Goal: Task Accomplishment & Management: Manage account settings

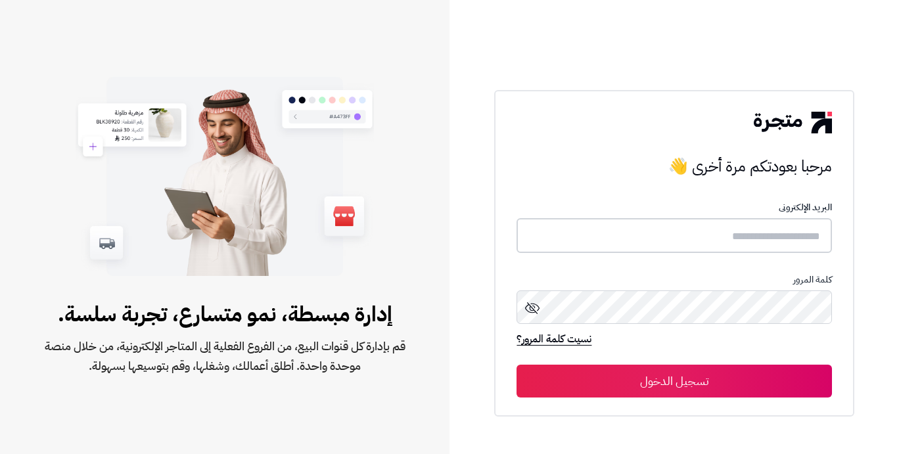
click at [598, 239] on input "text" at bounding box center [674, 235] width 315 height 35
click at [598, 242] on input "text" at bounding box center [674, 235] width 315 height 35
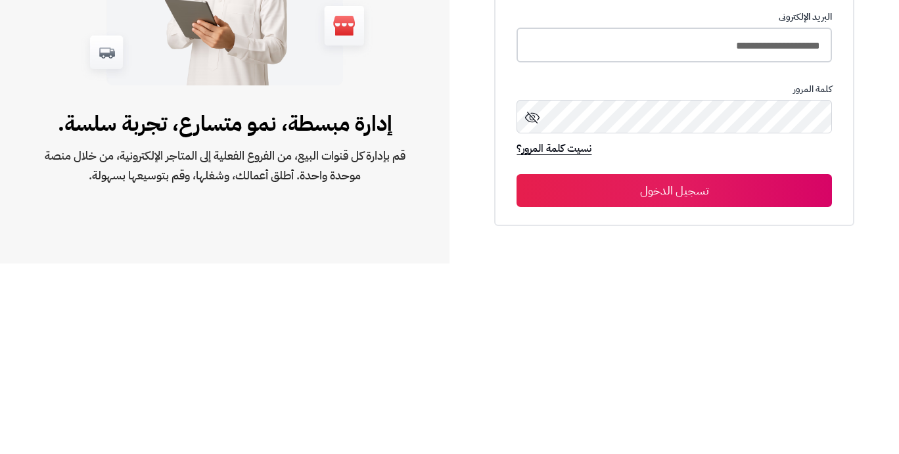
type input "**********"
drag, startPoint x: 688, startPoint y: 386, endPoint x: 688, endPoint y: 195, distance: 190.6
click at [598, 195] on div "**********" at bounding box center [674, 254] width 315 height 285
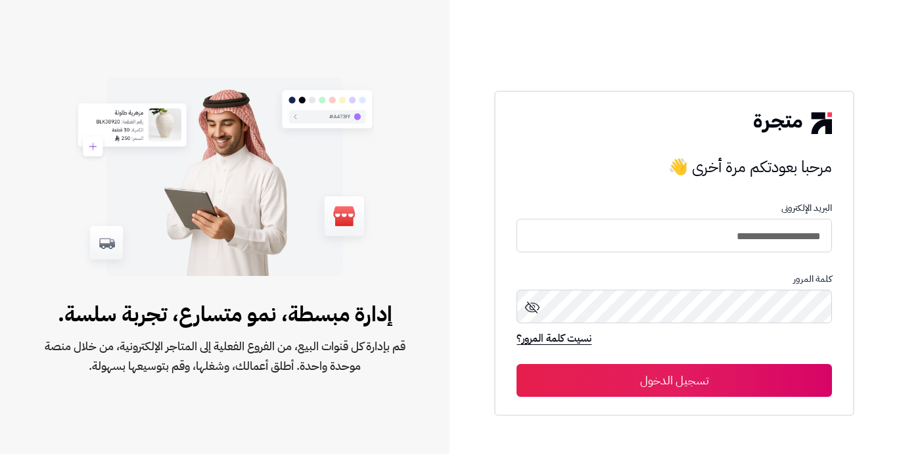
click at [598, 380] on button "تسجيل الدخول" at bounding box center [674, 380] width 315 height 33
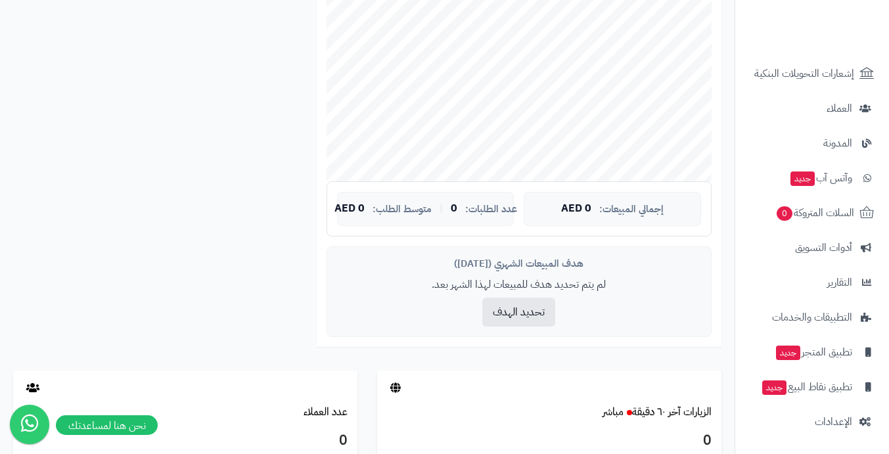
scroll to position [394, 0]
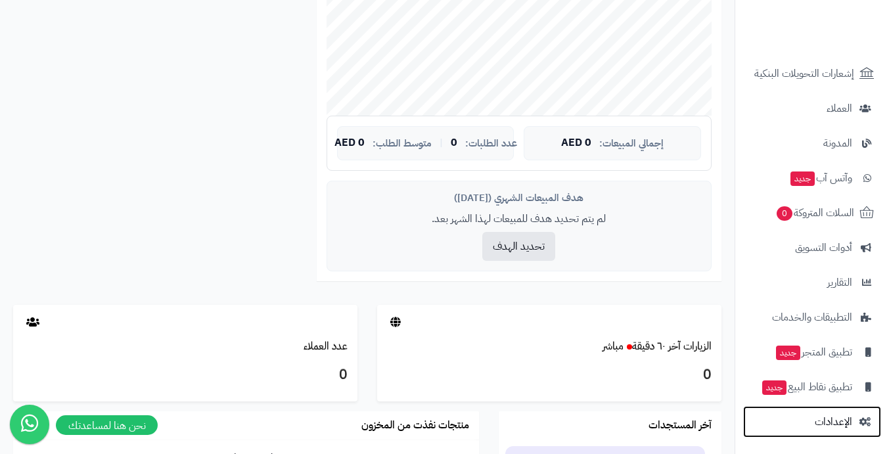
click at [827, 419] on span "الإعدادات" at bounding box center [833, 422] width 37 height 18
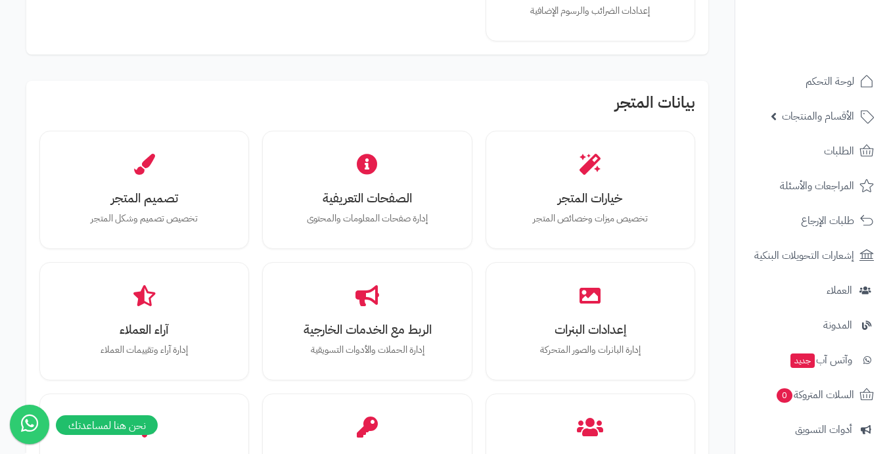
scroll to position [394, 0]
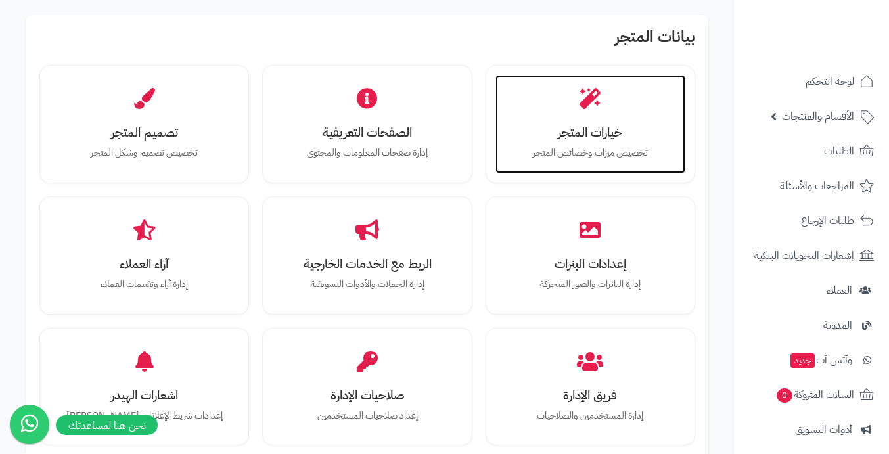
click at [592, 142] on div "خيارات المتجر تخصيص ميزات وخصائص المتجر" at bounding box center [590, 124] width 190 height 99
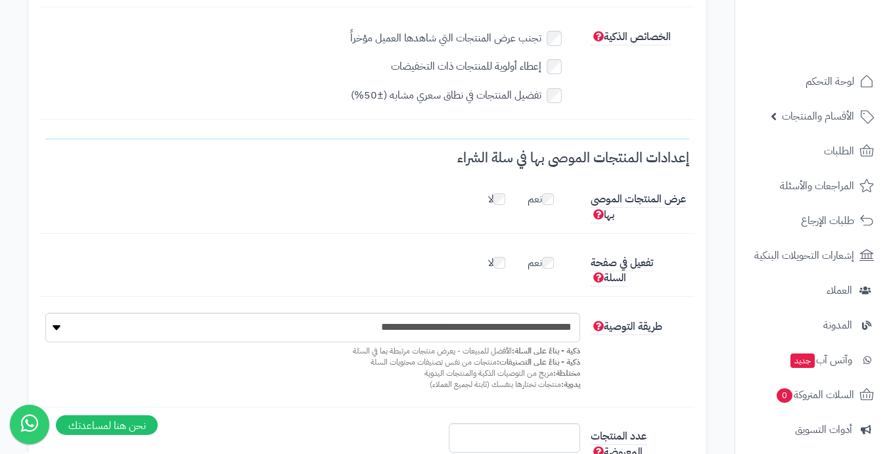
scroll to position [182, 0]
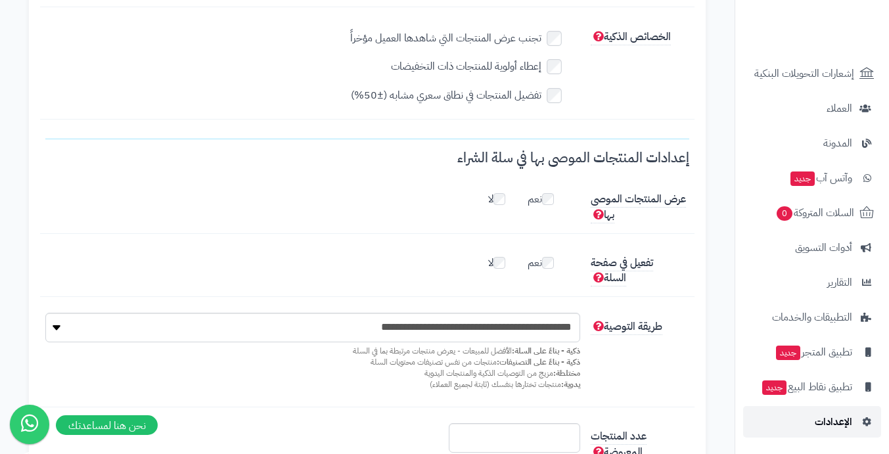
click at [818, 417] on span "الإعدادات" at bounding box center [833, 422] width 37 height 18
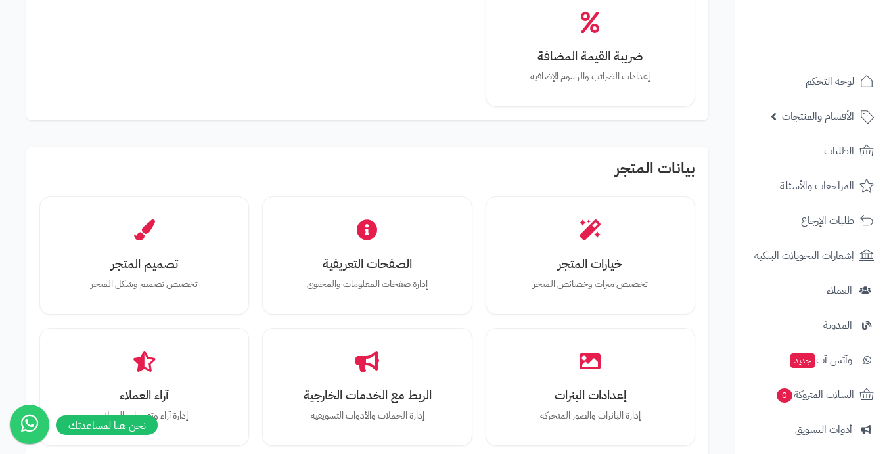
scroll to position [329, 0]
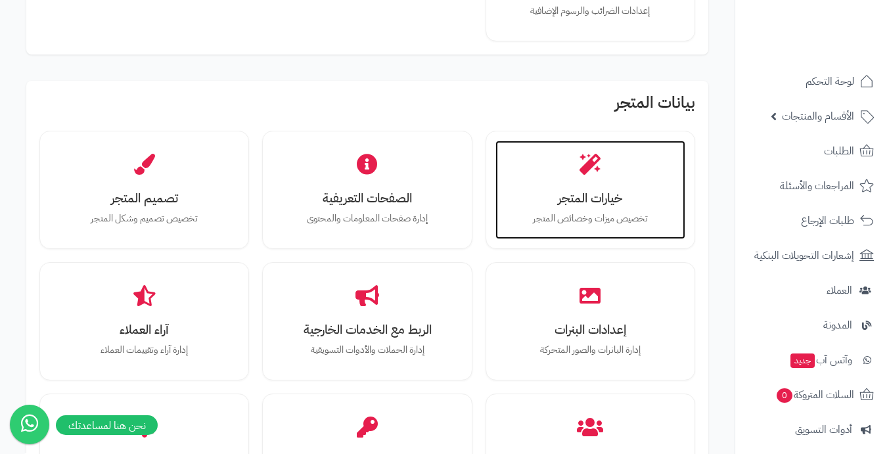
click at [575, 212] on p "تخصيص ميزات وخصائص المتجر" at bounding box center [591, 219] width 164 height 14
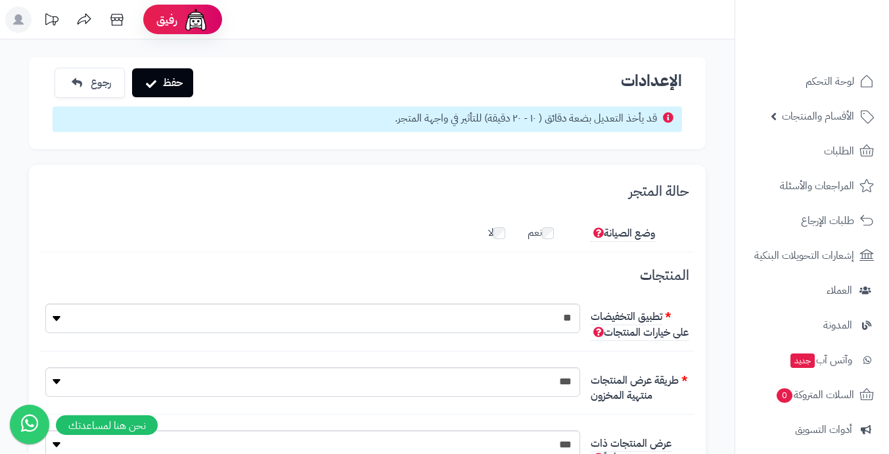
scroll to position [182, 0]
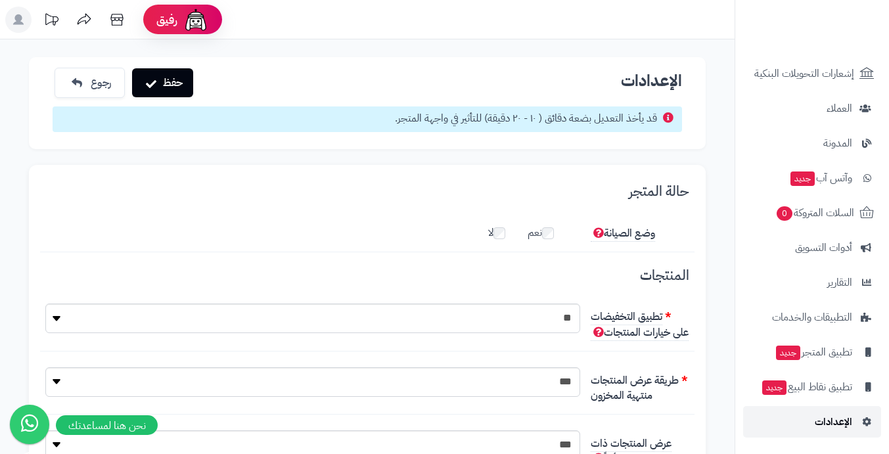
click at [825, 417] on span "الإعدادات" at bounding box center [833, 422] width 37 height 18
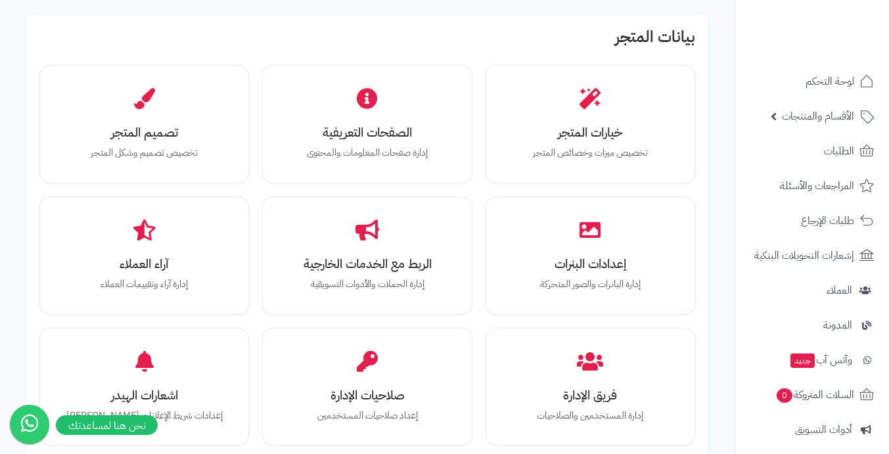
scroll to position [460, 0]
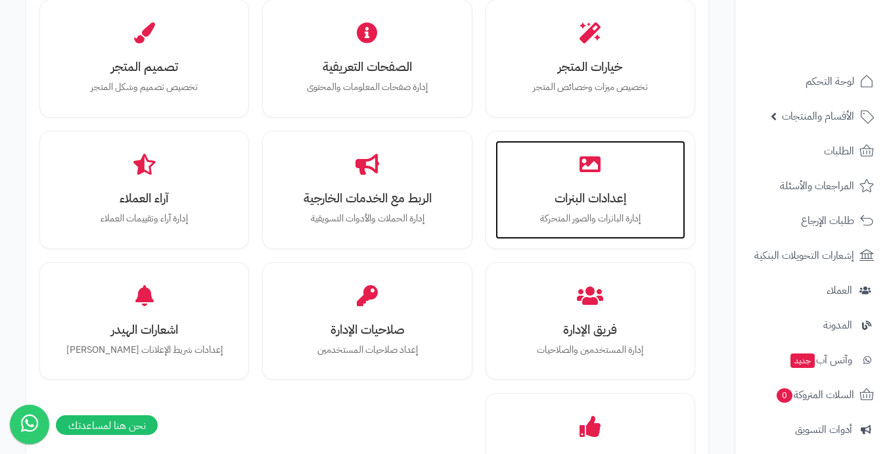
click at [582, 218] on p "إدارة البانرات والصور المتحركة" at bounding box center [591, 219] width 164 height 14
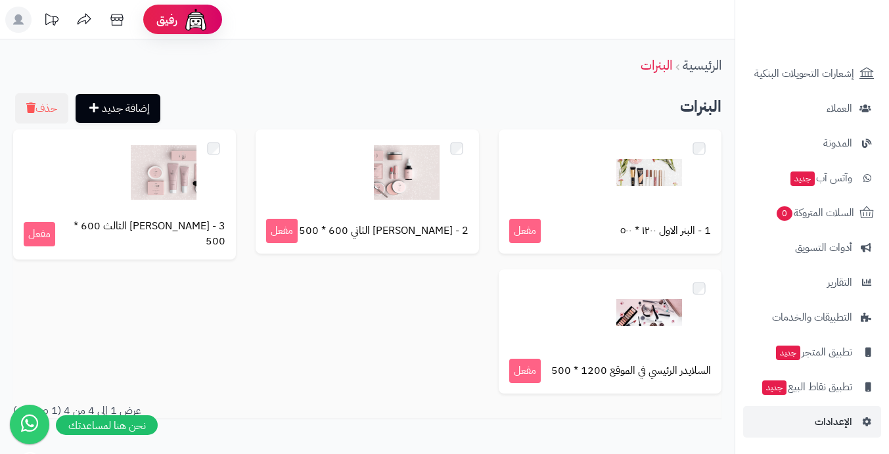
scroll to position [62, 0]
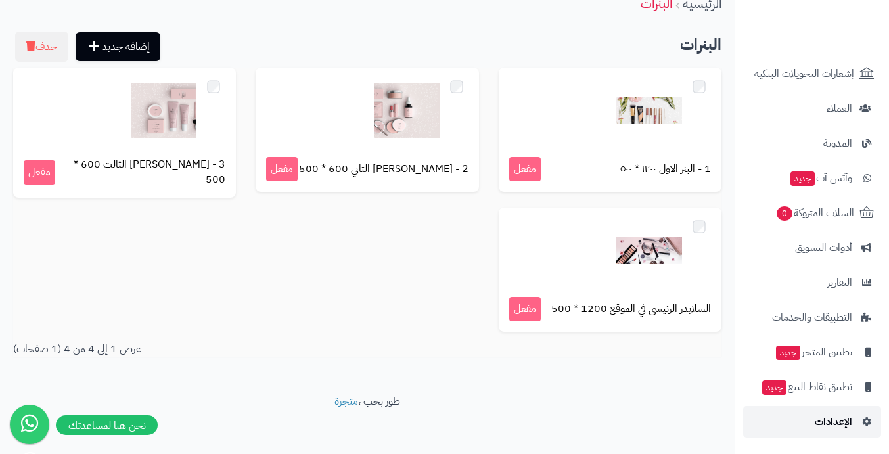
click at [837, 426] on span "الإعدادات" at bounding box center [833, 422] width 37 height 18
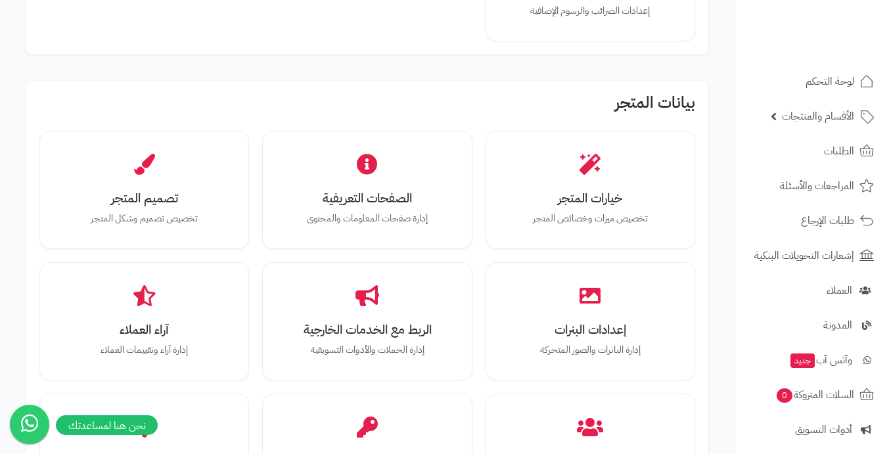
scroll to position [394, 0]
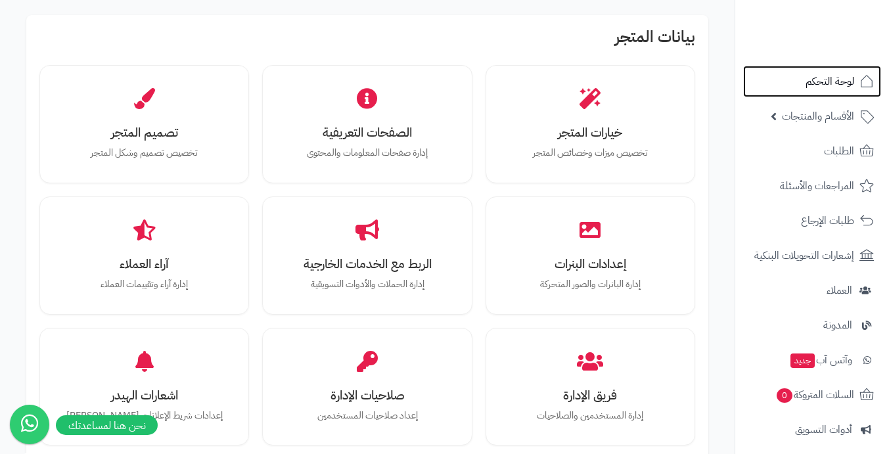
click at [830, 80] on span "لوحة التحكم" at bounding box center [830, 81] width 49 height 18
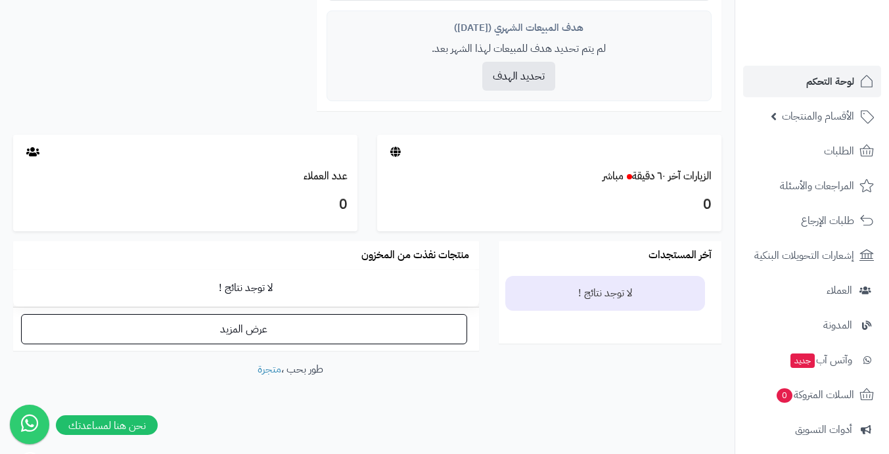
scroll to position [182, 0]
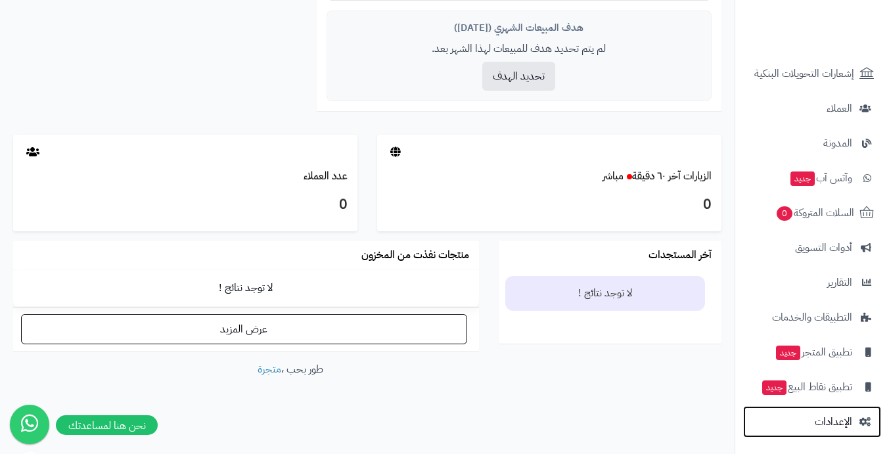
click at [833, 425] on span "الإعدادات" at bounding box center [833, 422] width 37 height 18
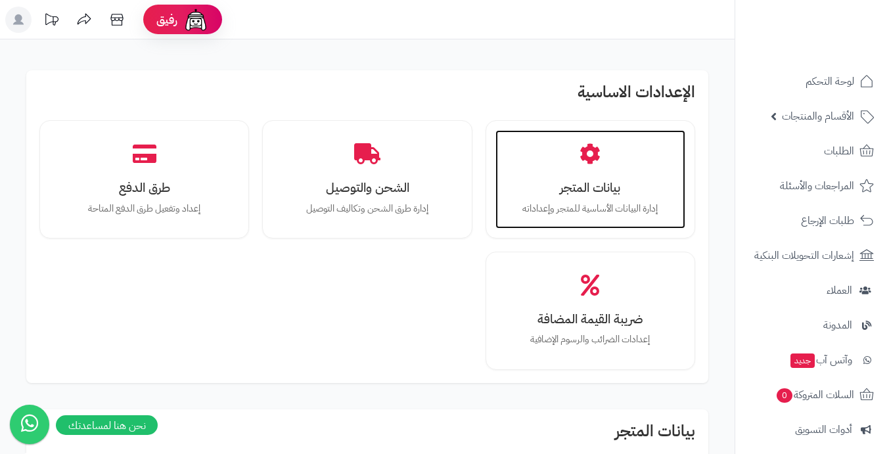
click at [536, 149] on div "بيانات المتجر إدارة البيانات الأساسية للمتجر وإعداداته" at bounding box center [590, 179] width 190 height 99
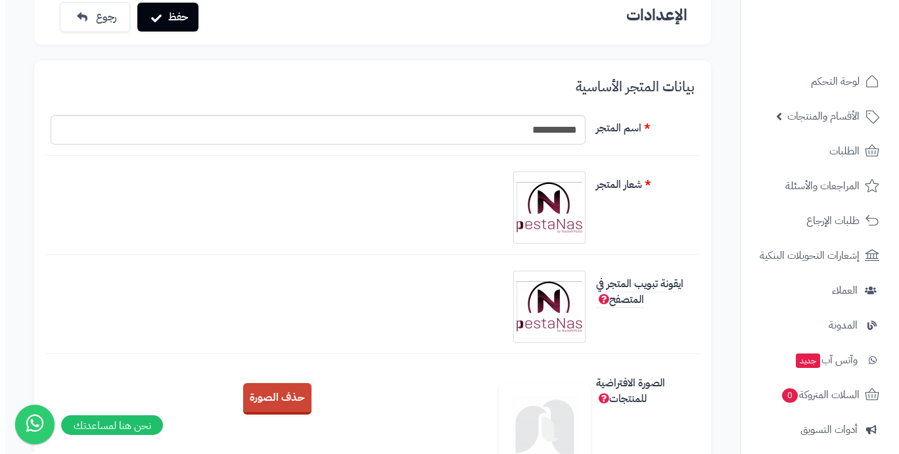
scroll to position [131, 0]
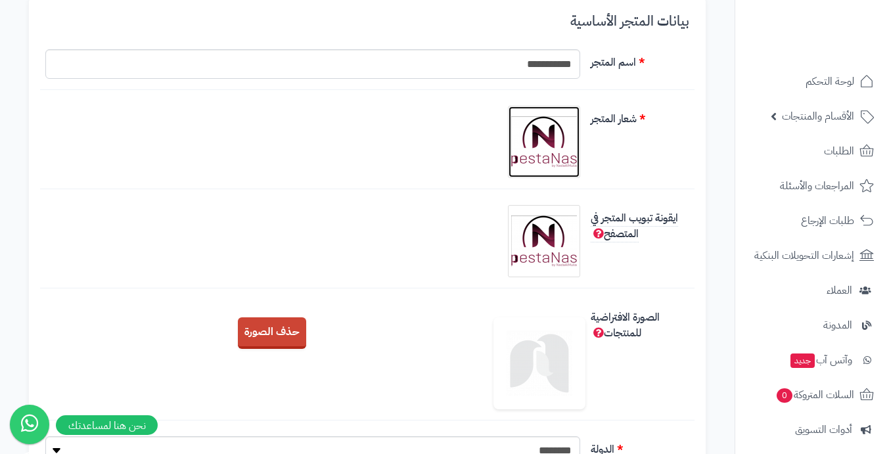
click at [539, 150] on img at bounding box center [544, 142] width 66 height 66
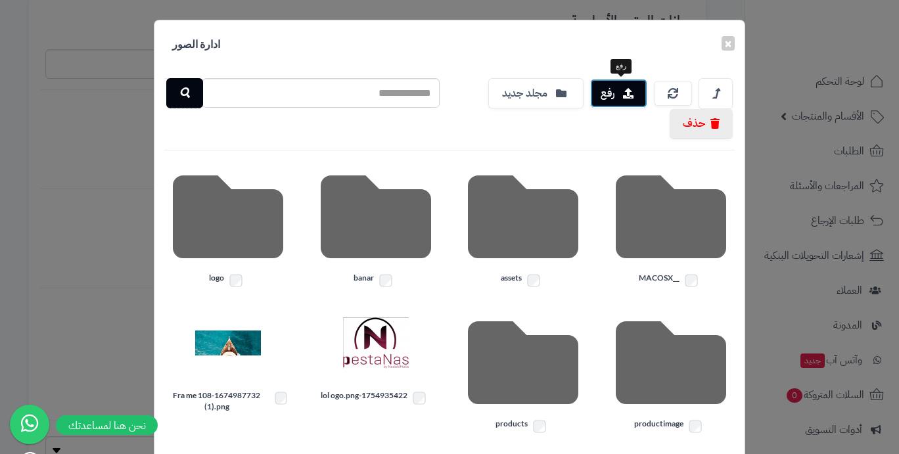
click at [613, 92] on button "رفع" at bounding box center [618, 93] width 57 height 29
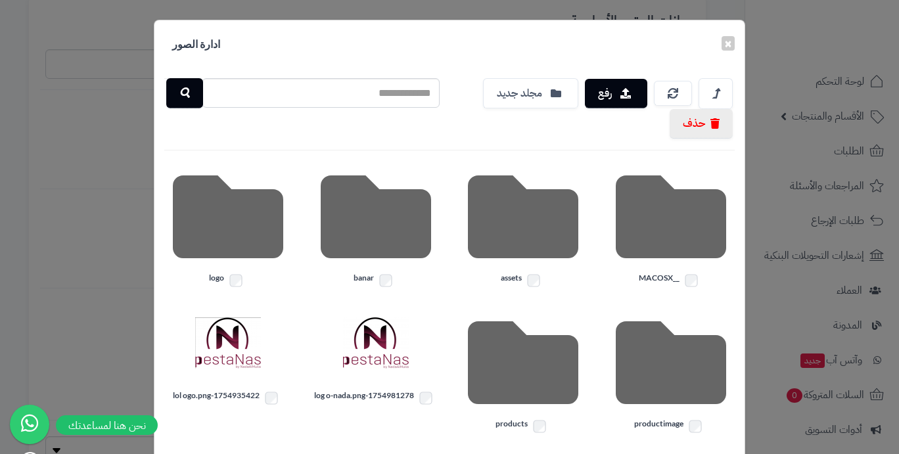
scroll to position [66, 0]
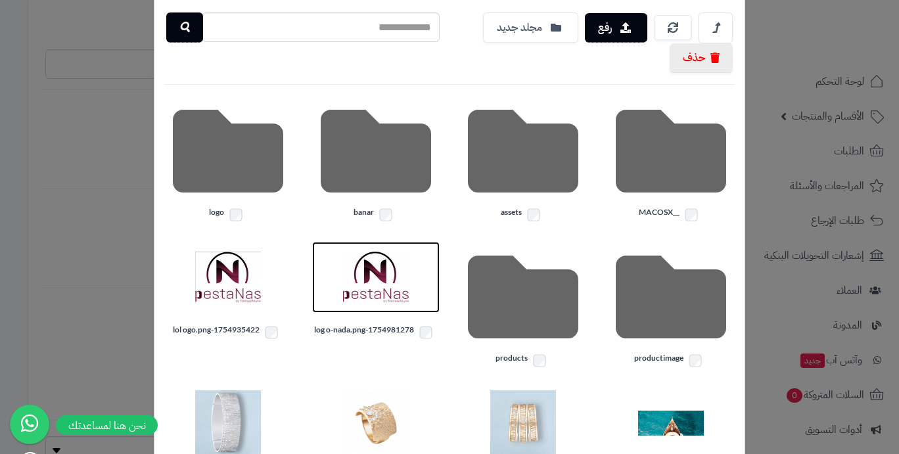
click at [382, 285] on img at bounding box center [376, 277] width 66 height 66
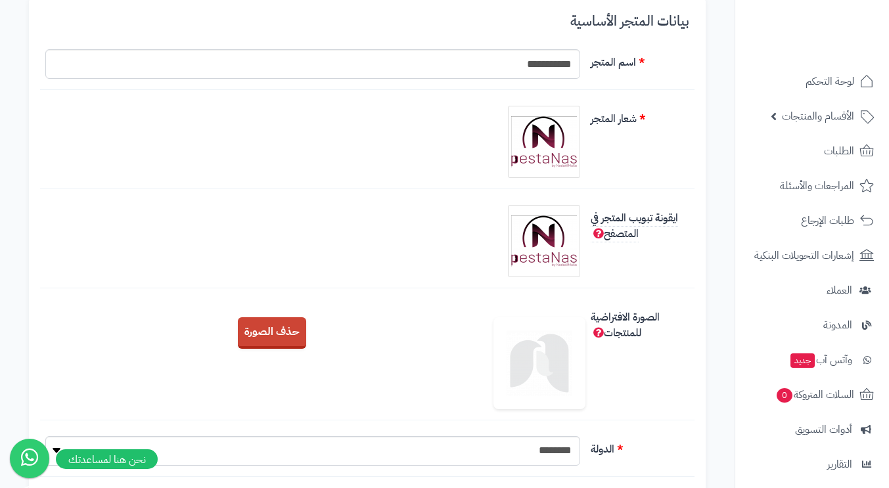
scroll to position [131, 0]
click at [551, 156] on img at bounding box center [544, 142] width 66 height 66
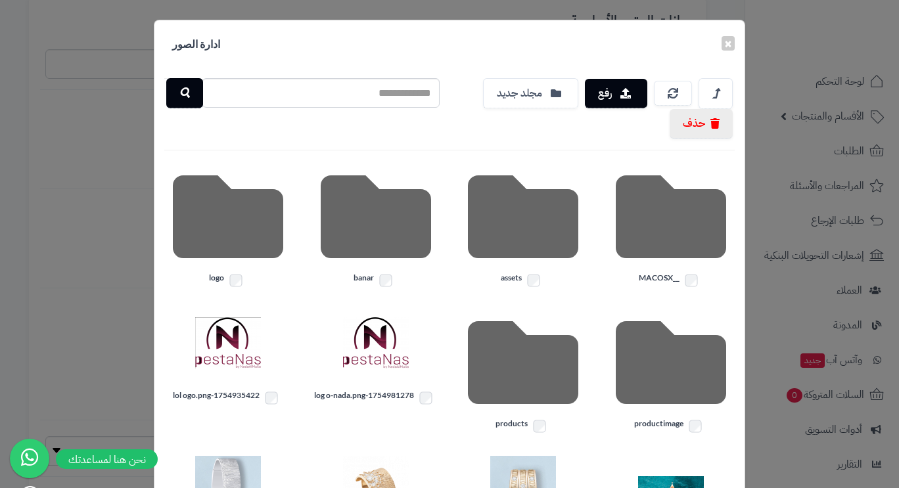
click at [390, 393] on label "1754981278-log o-nada.png" at bounding box center [376, 398] width 128 height 17
click at [99, 144] on div "× ادارة الصور رفع مجلد جديد حذف __MACOSX assets [GEOGRAPHIC_DATA] logo producti…" at bounding box center [449, 244] width 899 height 488
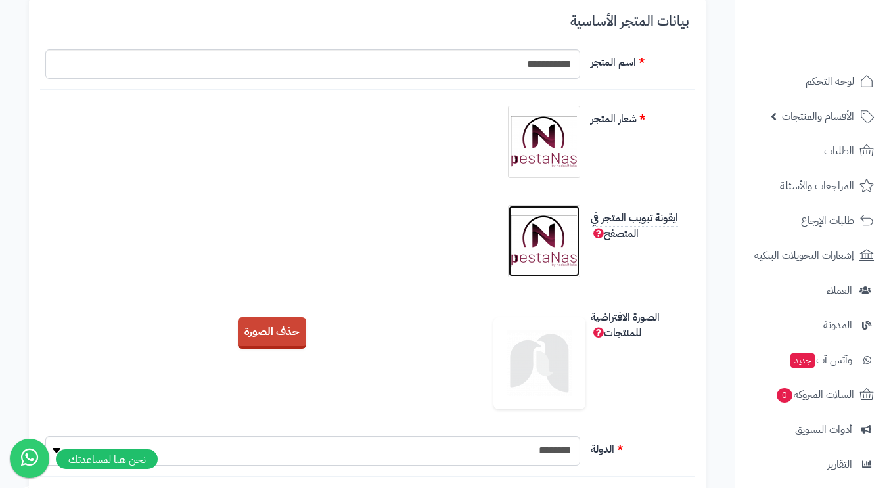
click at [549, 247] on img at bounding box center [544, 241] width 66 height 66
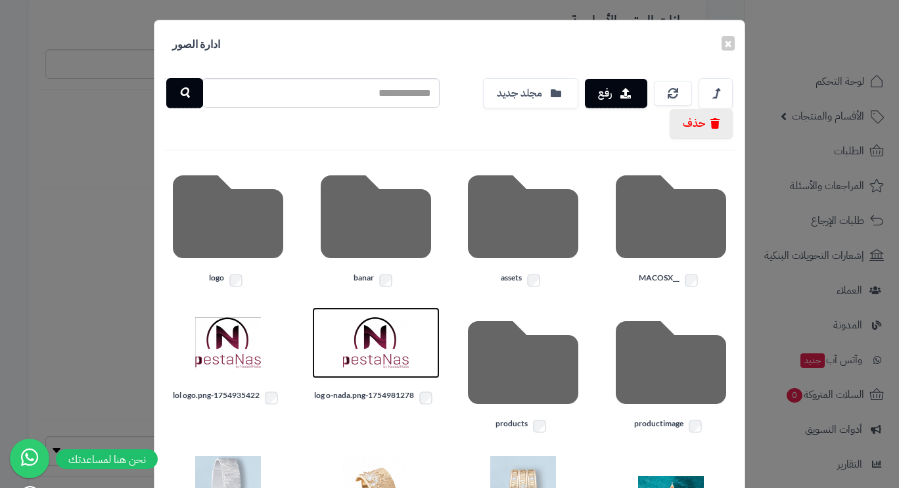
click at [396, 360] on img at bounding box center [376, 343] width 66 height 66
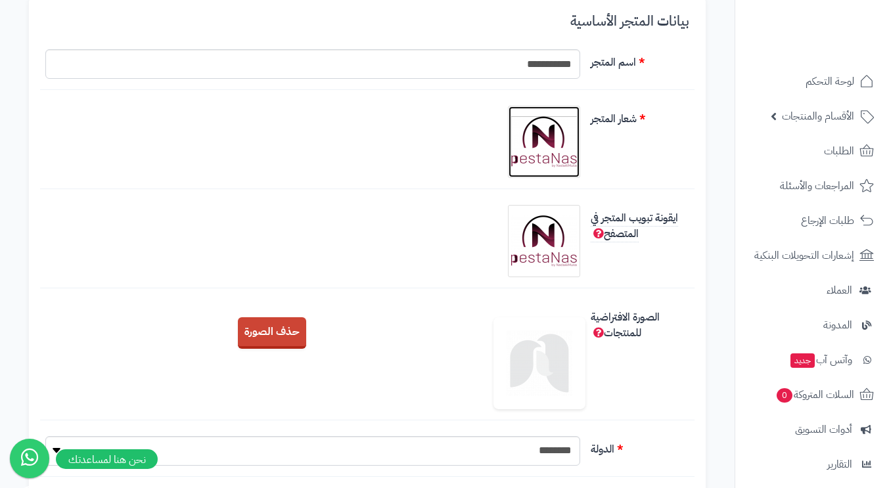
click at [533, 150] on img at bounding box center [544, 142] width 66 height 66
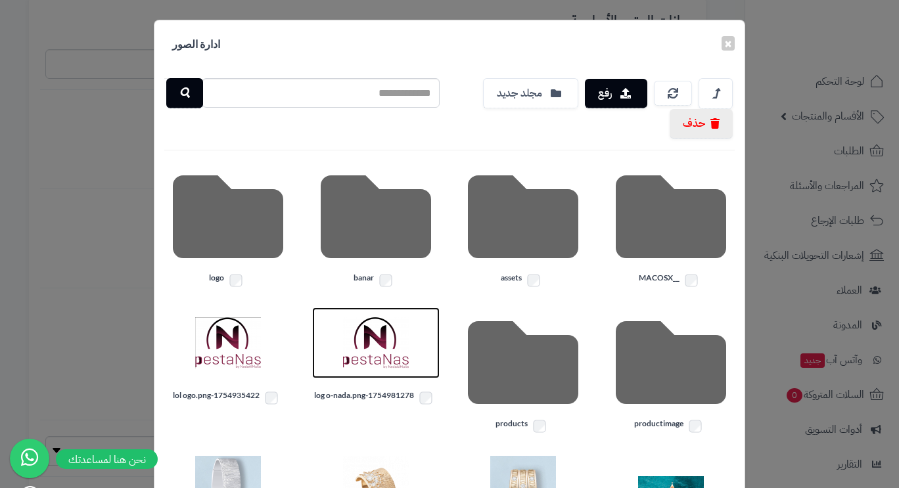
click at [371, 333] on img at bounding box center [376, 343] width 66 height 66
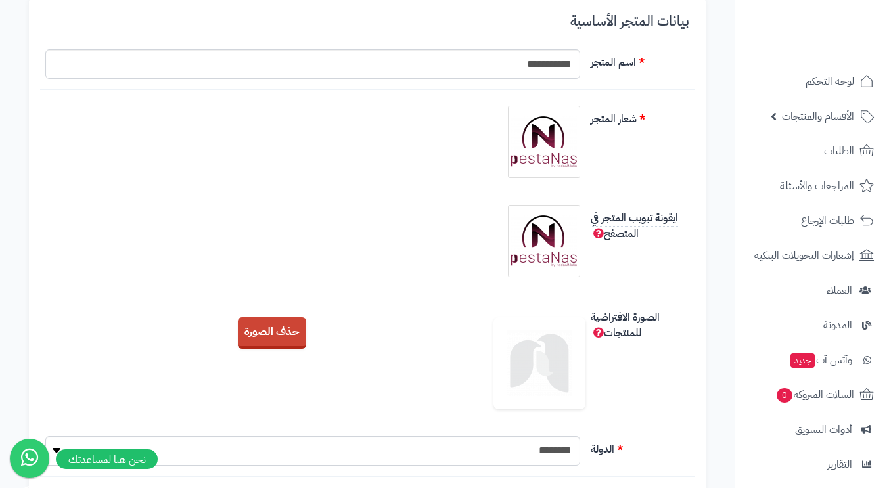
scroll to position [0, 0]
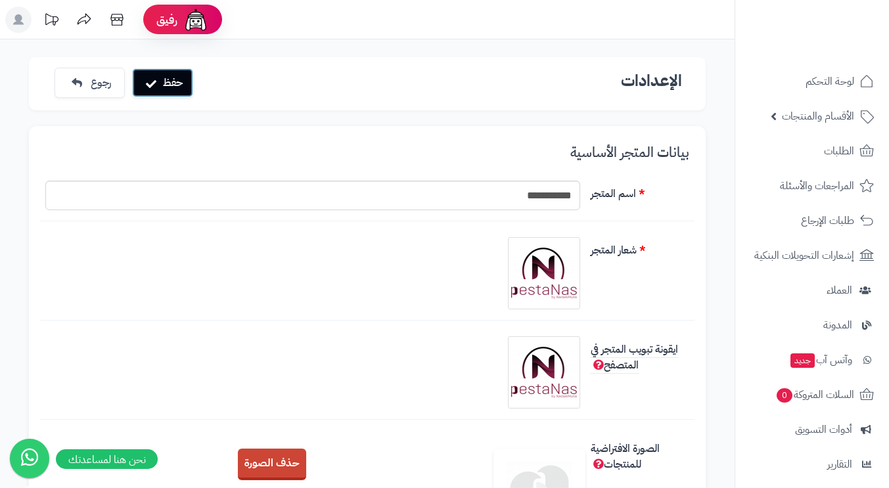
click at [172, 83] on button "حفظ" at bounding box center [162, 82] width 61 height 29
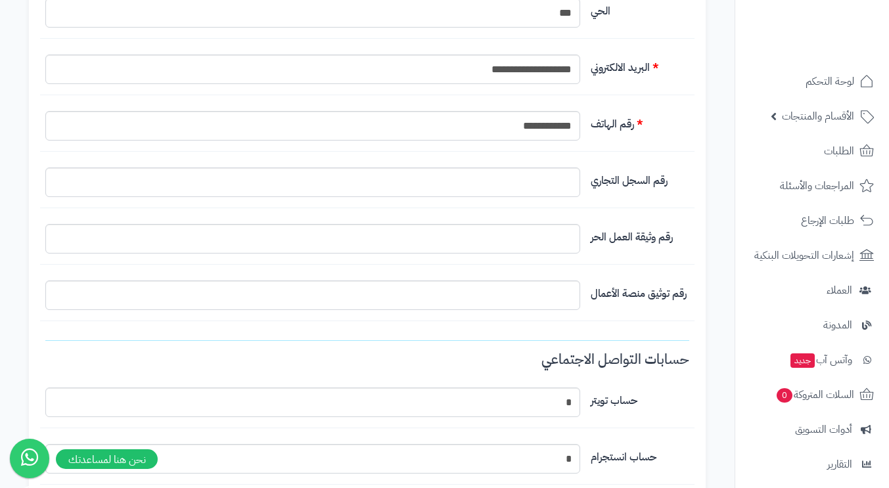
scroll to position [854, 0]
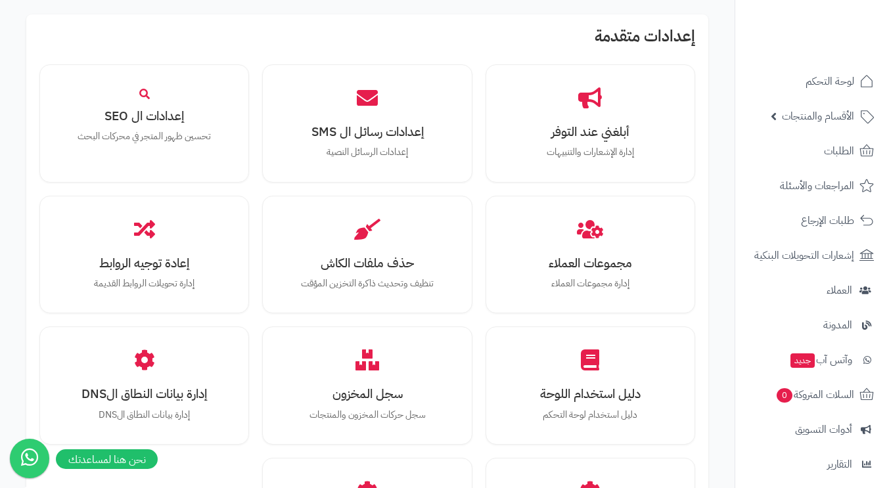
scroll to position [148, 0]
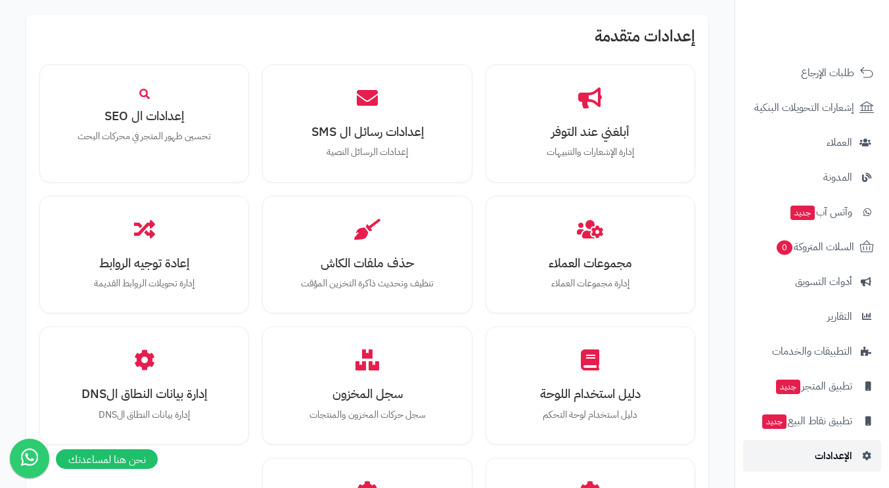
click at [842, 457] on span "الإعدادات" at bounding box center [833, 456] width 37 height 18
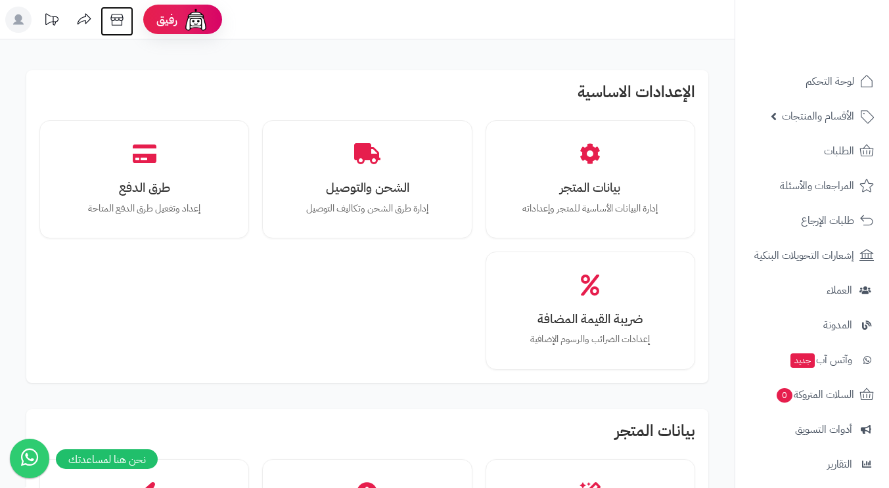
click at [117, 19] on icon at bounding box center [117, 20] width 26 height 26
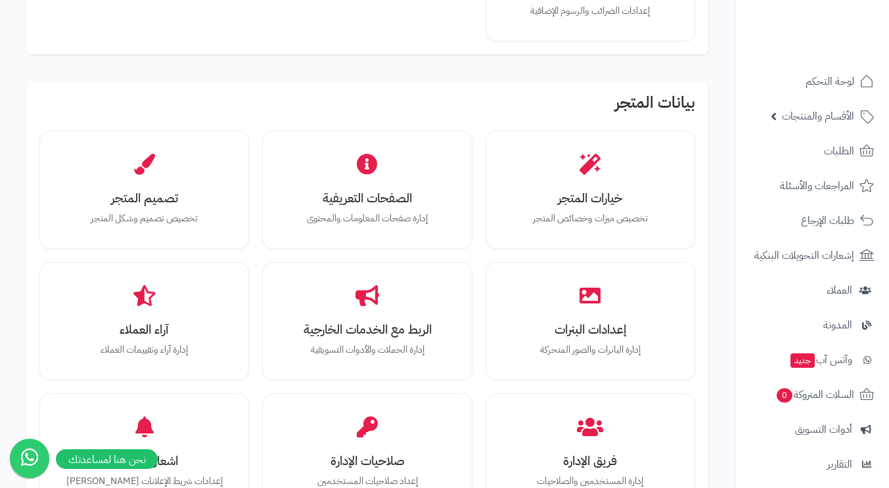
scroll to position [394, 0]
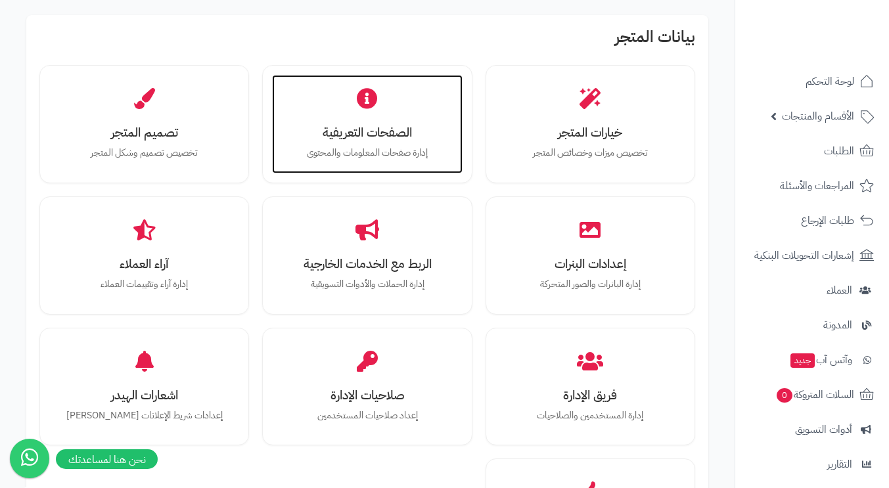
click at [362, 143] on div "الصفحات التعريفية إدارة صفحات المعلومات والمحتوى" at bounding box center [367, 124] width 190 height 99
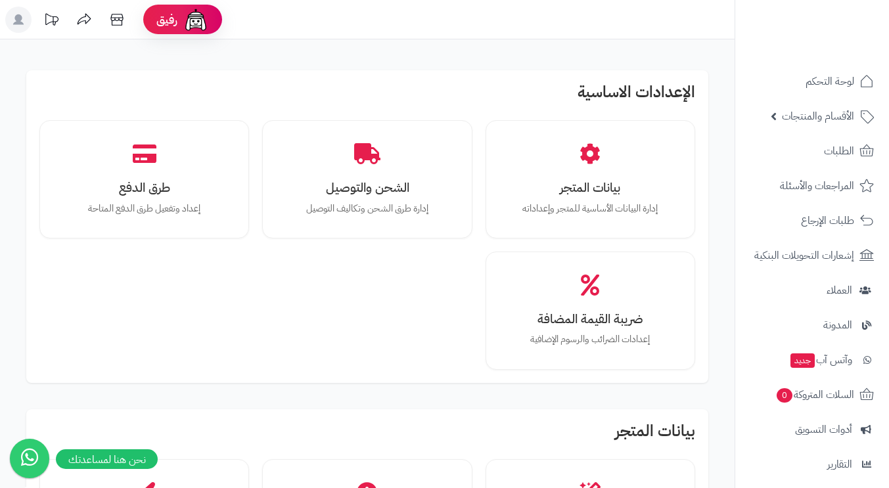
scroll to position [394, 0]
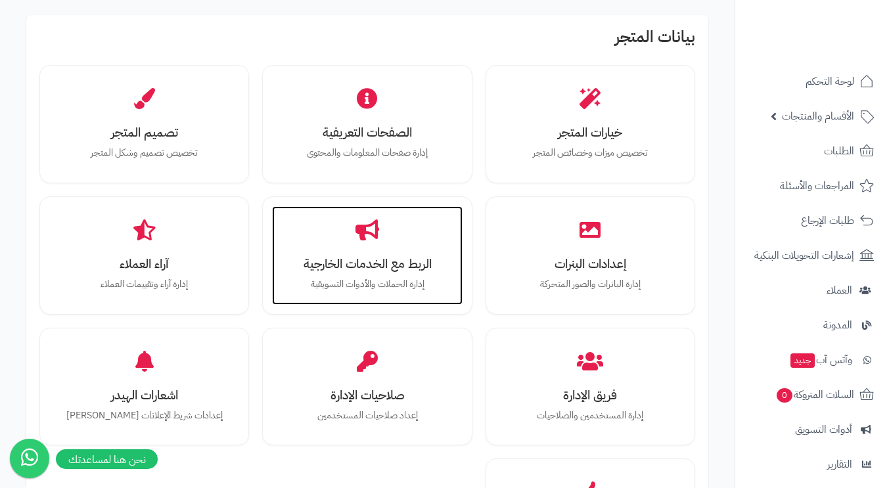
click at [335, 252] on div "الربط مع الخدمات الخارجية إدارة الحملات والأدوات التسويقية" at bounding box center [367, 255] width 190 height 99
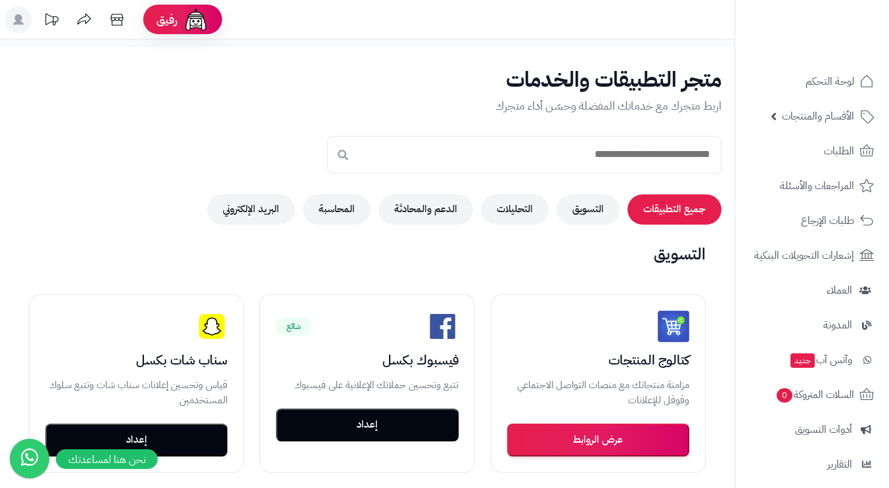
click at [588, 215] on button "التسويق" at bounding box center [588, 210] width 63 height 30
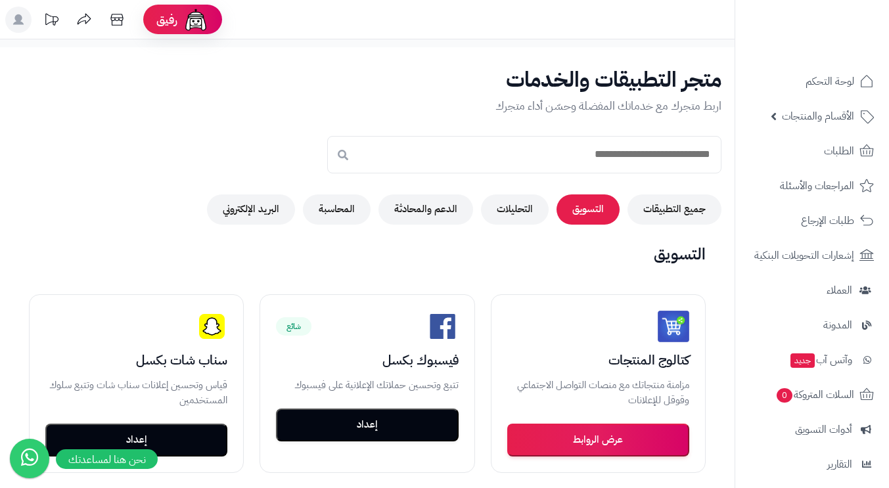
click at [522, 210] on button "التحليلات" at bounding box center [515, 210] width 68 height 30
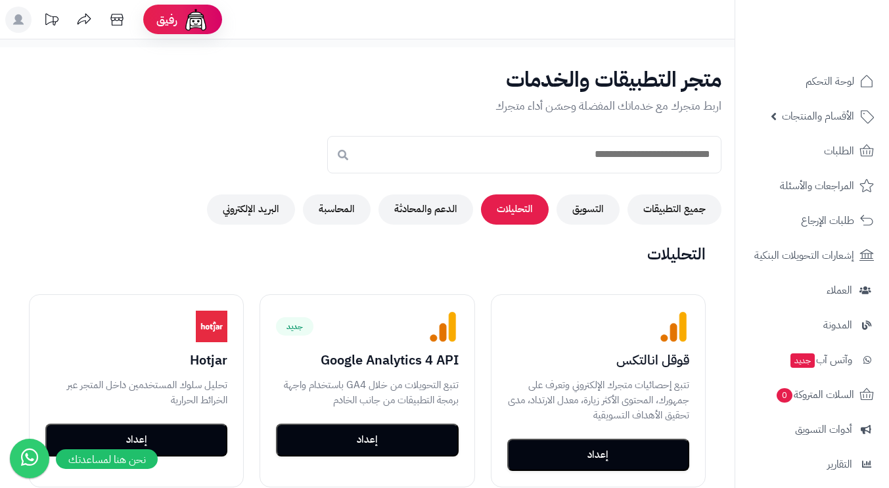
click at [442, 208] on button "الدعم والمحادثة" at bounding box center [426, 210] width 95 height 30
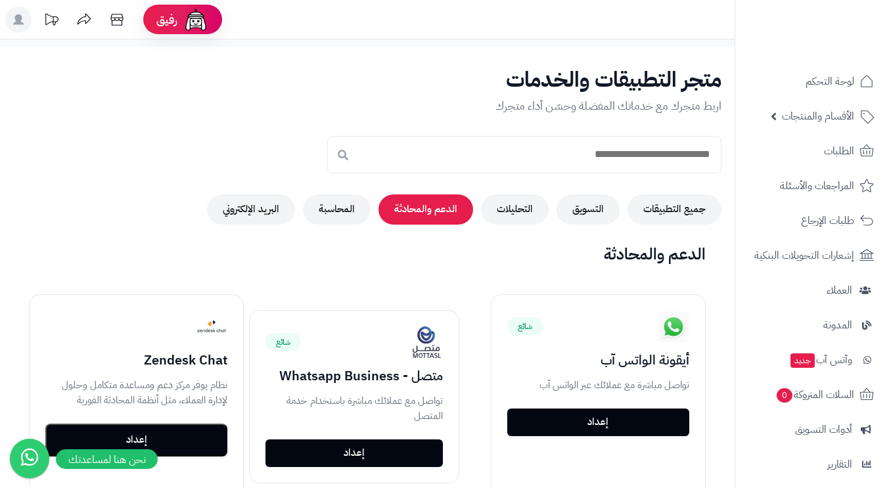
click at [360, 206] on button "المحاسبة" at bounding box center [337, 210] width 68 height 30
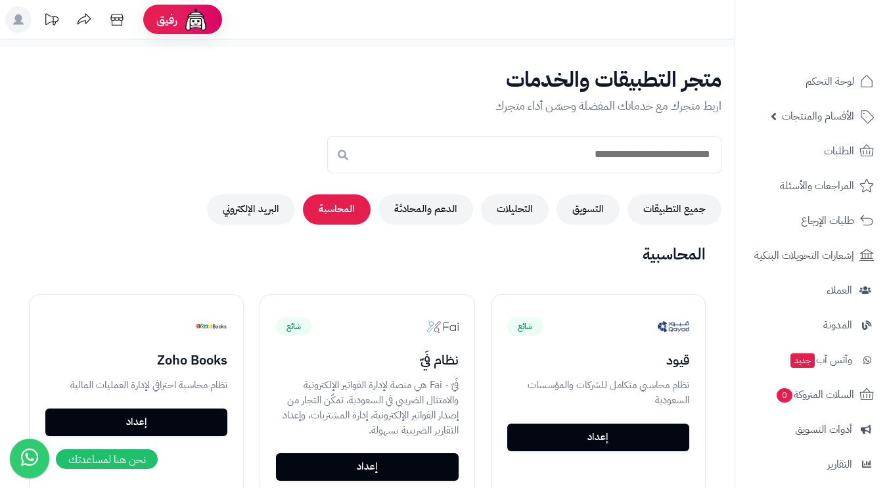
click at [267, 208] on button "البريد الإلكتروني" at bounding box center [251, 210] width 88 height 30
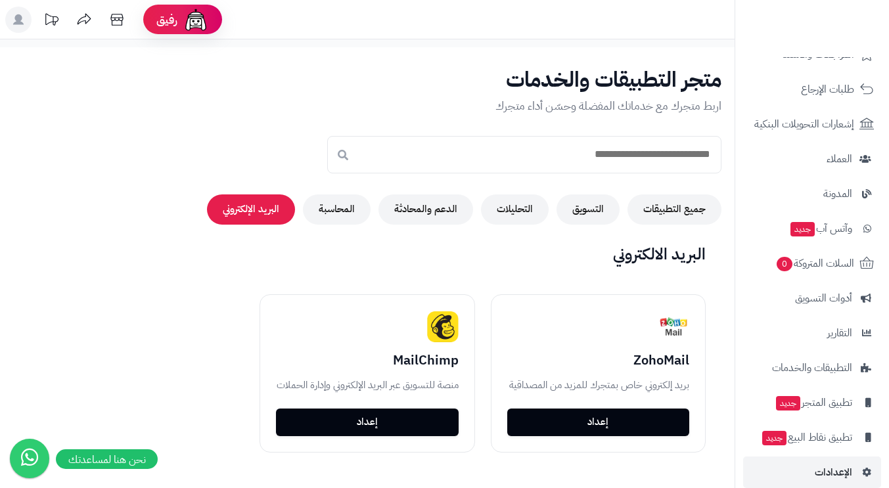
scroll to position [148, 0]
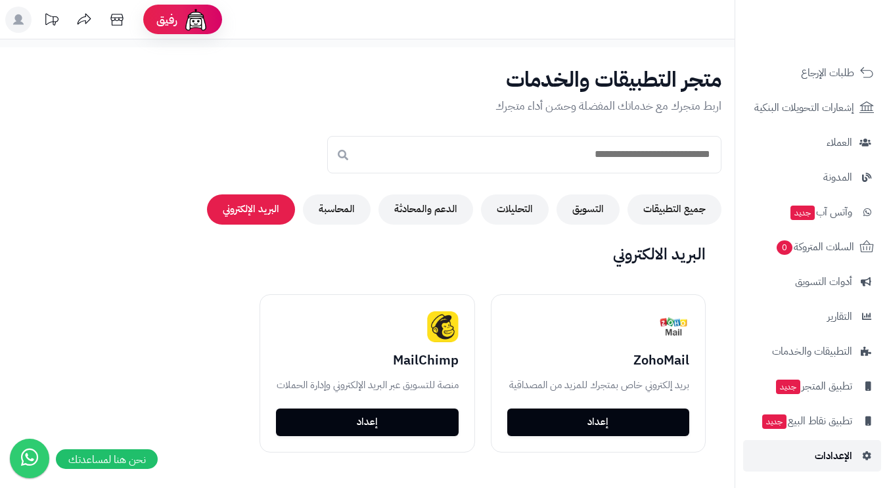
click at [835, 450] on span "الإعدادات" at bounding box center [833, 456] width 37 height 18
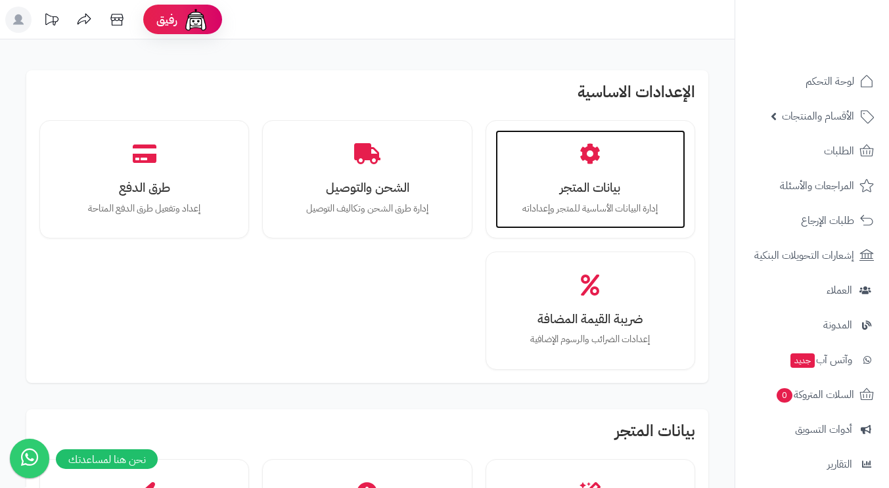
click at [530, 197] on div "بيانات المتجر إدارة البيانات الأساسية للمتجر وإعداداته" at bounding box center [590, 179] width 190 height 99
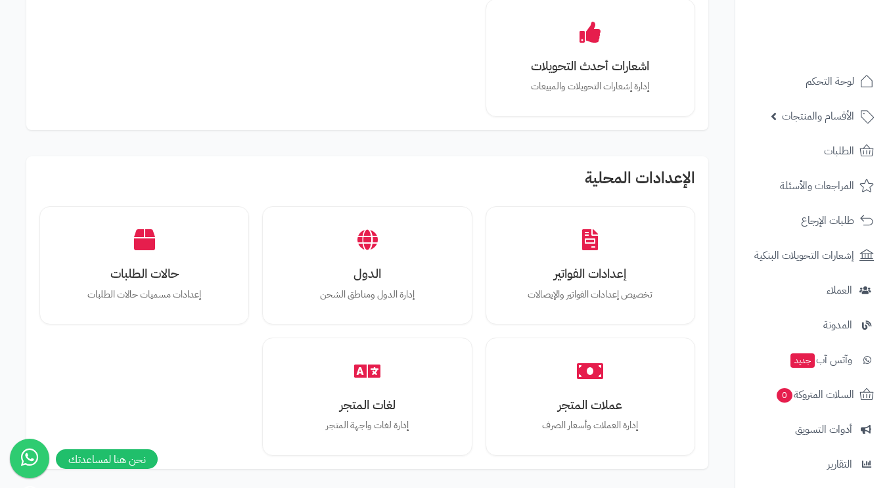
scroll to position [920, 0]
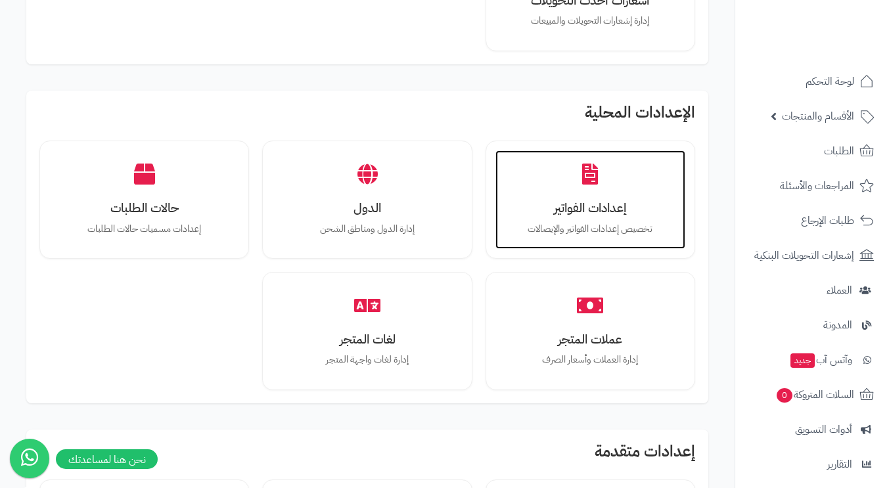
click at [602, 231] on p "تخصيص إعدادات الفواتير والإيصالات" at bounding box center [591, 229] width 164 height 14
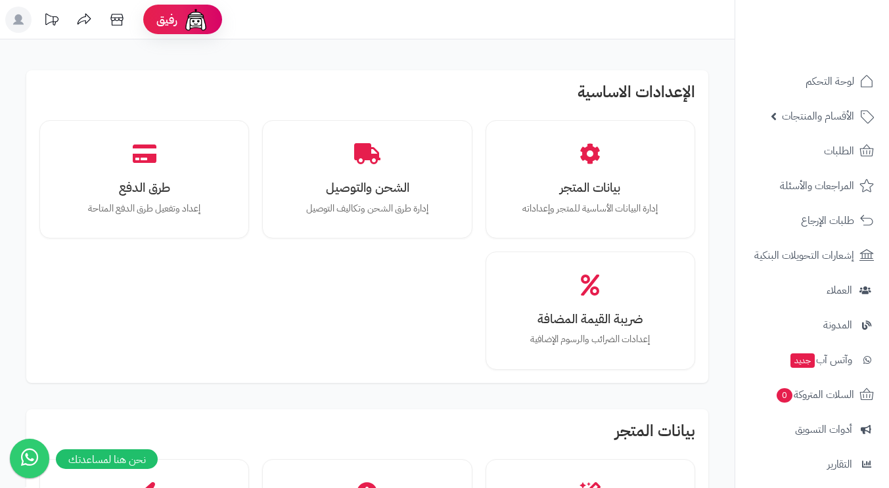
scroll to position [920, 0]
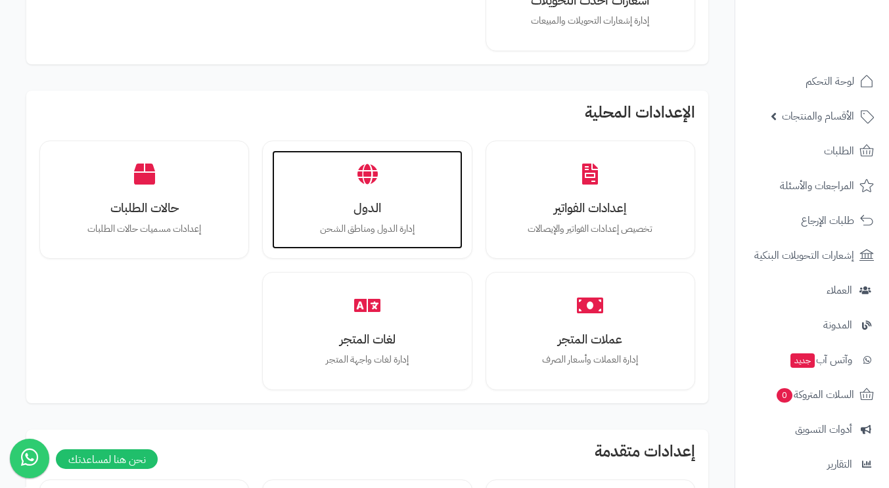
click at [359, 205] on h3 "الدول" at bounding box center [367, 208] width 164 height 14
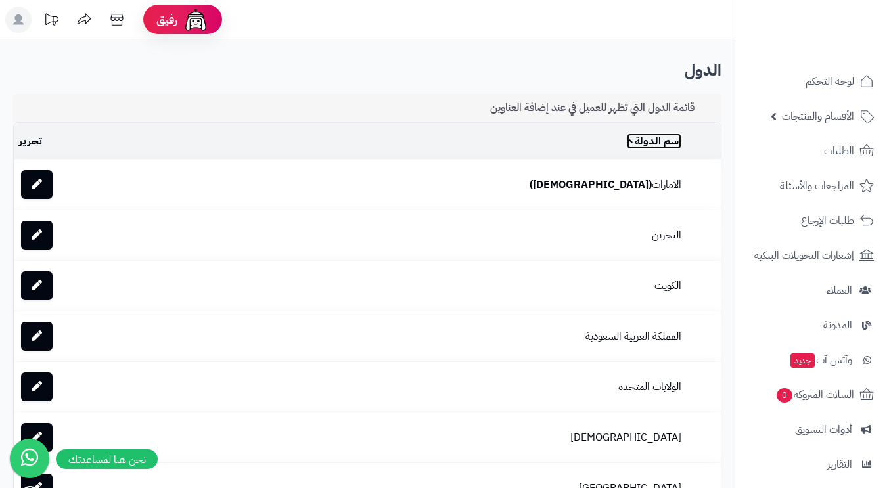
click at [627, 141] on link "اسم الدولة" at bounding box center [654, 141] width 55 height 16
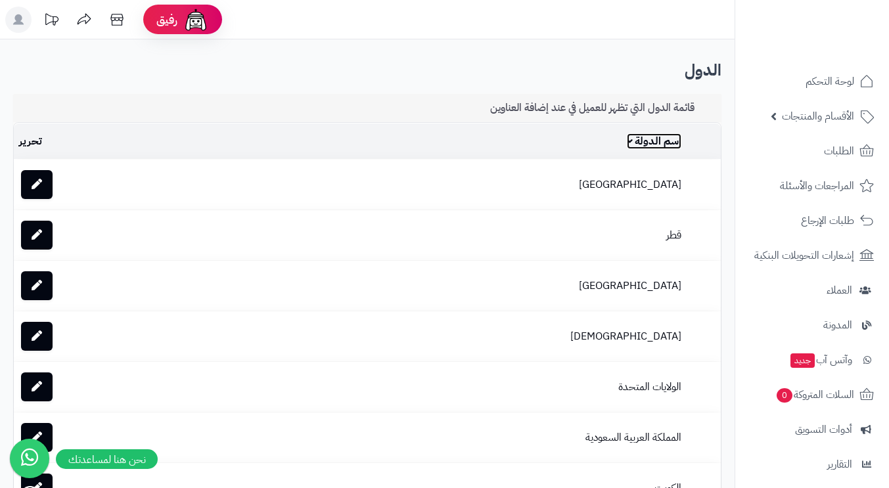
click at [627, 140] on link "اسم الدولة" at bounding box center [654, 141] width 55 height 16
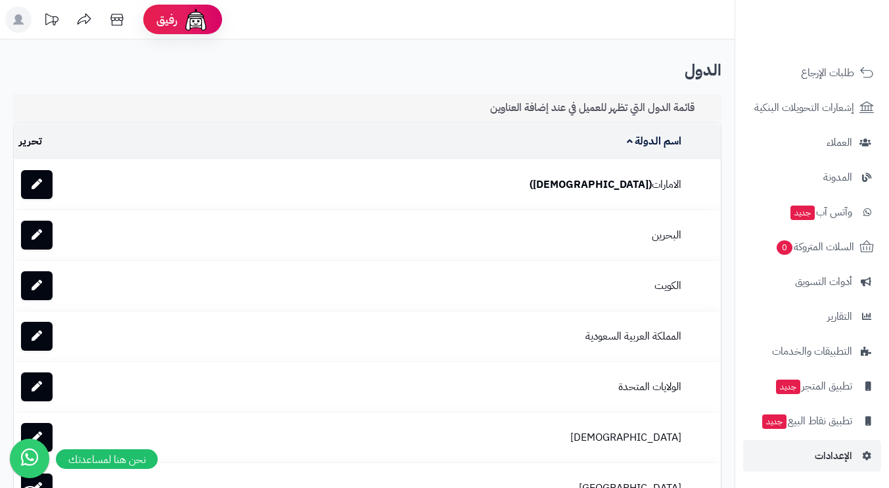
scroll to position [131, 0]
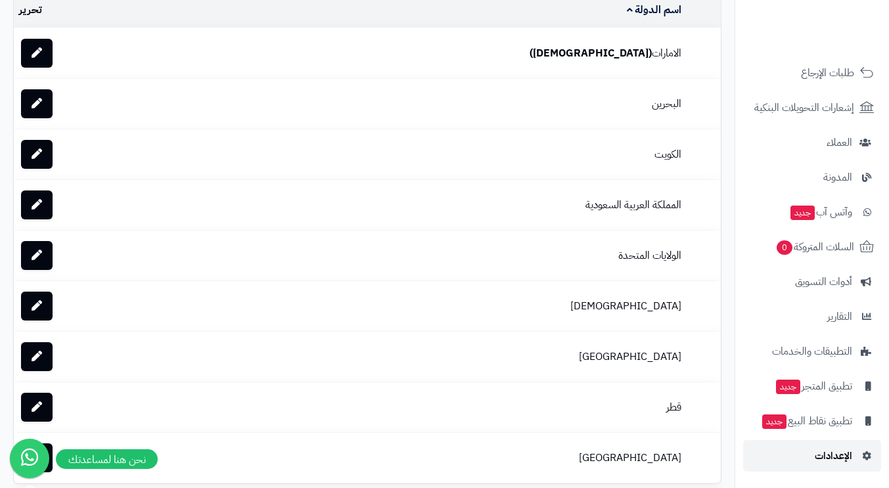
click at [829, 453] on span "الإعدادات" at bounding box center [833, 456] width 37 height 18
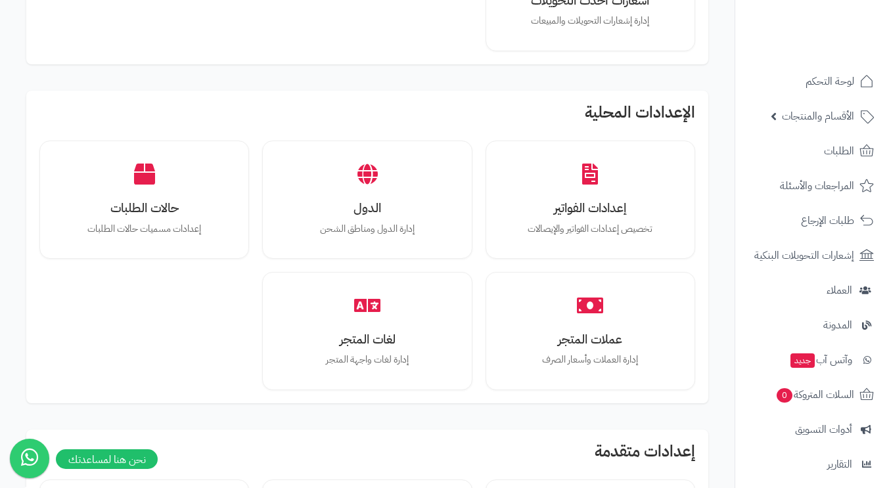
scroll to position [986, 0]
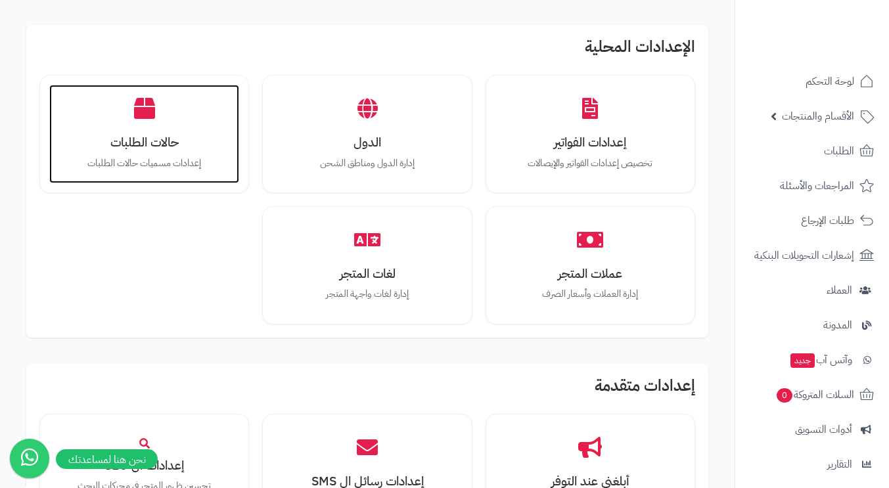
click at [141, 165] on p "إعدادات مسميات حالات الطلبات" at bounding box center [144, 163] width 164 height 14
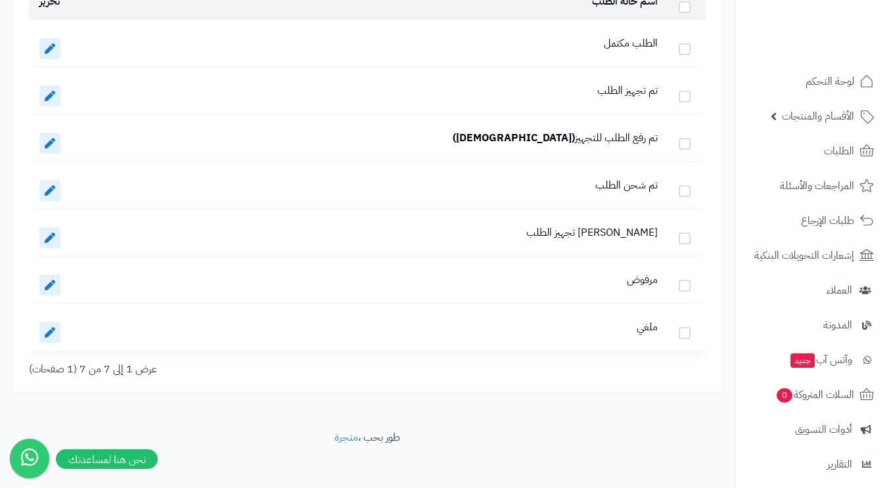
scroll to position [142, 0]
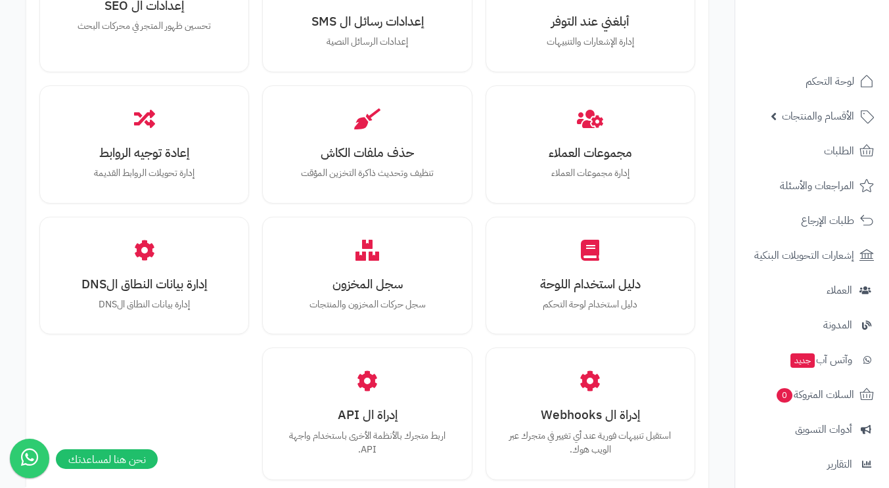
scroll to position [1577, 0]
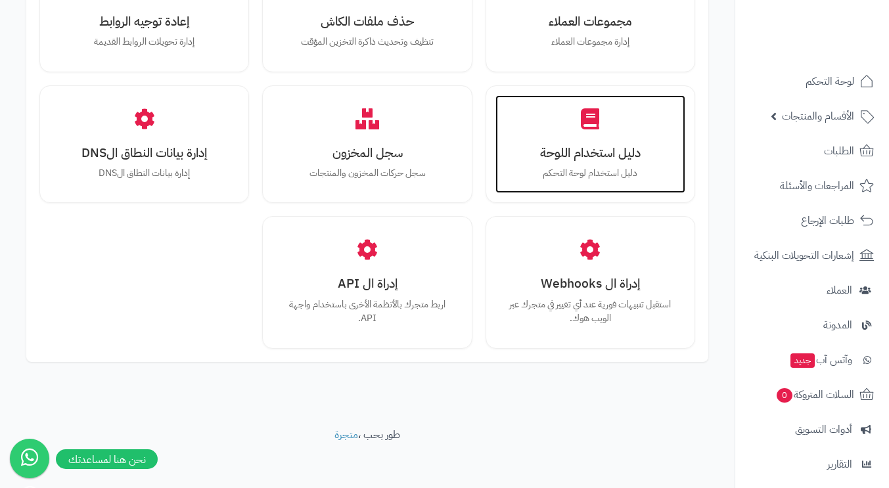
click at [585, 175] on p "دليل استخدام لوحة التحكم" at bounding box center [591, 173] width 164 height 14
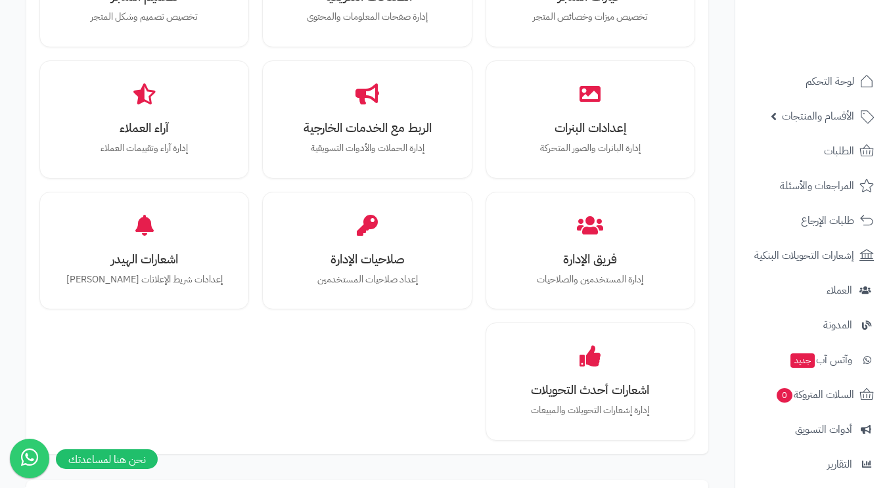
scroll to position [465, 0]
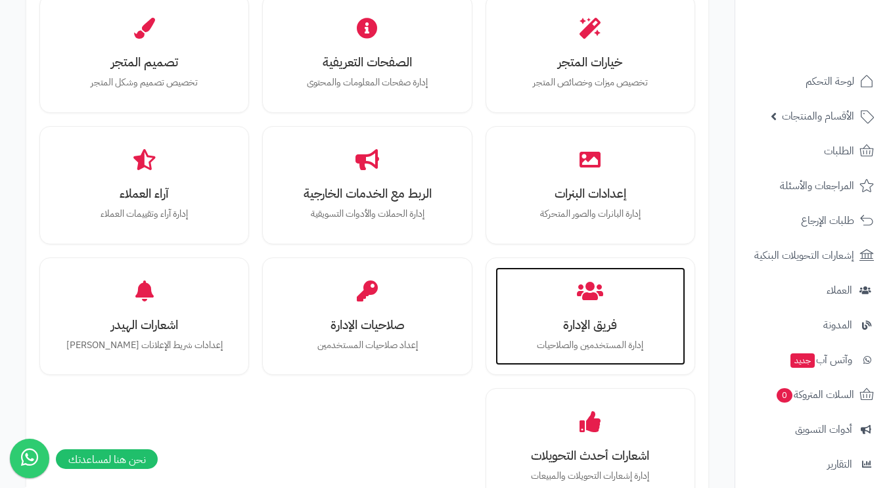
click at [585, 292] on icon at bounding box center [590, 291] width 26 height 21
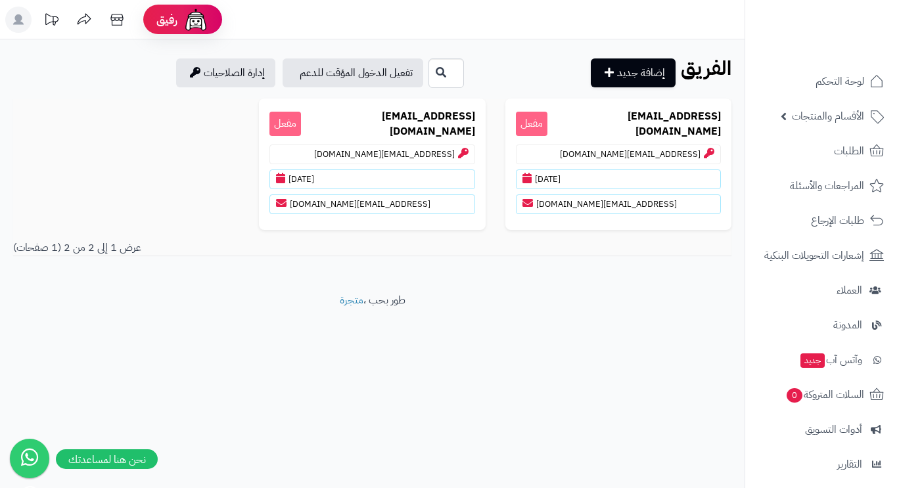
scroll to position [148, 0]
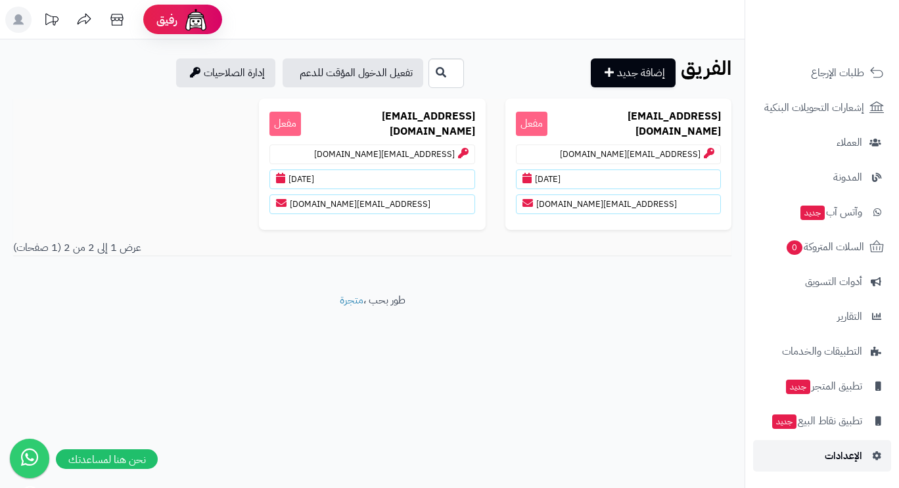
click at [854, 452] on span "الإعدادات" at bounding box center [843, 456] width 37 height 18
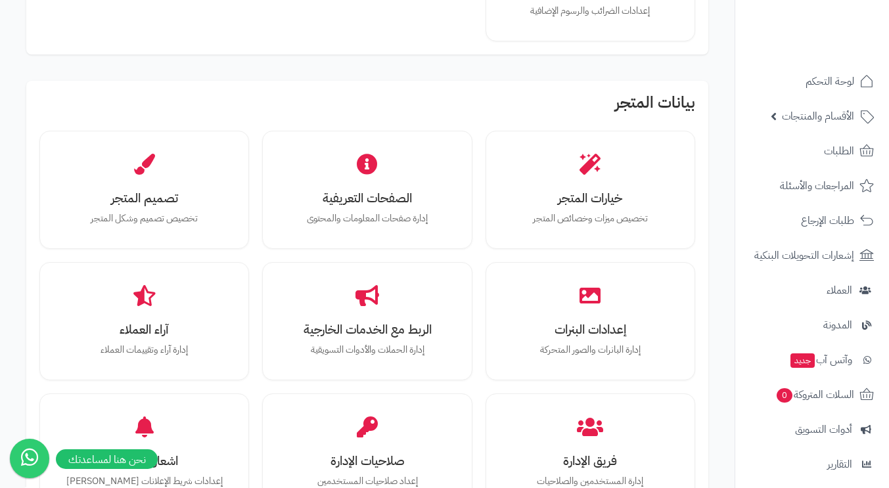
scroll to position [394, 0]
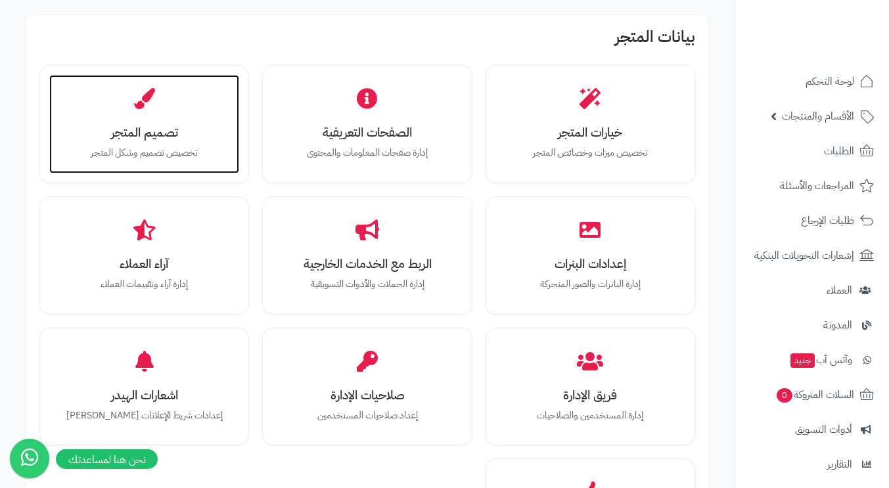
click at [126, 160] on div "تصميم المتجر تخصيص تصميم وشكل المتجر" at bounding box center [144, 124] width 190 height 99
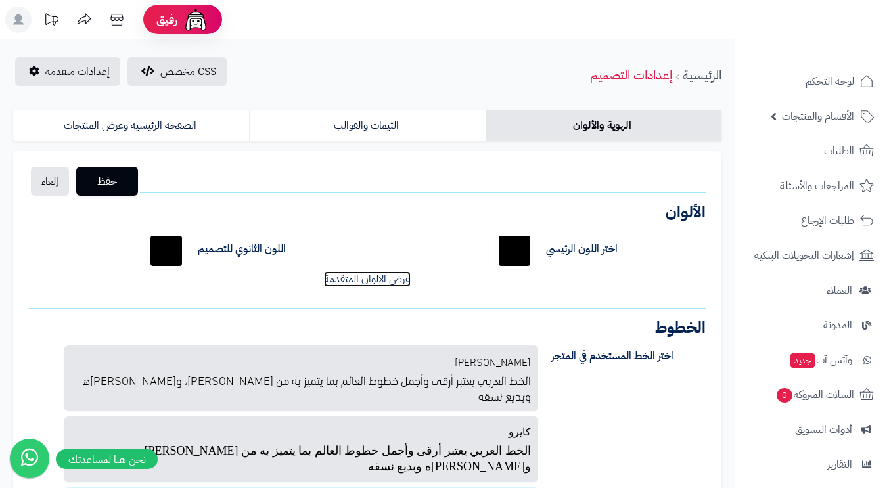
click at [357, 285] on link "عرض الالوان المتقدمة" at bounding box center [367, 279] width 87 height 16
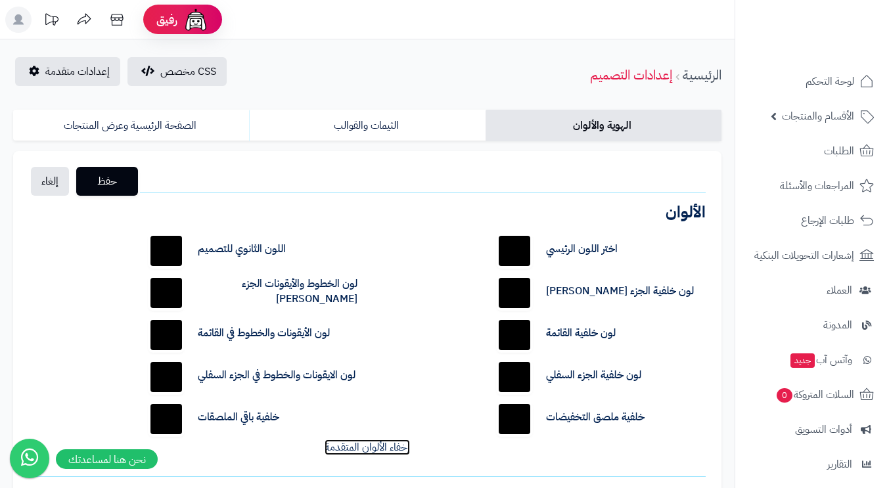
scroll to position [131, 0]
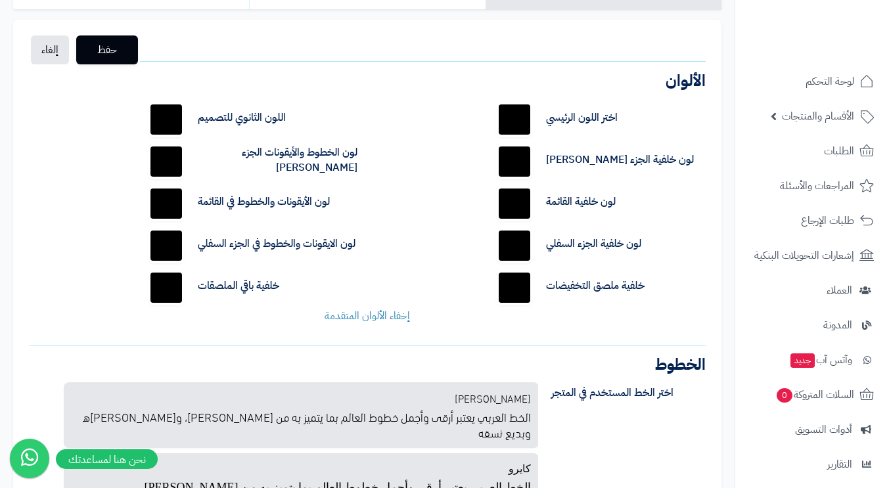
click at [511, 119] on input "*******" at bounding box center [515, 120] width 42 height 42
type input "*******"
click at [464, 200] on div "اختر اللون الرئيسي ******* اللون الثانوي للتصميم ******* لون خلفية الجزء العلوي…" at bounding box center [367, 211] width 697 height 245
click at [97, 49] on span "حفظ" at bounding box center [107, 50] width 41 height 16
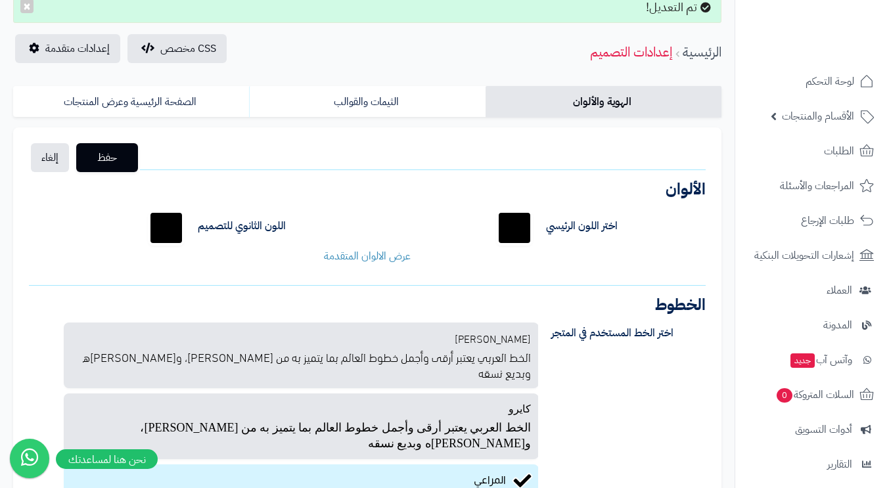
scroll to position [131, 0]
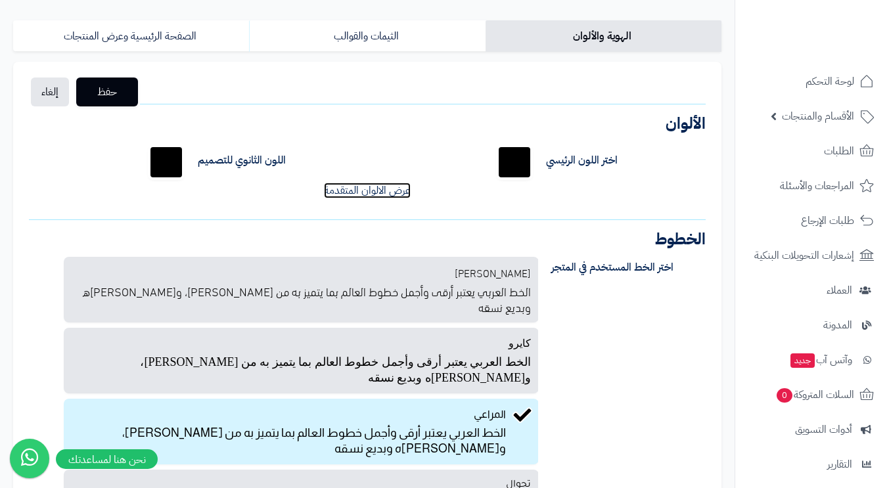
click at [359, 191] on link "عرض الالوان المتقدمة" at bounding box center [367, 191] width 87 height 16
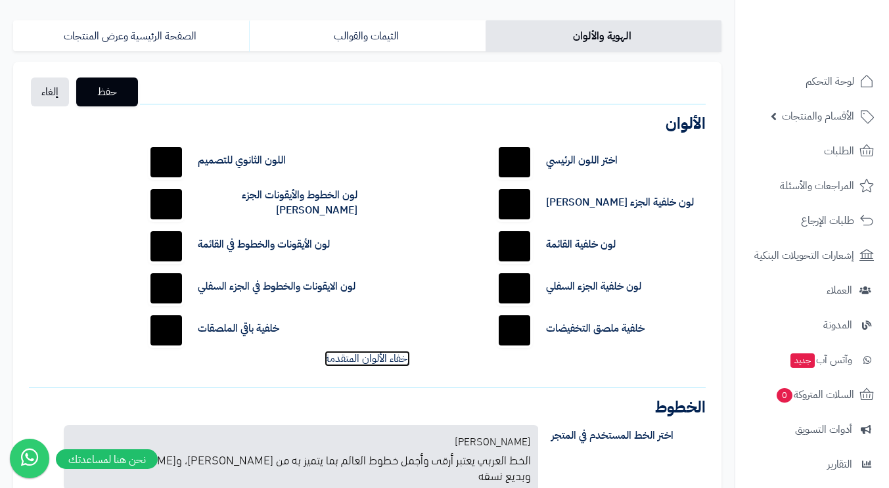
scroll to position [0, 0]
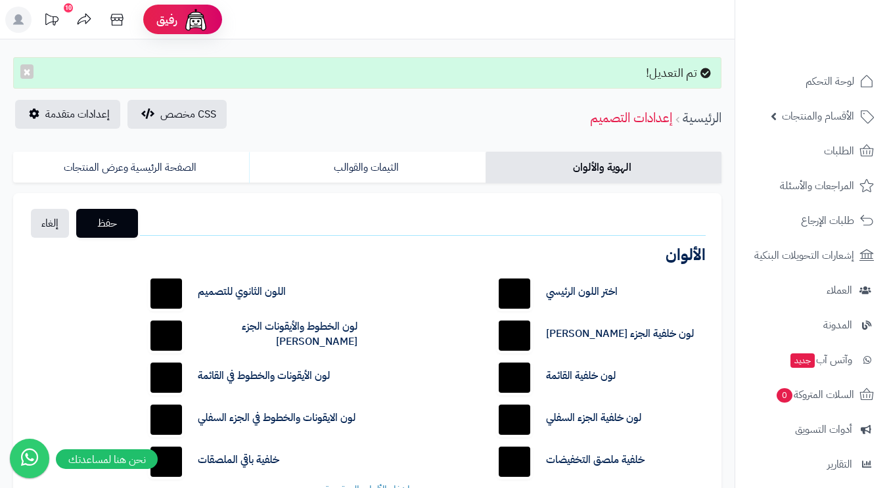
click at [372, 171] on link "الثيمات والقوالب" at bounding box center [367, 168] width 236 height 32
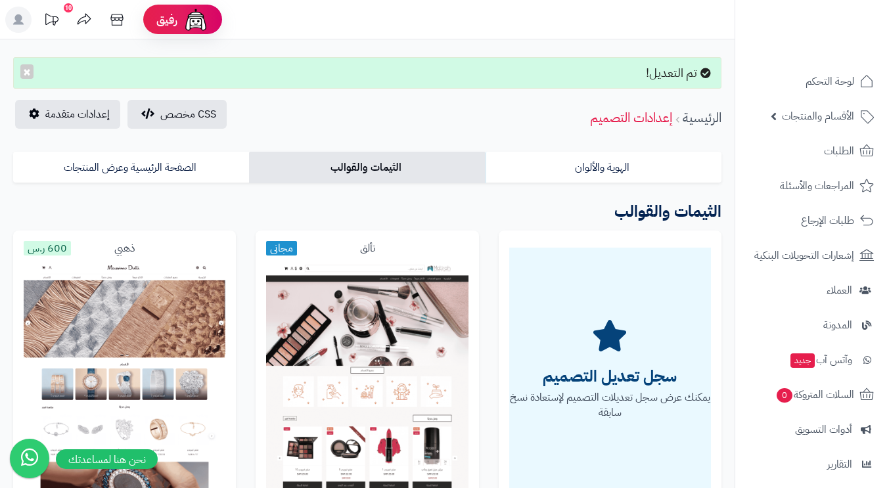
click at [151, 164] on link "الصفحة الرئيسية وعرض المنتجات" at bounding box center [131, 168] width 236 height 32
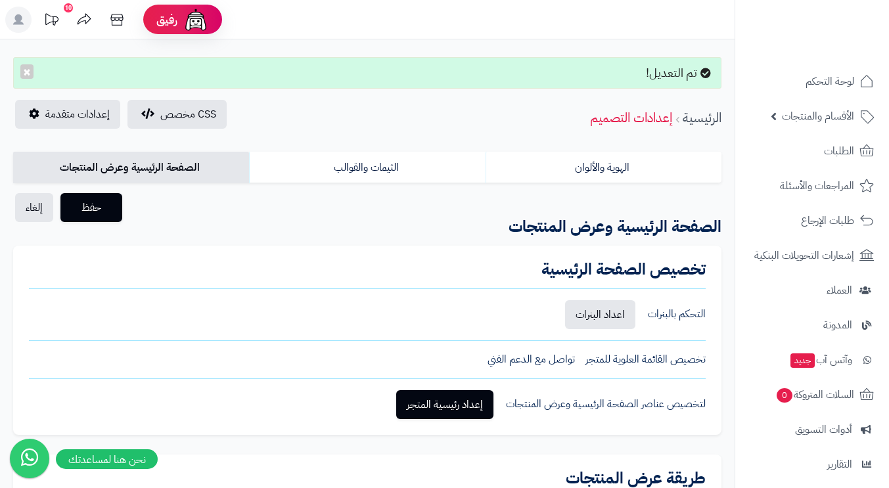
click at [373, 167] on link "الثيمات والقوالب" at bounding box center [367, 168] width 236 height 32
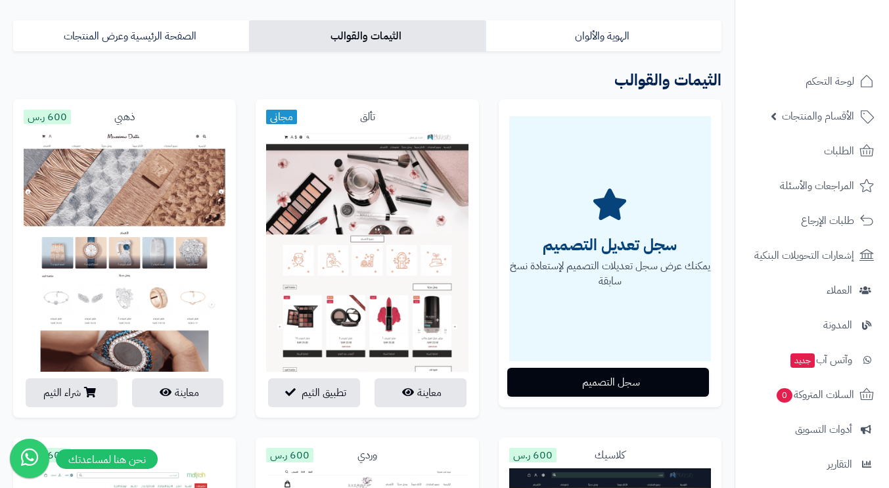
scroll to position [66, 0]
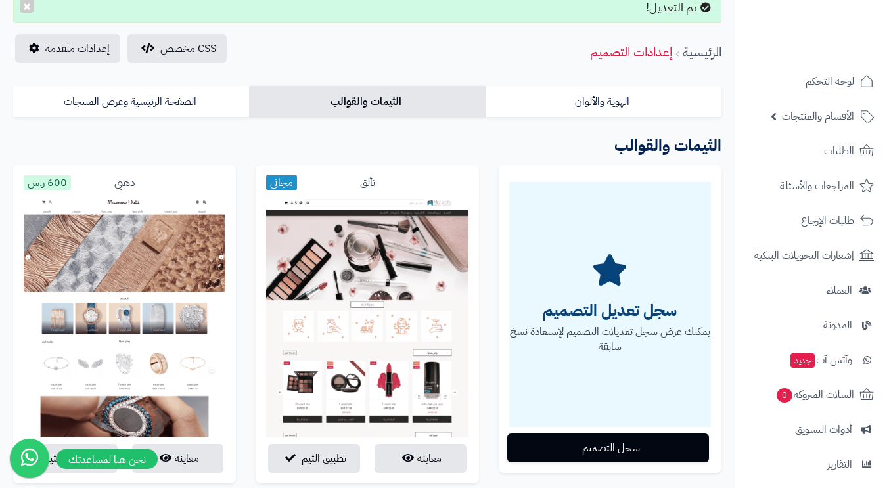
click at [621, 105] on link "الهوية والألوان" at bounding box center [604, 102] width 236 height 32
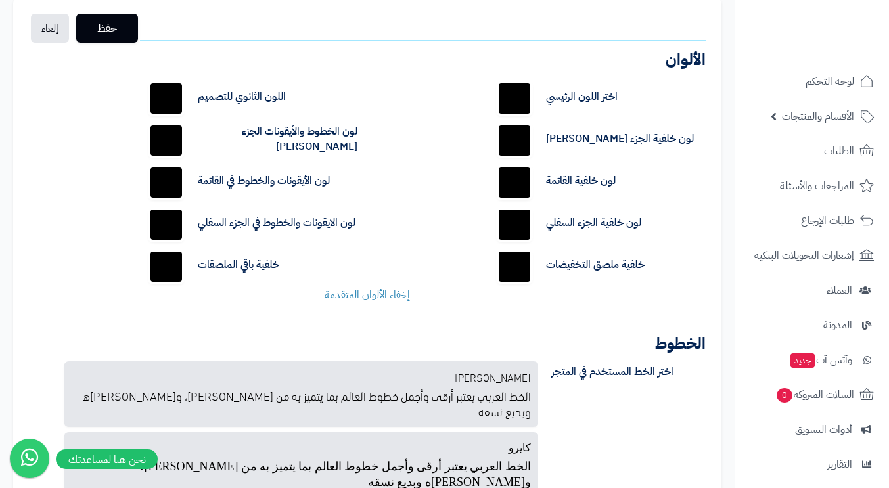
scroll to position [0, 0]
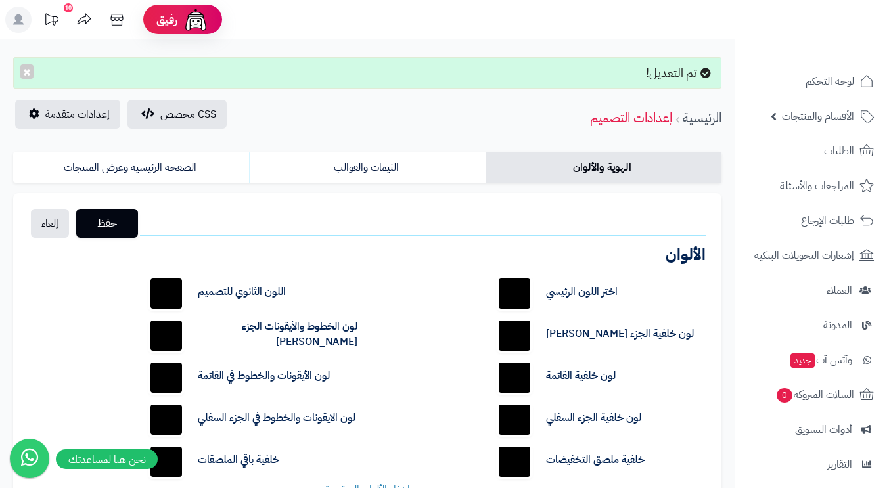
click at [428, 173] on link "الثيمات والقوالب" at bounding box center [367, 168] width 236 height 32
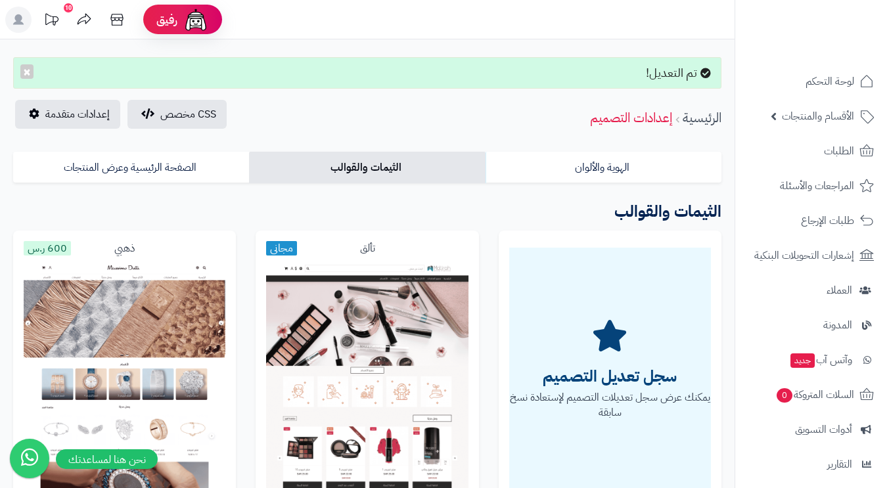
click at [179, 175] on link "الصفحة الرئيسية وعرض المنتجات" at bounding box center [131, 168] width 236 height 32
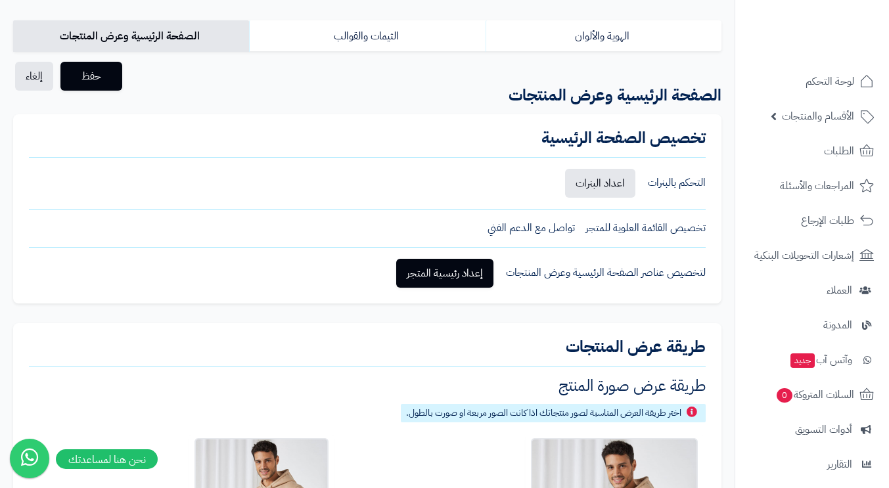
scroll to position [197, 0]
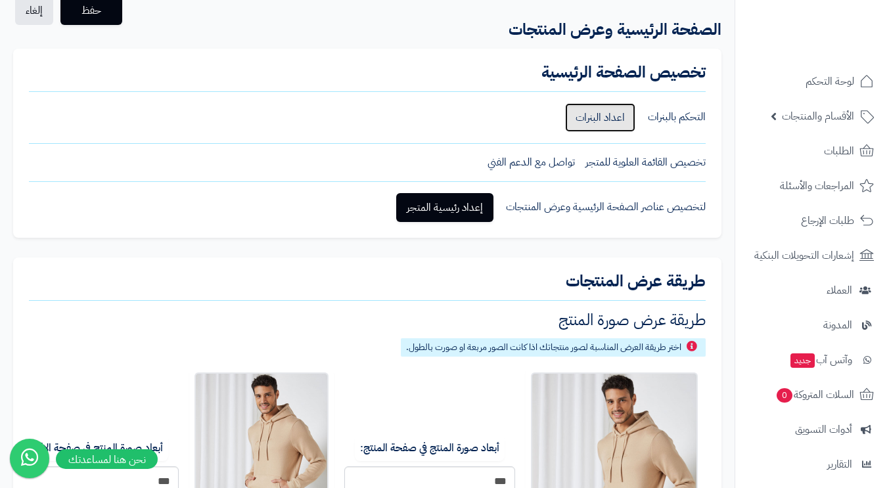
click at [607, 120] on link "اعداد البنرات" at bounding box center [600, 117] width 70 height 29
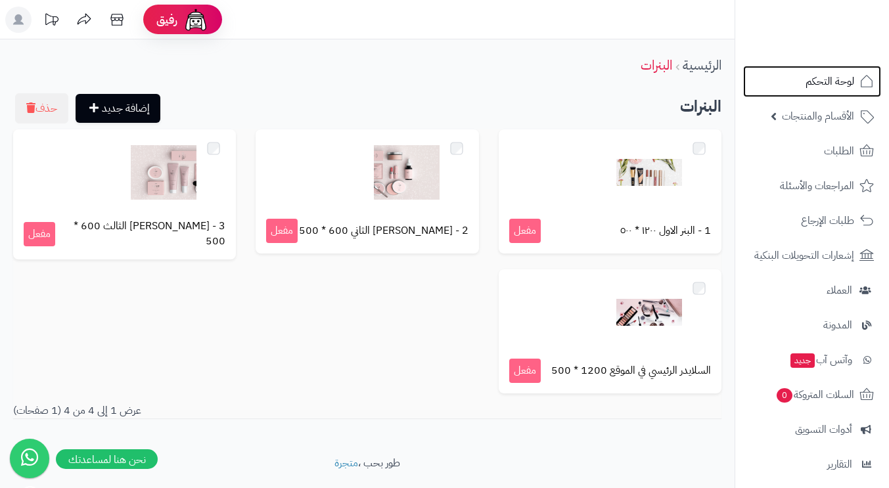
click at [815, 83] on span "لوحة التحكم" at bounding box center [830, 81] width 49 height 18
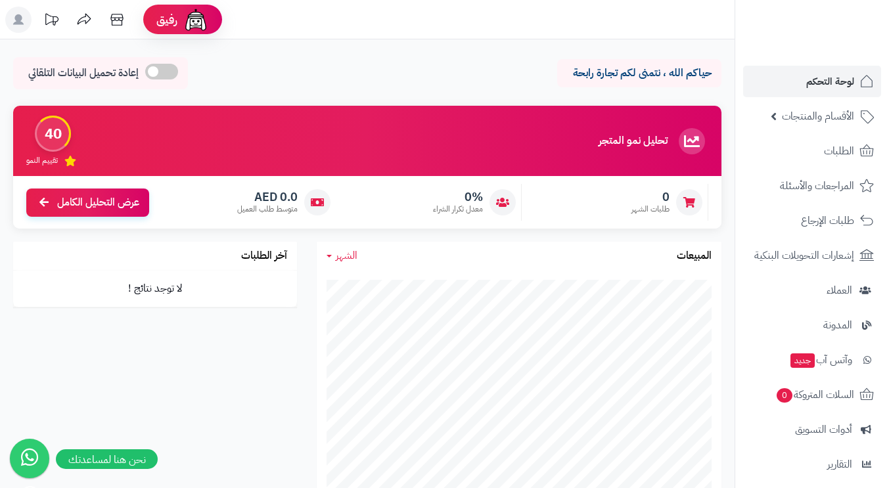
click at [160, 70] on span at bounding box center [161, 72] width 33 height 16
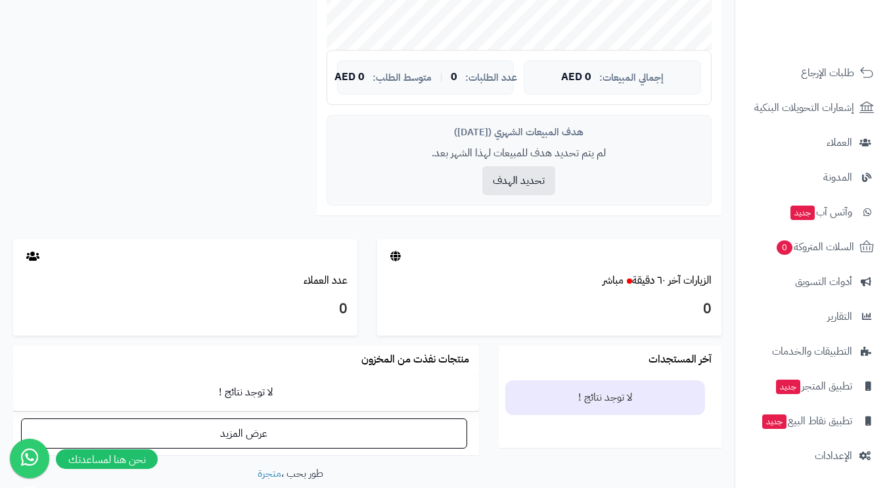
scroll to position [526, 0]
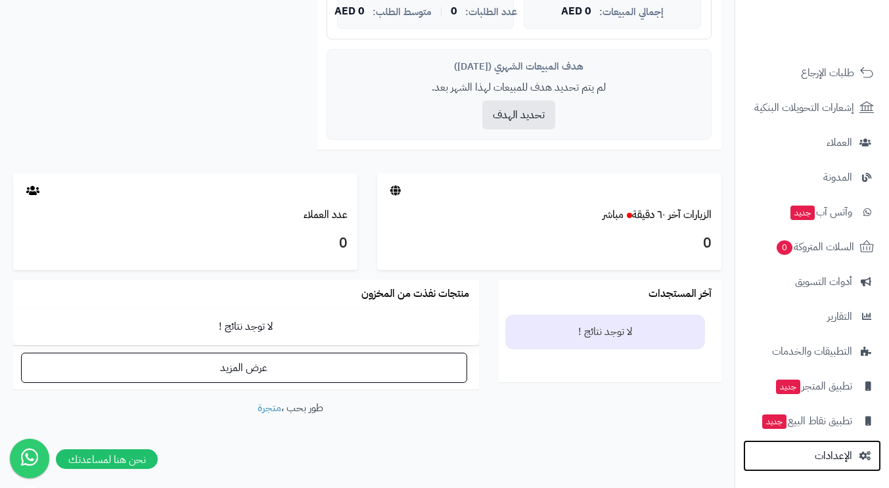
click at [823, 453] on span "الإعدادات" at bounding box center [833, 456] width 37 height 18
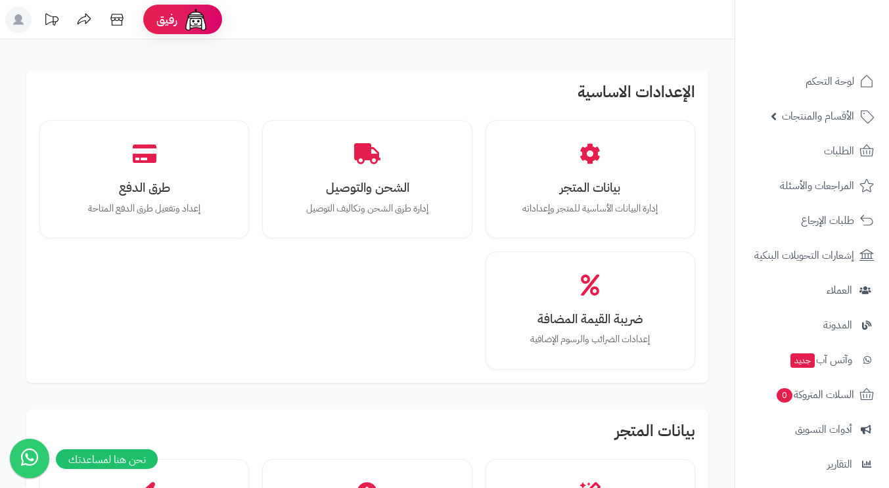
click at [22, 16] on rect at bounding box center [18, 20] width 26 height 26
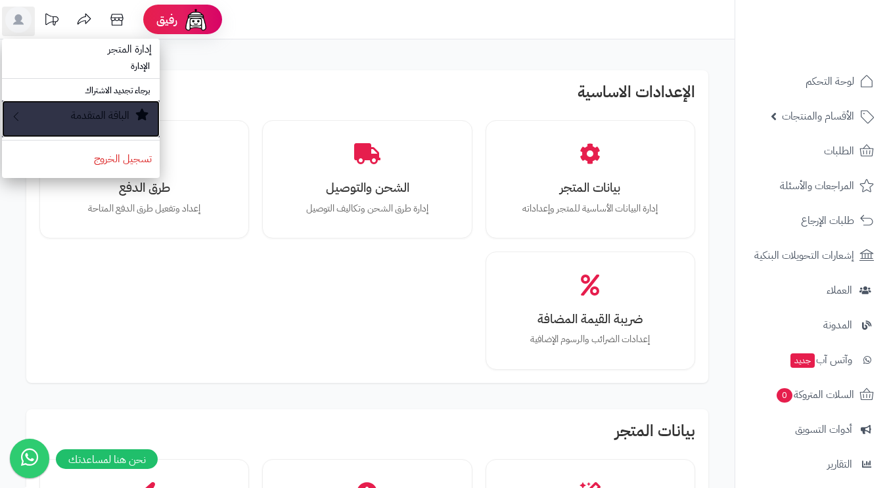
click at [101, 114] on small "الباقة المتقدمة" at bounding box center [100, 116] width 58 height 16
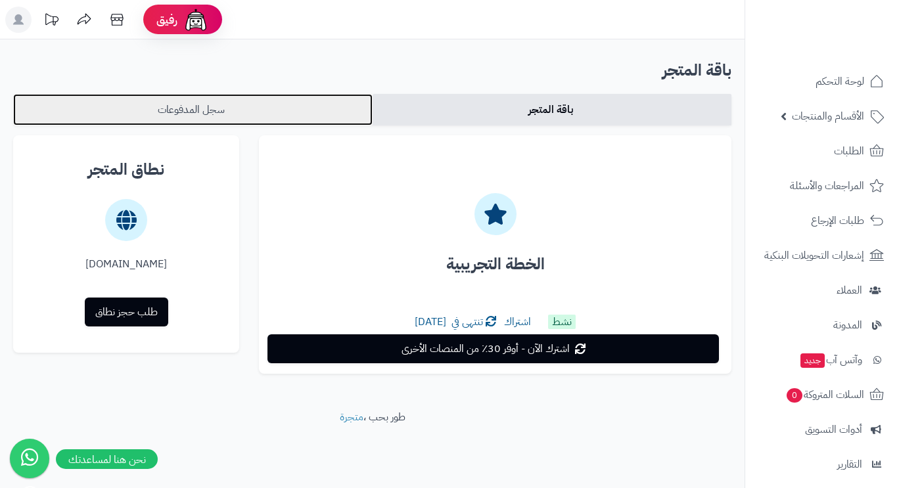
click at [255, 115] on link "سجل المدفوعات" at bounding box center [192, 110] width 359 height 32
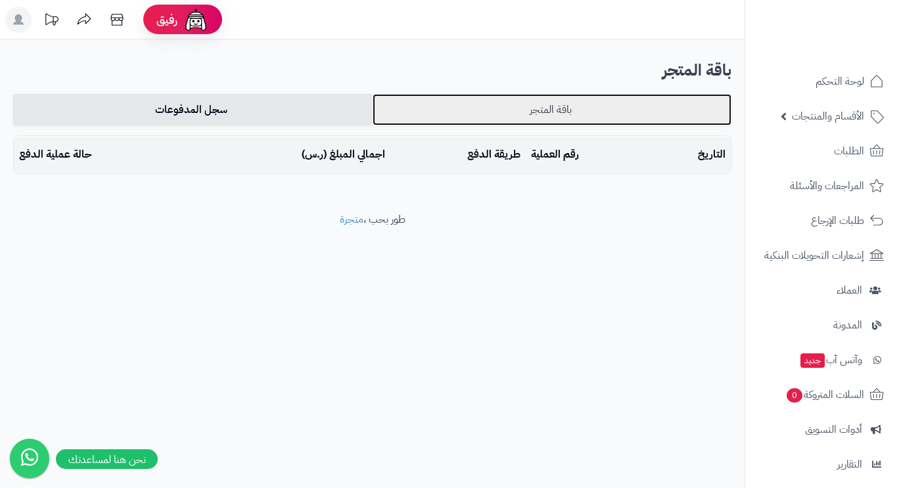
click at [460, 110] on link "باقة المتجر" at bounding box center [552, 110] width 359 height 32
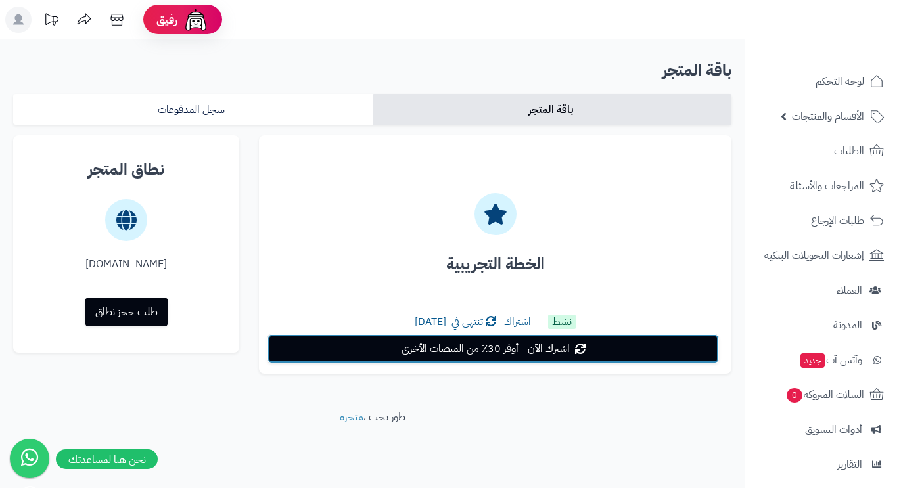
click at [490, 348] on span "اشترك الآن - أوفر 30٪ من المنصات الأخرى" at bounding box center [486, 349] width 168 height 16
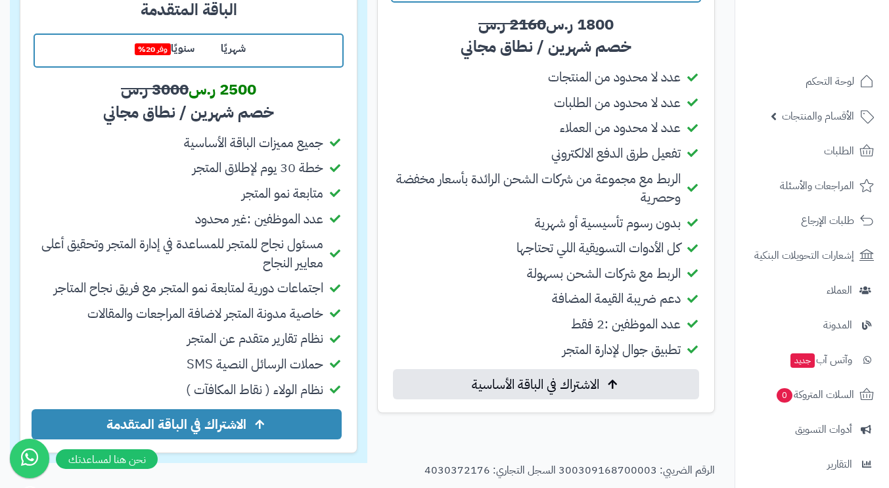
scroll to position [321, 0]
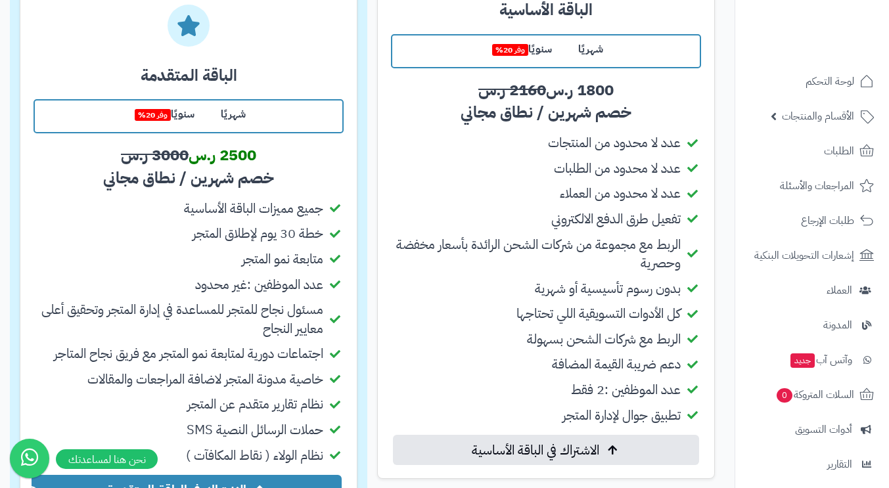
click at [227, 118] on label "شهريًا" at bounding box center [233, 115] width 51 height 28
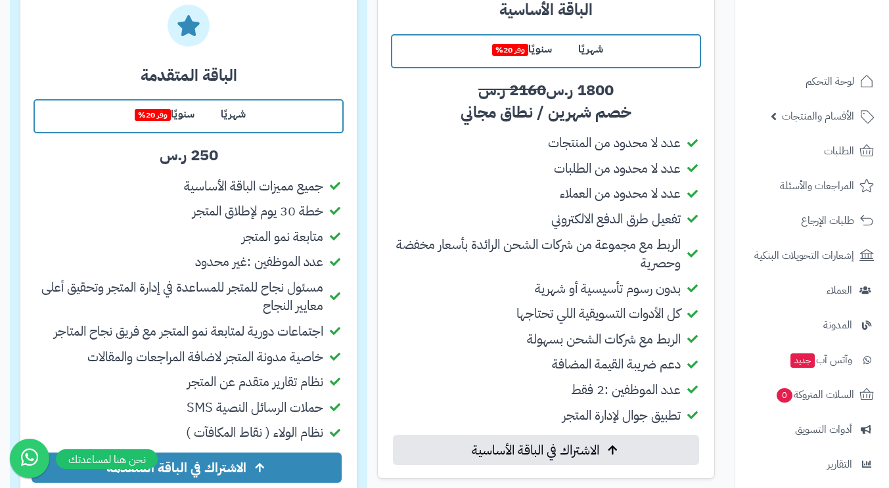
click at [188, 120] on label "سنويًا وفر 20%" at bounding box center [162, 115] width 89 height 28
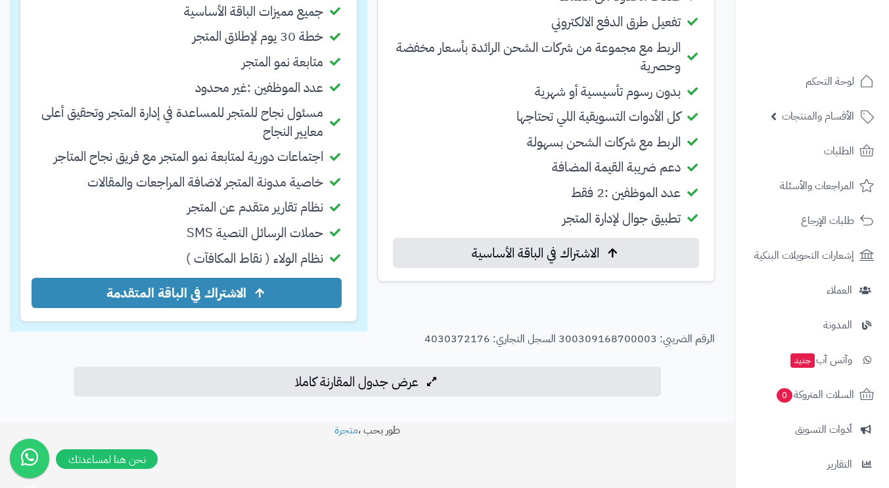
scroll to position [517, 0]
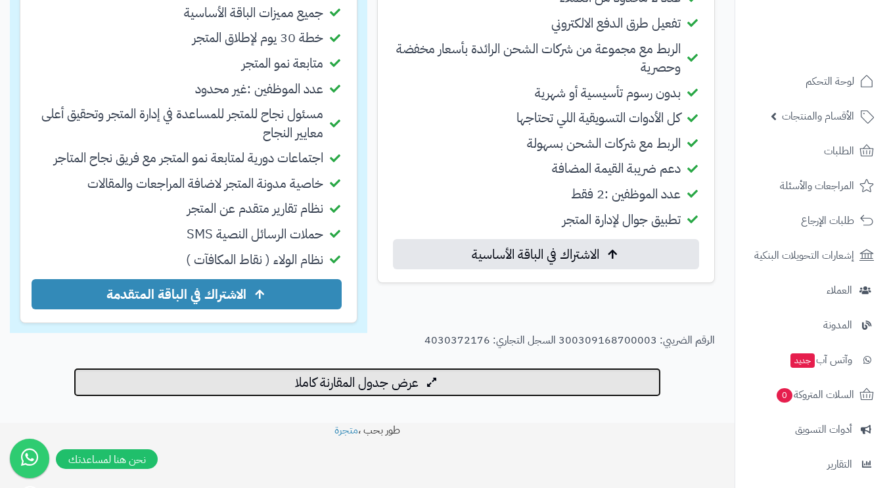
click at [408, 376] on span "عرض جدول المقارنة كاملا" at bounding box center [357, 383] width 124 height 16
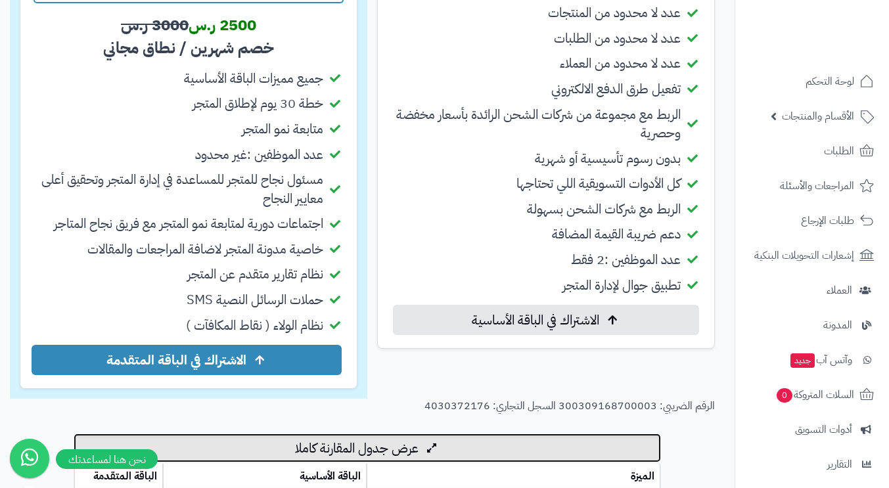
scroll to position [648, 0]
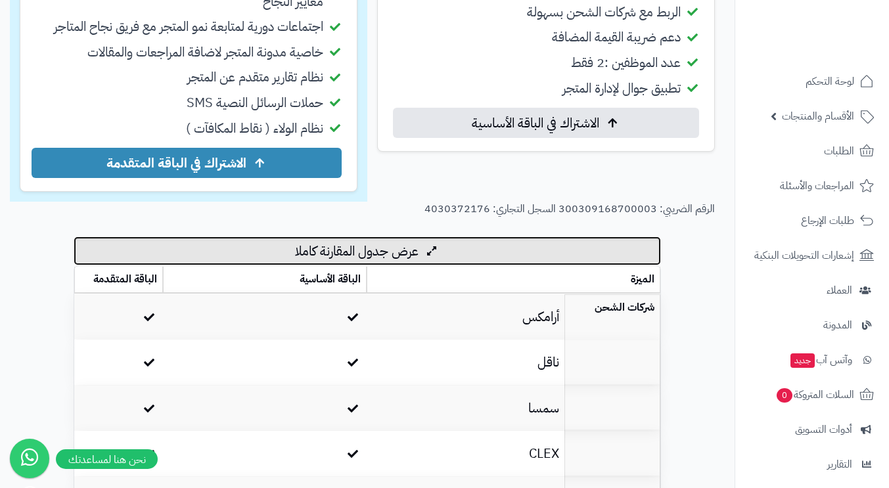
click at [400, 247] on span "عرض جدول المقارنة كاملا" at bounding box center [357, 251] width 124 height 16
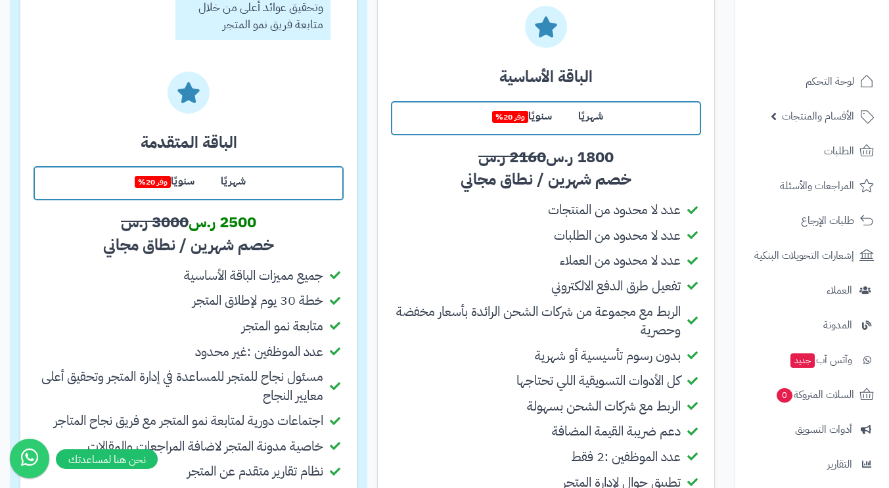
scroll to position [0, 0]
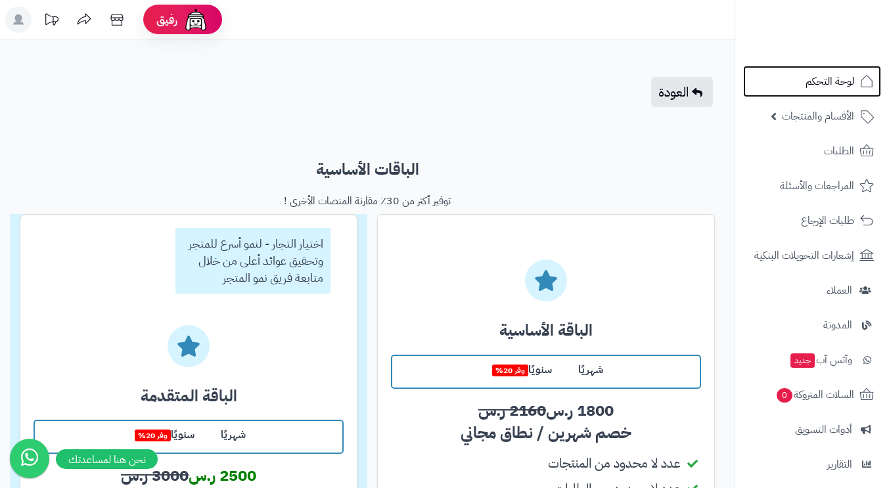
click at [835, 83] on span "لوحة التحكم" at bounding box center [830, 81] width 49 height 18
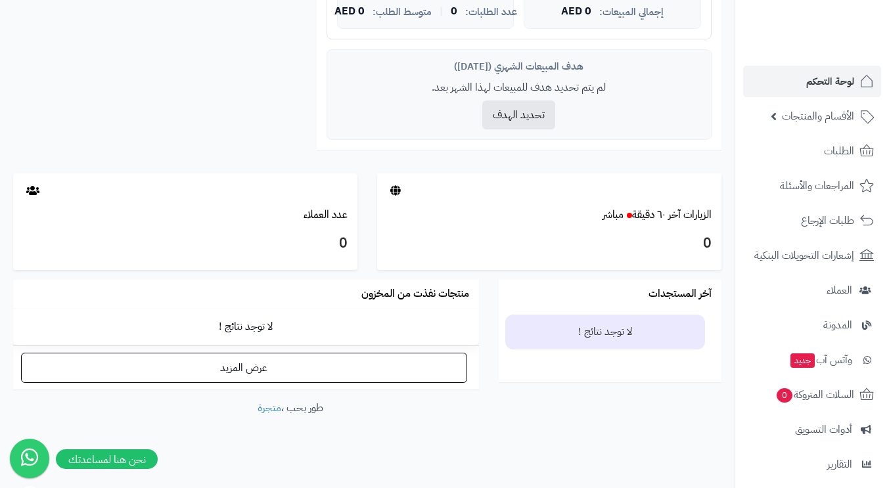
scroll to position [531, 0]
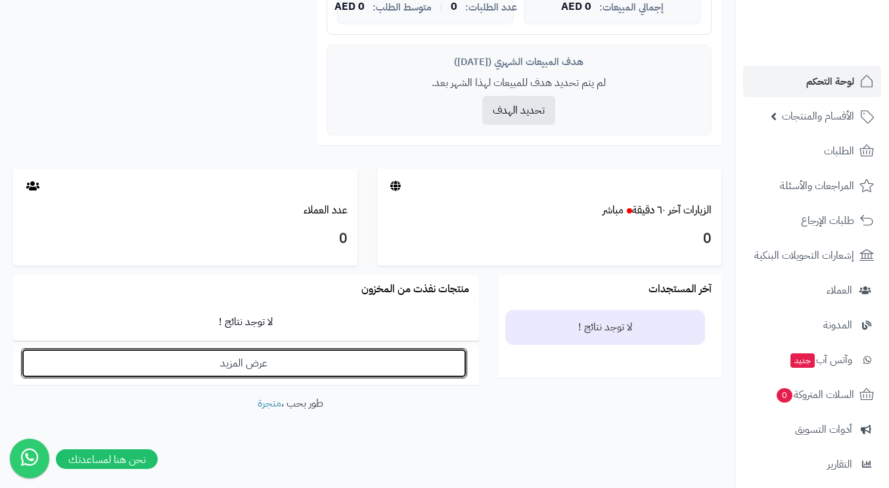
click at [300, 364] on link "عرض المزيد" at bounding box center [244, 363] width 446 height 30
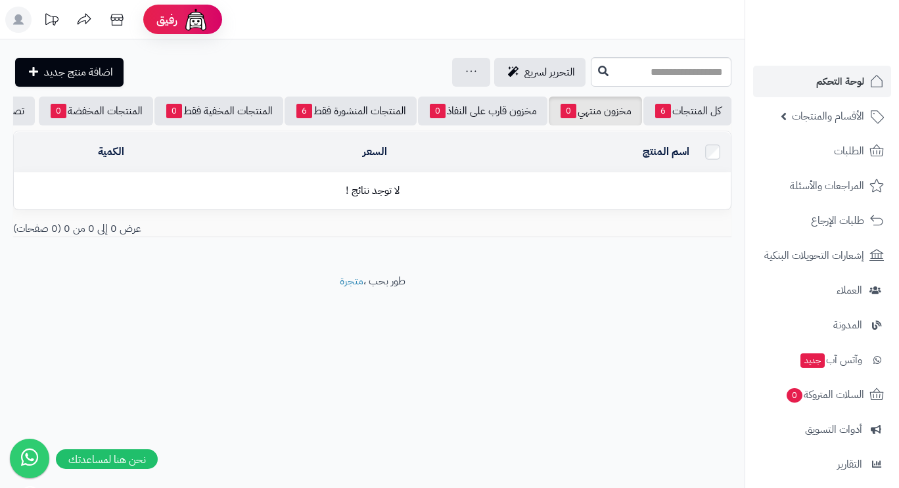
click at [842, 122] on span "الأقسام والمنتجات" at bounding box center [828, 116] width 72 height 18
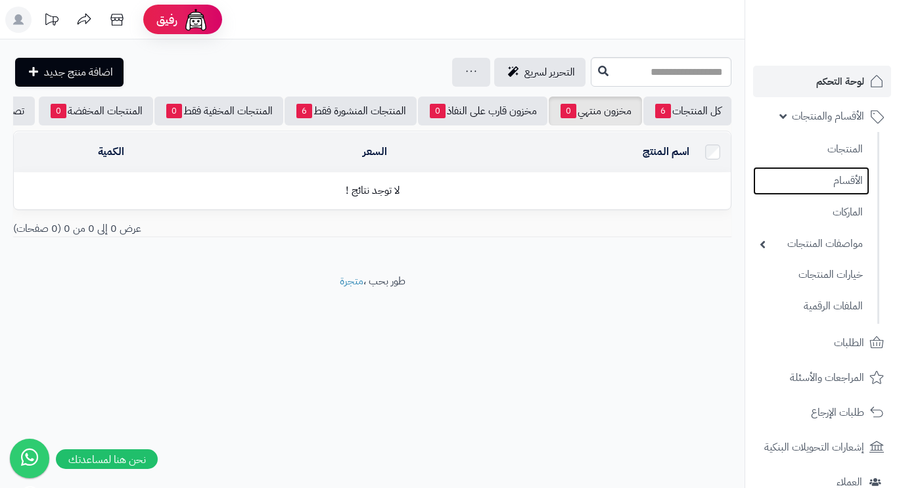
click at [840, 180] on link "الأقسام" at bounding box center [811, 181] width 116 height 28
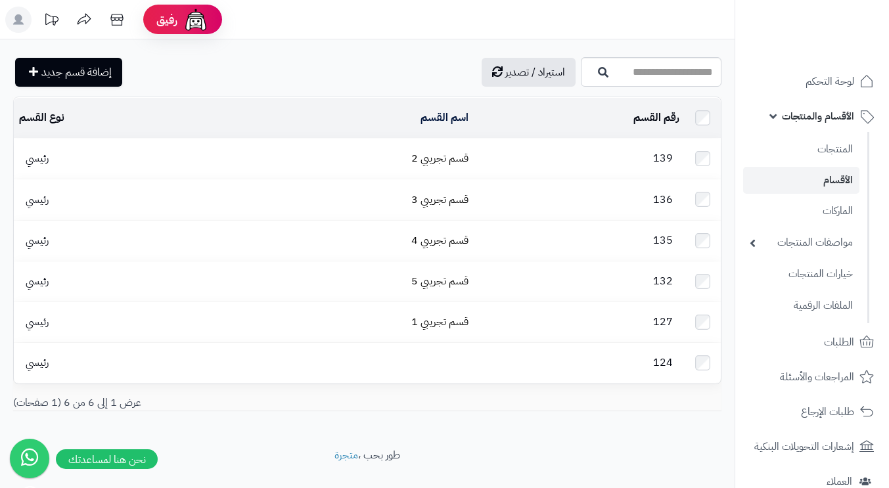
click at [40, 156] on span "رئيسي" at bounding box center [37, 158] width 36 height 16
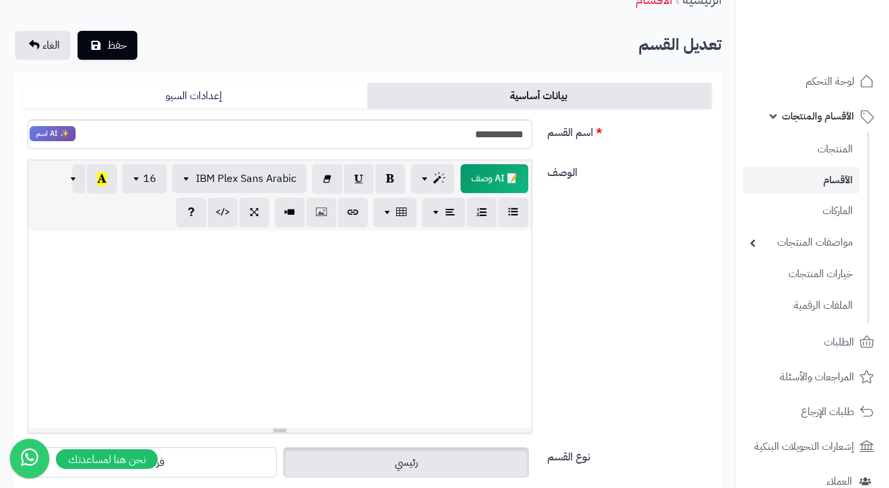
scroll to position [131, 0]
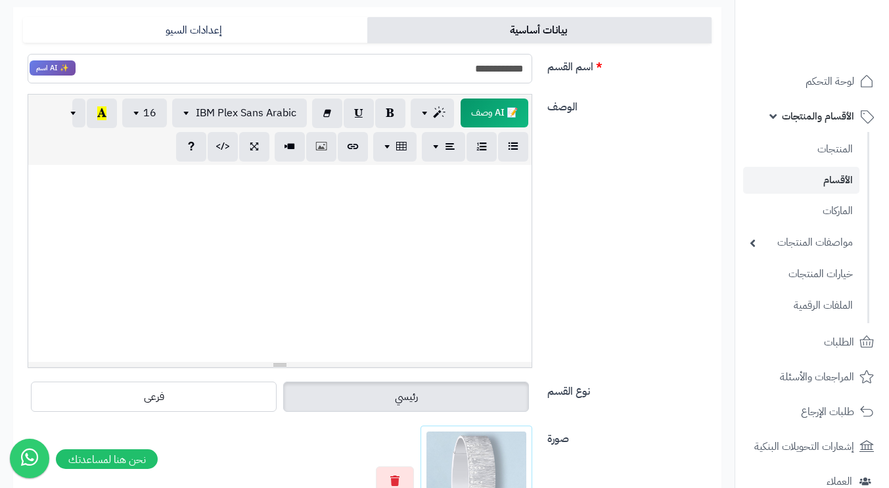
drag, startPoint x: 443, startPoint y: 68, endPoint x: 588, endPoint y: 77, distance: 145.5
click at [588, 77] on div "**********" at bounding box center [367, 73] width 699 height 41
click at [342, 76] on input "**********" at bounding box center [280, 69] width 505 height 30
type input "*"
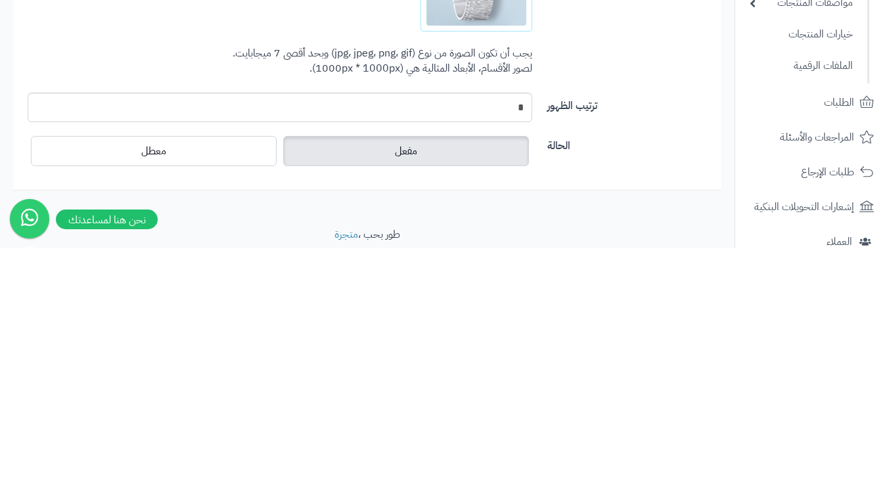
scroll to position [421, 0]
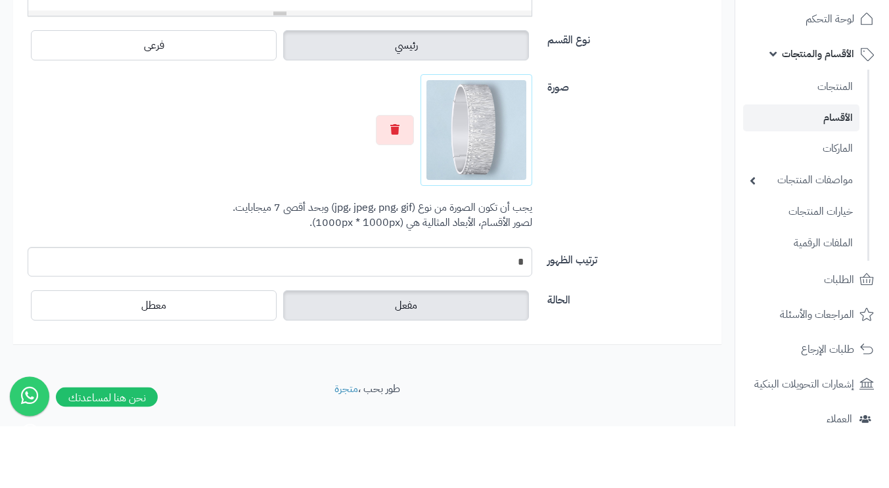
type input "**********"
click at [487, 213] on img at bounding box center [476, 193] width 100 height 100
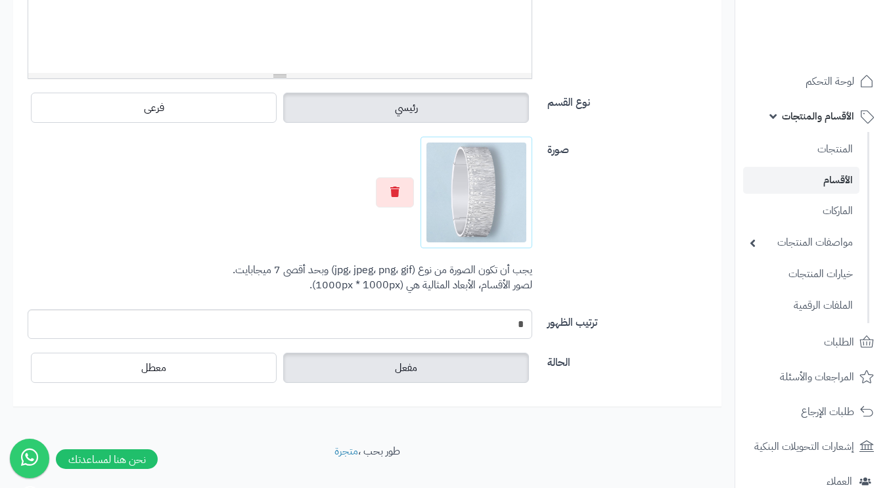
click at [480, 211] on img at bounding box center [476, 193] width 100 height 100
click at [395, 198] on button "button" at bounding box center [395, 192] width 38 height 30
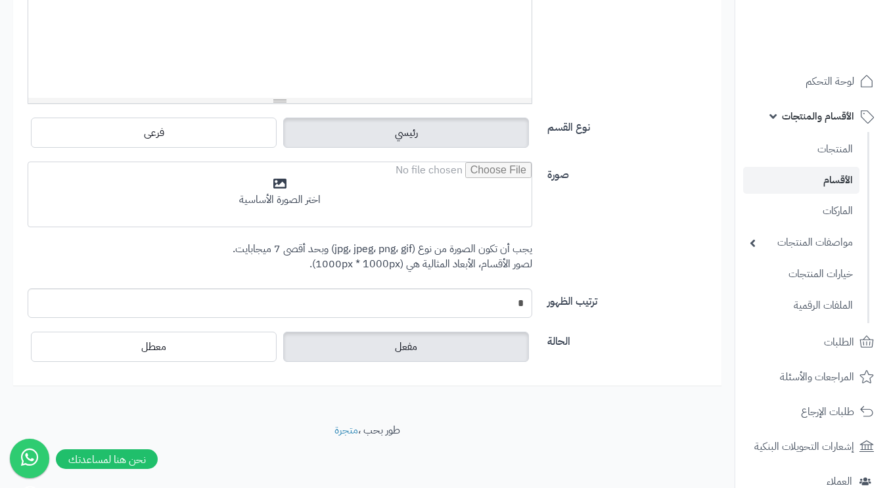
click at [453, 204] on input "file" at bounding box center [279, 195] width 503 height 66
click at [277, 201] on input "file" at bounding box center [279, 195] width 503 height 66
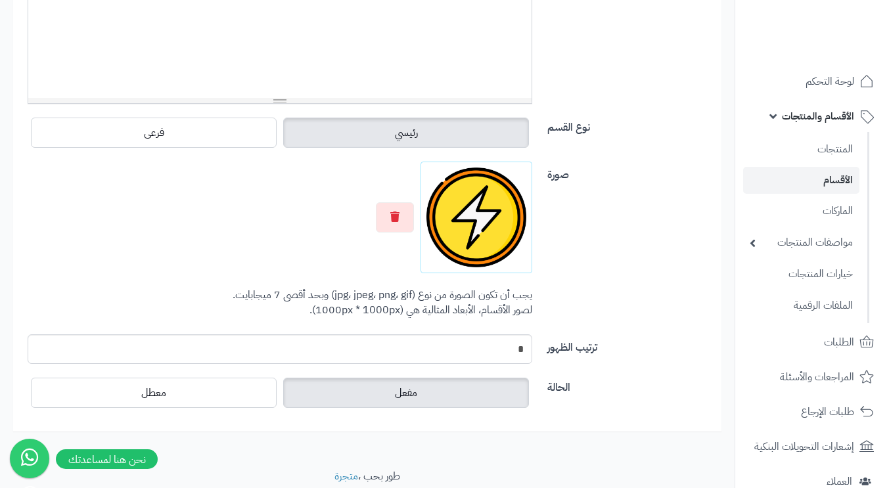
click at [624, 168] on label "صورة" at bounding box center [629, 172] width 175 height 21
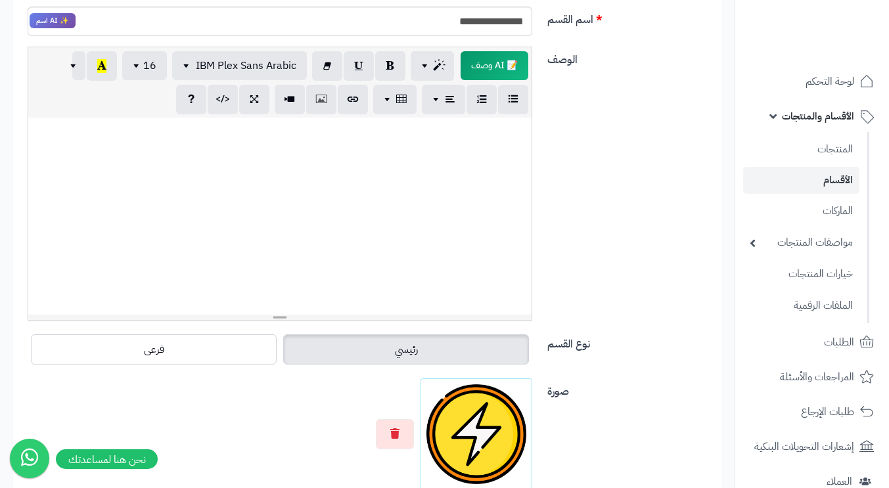
scroll to position [47, 0]
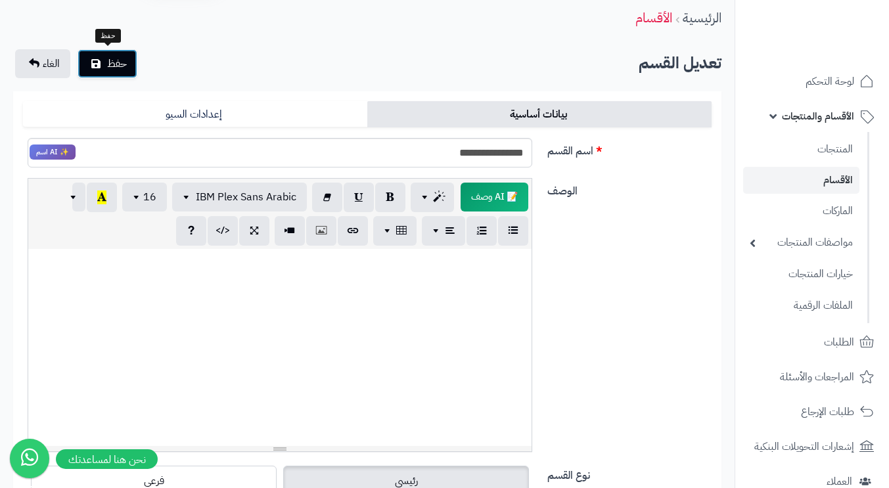
click at [110, 63] on span "حفظ" at bounding box center [117, 64] width 20 height 16
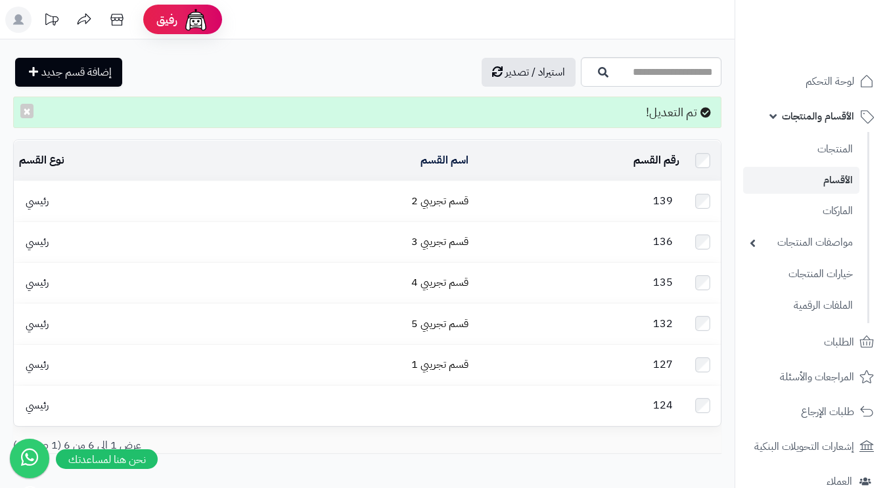
scroll to position [56, 0]
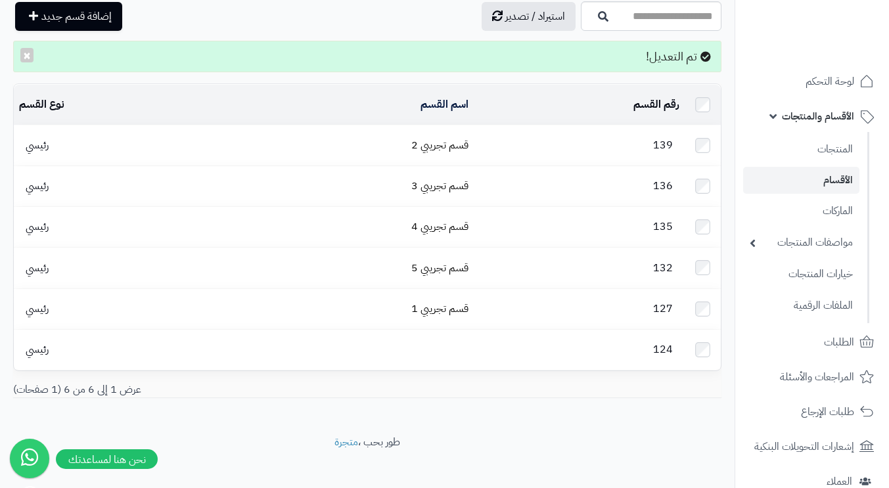
click at [351, 341] on td at bounding box center [348, 350] width 252 height 40
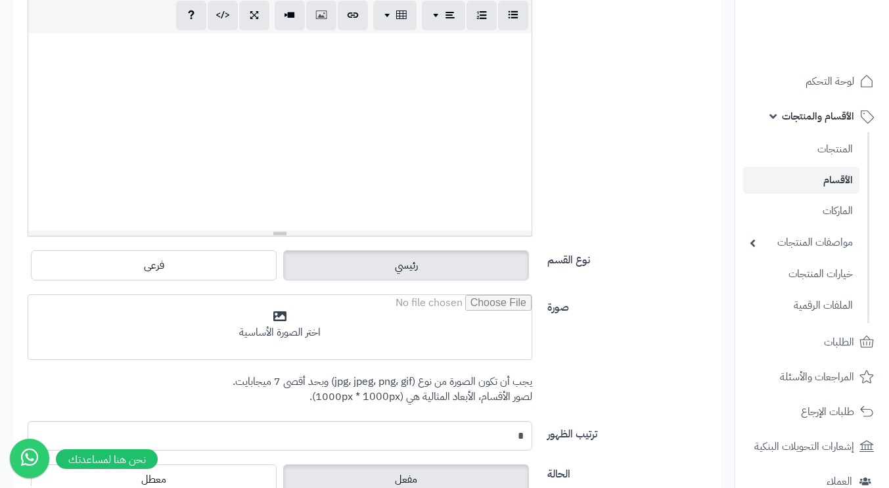
scroll to position [396, 0]
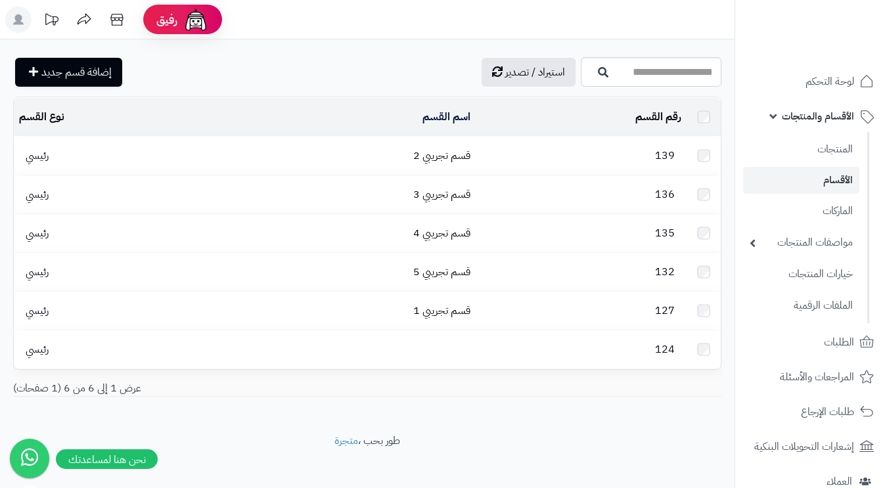
scroll to position [14, 0]
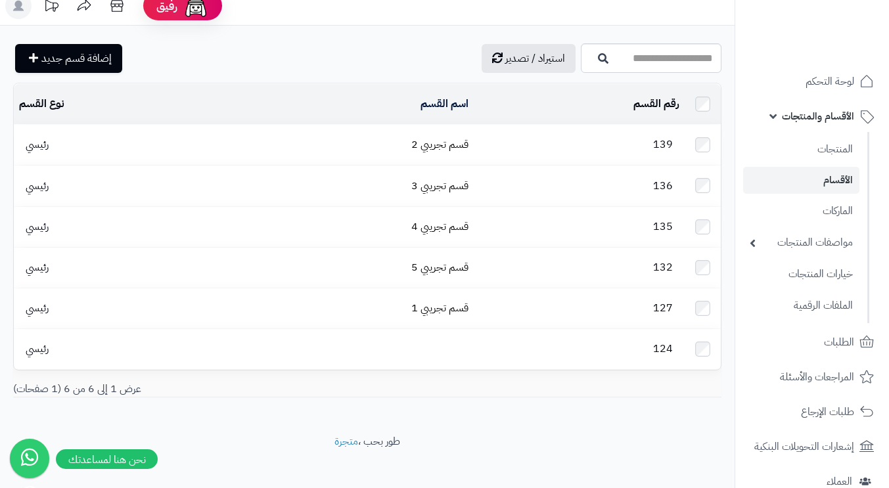
click at [480, 135] on td "139" at bounding box center [579, 145] width 210 height 40
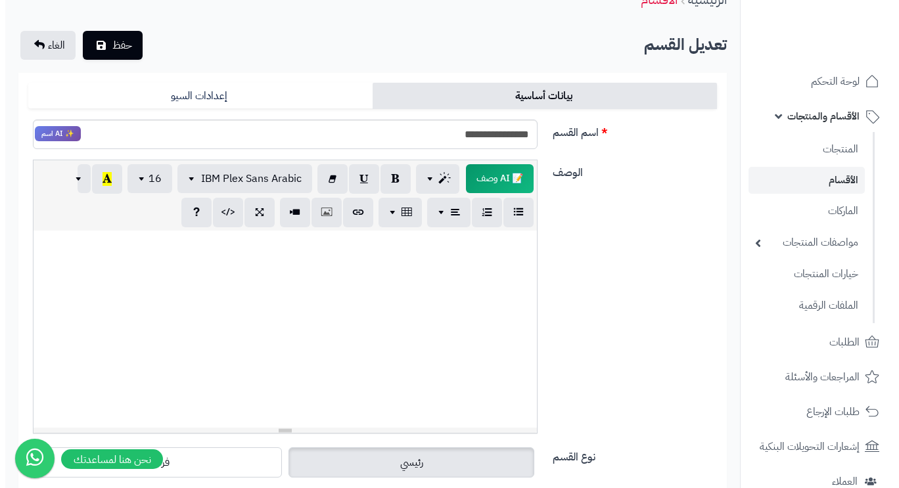
scroll to position [131, 0]
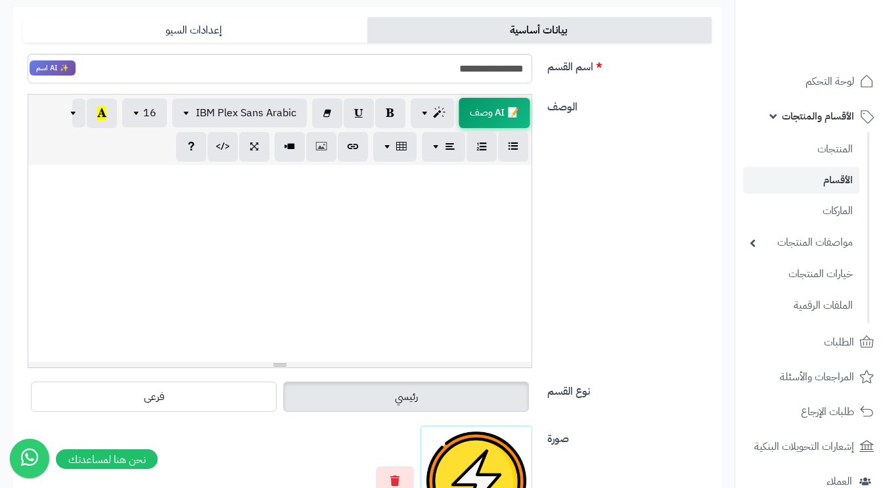
click at [498, 111] on span "📝 AI وصف" at bounding box center [494, 112] width 71 height 30
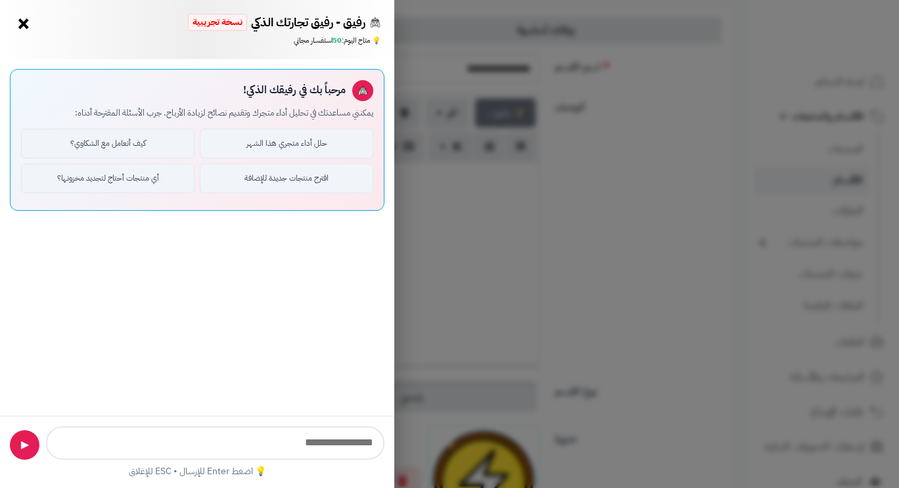
type input "**********"
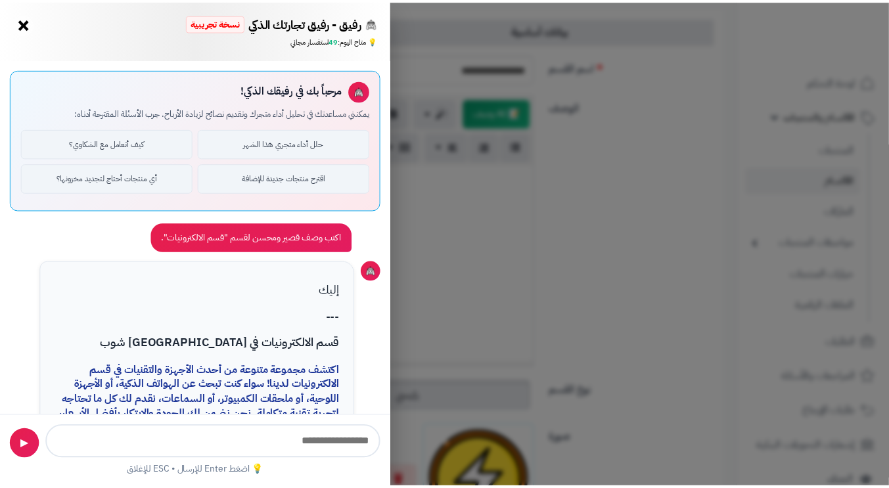
scroll to position [157, 0]
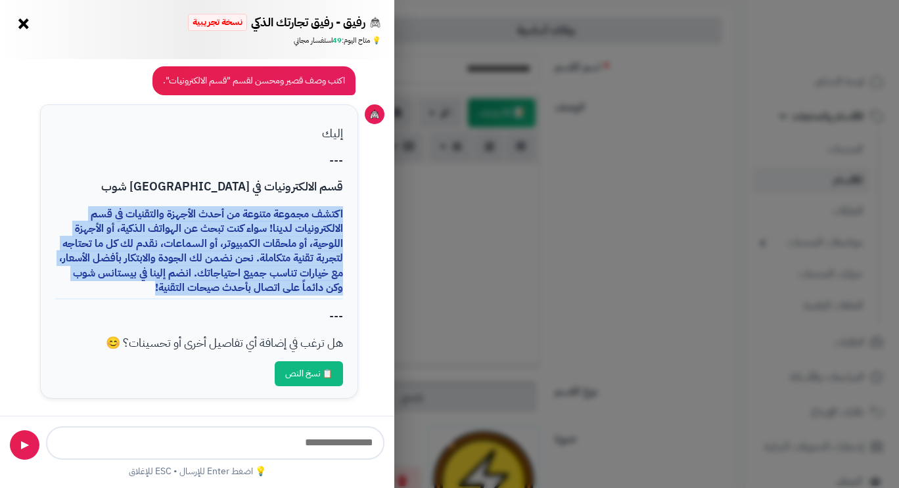
drag, startPoint x: 149, startPoint y: 287, endPoint x: 362, endPoint y: 212, distance: 226.3
click at [362, 212] on div "إليك --- قسم الالكترونيات في بيستانس شوب اكتشف مجموعة متنوعة من أحدث الأجهزة وا…" at bounding box center [197, 251] width 375 height 294
click at [315, 377] on button "📋 نسخ النص" at bounding box center [309, 373] width 68 height 25
click at [26, 26] on button "×" at bounding box center [23, 23] width 21 height 21
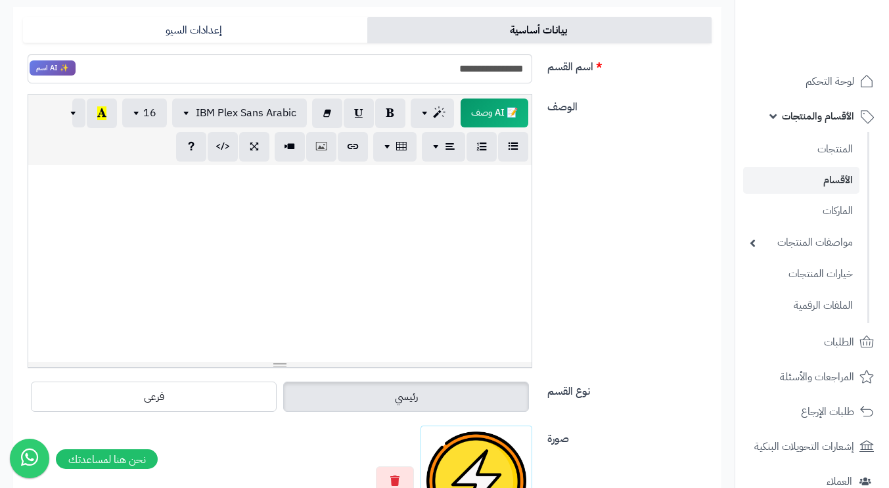
click at [436, 208] on div at bounding box center [279, 263] width 503 height 197
paste div
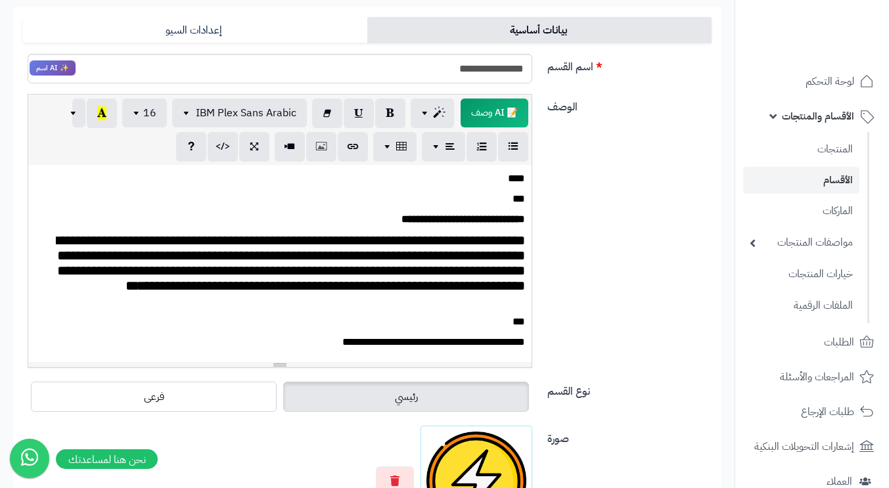
scroll to position [0, 0]
drag, startPoint x: 304, startPoint y: 333, endPoint x: 564, endPoint y: 352, distance: 260.9
click at [564, 352] on div "**********" at bounding box center [367, 236] width 699 height 285
click at [293, 343] on p "**********" at bounding box center [285, 342] width 480 height 15
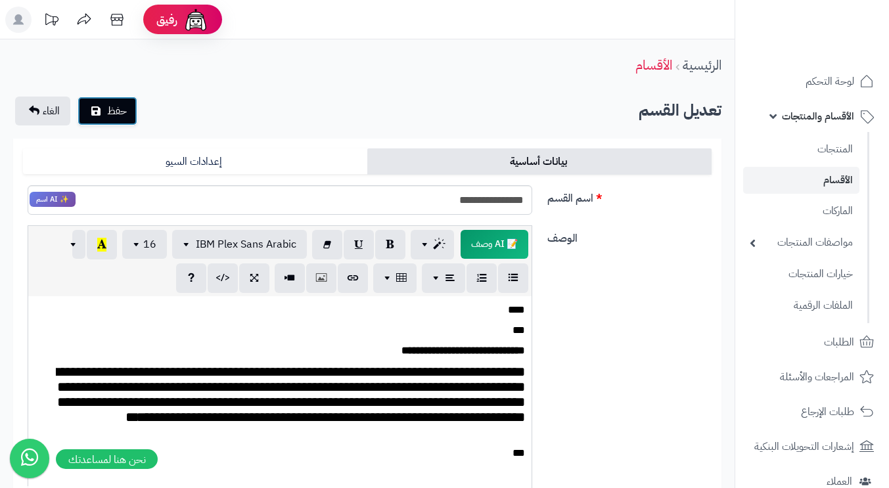
click at [98, 106] on icon "submit" at bounding box center [95, 111] width 9 height 11
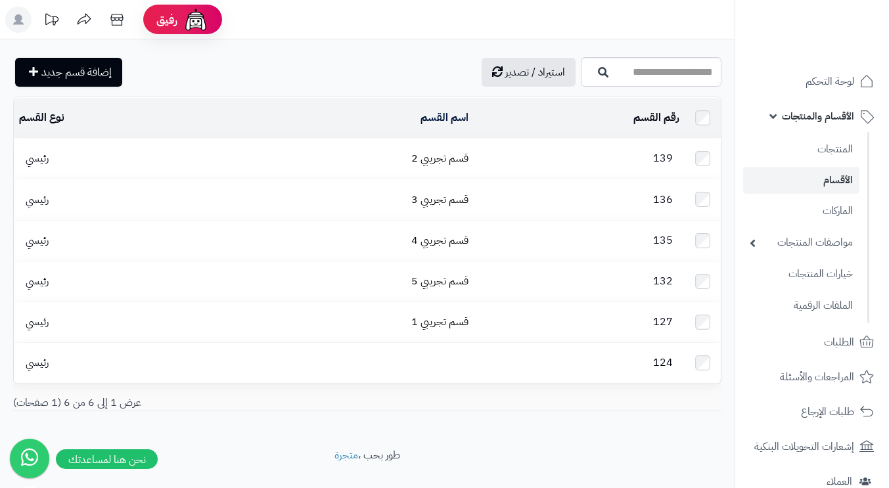
click at [436, 352] on td at bounding box center [348, 363] width 252 height 40
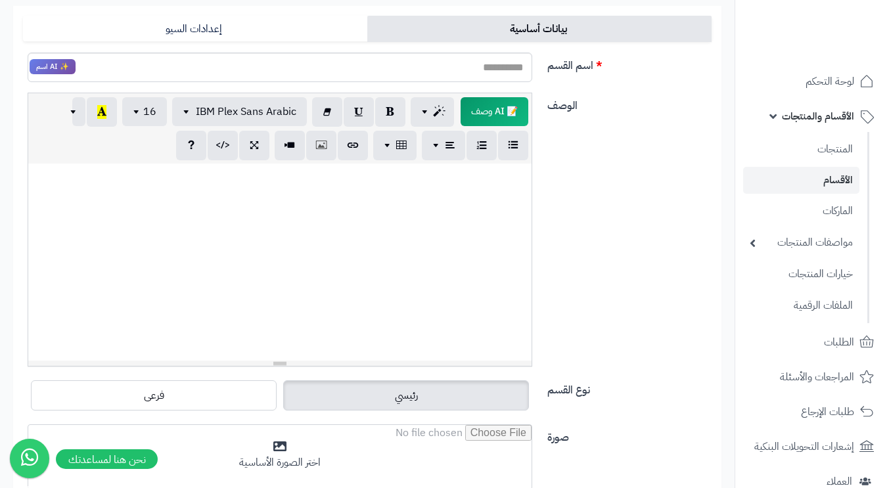
scroll to position [1, 0]
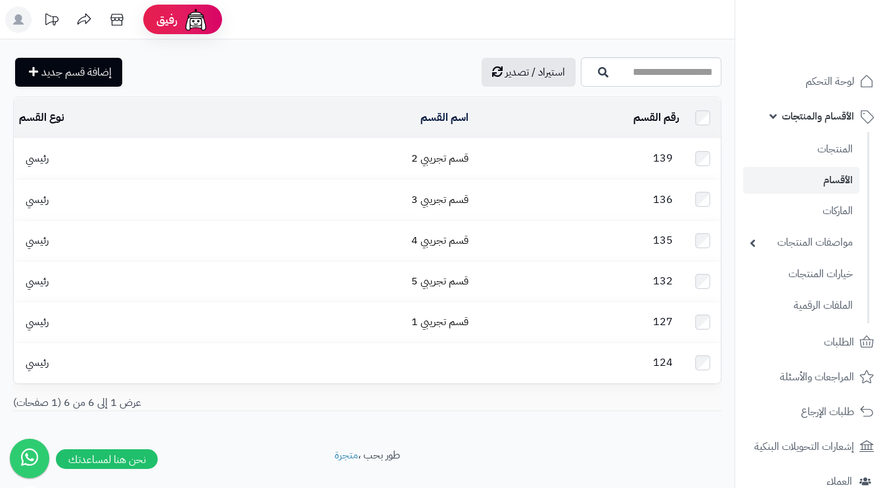
click at [412, 158] on td "قسم تجريبي 2" at bounding box center [348, 159] width 252 height 40
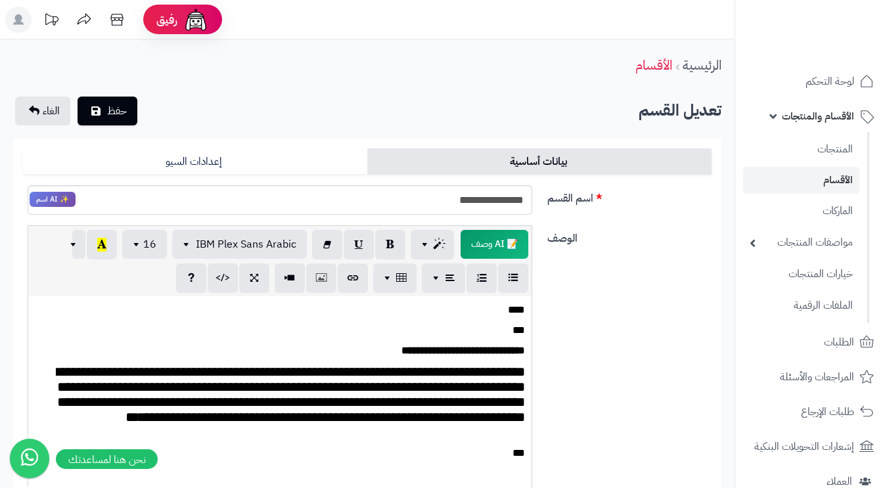
scroll to position [66, 0]
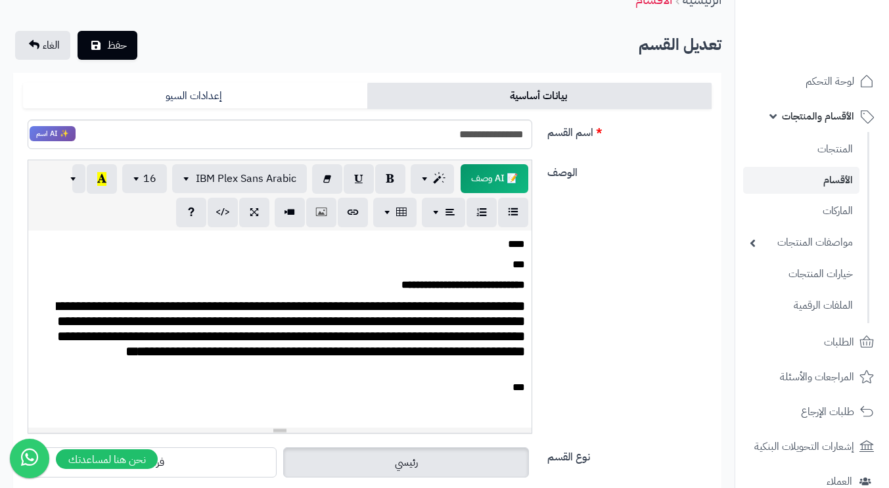
click at [256, 99] on link "إعدادات السيو" at bounding box center [195, 96] width 344 height 26
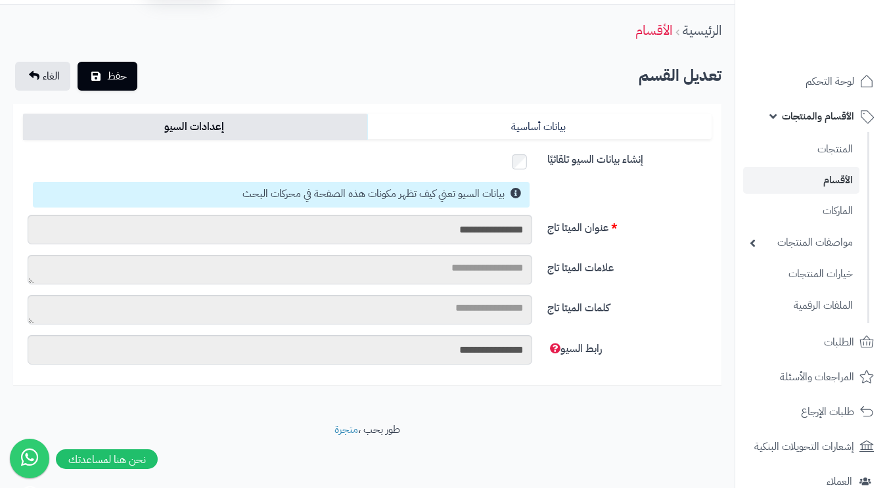
scroll to position [33, 0]
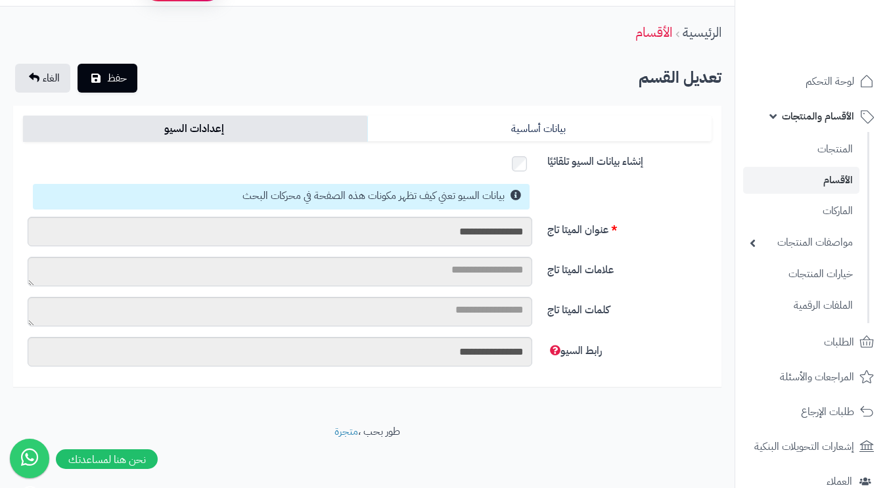
click at [507, 124] on link "بيانات أساسية" at bounding box center [539, 129] width 344 height 26
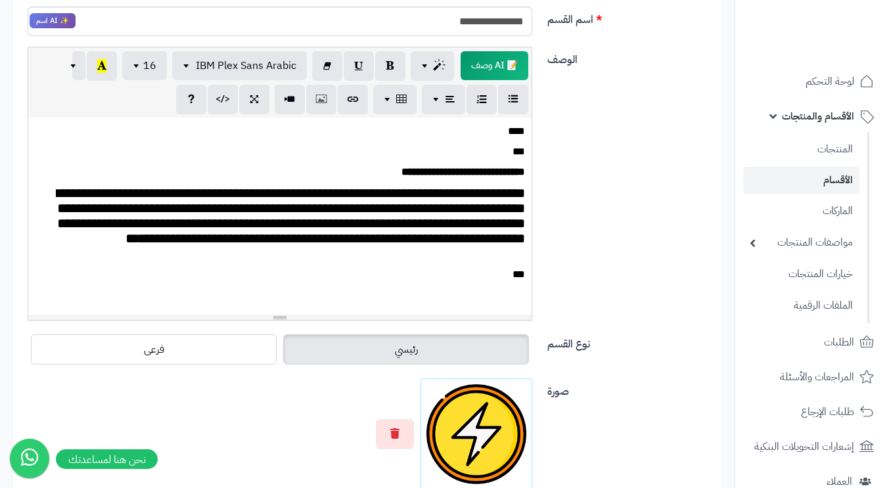
scroll to position [47, 0]
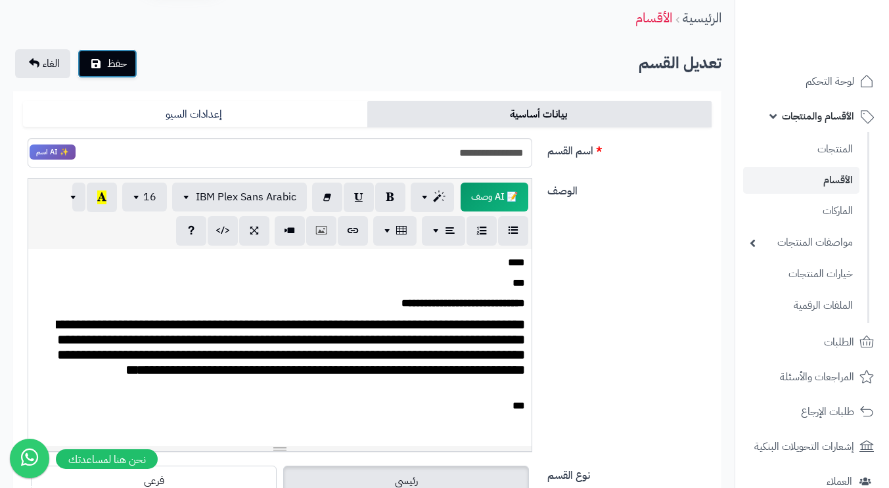
click at [103, 73] on button "حفظ" at bounding box center [108, 63] width 60 height 29
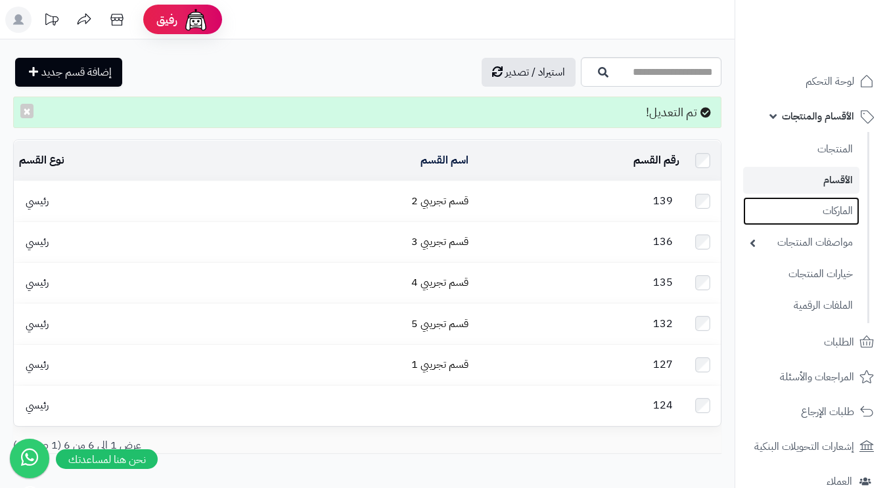
click at [835, 212] on link "الماركات" at bounding box center [801, 211] width 116 height 28
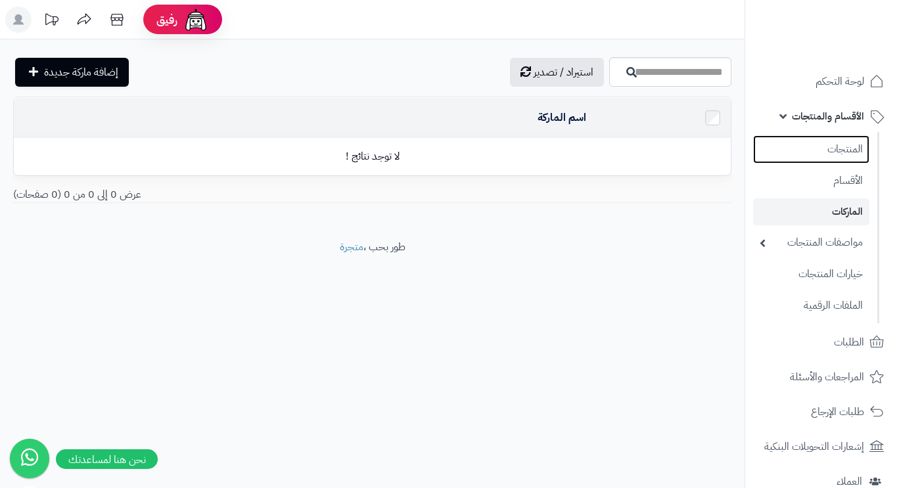
click at [838, 150] on link "المنتجات" at bounding box center [811, 149] width 116 height 28
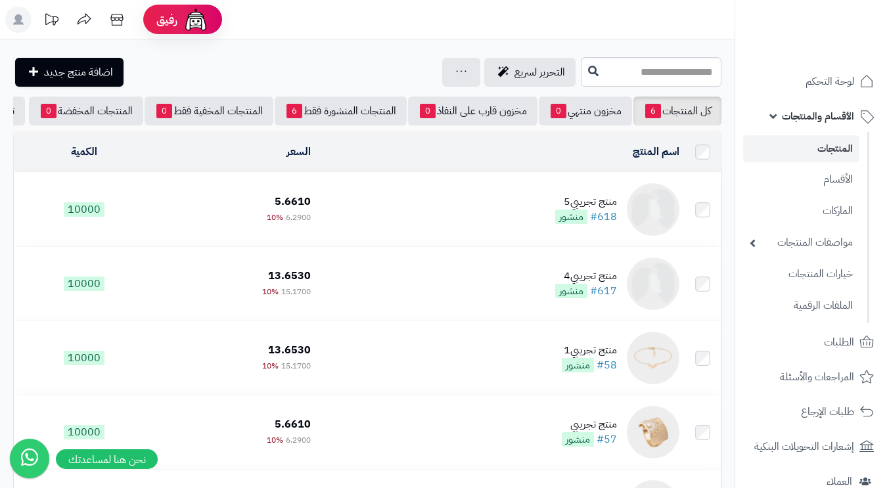
click at [772, 112] on link "الأقسام والمنتجات" at bounding box center [812, 117] width 138 height 32
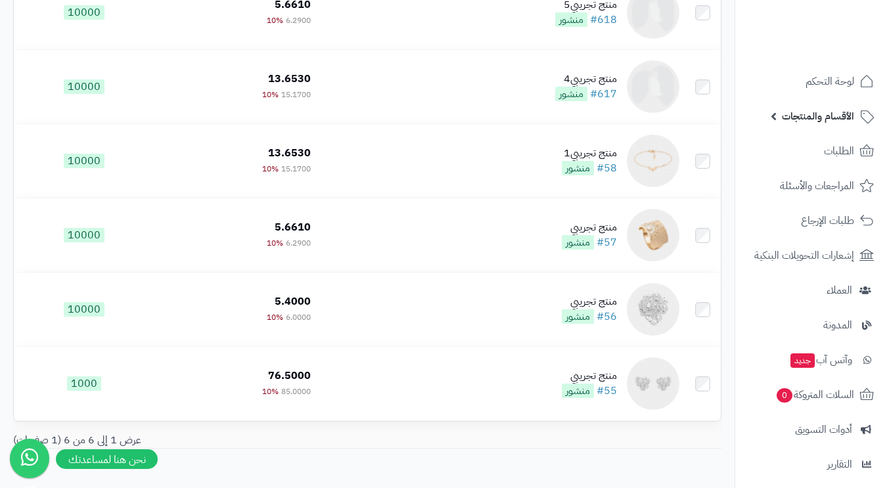
scroll to position [131, 0]
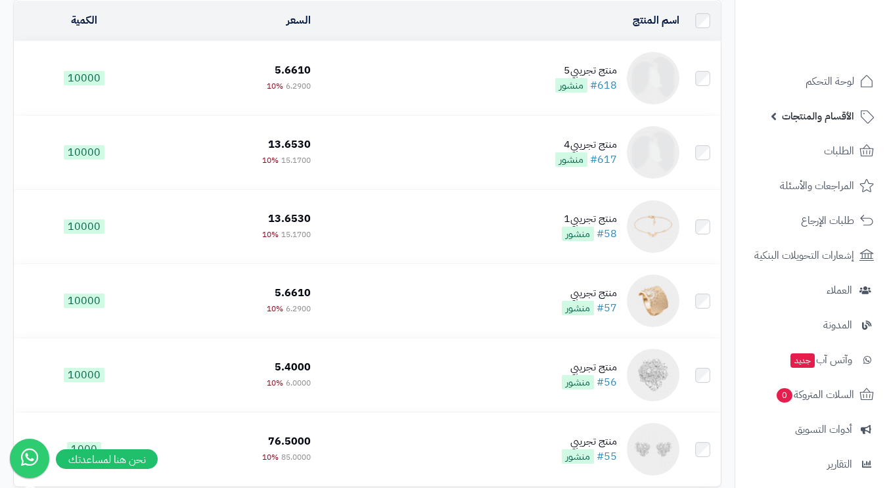
click at [427, 101] on td "منتج تجريبي5 #618 منشور" at bounding box center [500, 78] width 369 height 74
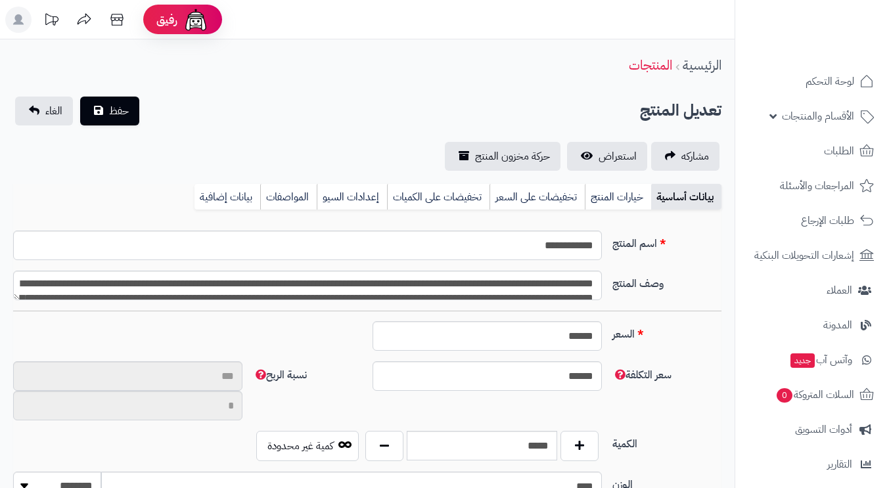
select select
type input "**"
type input "********"
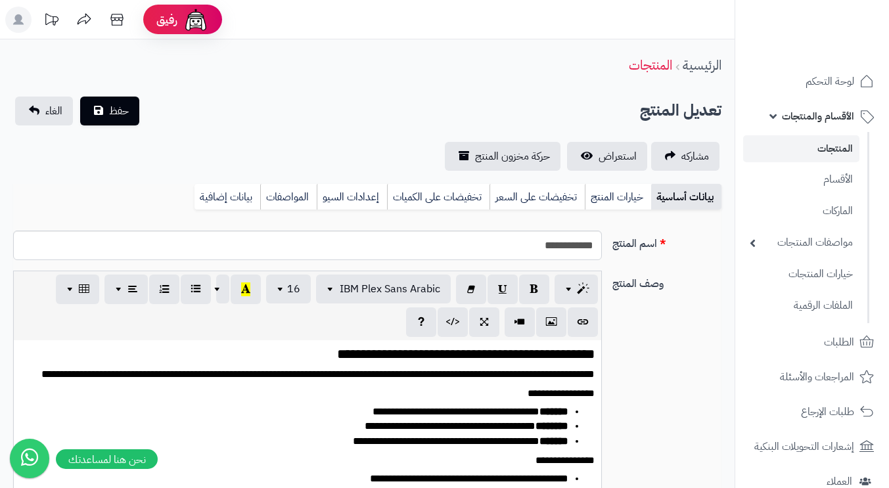
type input "****"
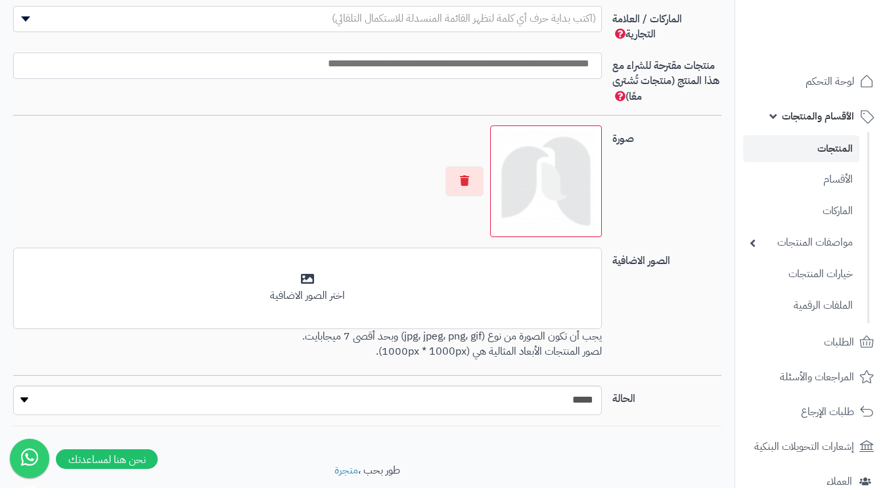
scroll to position [829, 0]
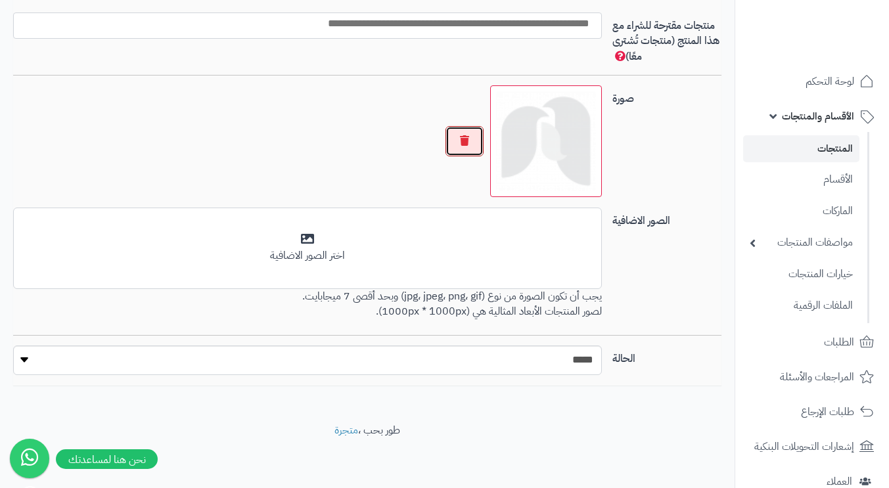
click at [457, 139] on button "button" at bounding box center [465, 141] width 38 height 30
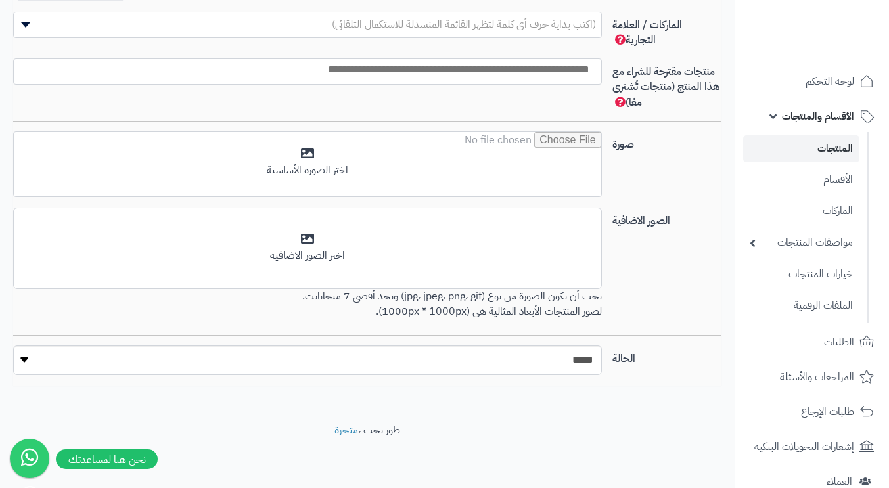
click at [530, 160] on input "file" at bounding box center [307, 165] width 587 height 66
click at [367, 243] on div "اختر الصور الاضافية" at bounding box center [308, 248] width 572 height 31
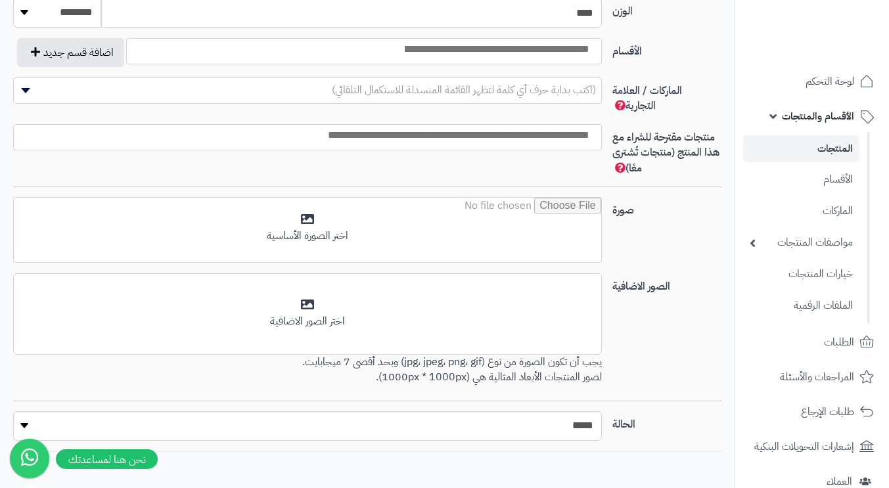
click at [317, 233] on input "file" at bounding box center [307, 231] width 587 height 66
click at [344, 215] on input "file" at bounding box center [307, 231] width 587 height 66
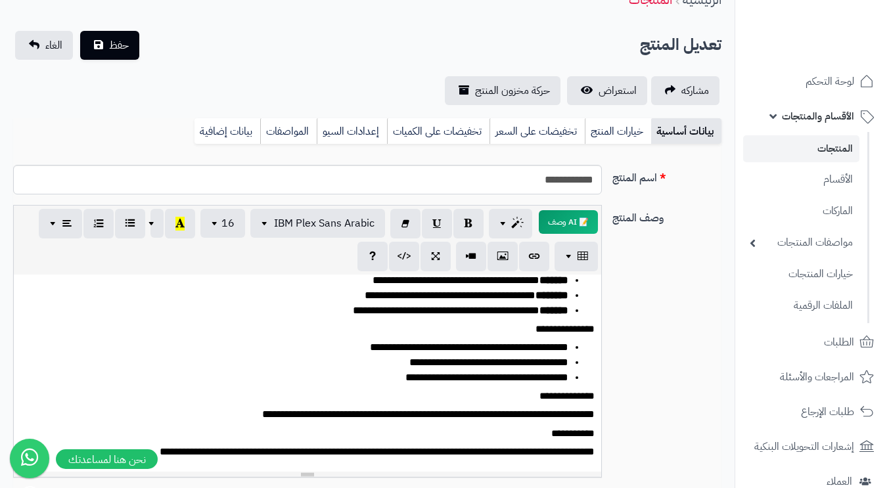
scroll to position [131, 0]
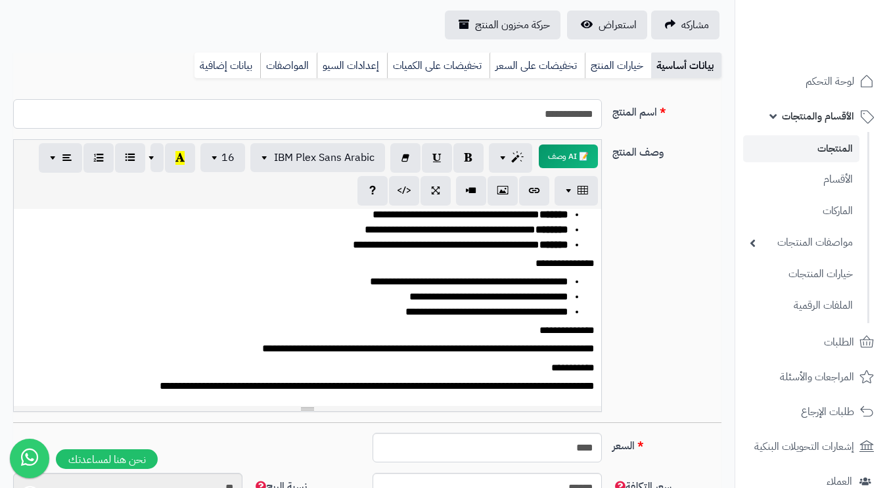
drag, startPoint x: 510, startPoint y: 108, endPoint x: 648, endPoint y: 122, distance: 138.7
click at [648, 122] on div "**********" at bounding box center [367, 119] width 719 height 40
click at [459, 116] on input "**********" at bounding box center [307, 114] width 589 height 30
type input "*"
type input "*******"
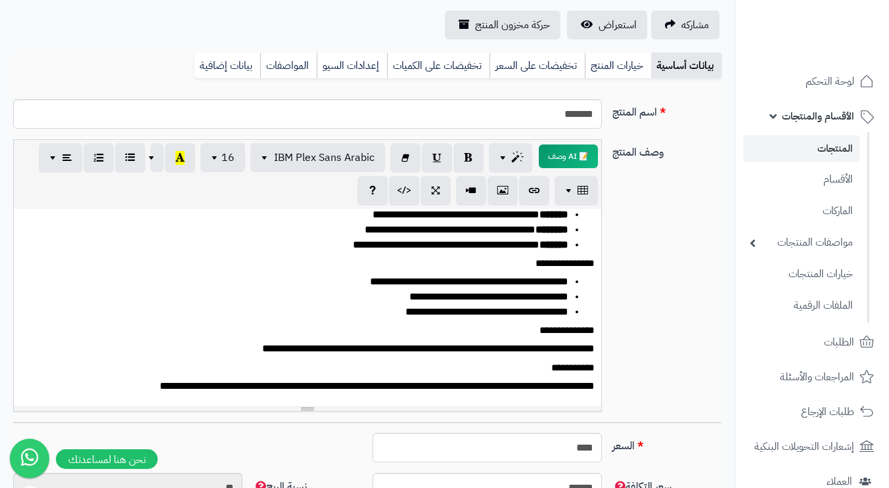
click at [668, 138] on div "اسم المنتج *******" at bounding box center [367, 119] width 719 height 40
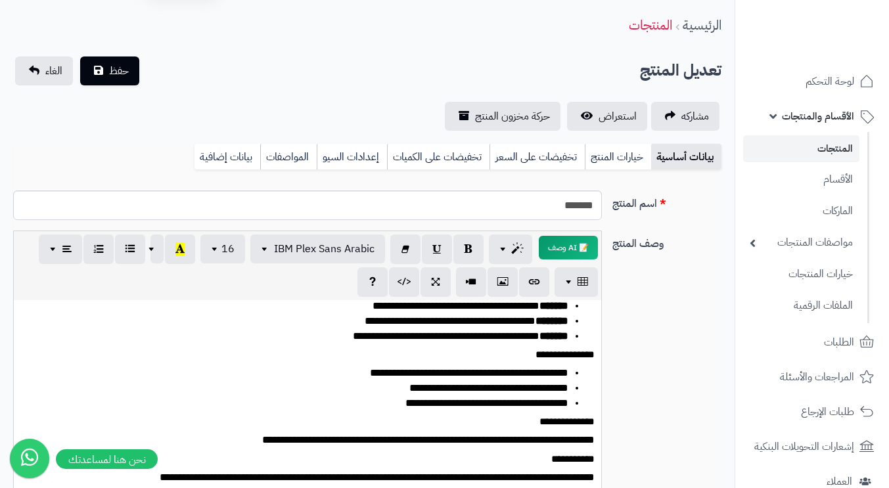
scroll to position [0, 0]
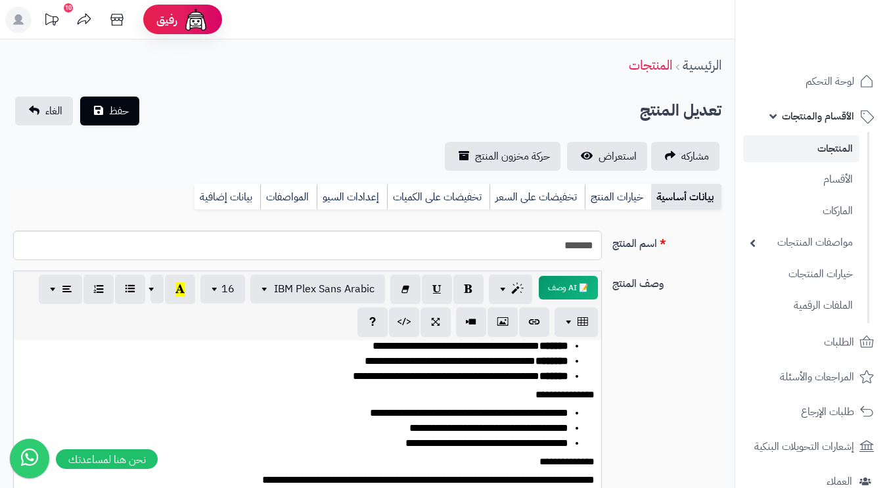
click at [621, 195] on link "خيارات المنتج" at bounding box center [618, 197] width 66 height 26
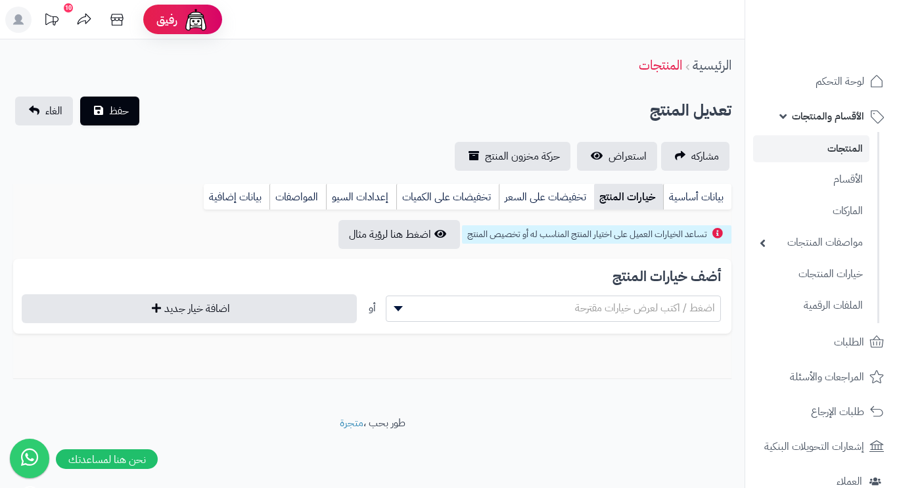
click at [547, 311] on span "اضغط / اكتب لعرض خيارات مقترحة" at bounding box center [553, 308] width 334 height 20
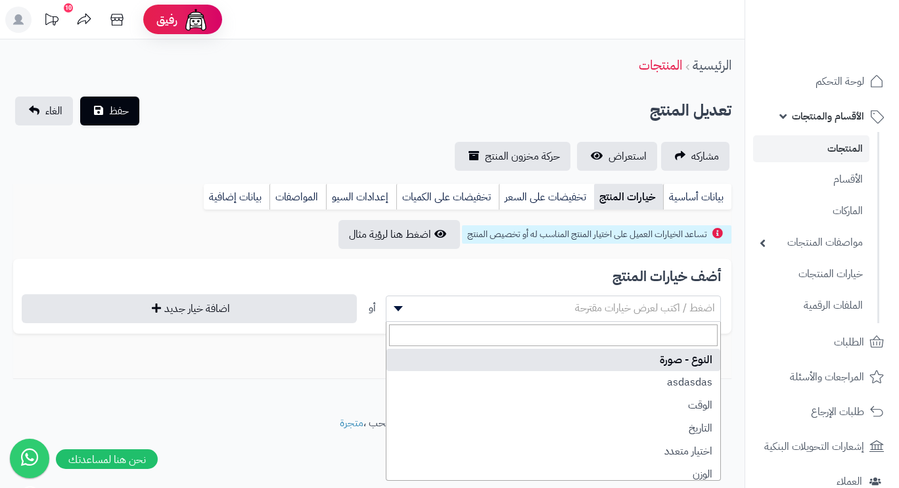
click at [741, 290] on div "**********" at bounding box center [372, 281] width 745 height 195
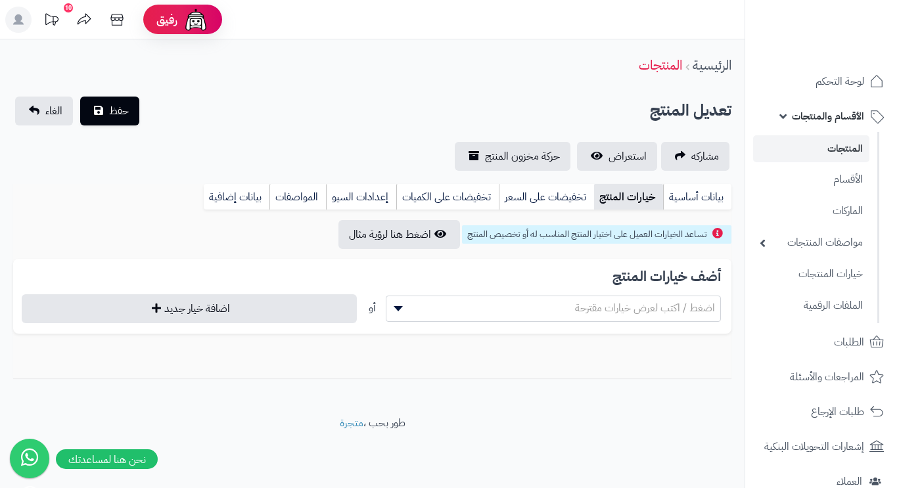
click at [537, 196] on link "تخفيضات على السعر" at bounding box center [546, 197] width 95 height 26
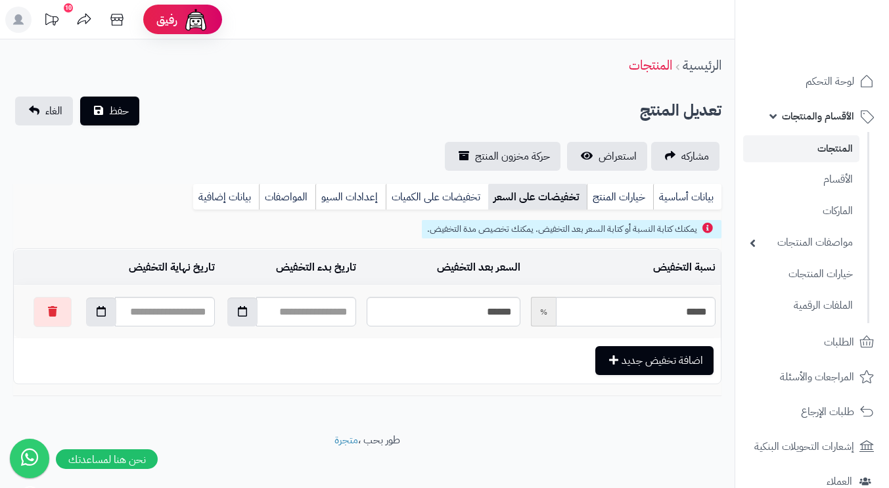
click at [470, 195] on link "تخفيضات على الكميات" at bounding box center [437, 197] width 103 height 26
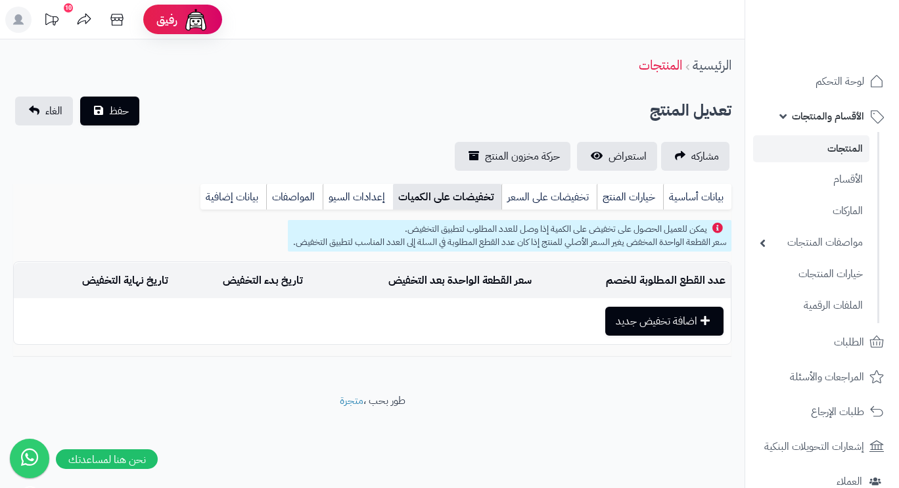
click at [367, 195] on link "إعدادات السيو" at bounding box center [358, 197] width 70 height 26
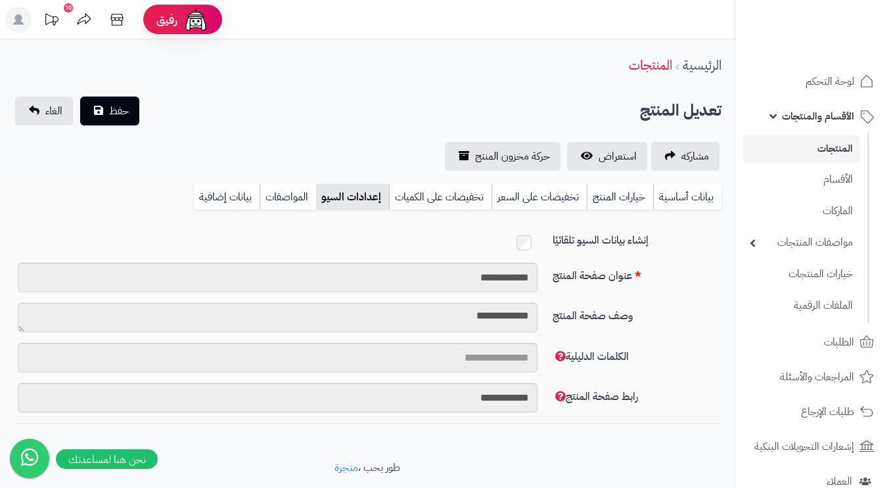
click at [306, 195] on link "المواصفات" at bounding box center [288, 197] width 57 height 26
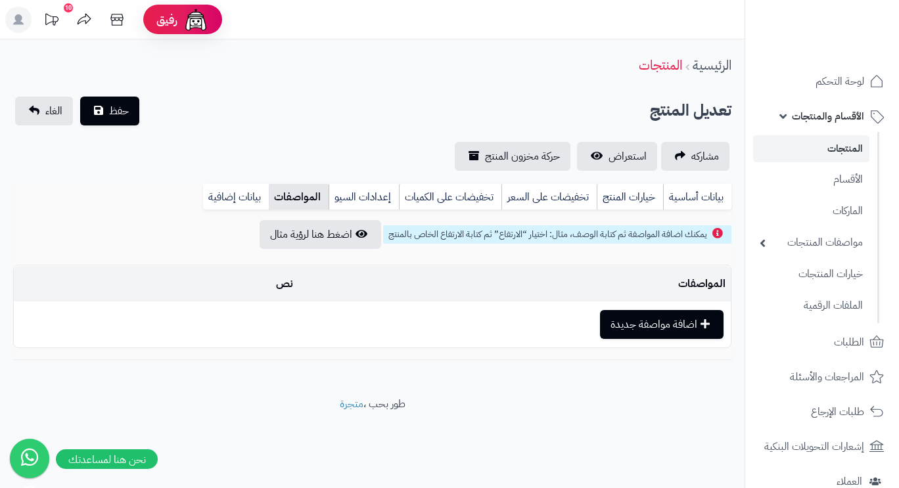
click at [382, 198] on link "إعدادات السيو" at bounding box center [364, 197] width 70 height 26
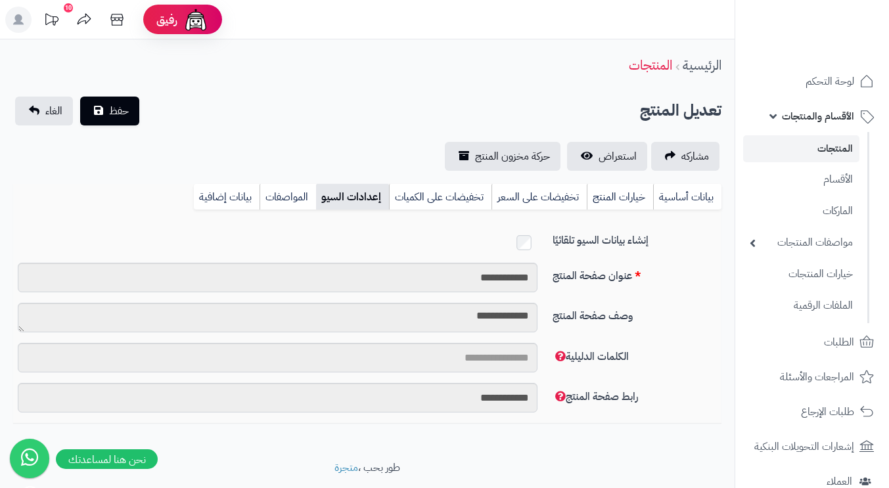
click at [276, 202] on link "المواصفات" at bounding box center [288, 197] width 57 height 26
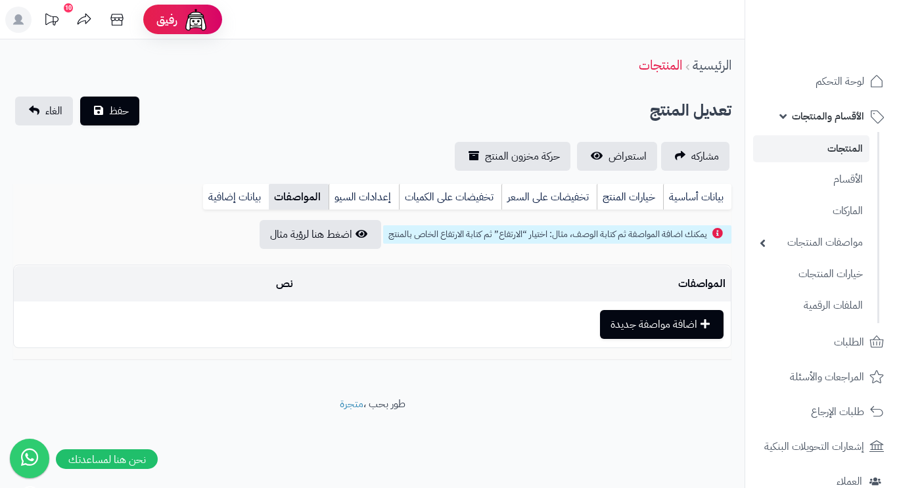
click at [219, 201] on link "بيانات إضافية" at bounding box center [236, 197] width 66 height 26
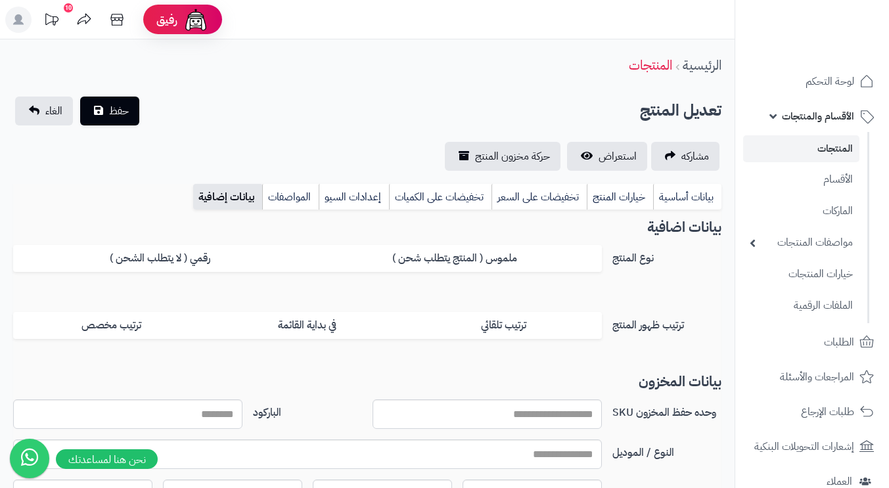
click at [700, 198] on link "بيانات أساسية" at bounding box center [687, 197] width 68 height 26
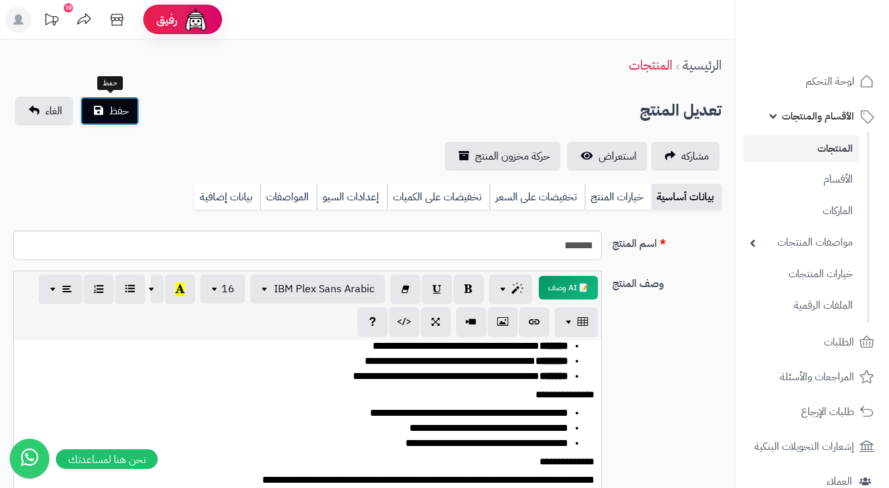
click at [104, 106] on button "حفظ" at bounding box center [109, 111] width 59 height 29
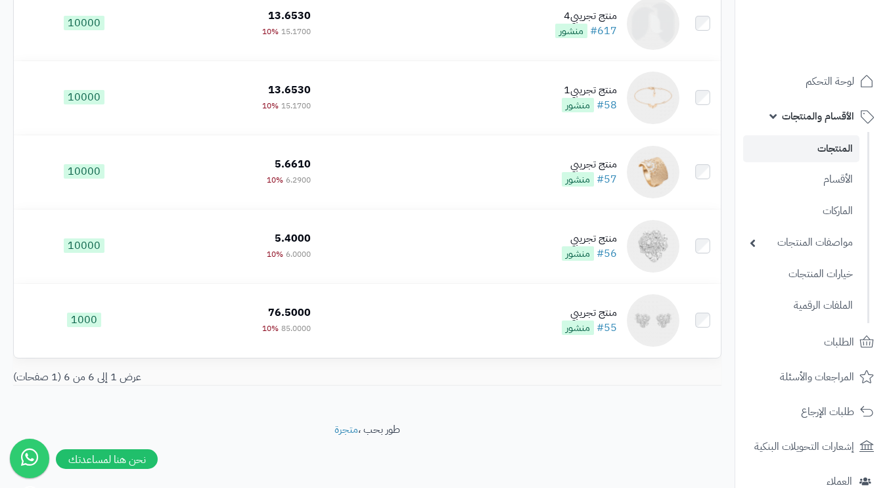
scroll to position [116, 0]
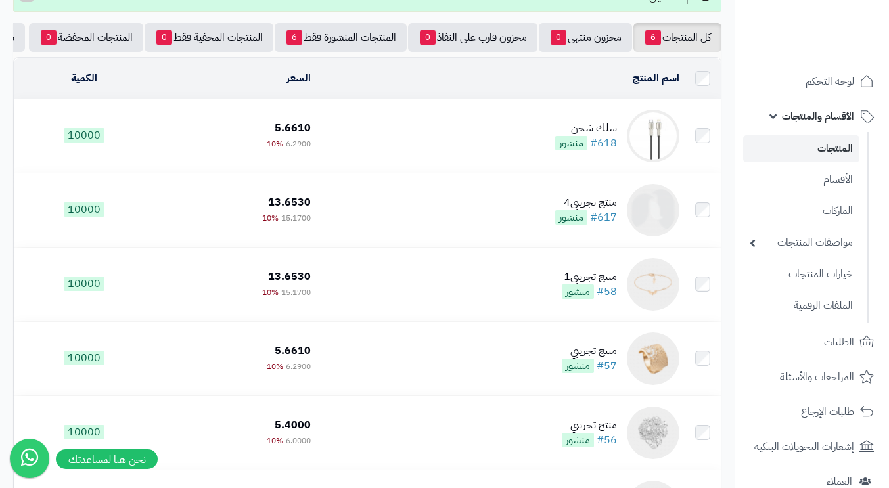
click at [444, 214] on td "منتج تجريبي4 #617 منشور" at bounding box center [500, 210] width 369 height 74
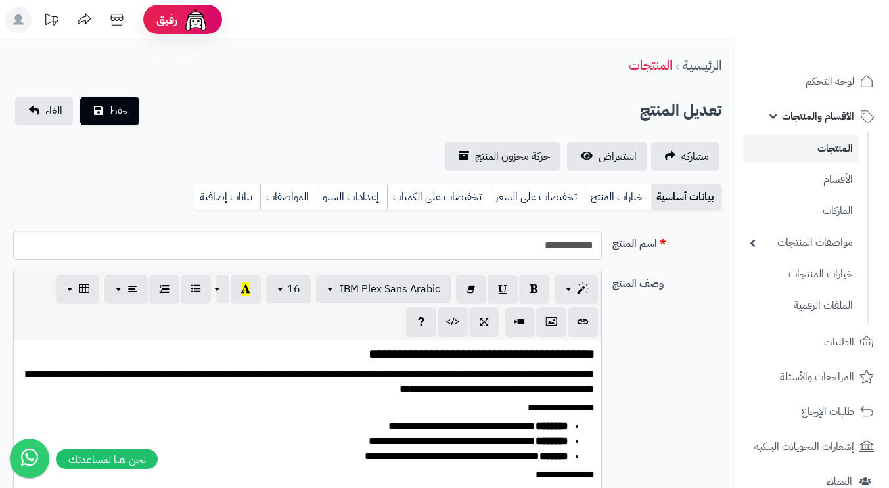
select select
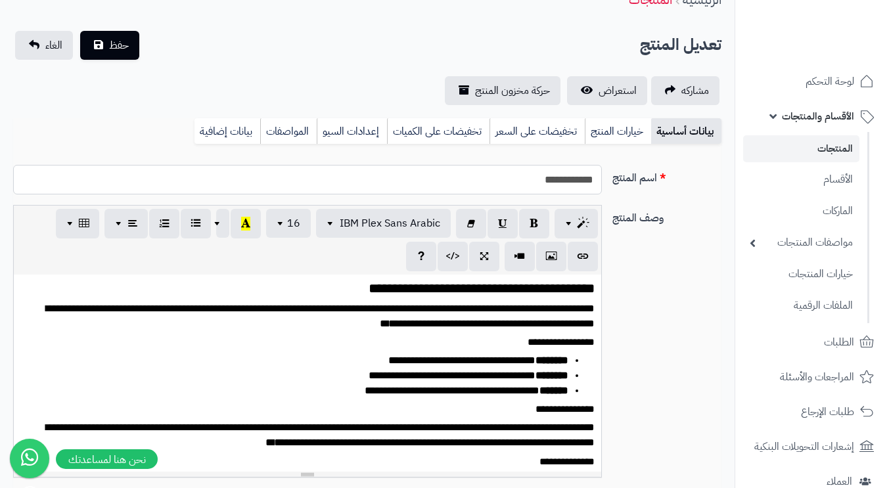
drag, startPoint x: 0, startPoint y: 0, endPoint x: 643, endPoint y: 188, distance: 669.6
click at [643, 188] on div "**********" at bounding box center [367, 185] width 719 height 40
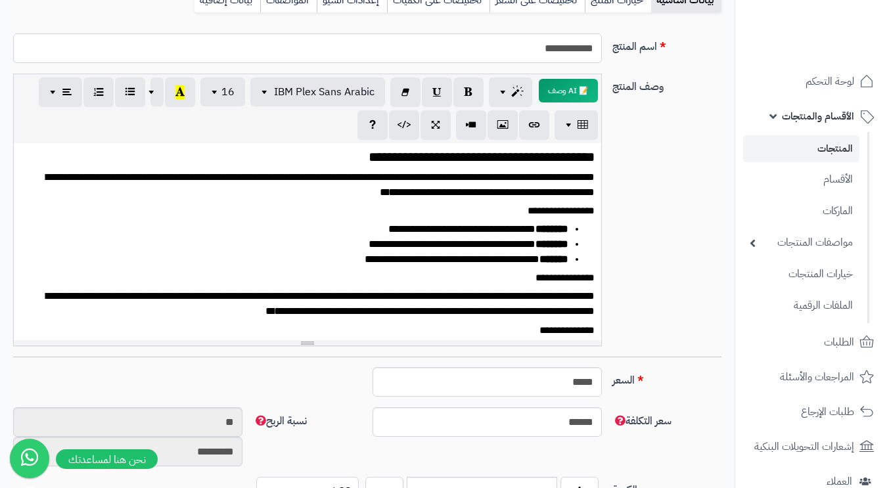
scroll to position [131, 0]
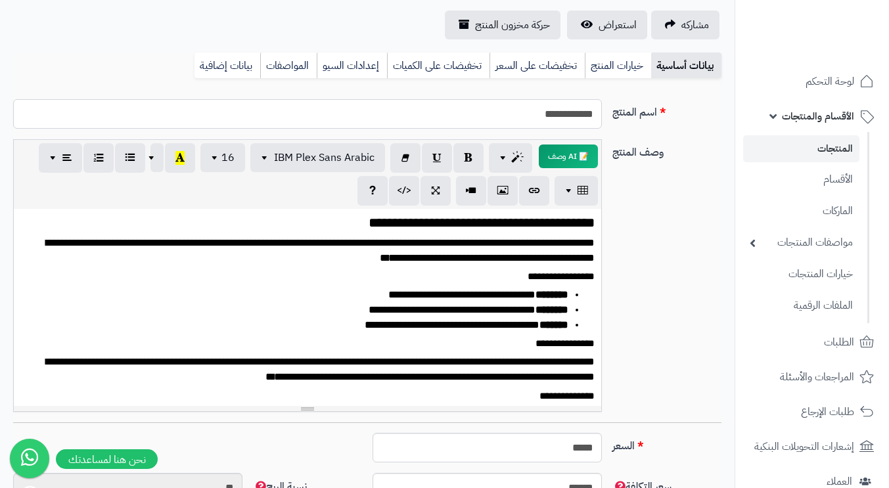
click at [494, 114] on input "**********" at bounding box center [307, 114] width 589 height 30
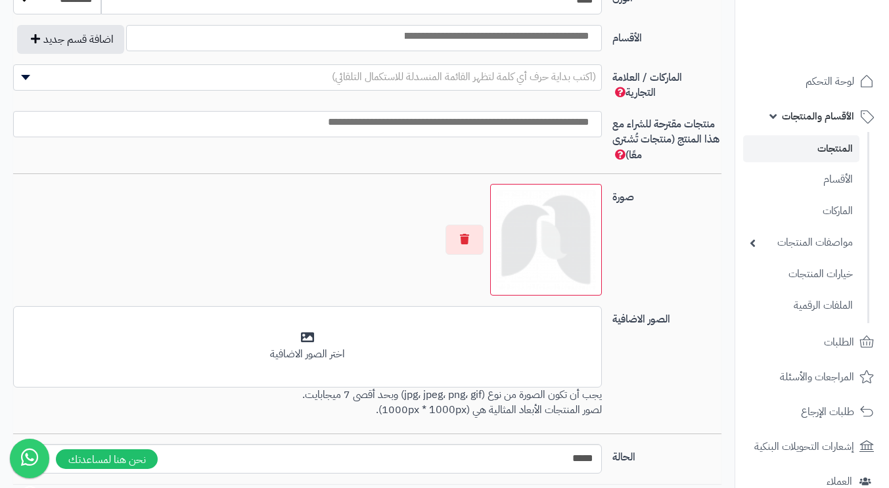
scroll to position [829, 0]
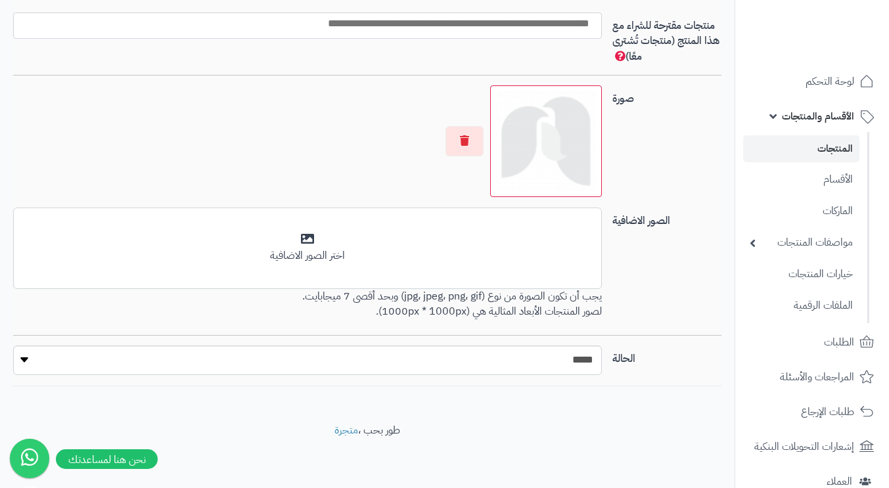
type input "*********"
click at [549, 153] on img at bounding box center [546, 141] width 100 height 100
click at [459, 147] on button "button" at bounding box center [465, 141] width 38 height 30
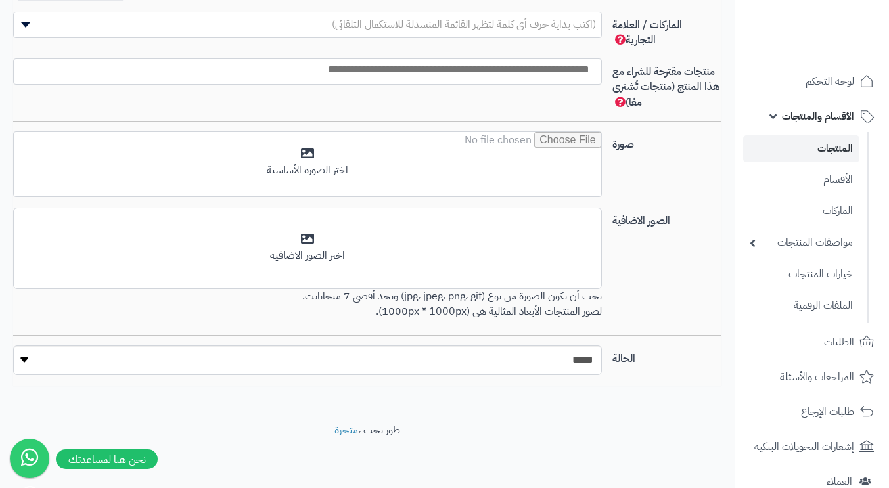
click at [484, 165] on input "file" at bounding box center [307, 165] width 587 height 66
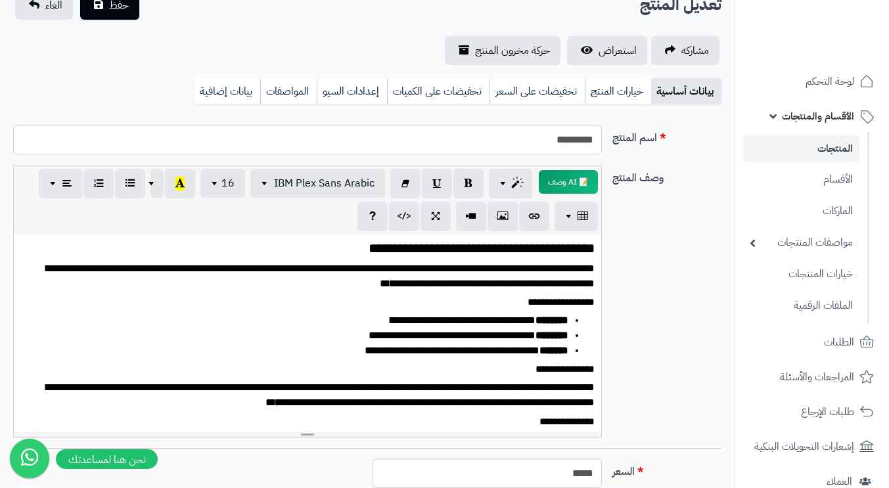
scroll to position [40, 0]
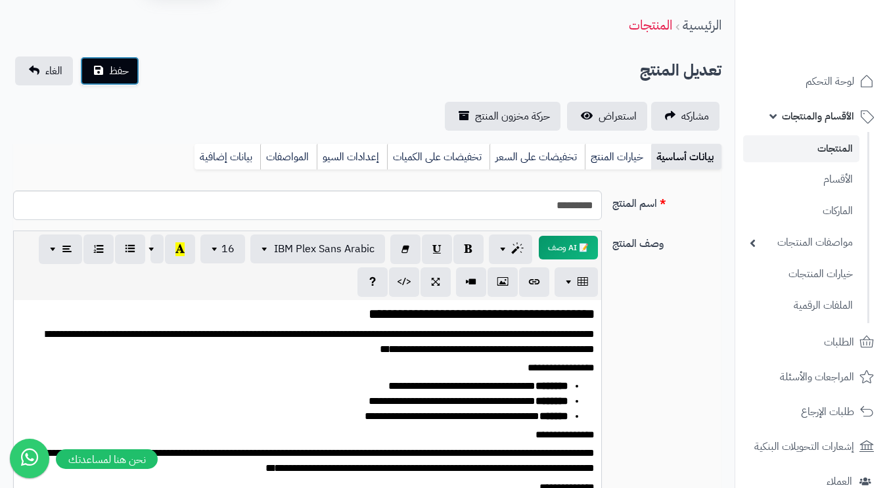
click at [119, 79] on button "حفظ" at bounding box center [109, 71] width 59 height 29
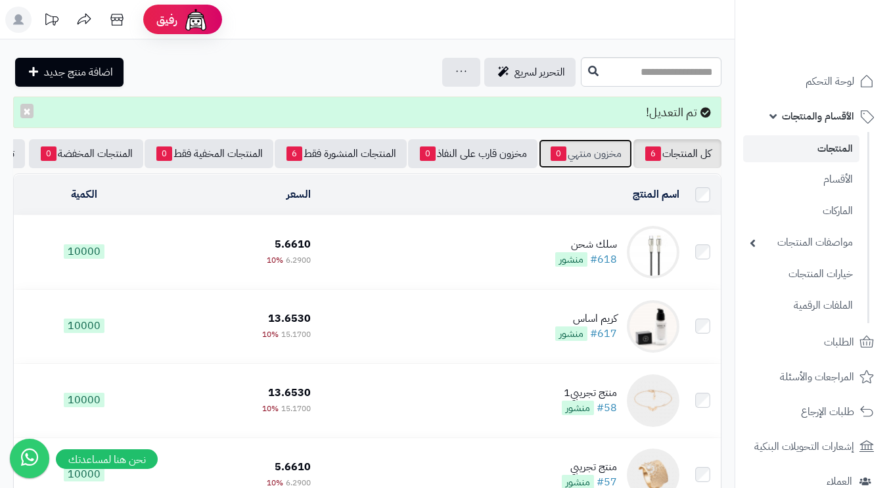
click at [584, 158] on link "مخزون منتهي 0" at bounding box center [585, 153] width 93 height 29
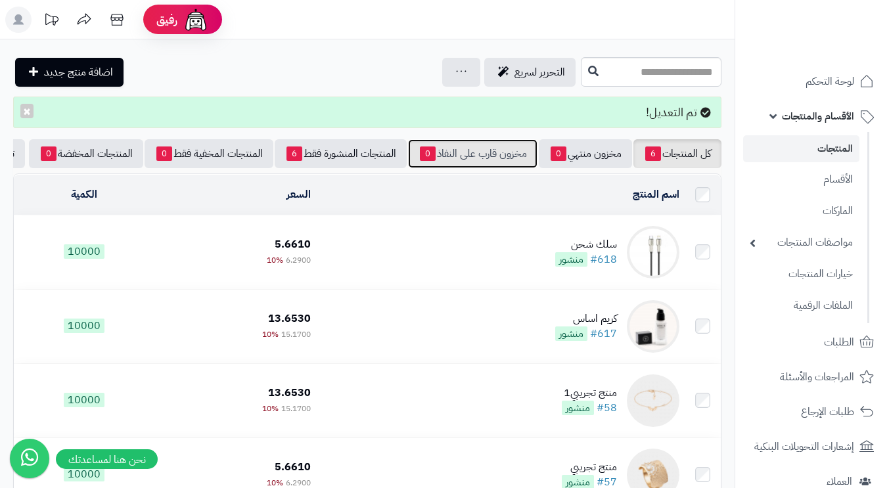
click at [503, 158] on link "مخزون قارب على النفاذ 0" at bounding box center [472, 153] width 129 height 29
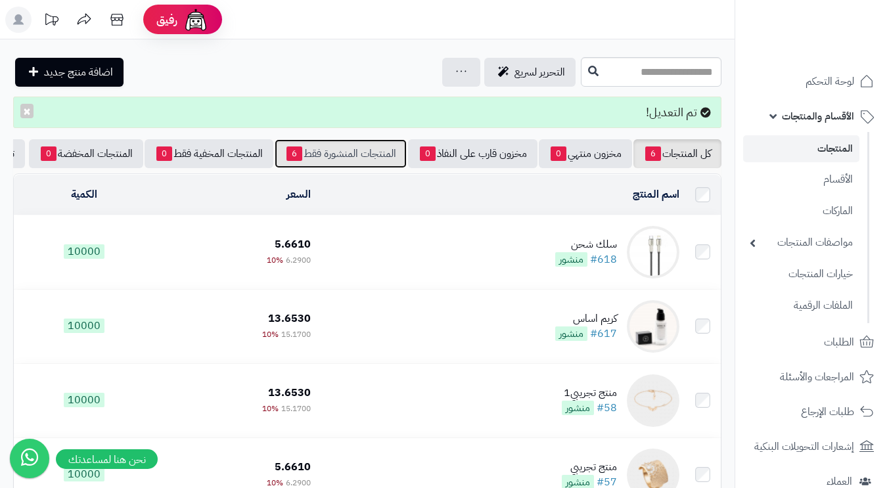
click at [325, 145] on link "المنتجات المنشورة فقط 6" at bounding box center [341, 153] width 132 height 29
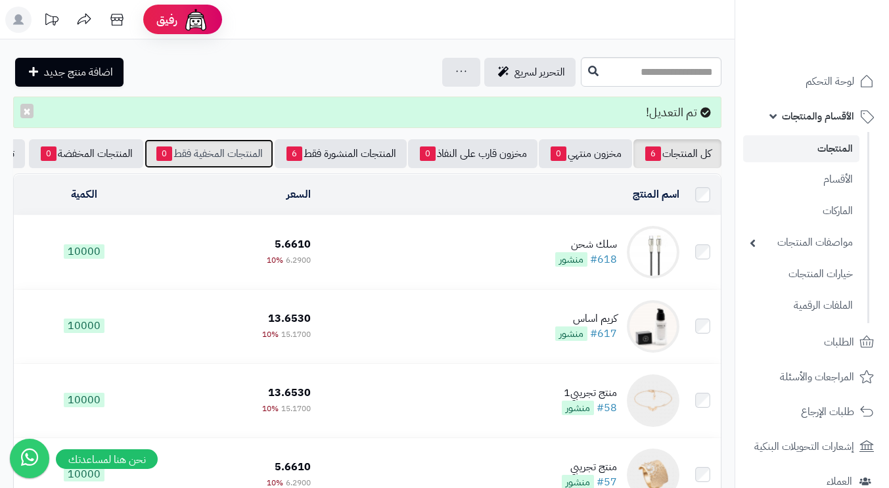
click at [237, 158] on link "المنتجات المخفية فقط 0" at bounding box center [209, 153] width 129 height 29
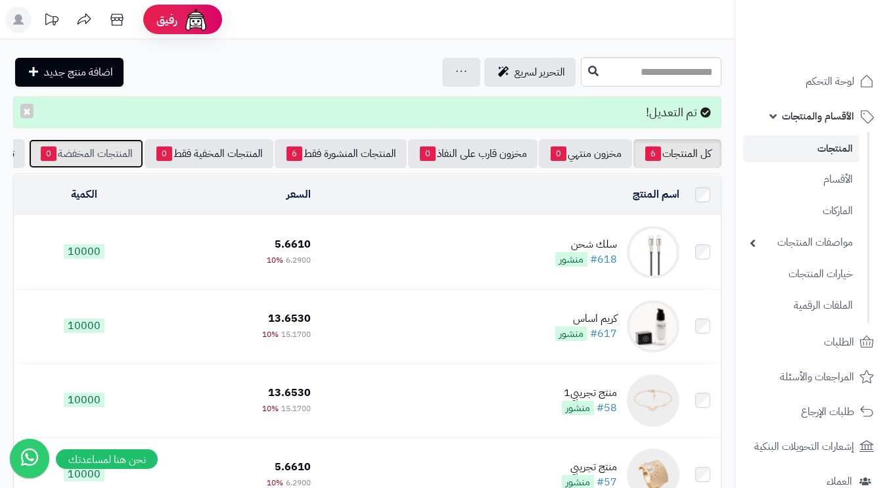
click at [74, 146] on link "المنتجات المخفضة 0" at bounding box center [86, 153] width 114 height 29
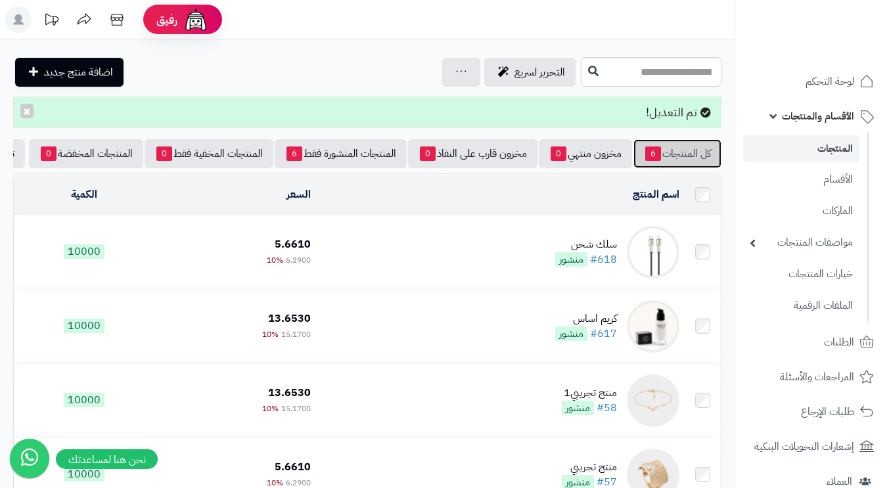
click at [687, 149] on link "كل المنتجات 6" at bounding box center [677, 153] width 88 height 29
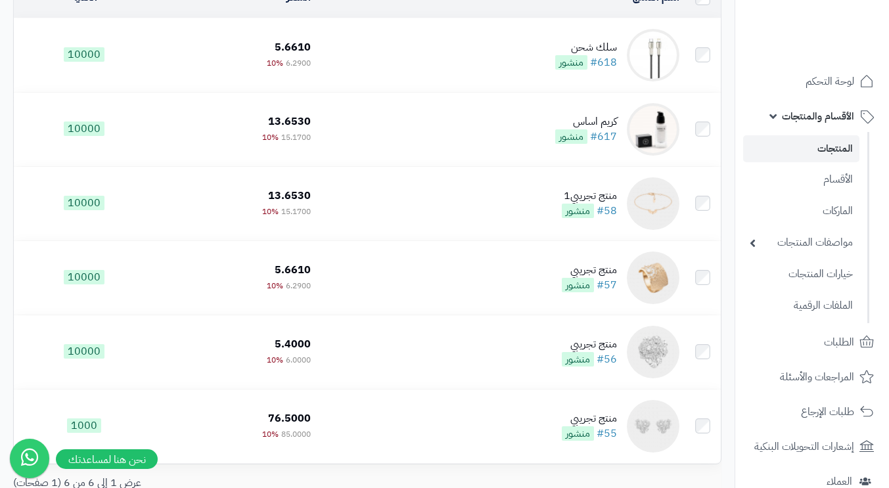
scroll to position [263, 0]
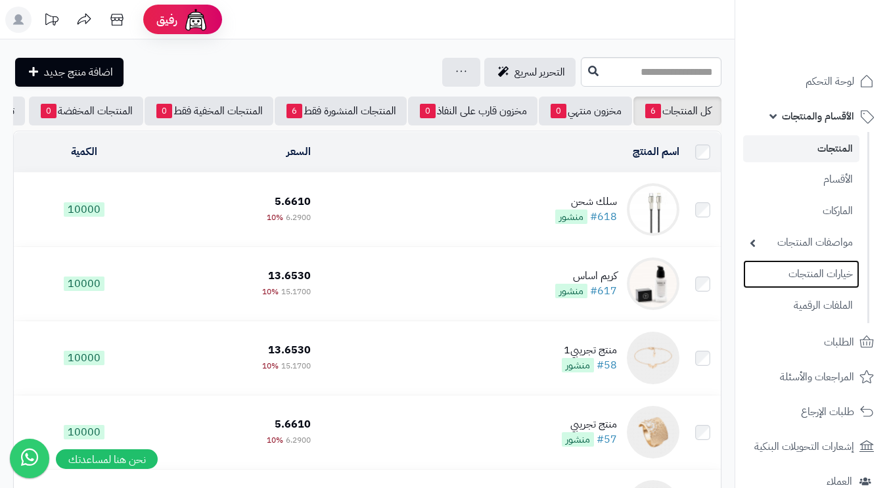
click at [796, 271] on link "خيارات المنتجات" at bounding box center [801, 274] width 116 height 28
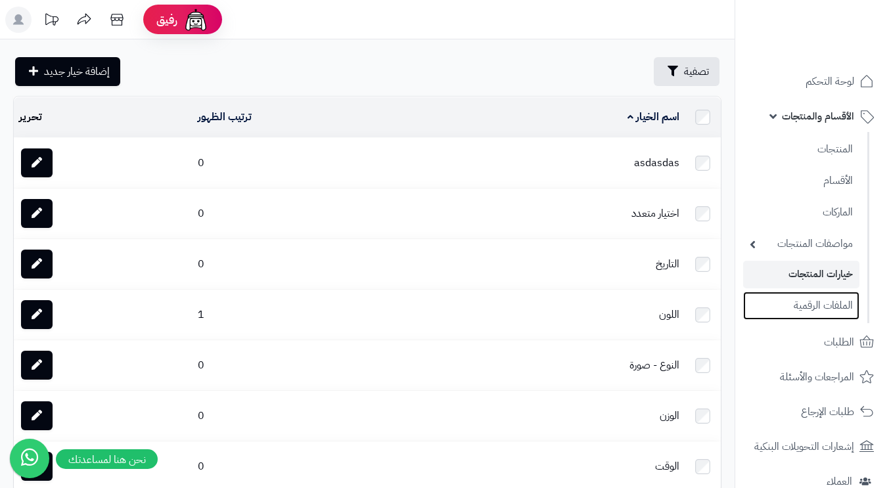
click at [823, 303] on link "الملفات الرقمية" at bounding box center [801, 306] width 116 height 28
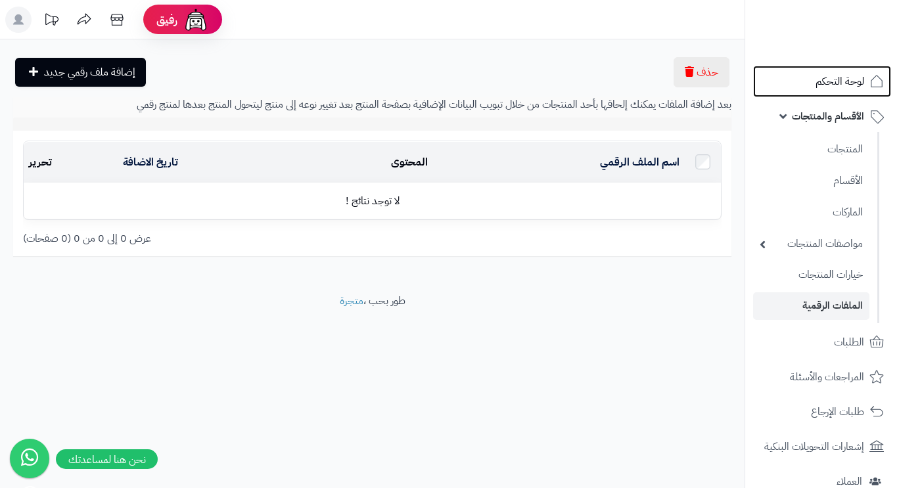
click at [833, 85] on span "لوحة التحكم" at bounding box center [839, 81] width 49 height 18
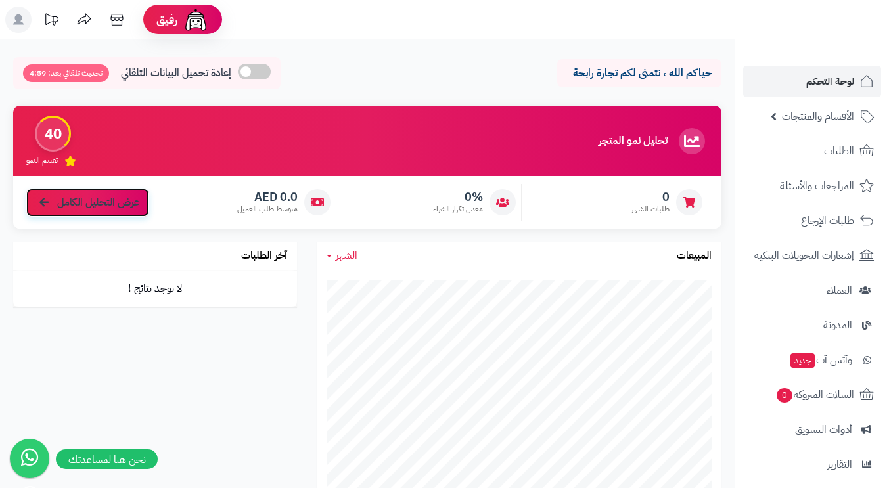
click at [99, 199] on span "عرض التحليل الكامل" at bounding box center [98, 202] width 82 height 15
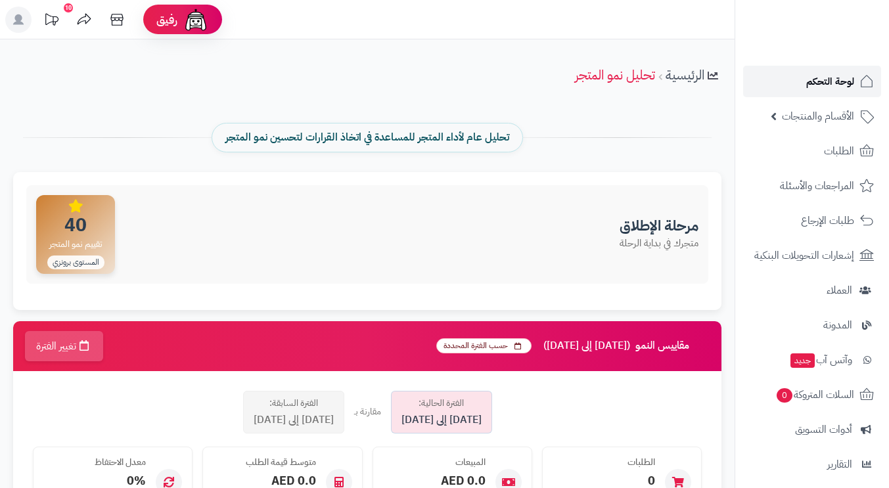
click at [840, 83] on span "لوحة التحكم" at bounding box center [830, 81] width 48 height 18
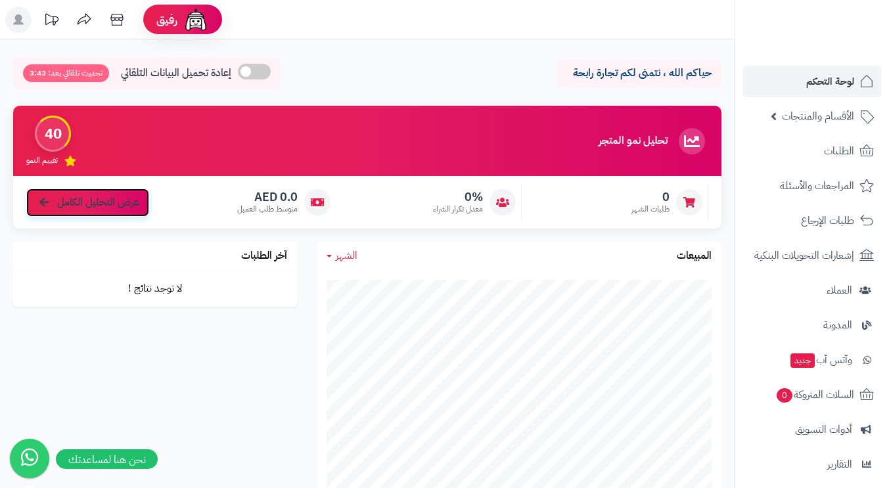
click at [98, 201] on span "عرض التحليل الكامل" at bounding box center [98, 202] width 82 height 15
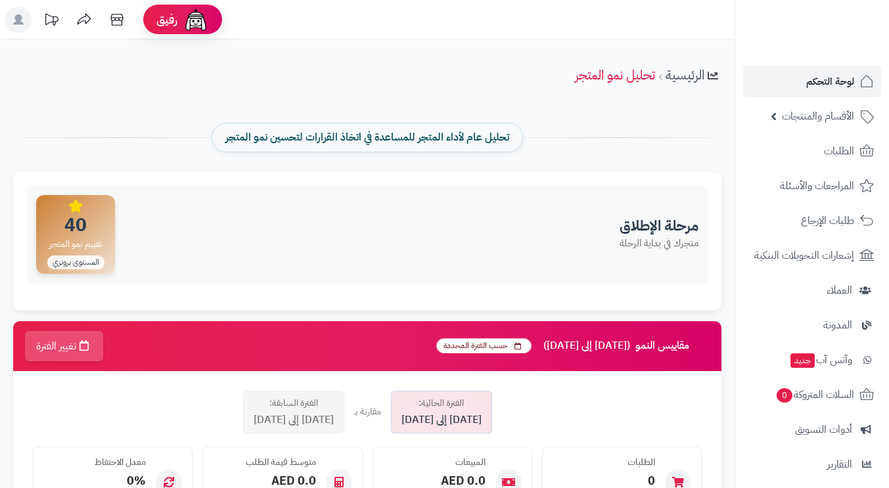
scroll to position [66, 0]
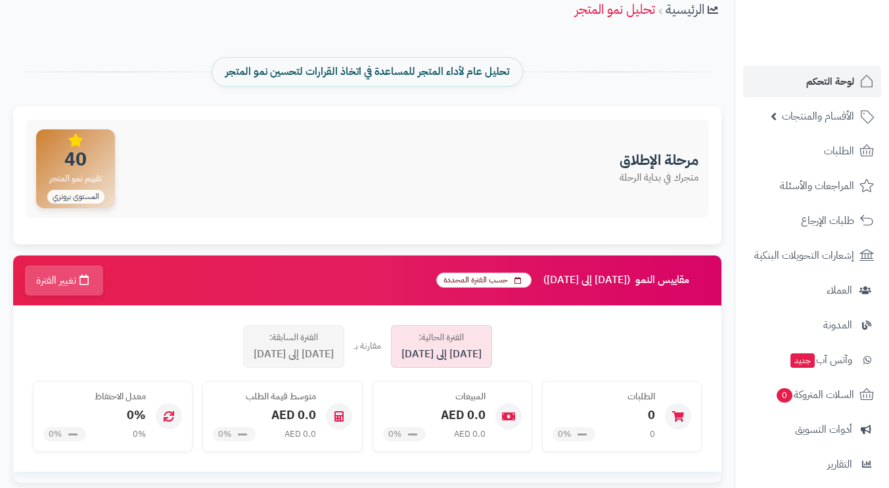
click at [81, 194] on span "المستوى برونزي" at bounding box center [75, 197] width 57 height 14
click at [198, 165] on div "مرحلة الإطلاق متجرك في بداية الرحلة 40 تقييم نمو المتجر المستوى برونزي" at bounding box center [367, 169] width 682 height 99
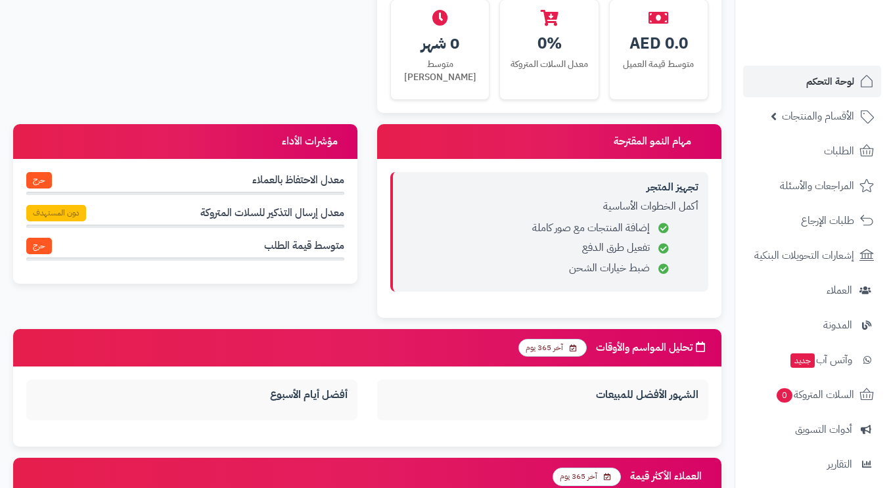
scroll to position [591, 0]
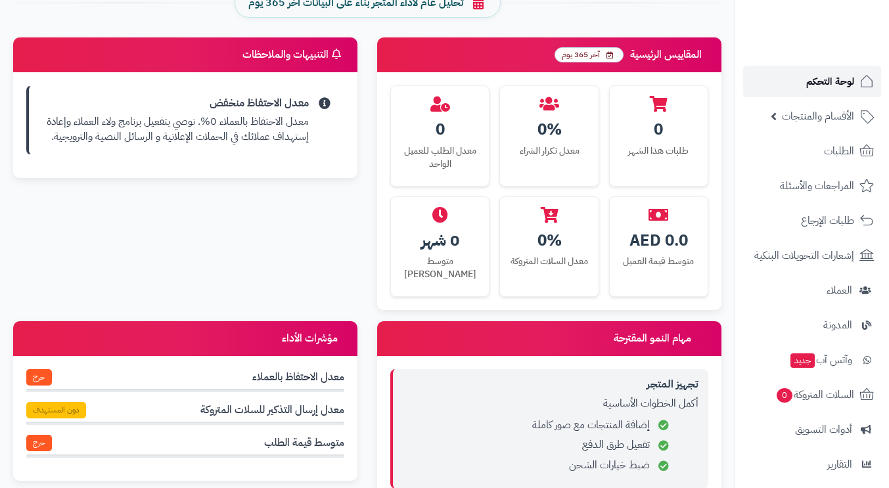
click at [846, 88] on span "لوحة التحكم" at bounding box center [830, 81] width 48 height 18
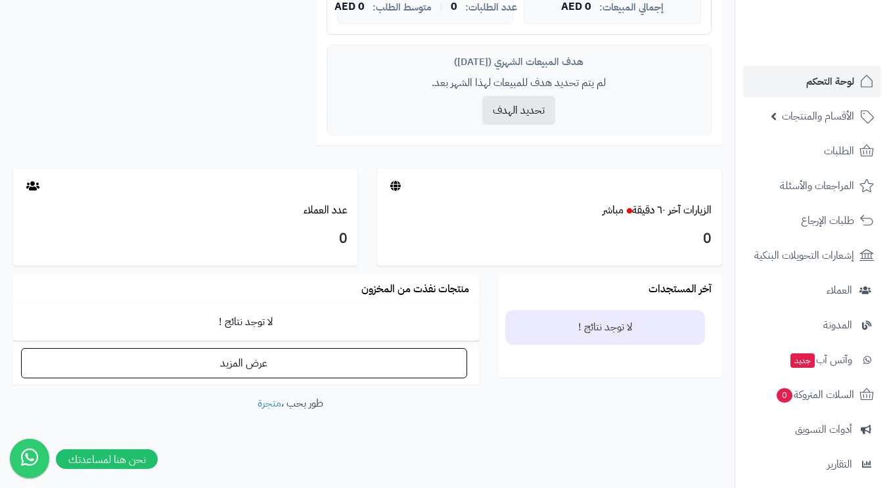
scroll to position [465, 0]
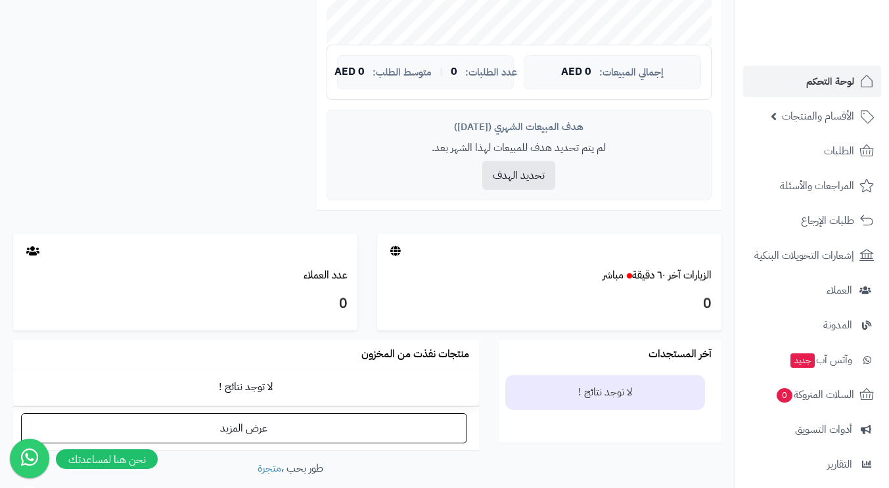
click at [457, 272] on div "الزيارات آخر ٦٠ دقيقة مباشر" at bounding box center [549, 275] width 344 height 15
click at [402, 254] on div at bounding box center [549, 251] width 344 height 35
click at [585, 290] on div "0" at bounding box center [549, 306] width 344 height 47
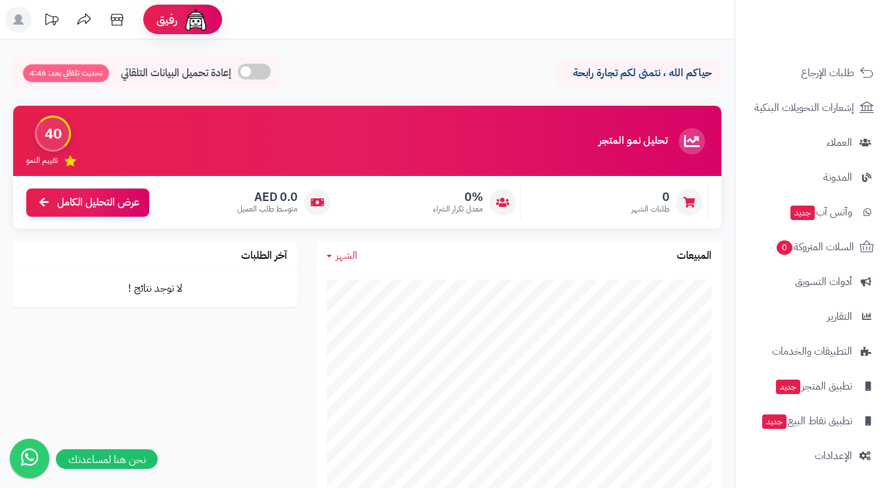
scroll to position [0, 0]
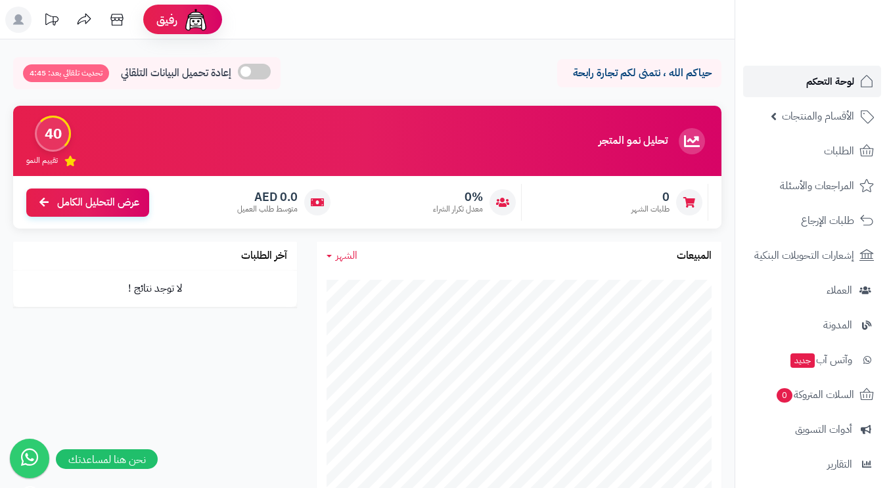
click at [832, 80] on span "لوحة التحكم" at bounding box center [830, 81] width 48 height 18
click at [814, 185] on span "المراجعات والأسئلة" at bounding box center [817, 186] width 74 height 18
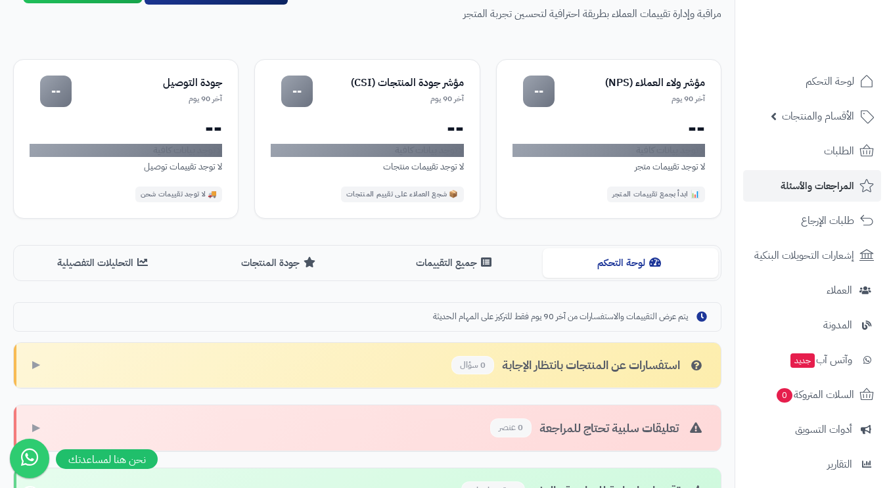
scroll to position [16, 0]
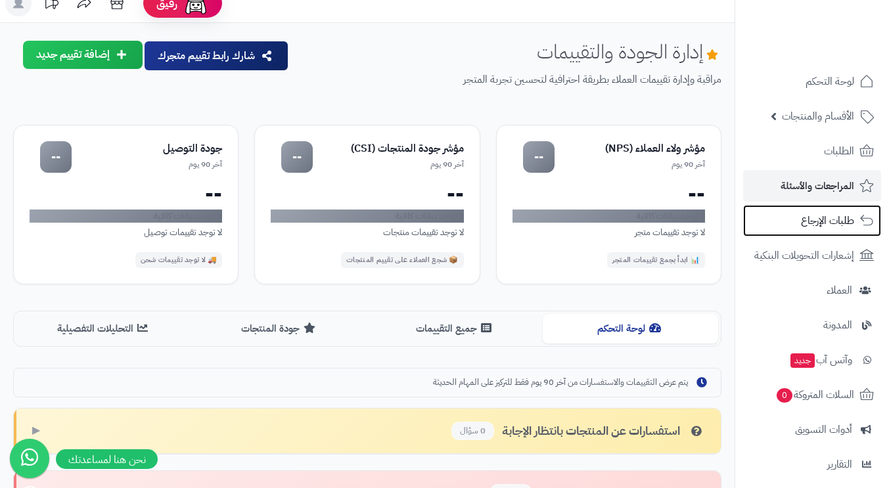
click at [822, 224] on span "طلبات الإرجاع" at bounding box center [827, 221] width 53 height 18
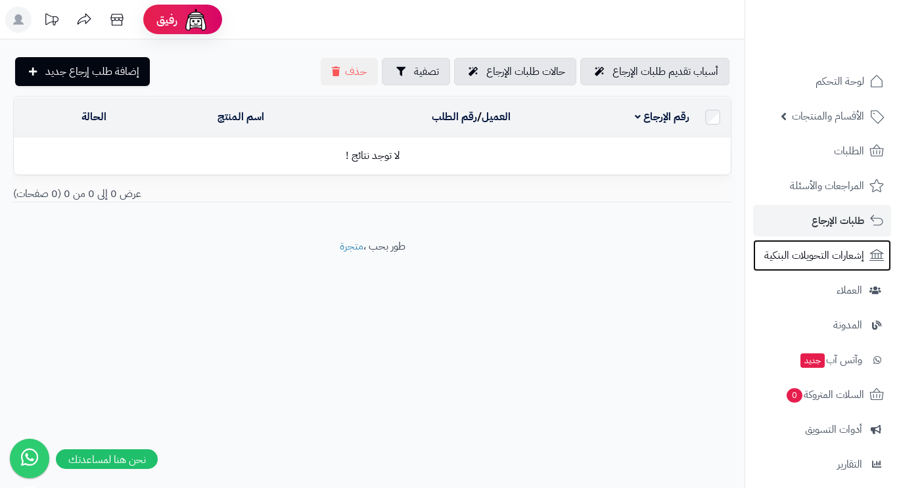
click at [793, 248] on span "إشعارات التحويلات البنكية" at bounding box center [814, 255] width 100 height 18
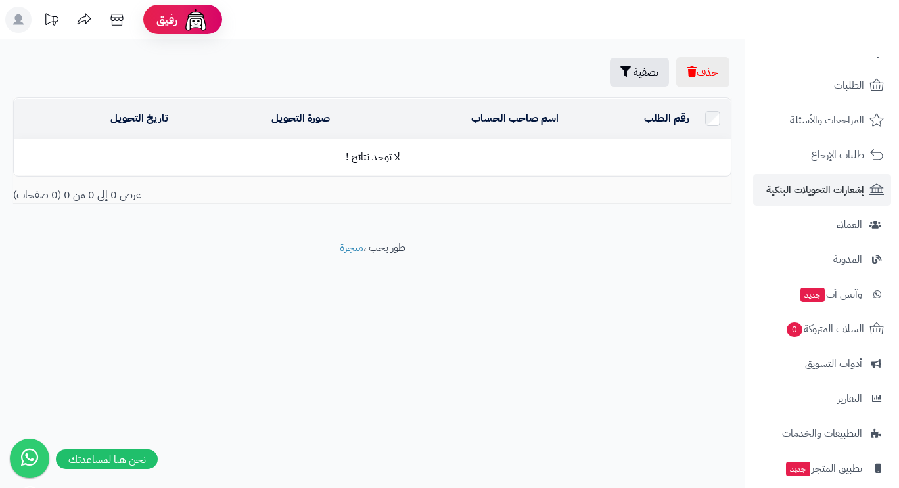
scroll to position [131, 0]
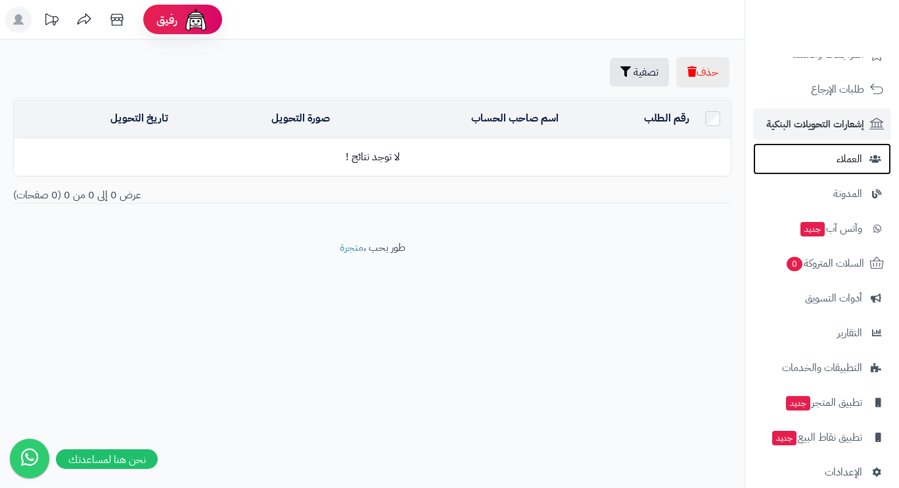
click at [846, 162] on span "العملاء" at bounding box center [850, 159] width 26 height 18
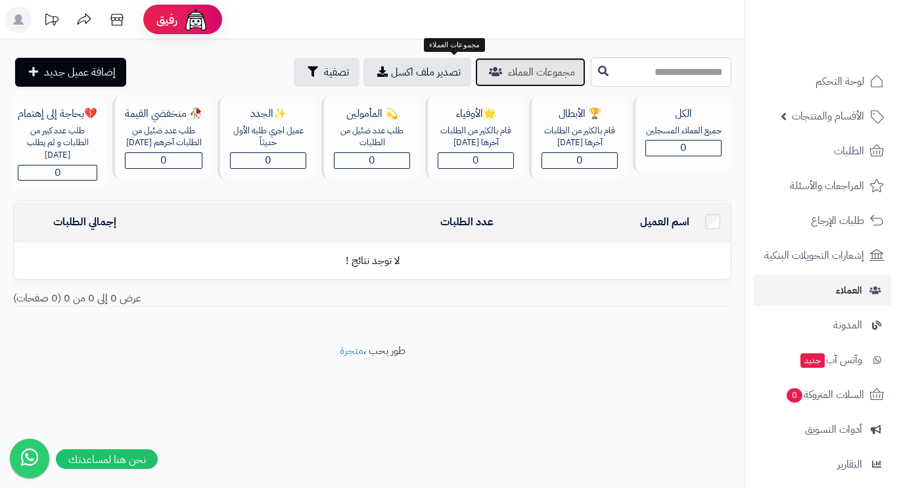
click at [508, 69] on span "مجموعات العملاء" at bounding box center [541, 72] width 67 height 16
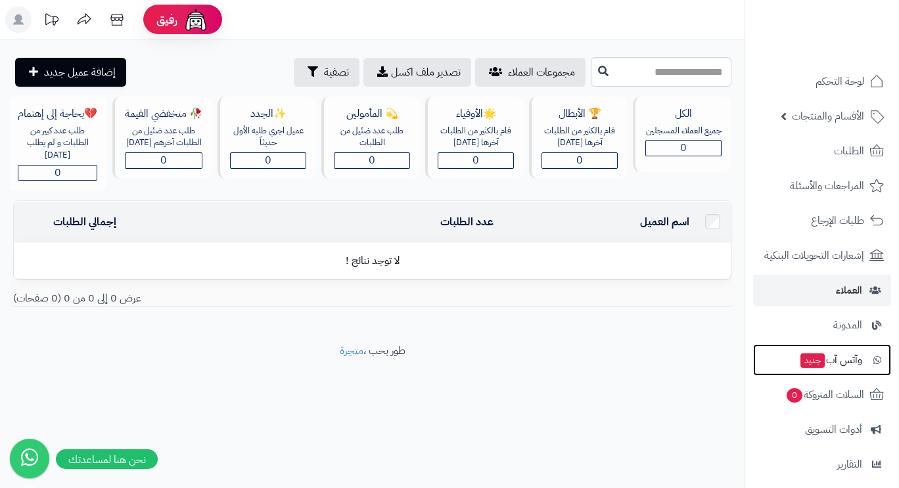
click at [840, 358] on span "وآتس آب جديد" at bounding box center [830, 360] width 63 height 18
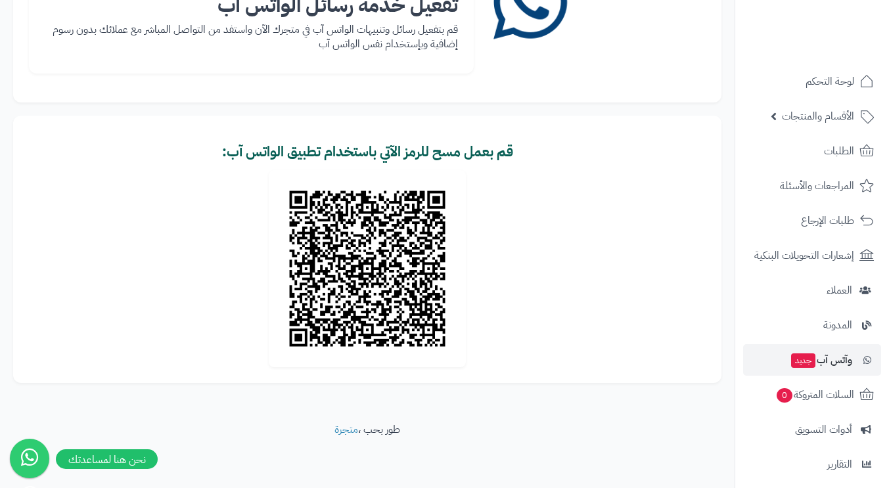
scroll to position [131, 0]
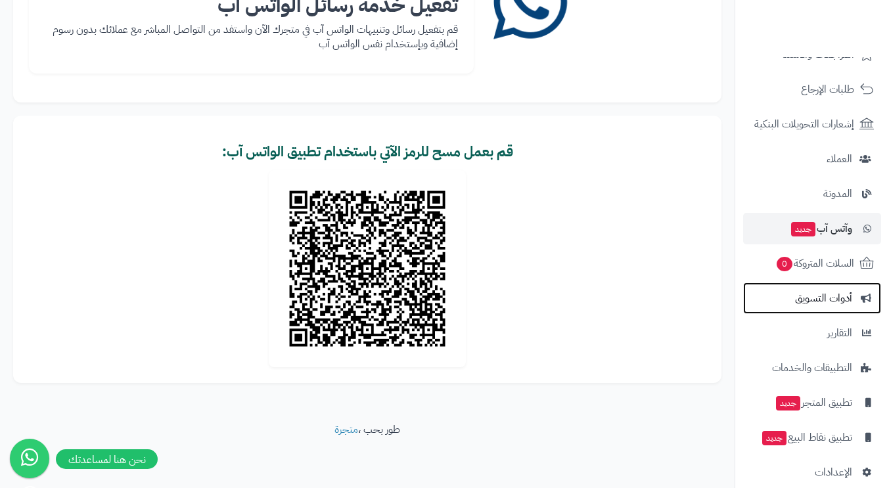
click at [815, 298] on span "أدوات التسويق" at bounding box center [823, 298] width 57 height 18
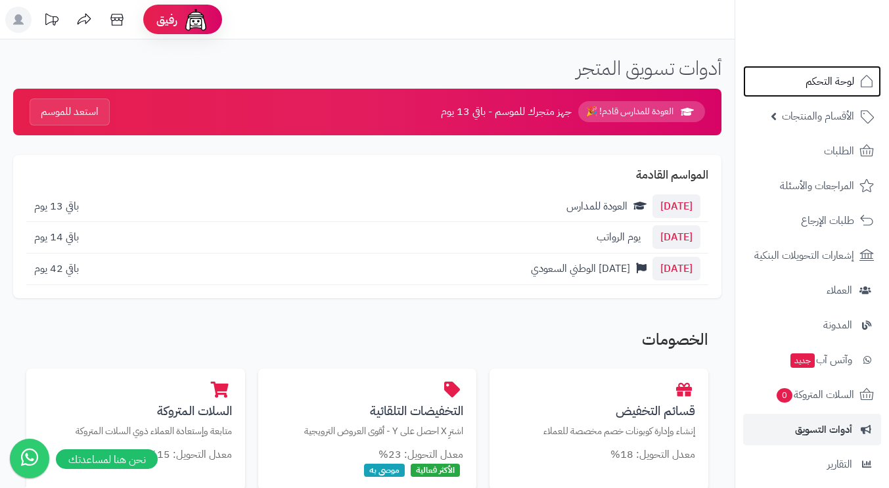
click at [821, 76] on span "لوحة التحكم" at bounding box center [830, 81] width 49 height 18
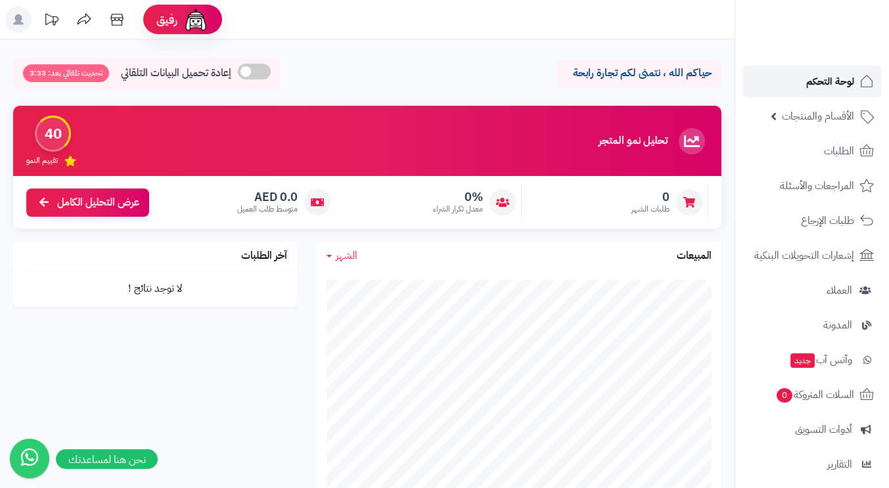
click at [832, 83] on span "لوحة التحكم" at bounding box center [830, 81] width 48 height 18
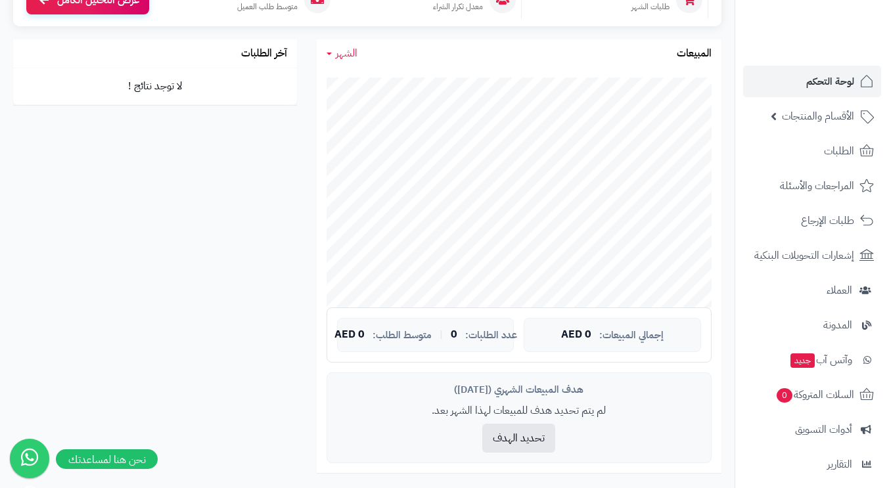
scroll to position [5, 0]
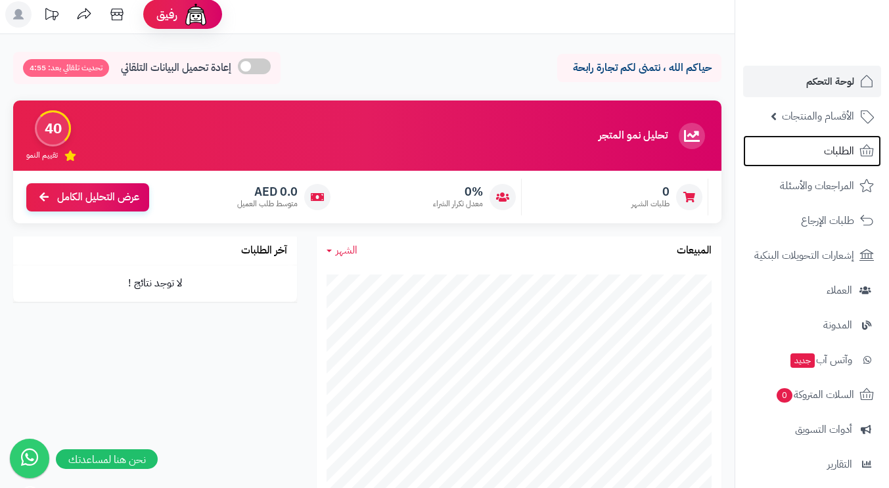
click at [848, 152] on span "الطلبات" at bounding box center [839, 151] width 30 height 18
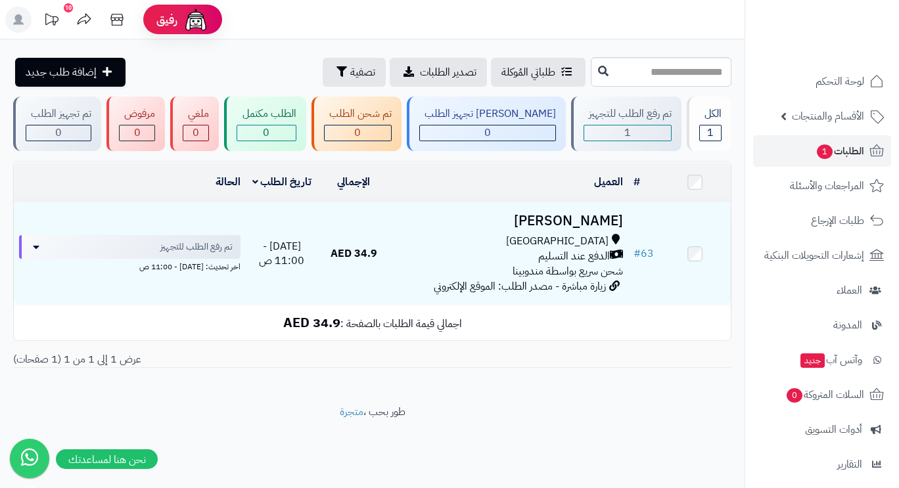
click at [449, 249] on div "الدفع عند التسليم" at bounding box center [509, 256] width 228 height 15
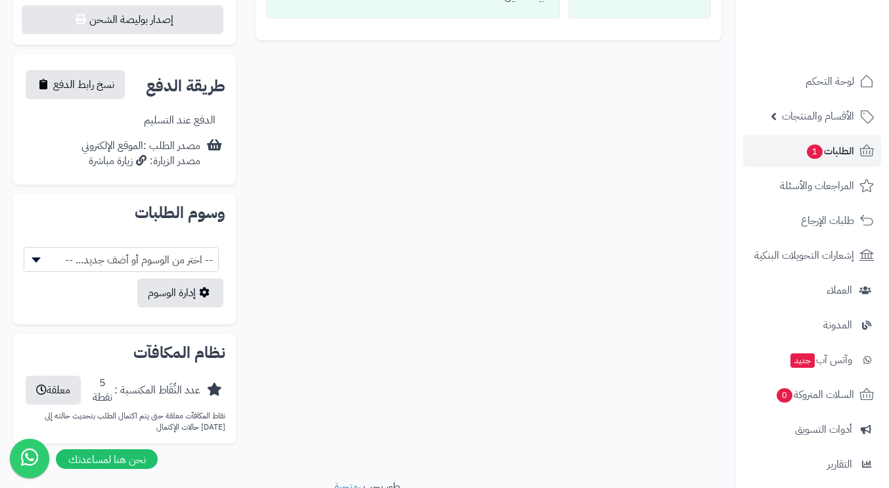
scroll to position [583, 0]
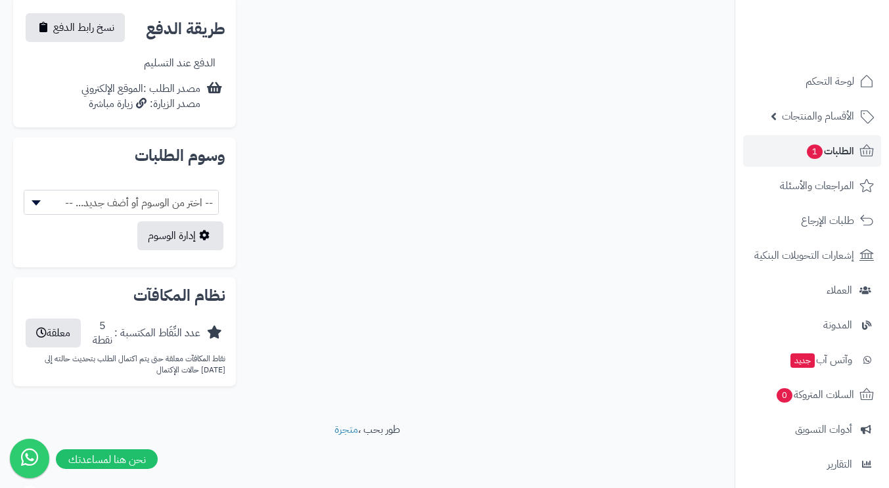
click at [189, 204] on span "-- اختر من الوسوم أو أضف جديد... --" at bounding box center [121, 203] width 194 height 25
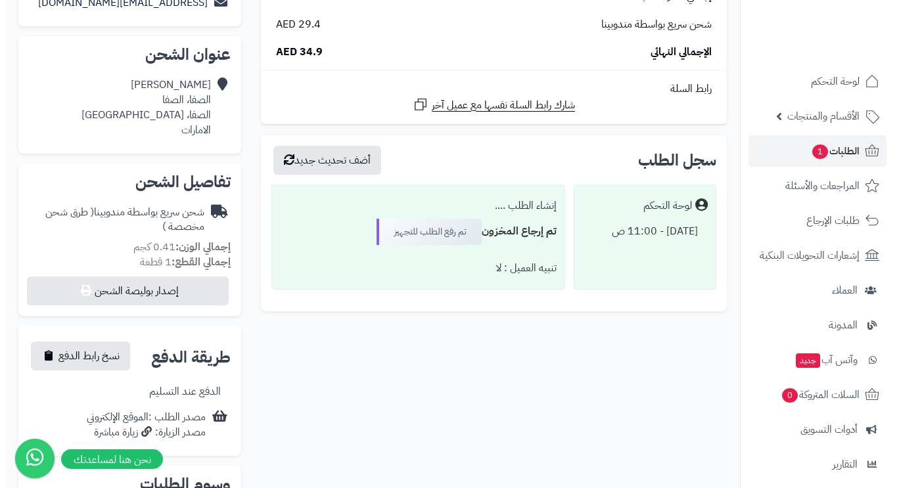
scroll to position [189, 0]
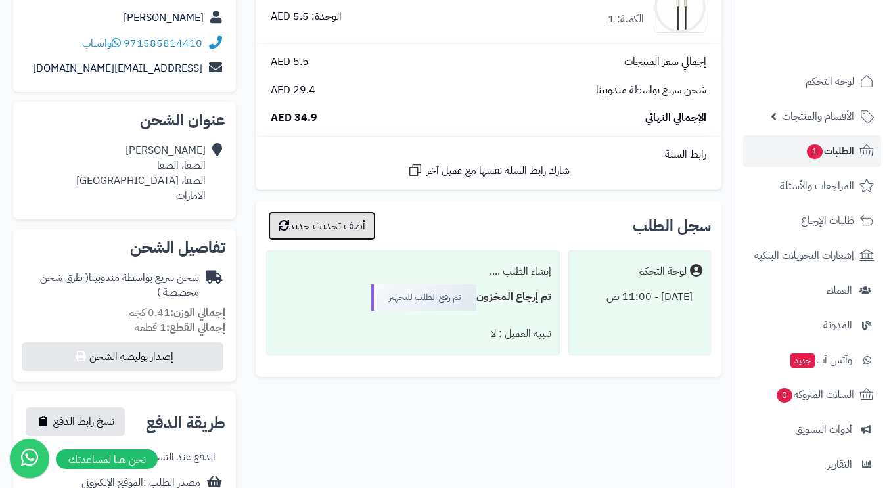
click at [331, 226] on button "أضف تحديث جديد" at bounding box center [322, 226] width 108 height 29
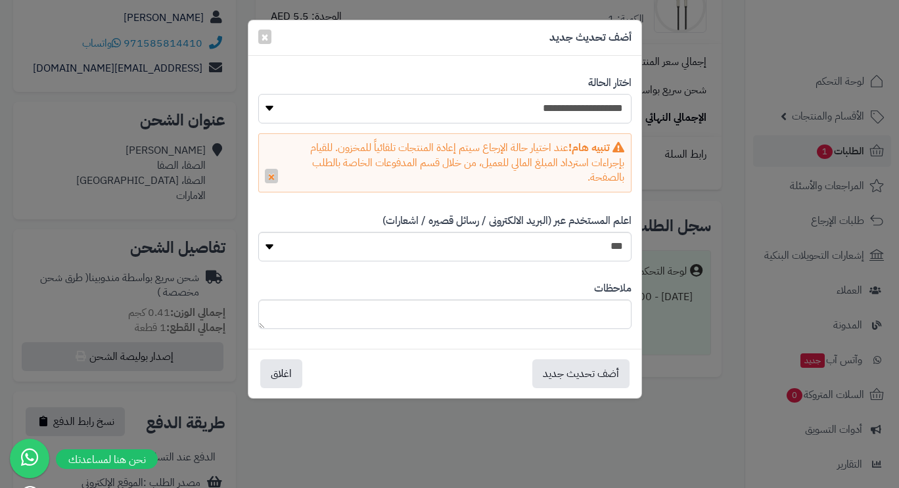
click at [560, 104] on select "**********" at bounding box center [444, 109] width 373 height 30
select select "*"
click at [258, 94] on select "**********" at bounding box center [444, 109] width 373 height 30
click at [550, 371] on button "أضف تحديث جديد" at bounding box center [580, 373] width 97 height 29
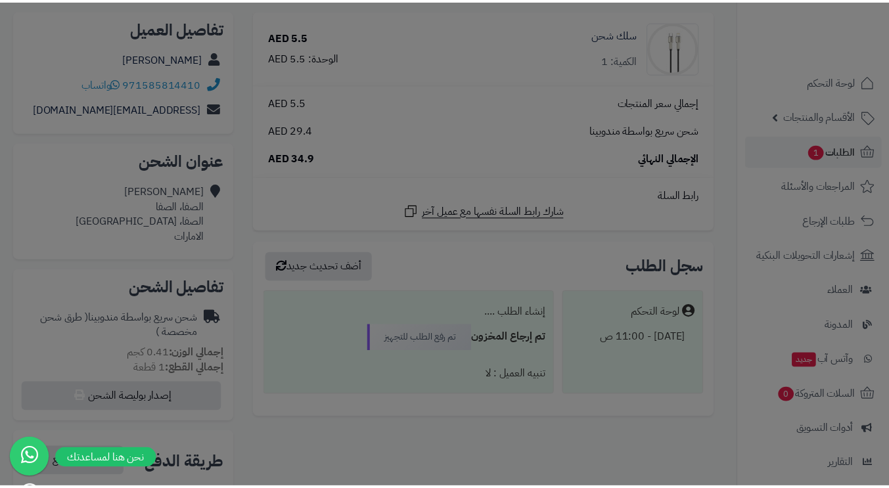
scroll to position [229, 0]
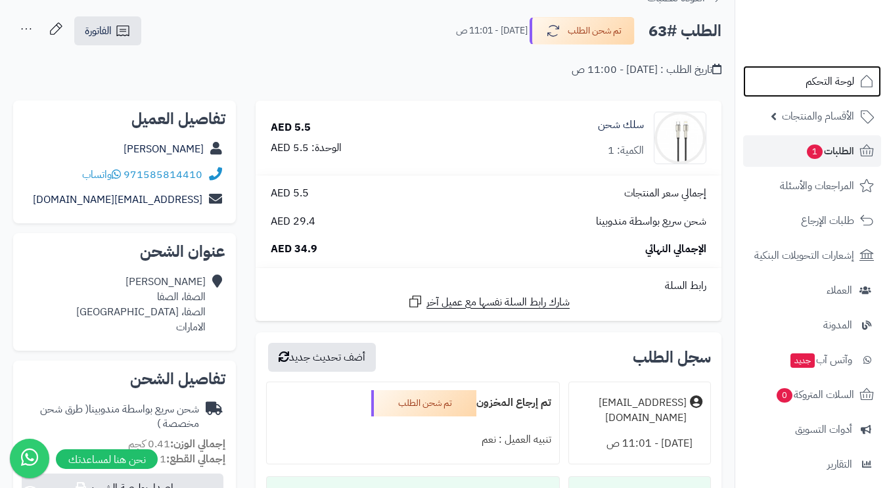
click at [818, 83] on span "لوحة التحكم" at bounding box center [830, 81] width 49 height 18
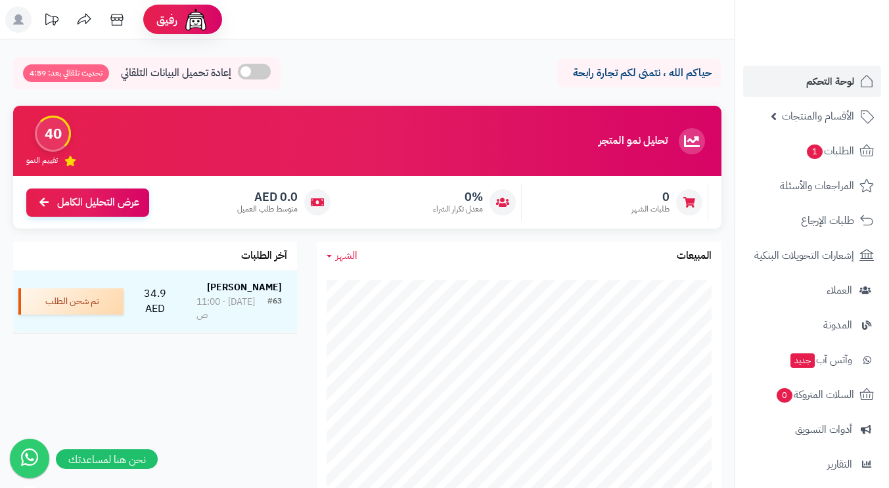
scroll to position [148, 0]
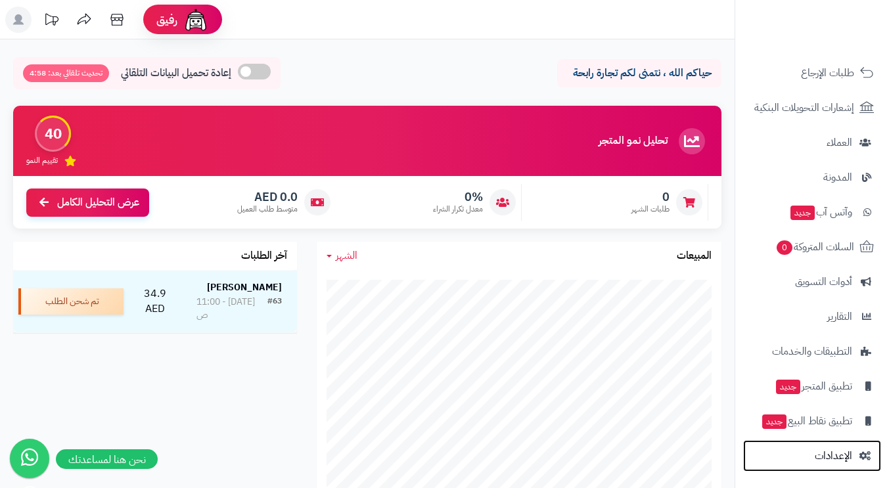
click at [835, 457] on span "الإعدادات" at bounding box center [833, 456] width 37 height 18
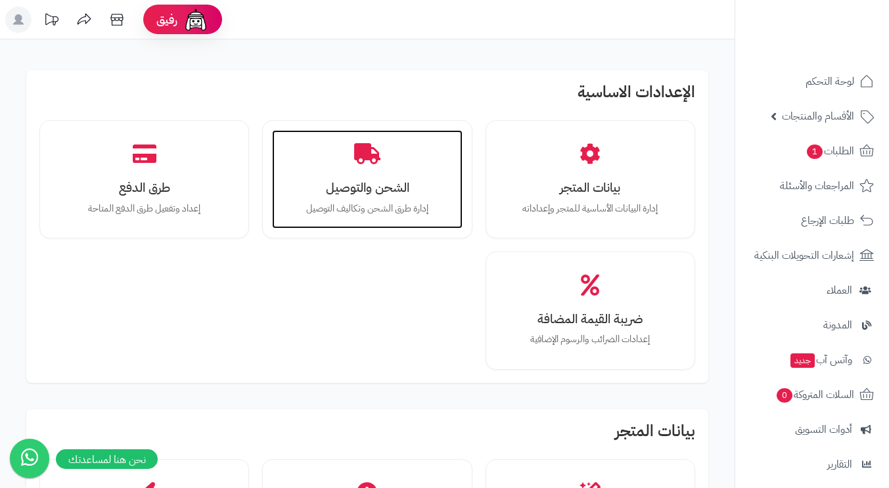
click at [379, 201] on div "الشحن والتوصيل إدارة طرق الشحن وتكاليف التوصيل" at bounding box center [367, 179] width 190 height 99
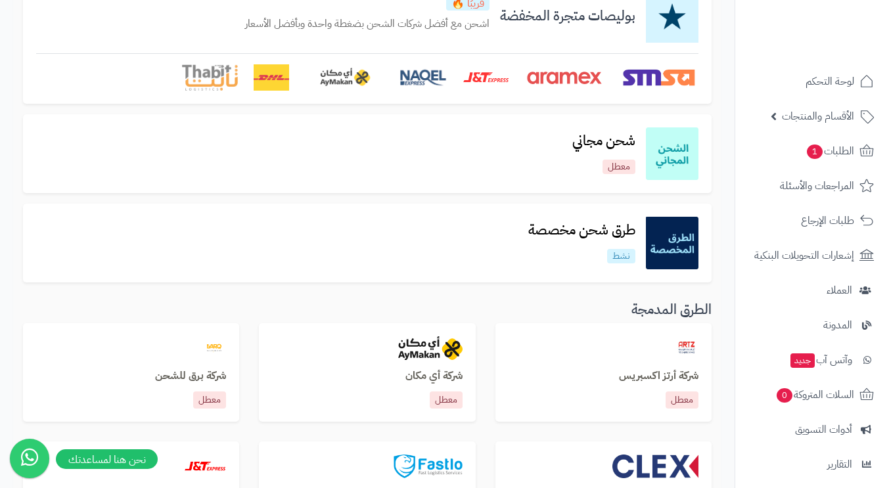
scroll to position [197, 0]
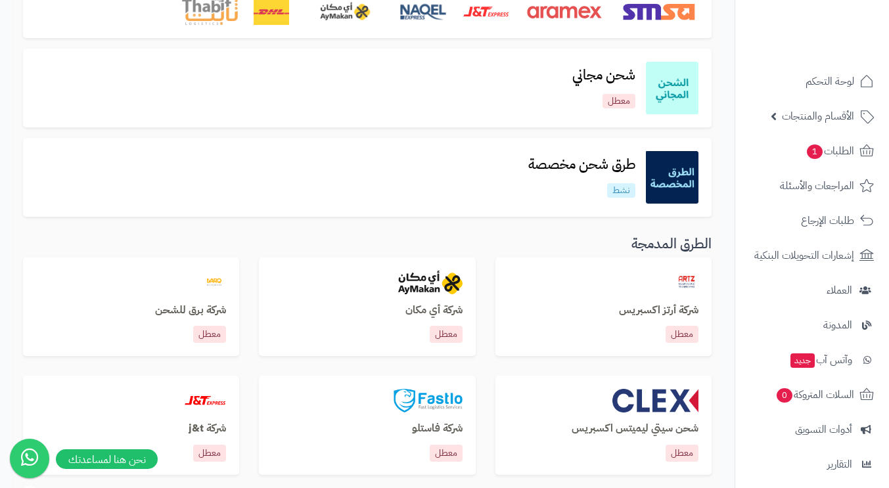
click at [495, 193] on div "طرق شحن مخصصة نشط" at bounding box center [367, 177] width 662 height 53
click at [564, 164] on h3 "طرق شحن مخصصة" at bounding box center [582, 164] width 128 height 15
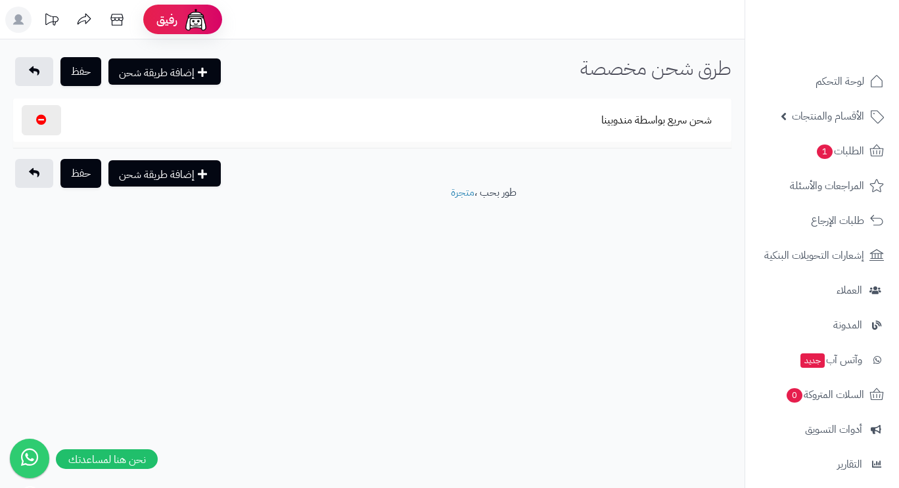
select select
click at [630, 122] on button "شحن سريع بواسطة مندوبينا" at bounding box center [656, 120] width 133 height 30
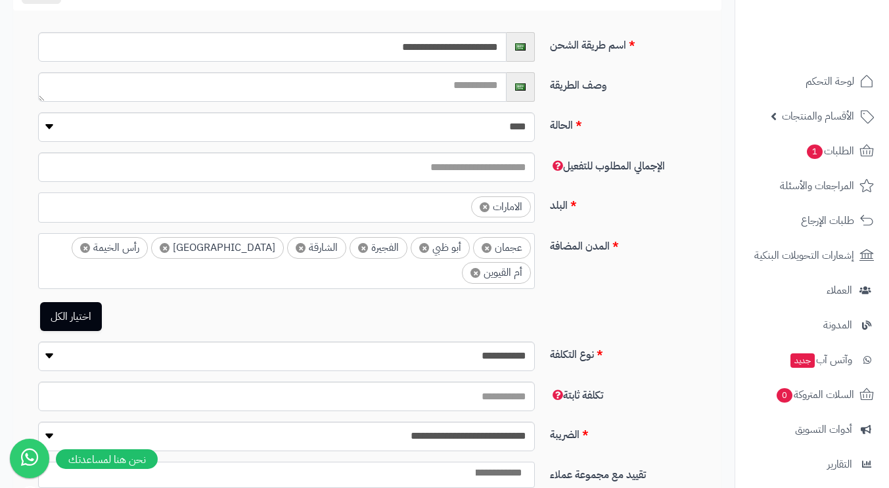
scroll to position [66, 0]
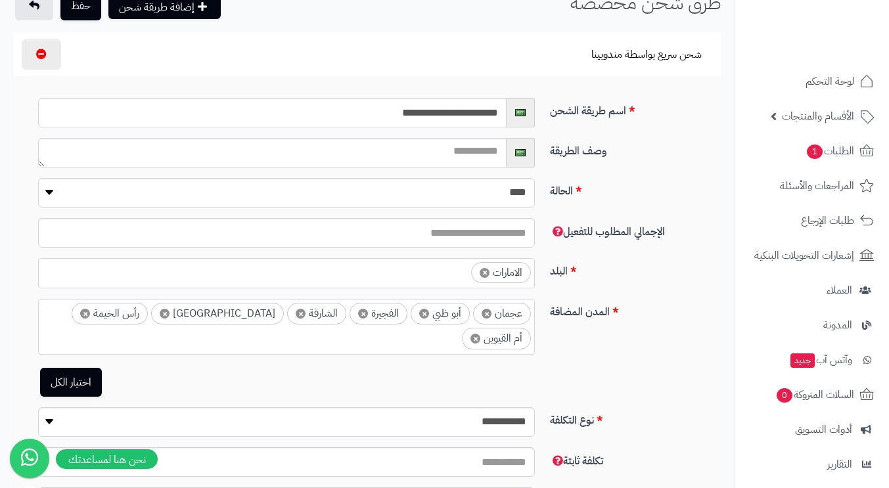
click at [515, 110] on img at bounding box center [520, 112] width 11 height 7
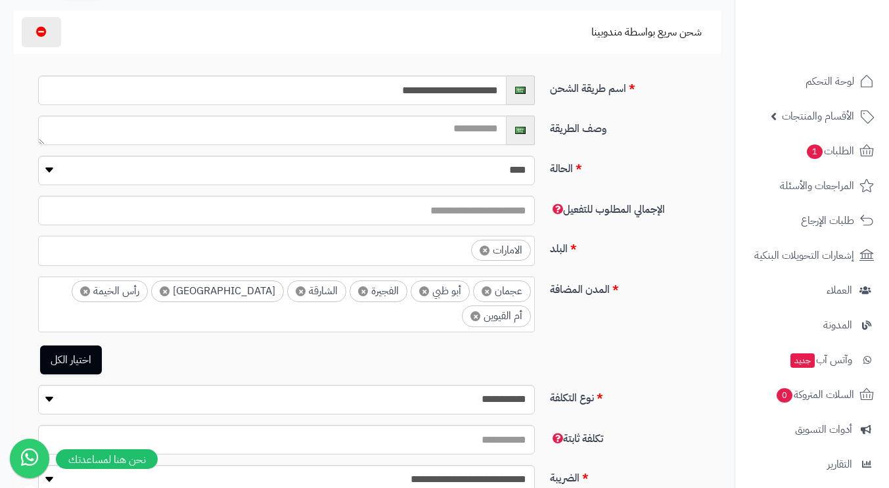
scroll to position [0, 0]
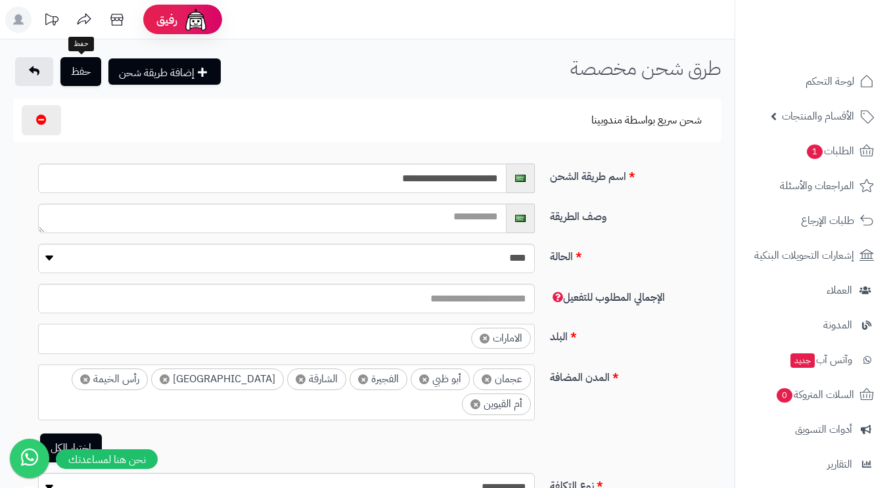
click at [83, 76] on button "حفظ" at bounding box center [80, 71] width 41 height 29
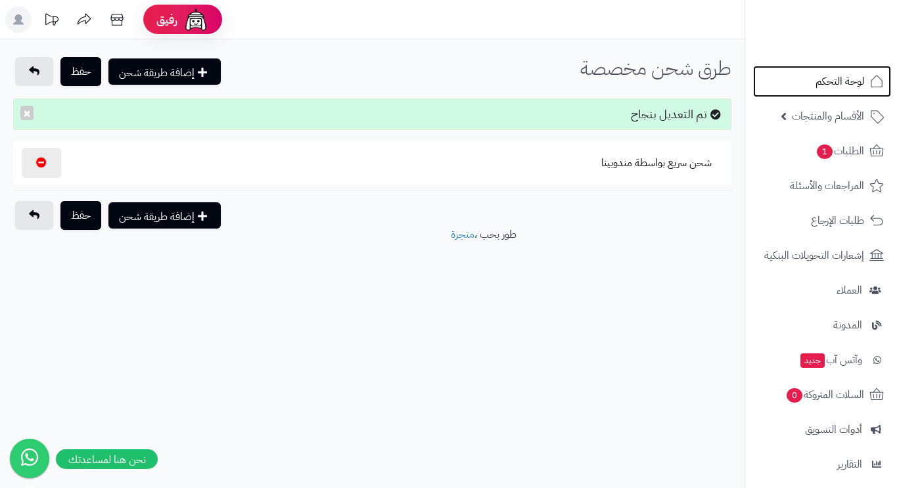
click at [842, 77] on span "لوحة التحكم" at bounding box center [839, 81] width 49 height 18
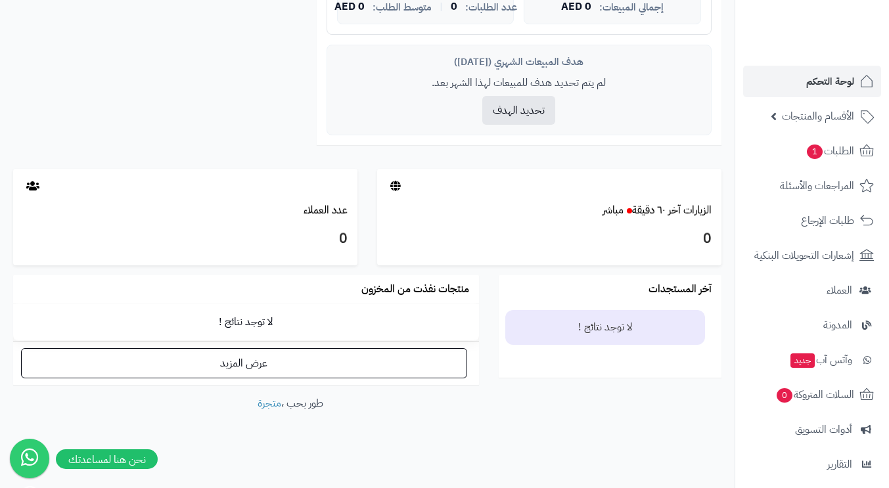
scroll to position [268, 0]
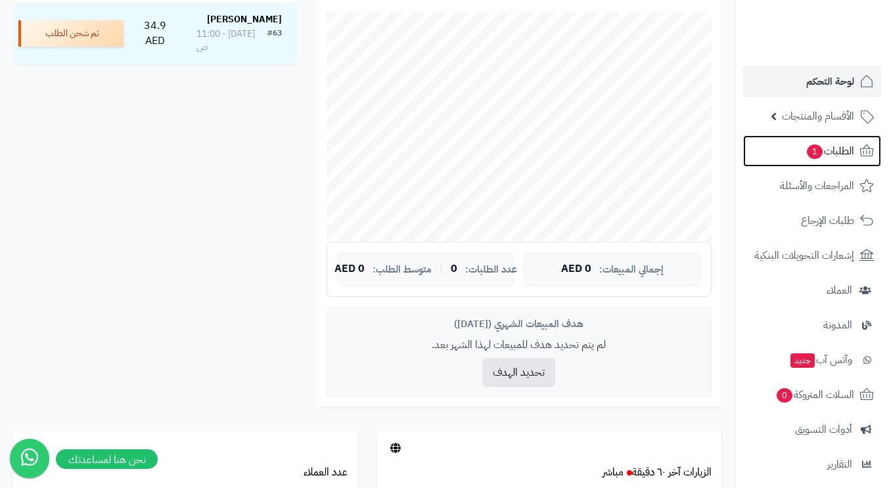
click at [838, 152] on span "الطلبات 1" at bounding box center [830, 151] width 49 height 18
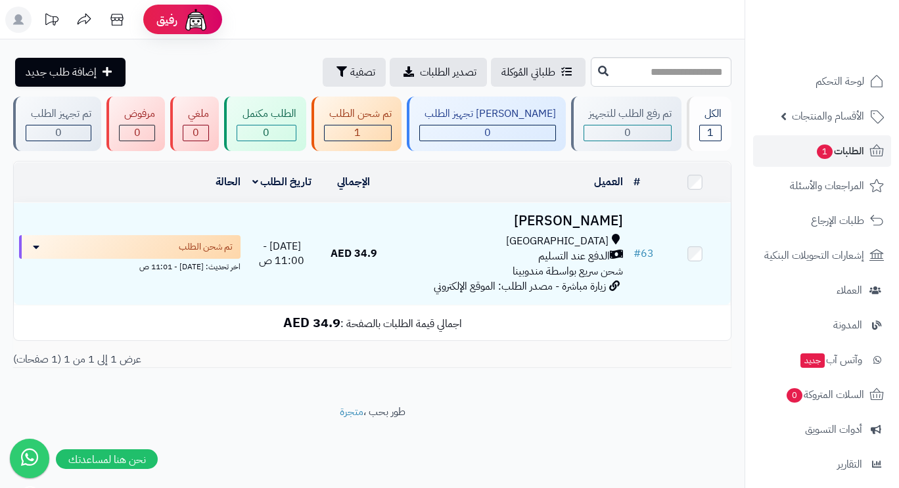
click at [438, 230] on td "[PERSON_NAME][GEOGRAPHIC_DATA] الدفع عند التسليم شحن سريع بواسطة مندوبينا زيارة…" at bounding box center [509, 254] width 239 height 102
click at [492, 264] on div "[GEOGRAPHIC_DATA] الدفع عند التسليم شحن سريع بواسطة مندوبينا" at bounding box center [509, 256] width 228 height 45
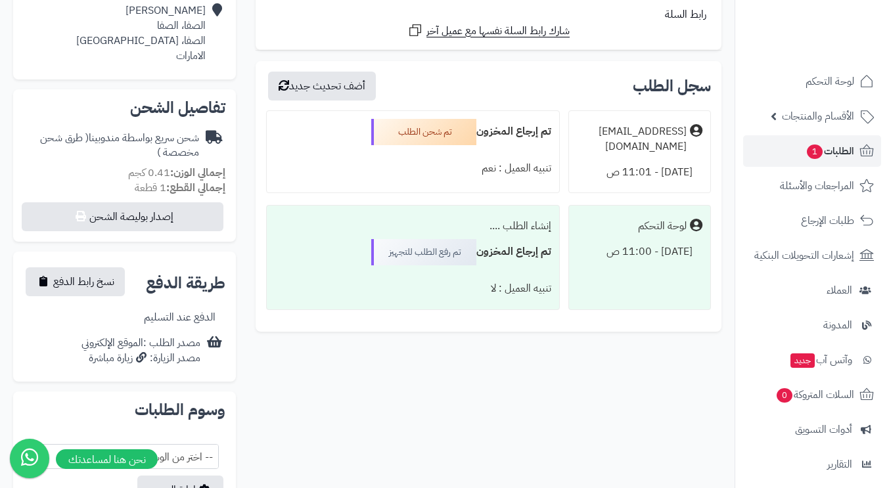
scroll to position [394, 0]
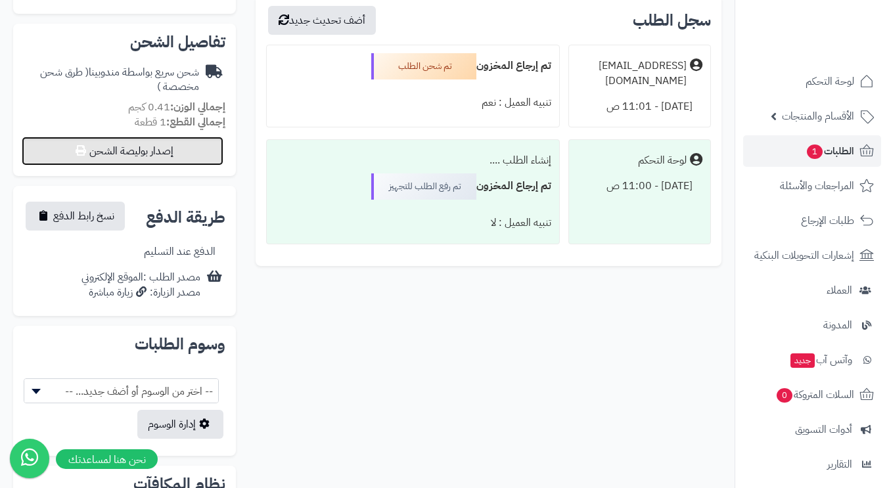
click at [94, 154] on button "إصدار بوليصة الشحن" at bounding box center [123, 151] width 202 height 29
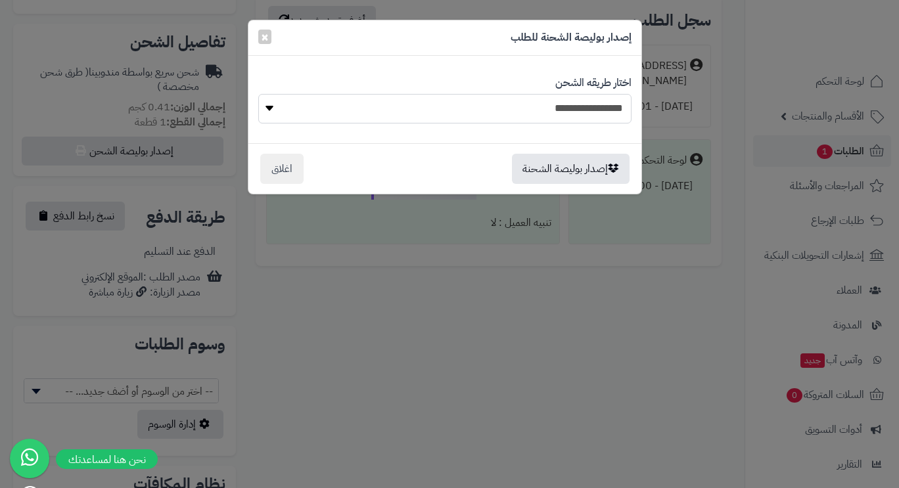
click at [398, 116] on select "**********" at bounding box center [444, 109] width 373 height 30
click at [258, 94] on select "**********" at bounding box center [444, 109] width 373 height 30
click at [576, 173] on button "إصدار بوليصة الشحنة" at bounding box center [571, 169] width 118 height 30
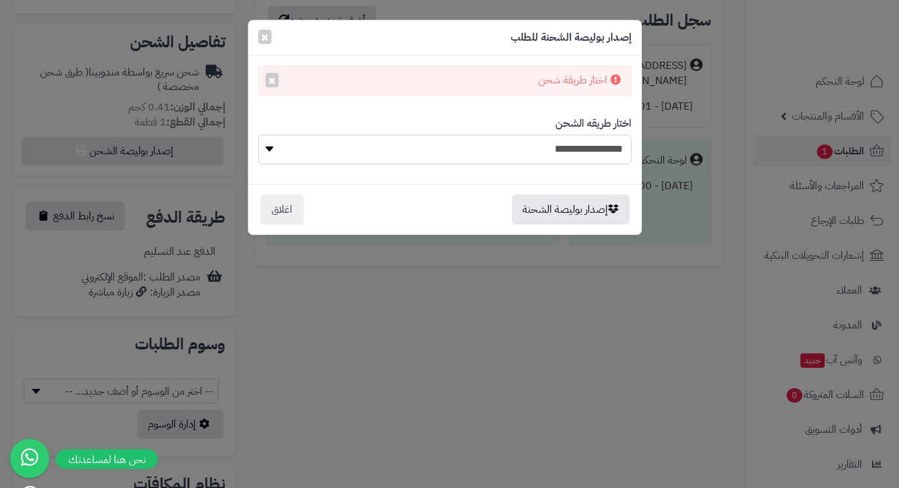
click at [267, 149] on select "**********" at bounding box center [444, 150] width 373 height 30
click at [258, 37] on button "×" at bounding box center [264, 37] width 13 height 14
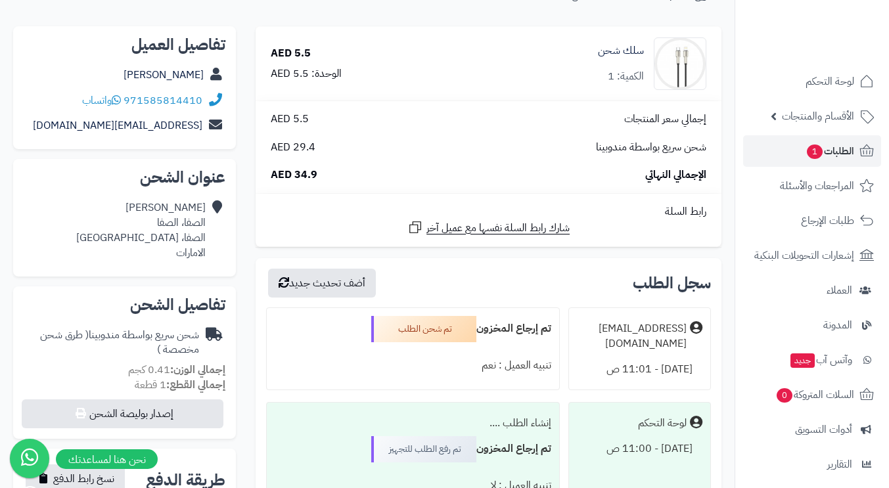
scroll to position [0, 0]
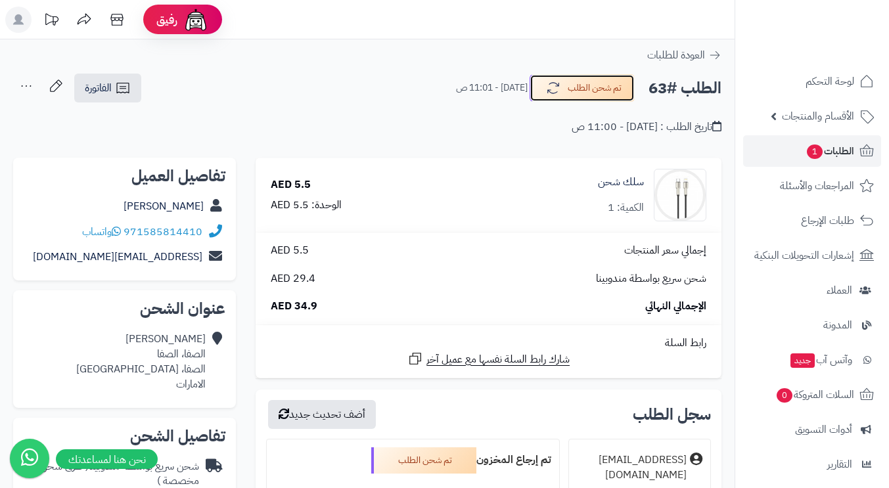
click at [595, 95] on button "تم شحن الطلب" at bounding box center [582, 88] width 105 height 28
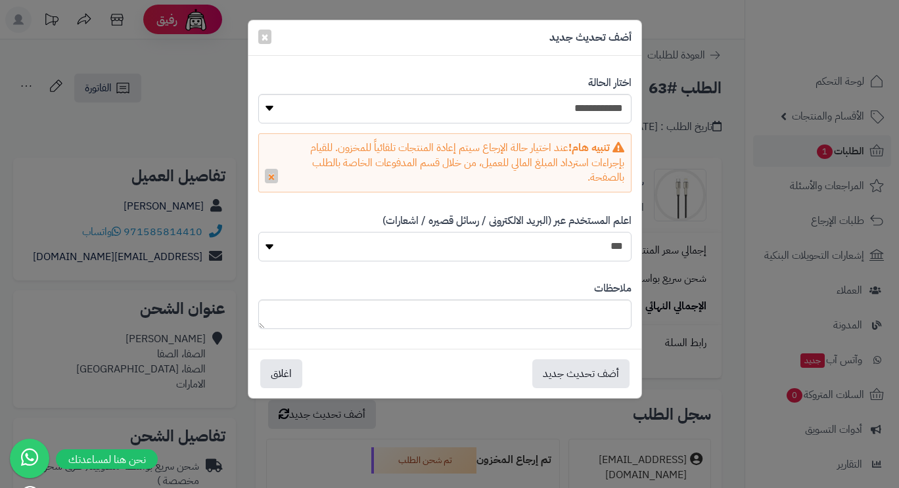
click at [570, 252] on select "*** **" at bounding box center [444, 247] width 373 height 30
click at [561, 100] on select "**********" at bounding box center [444, 109] width 373 height 30
click at [373, 220] on div "اعلم المستخدم عبر (البريد الالكترونى / رسائل قصيره / اشعارات) *** **" at bounding box center [444, 238] width 373 height 68
click at [283, 360] on button "اغلاق" at bounding box center [281, 373] width 42 height 29
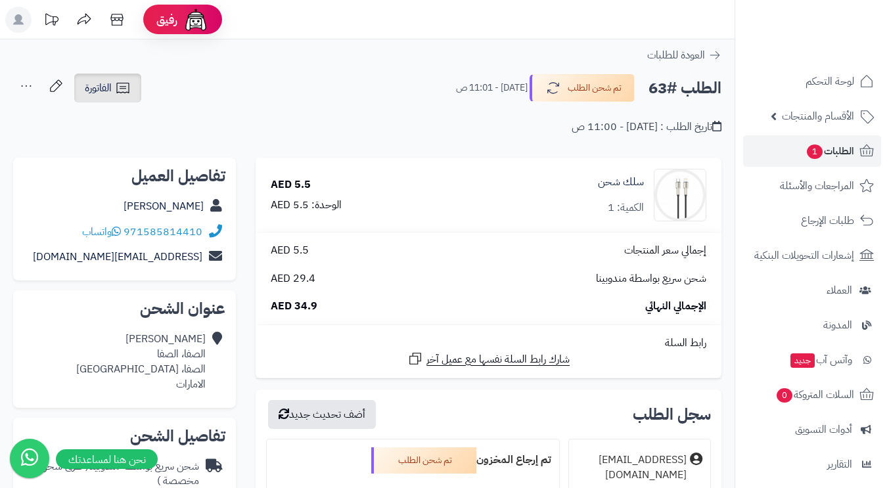
click at [112, 91] on span "الفاتورة" at bounding box center [98, 88] width 27 height 16
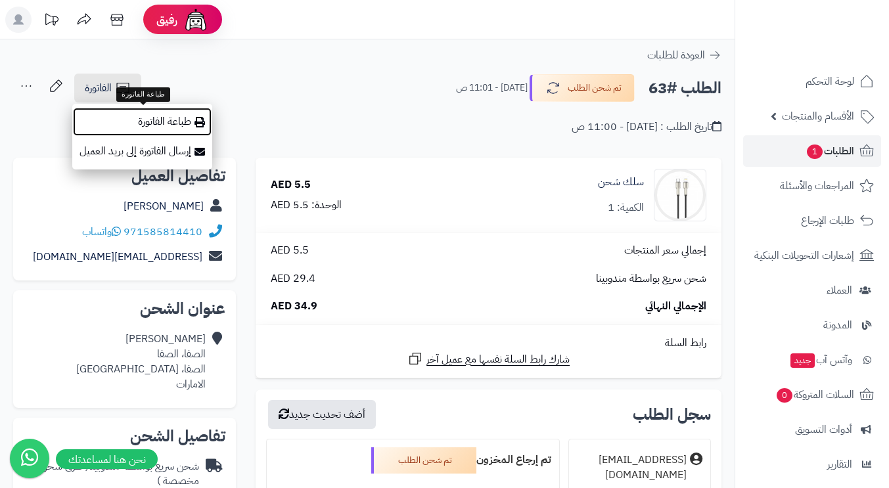
click at [146, 123] on link "طباعة الفاتورة" at bounding box center [142, 122] width 140 height 30
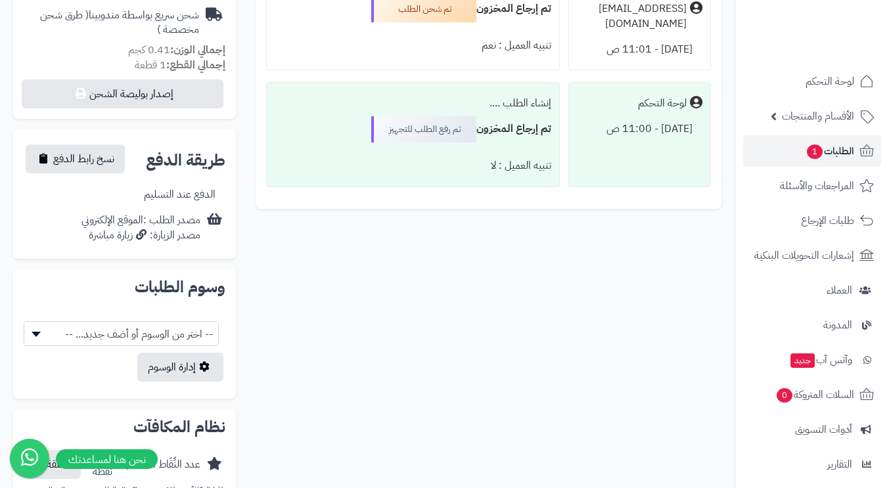
scroll to position [386, 0]
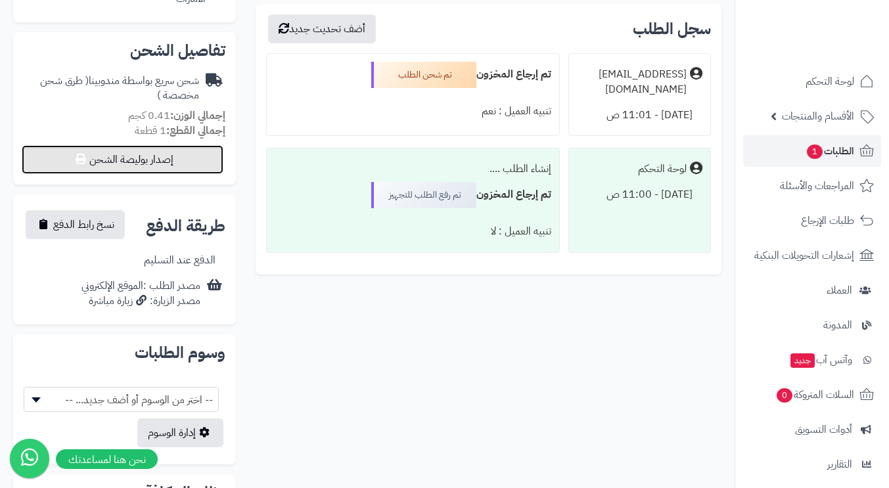
click at [110, 161] on button "إصدار بوليصة الشحن" at bounding box center [123, 159] width 202 height 29
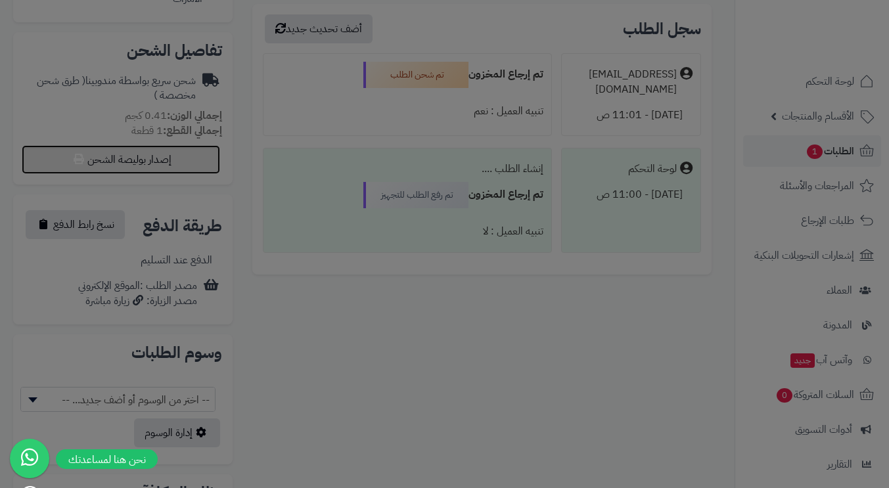
select select
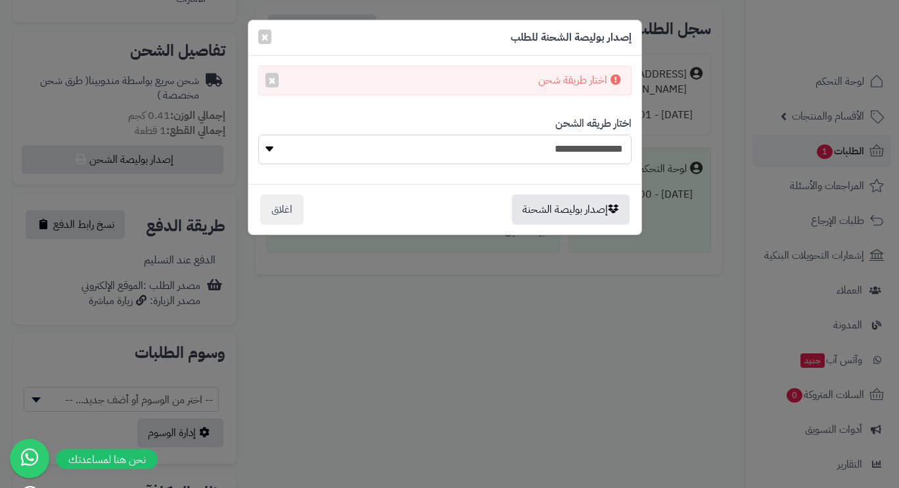
click at [382, 155] on select "**********" at bounding box center [444, 150] width 373 height 30
click at [266, 147] on select "**********" at bounding box center [444, 150] width 373 height 30
click at [361, 84] on div "اختار طريقة شحن ×" at bounding box center [444, 81] width 373 height 30
click at [390, 67] on div "اختار طريقة شحن ×" at bounding box center [444, 81] width 373 height 30
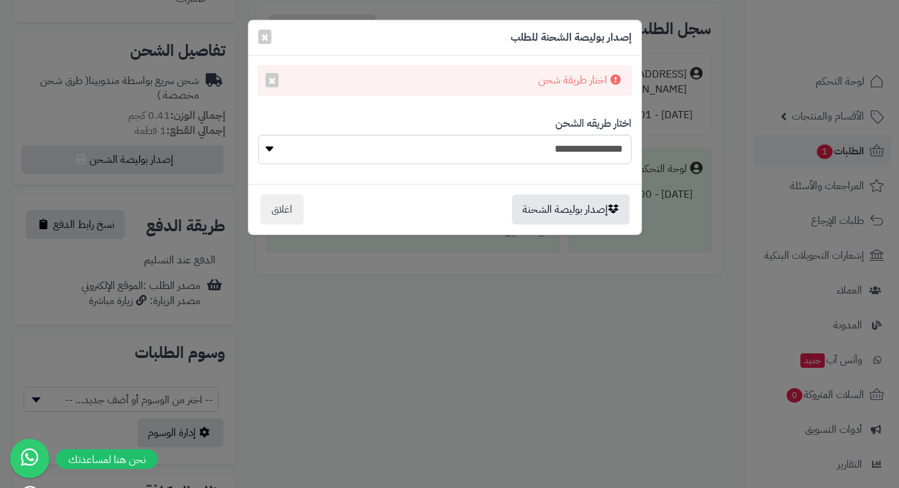
click at [412, 27] on div "إصدار بوليصة الشحنة للطلب ×" at bounding box center [444, 37] width 393 height 35
click at [408, 73] on div "اختار طريقة شحن ×" at bounding box center [444, 81] width 373 height 30
click at [405, 145] on select "**********" at bounding box center [444, 150] width 373 height 30
click at [547, 210] on button "إصدار بوليصة الشحنة" at bounding box center [571, 210] width 118 height 30
click at [269, 211] on button "اغلاق" at bounding box center [281, 210] width 43 height 30
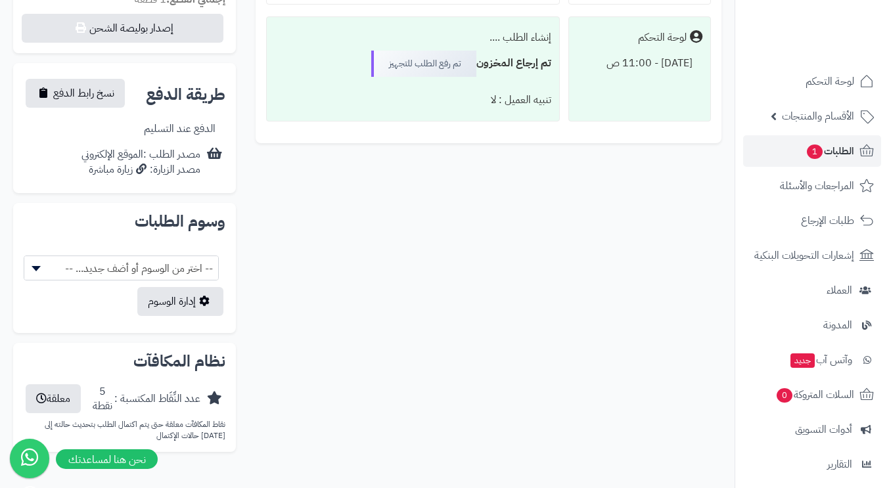
scroll to position [583, 0]
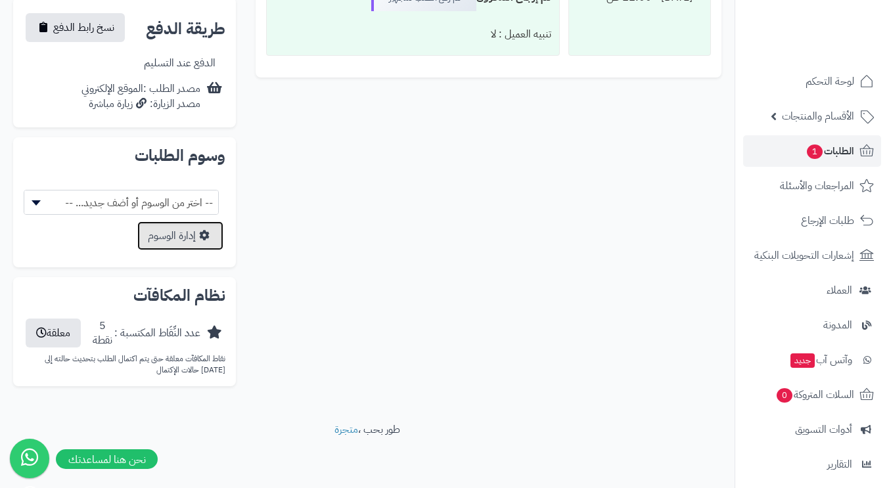
click at [168, 230] on link "إدارة الوسوم" at bounding box center [180, 235] width 86 height 29
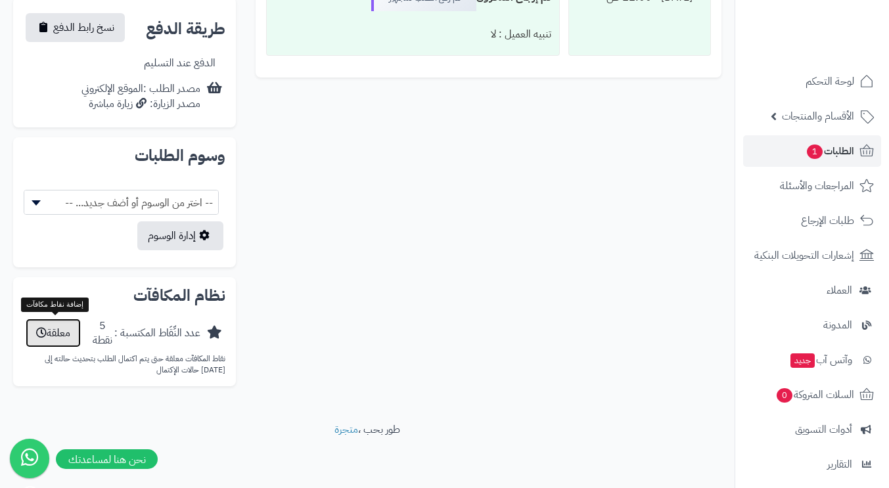
click at [57, 334] on button "معلقة" at bounding box center [53, 333] width 55 height 29
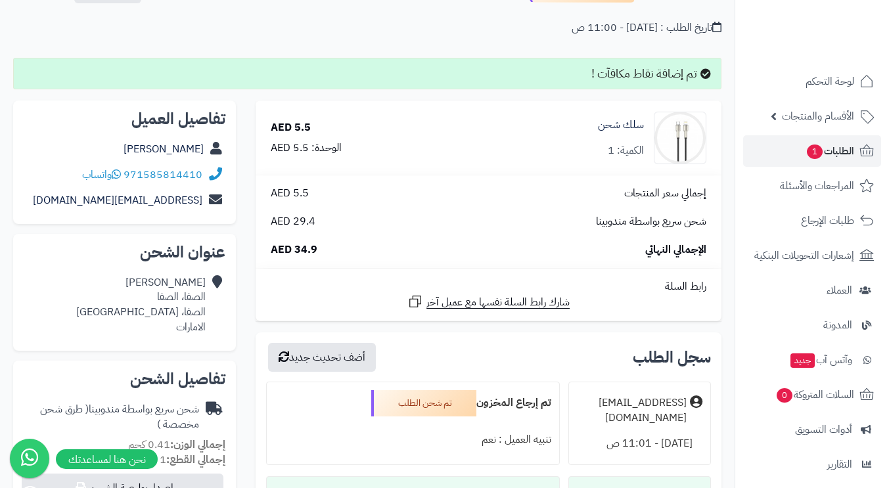
scroll to position [0, 0]
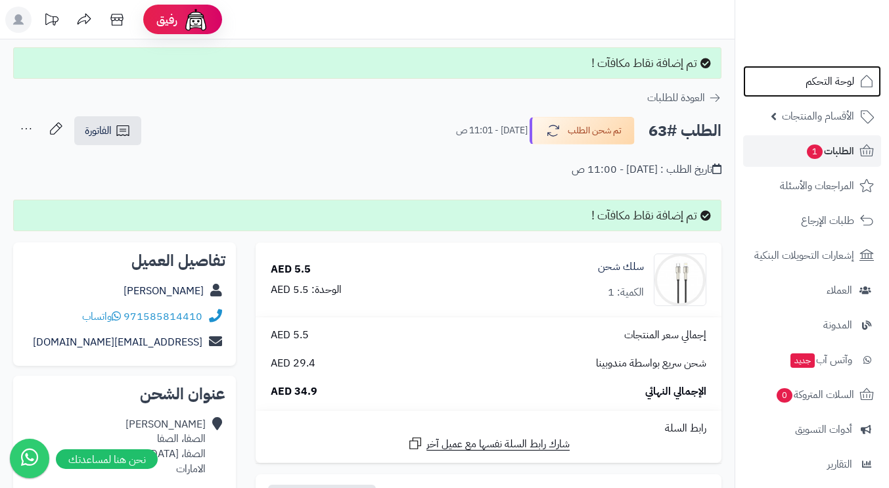
click at [846, 78] on span "لوحة التحكم" at bounding box center [830, 81] width 49 height 18
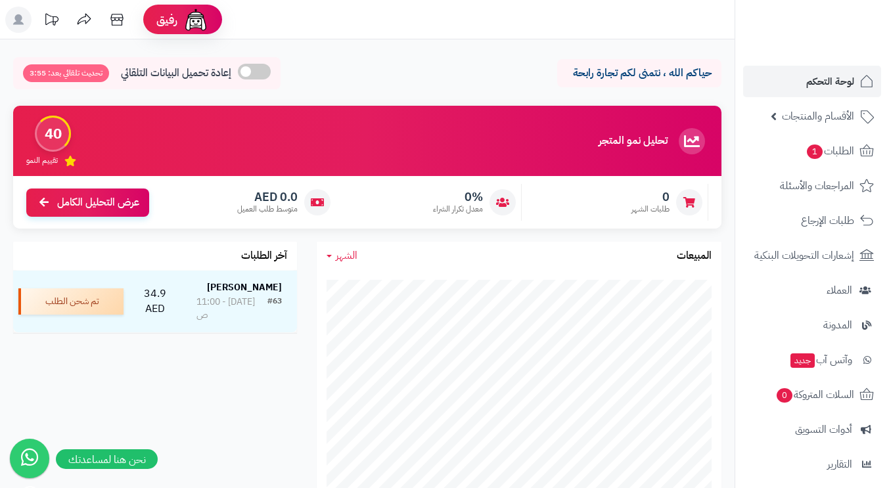
scroll to position [66, 0]
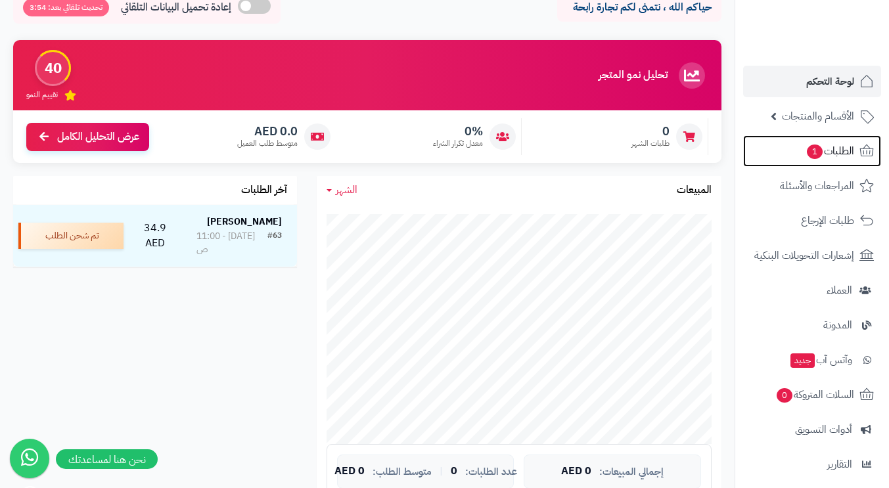
click at [825, 151] on span "الطلبات 1" at bounding box center [830, 151] width 49 height 18
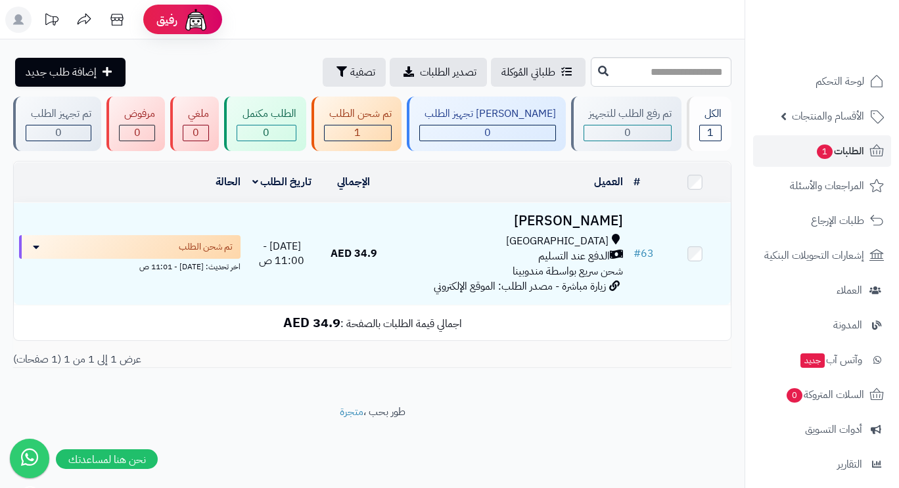
click at [417, 235] on div "[GEOGRAPHIC_DATA]" at bounding box center [509, 241] width 228 height 15
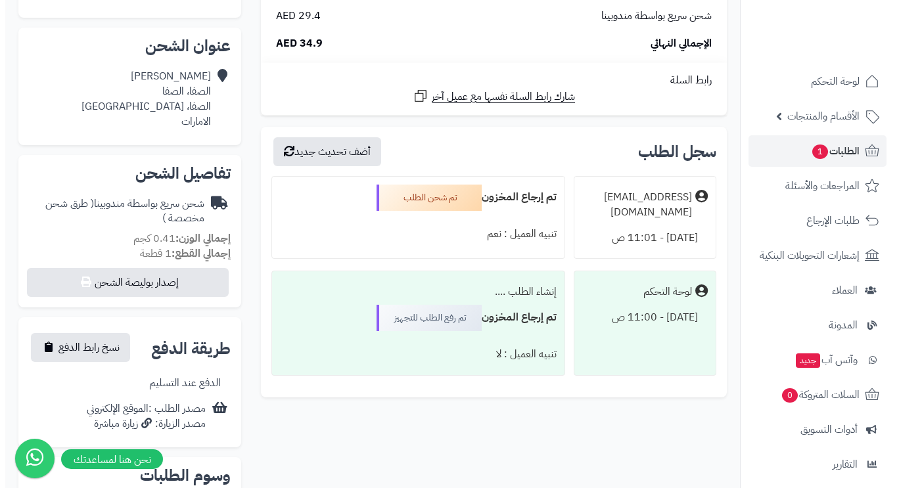
scroll to position [329, 0]
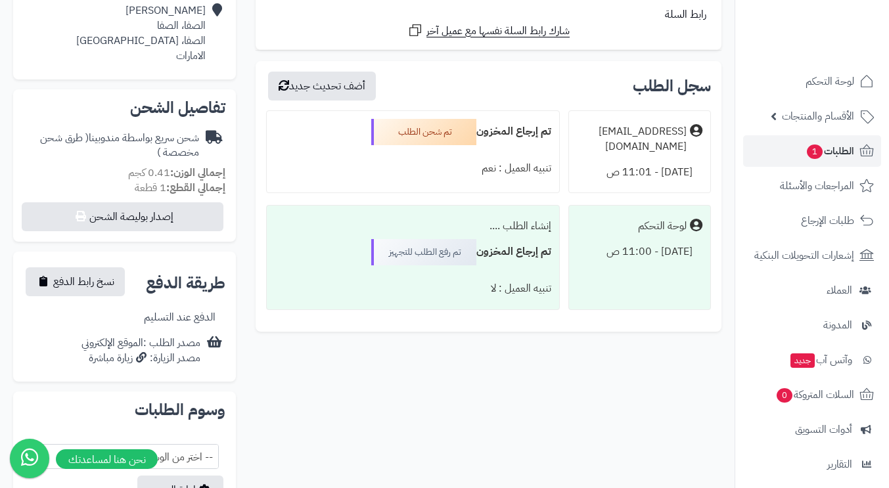
click at [421, 251] on div "تم رفع الطلب للتجهيز" at bounding box center [423, 252] width 105 height 26
click at [423, 131] on div "تم شحن الطلب" at bounding box center [423, 132] width 105 height 26
click at [332, 87] on button "أضف تحديث جديد" at bounding box center [322, 86] width 108 height 29
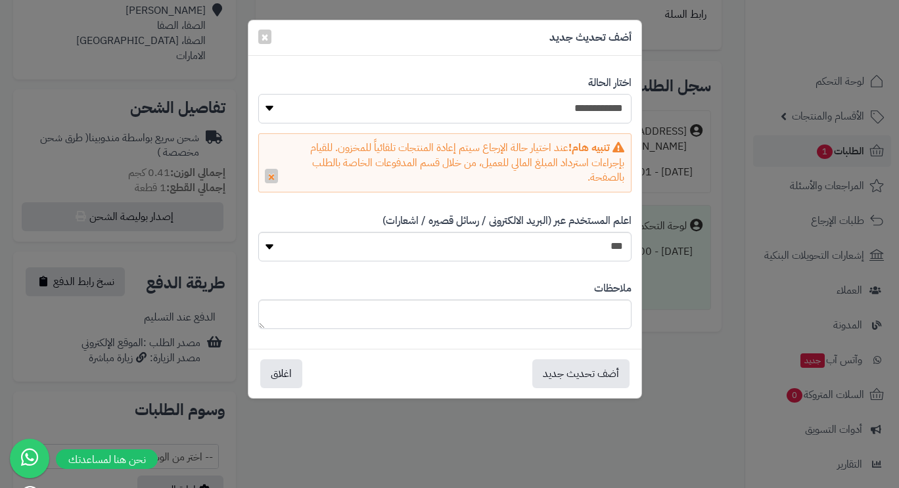
click at [559, 113] on select "**********" at bounding box center [444, 109] width 373 height 30
select select "*"
click at [258, 94] on select "**********" at bounding box center [444, 109] width 373 height 30
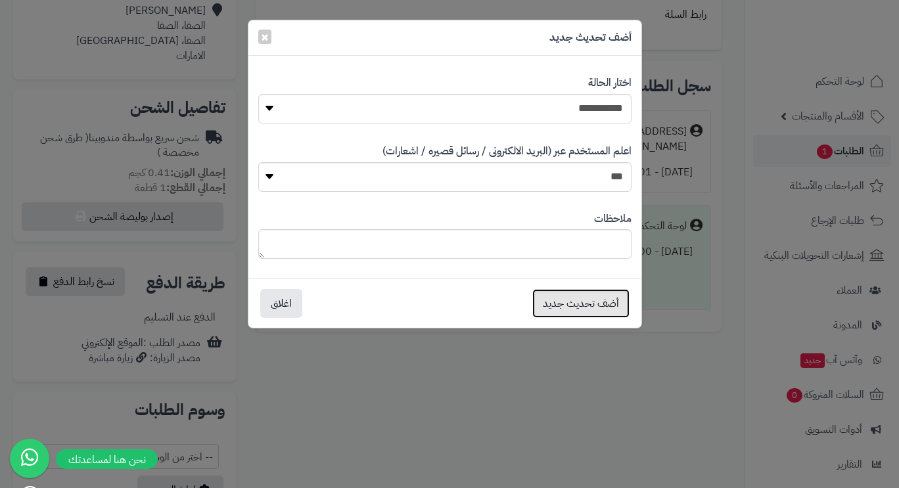
click at [594, 309] on button "أضف تحديث جديد" at bounding box center [580, 303] width 97 height 29
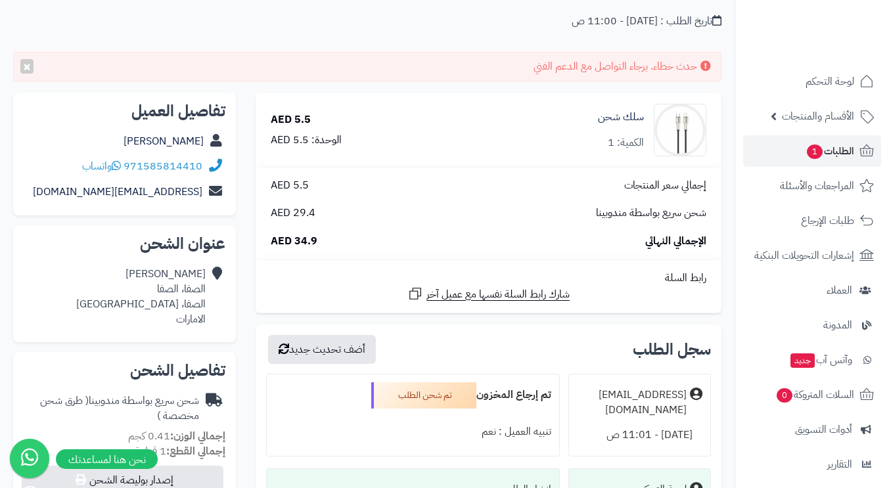
scroll to position [40, 0]
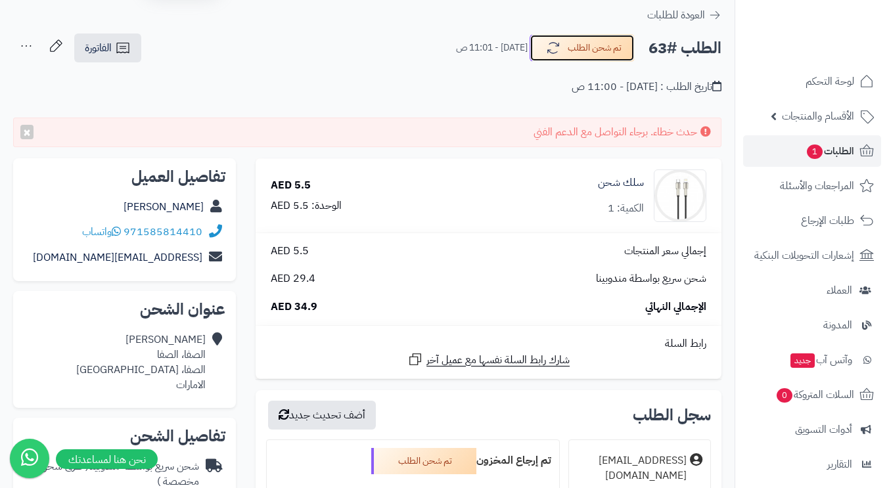
click at [583, 43] on button "تم شحن الطلب" at bounding box center [582, 48] width 105 height 28
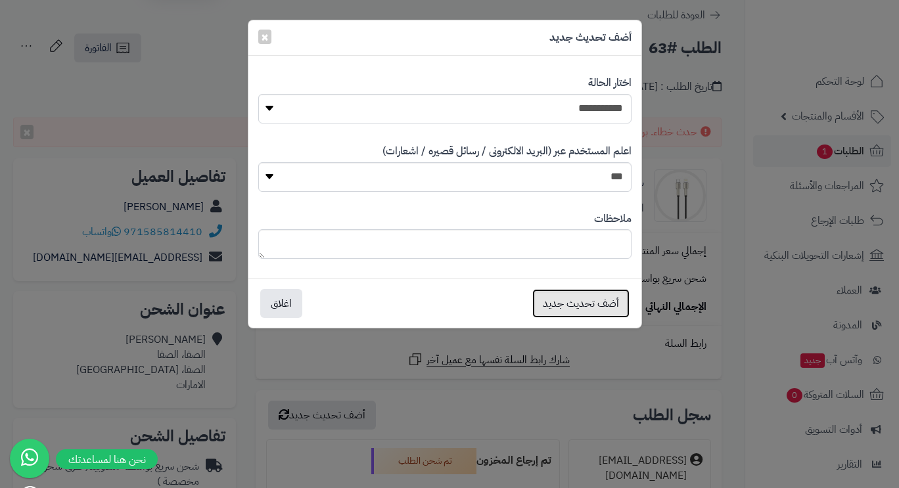
click at [553, 306] on button "أضف تحديث جديد" at bounding box center [580, 303] width 97 height 29
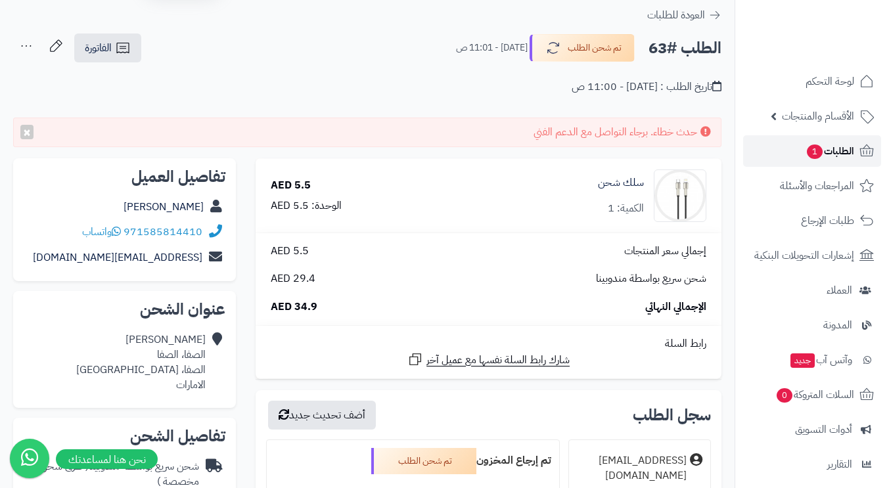
click at [830, 150] on span "الطلبات 1" at bounding box center [830, 151] width 49 height 18
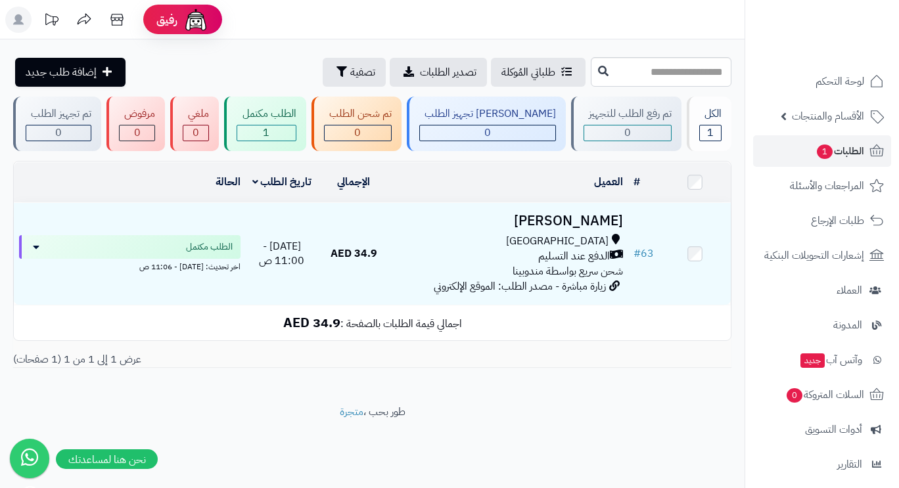
click at [456, 232] on td "[PERSON_NAME][GEOGRAPHIC_DATA] الدفع عند التسليم شحن سريع بواسطة مندوبينا زيارة…" at bounding box center [509, 254] width 239 height 102
click at [454, 256] on div "الدفع عند التسليم" at bounding box center [509, 256] width 228 height 15
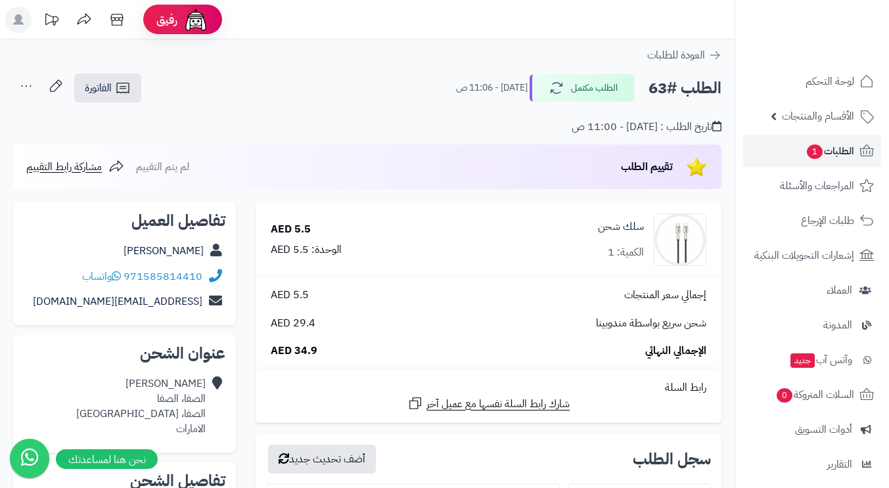
click at [30, 83] on icon at bounding box center [26, 86] width 26 height 26
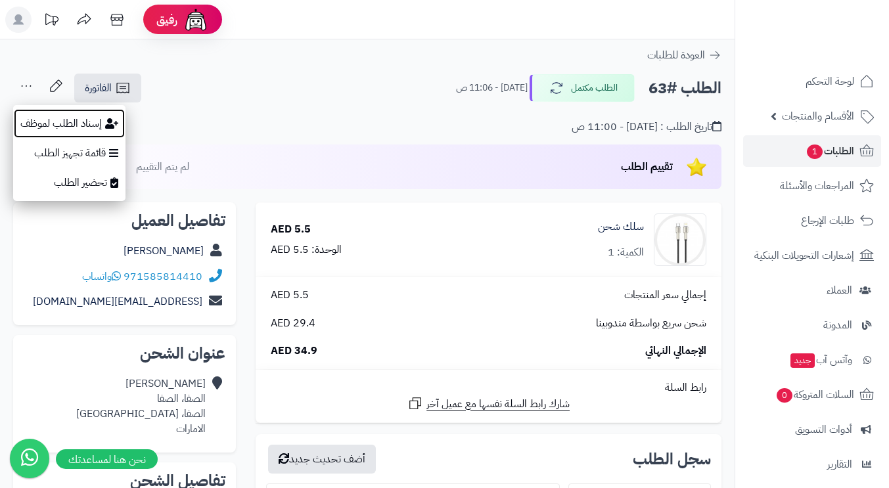
click at [60, 126] on button "إسناد الطلب لموظف" at bounding box center [69, 123] width 112 height 30
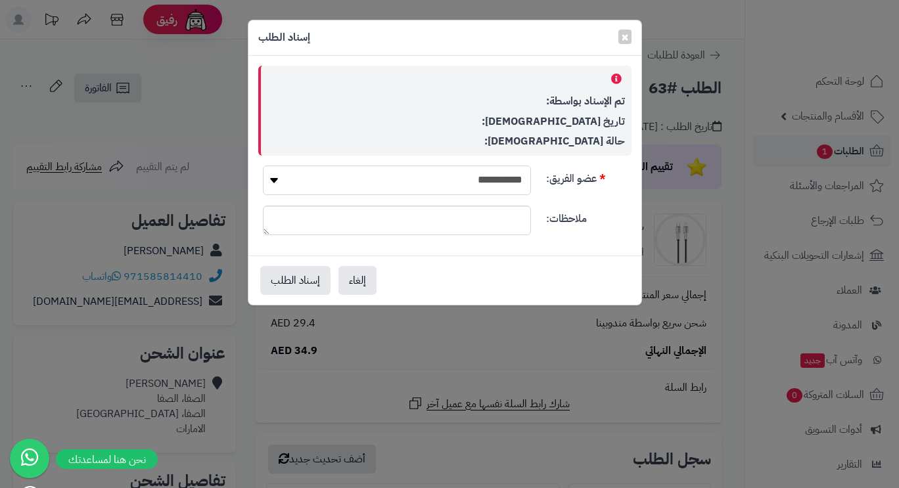
click at [517, 185] on select "**********" at bounding box center [397, 181] width 268 height 30
click at [355, 279] on button "إلغاء" at bounding box center [357, 280] width 38 height 29
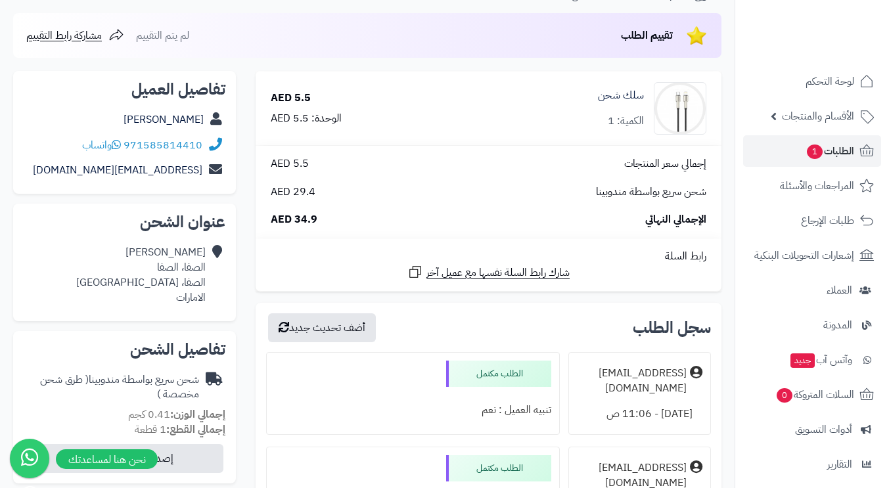
scroll to position [263, 0]
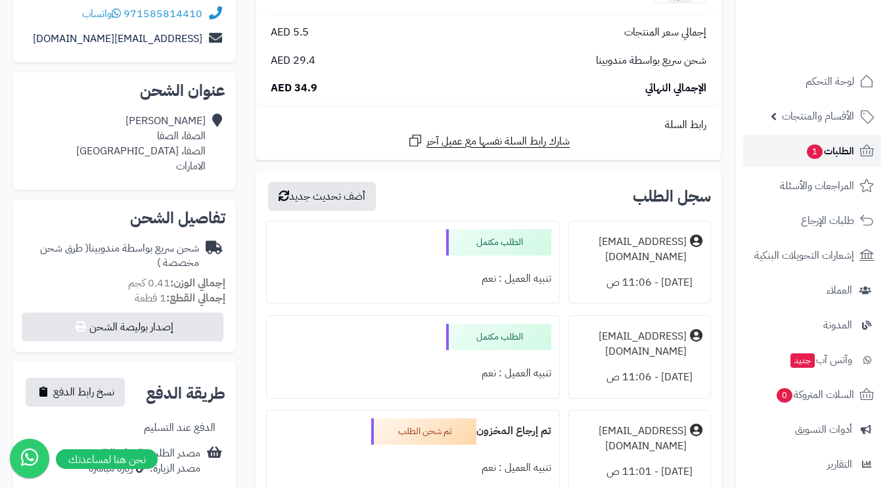
click at [837, 151] on span "الطلبات 1" at bounding box center [830, 151] width 49 height 18
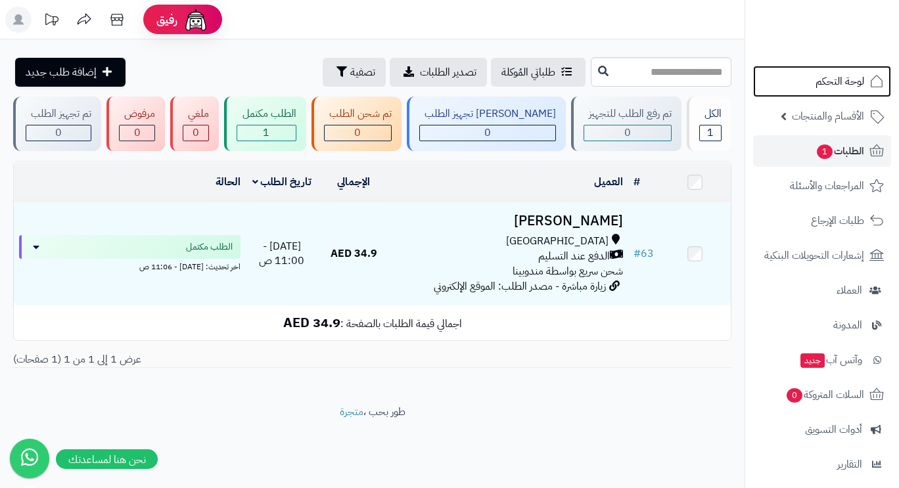
click at [835, 78] on span "لوحة التحكم" at bounding box center [839, 81] width 49 height 18
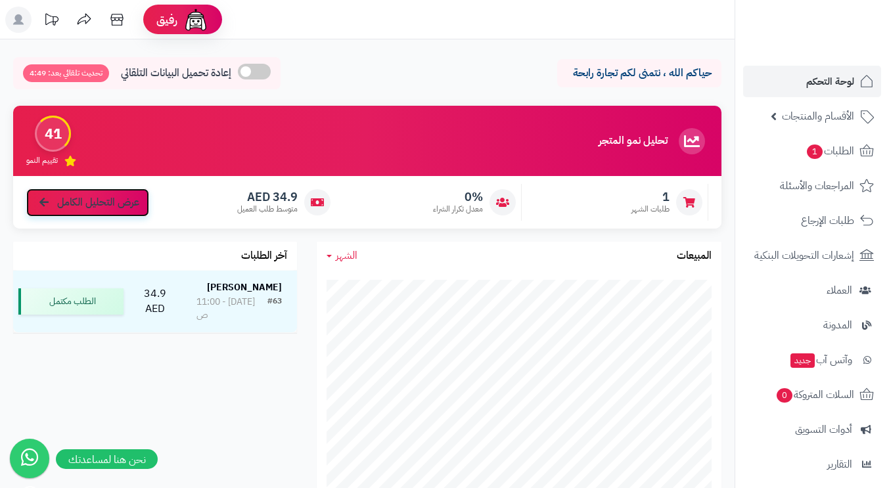
click at [80, 200] on span "عرض التحليل الكامل" at bounding box center [98, 202] width 82 height 15
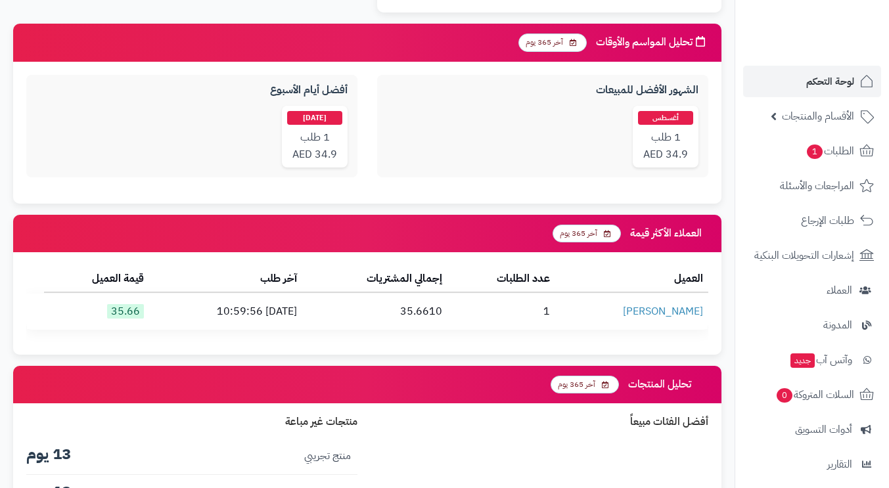
scroll to position [1183, 0]
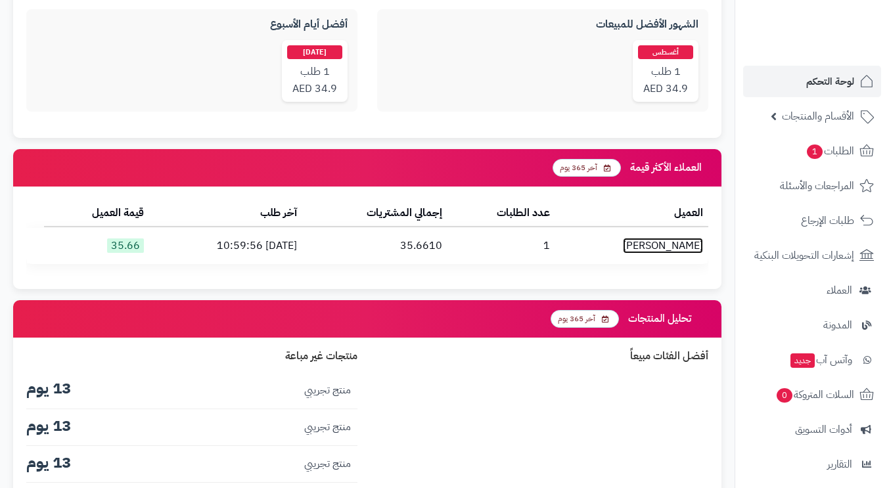
click at [631, 247] on link "[PERSON_NAME]" at bounding box center [663, 246] width 80 height 16
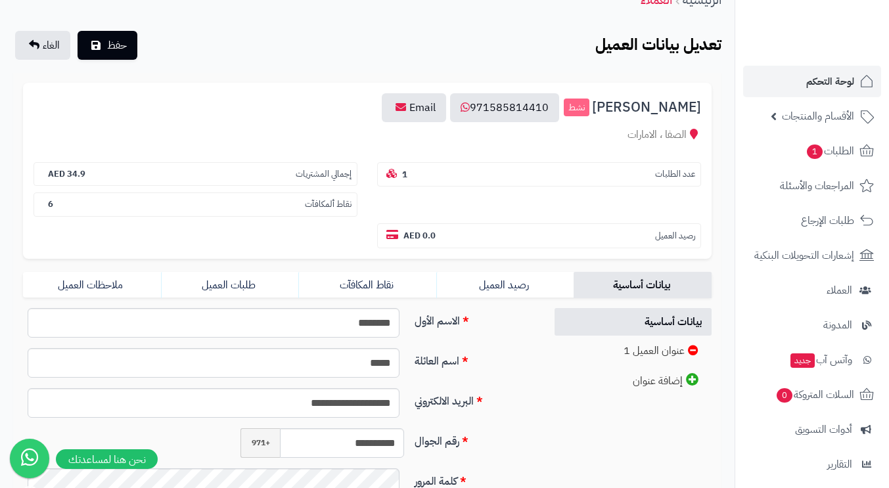
scroll to position [131, 0]
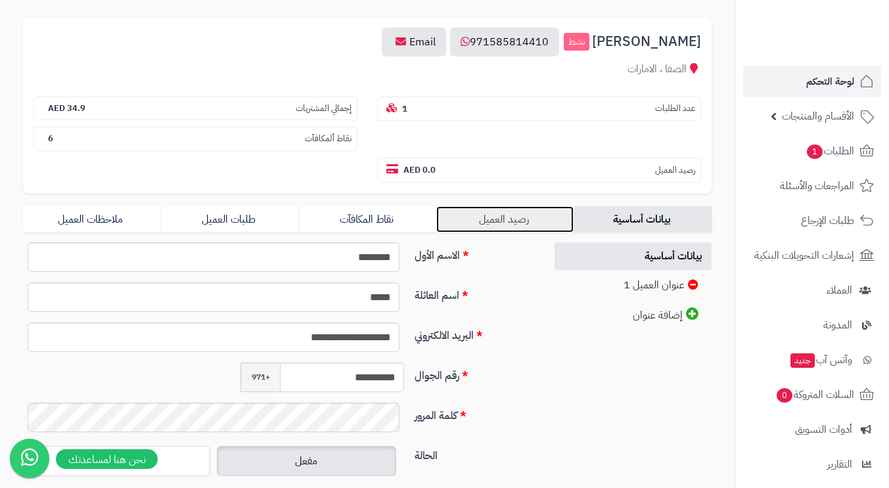
click at [511, 218] on link "رصيد العميل" at bounding box center [505, 219] width 138 height 26
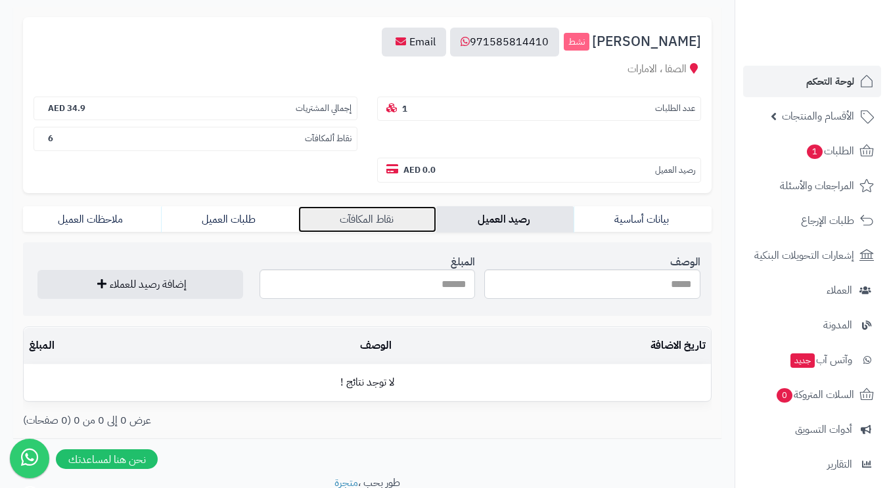
click at [375, 219] on link "نقاط المكافآت" at bounding box center [367, 219] width 138 height 26
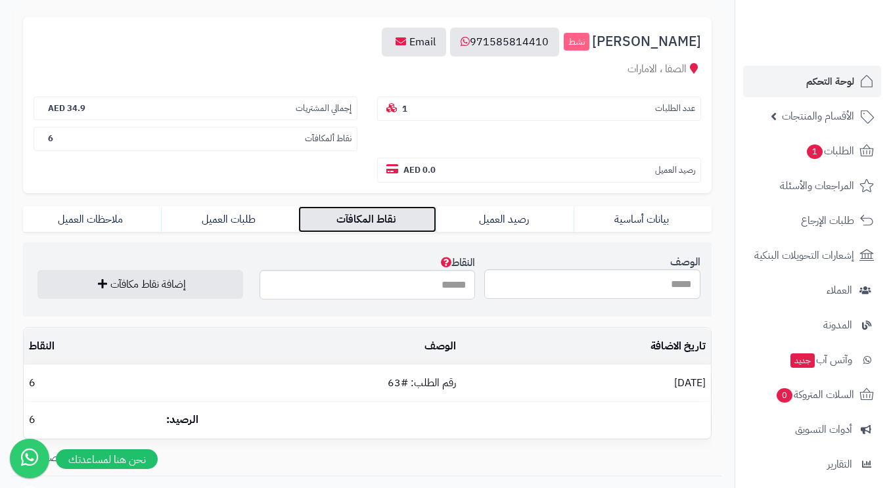
scroll to position [197, 0]
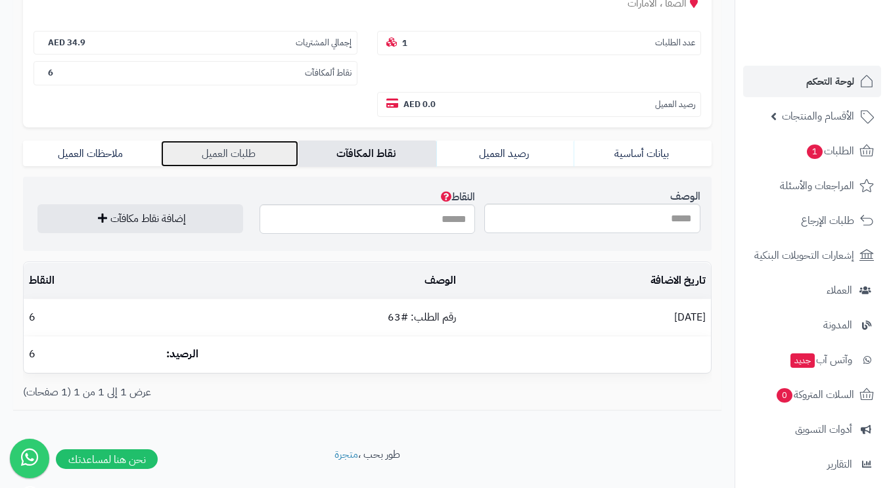
click at [241, 150] on link "طلبات العميل" at bounding box center [230, 154] width 138 height 26
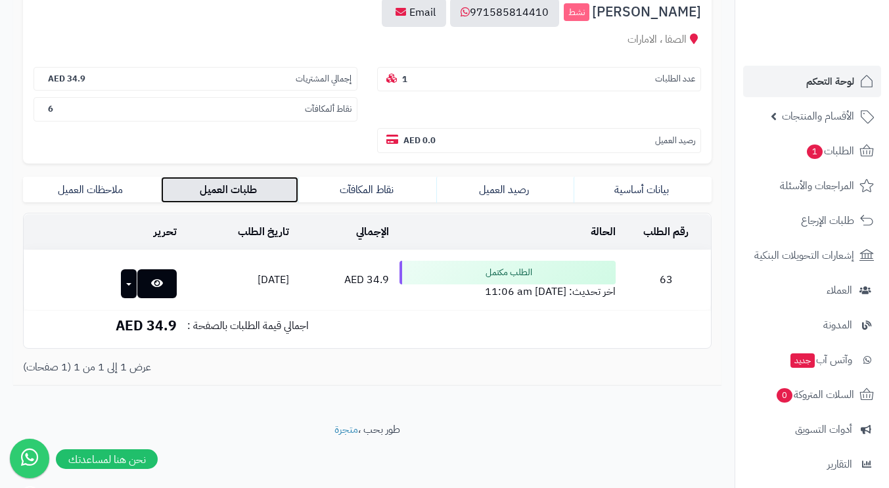
scroll to position [162, 0]
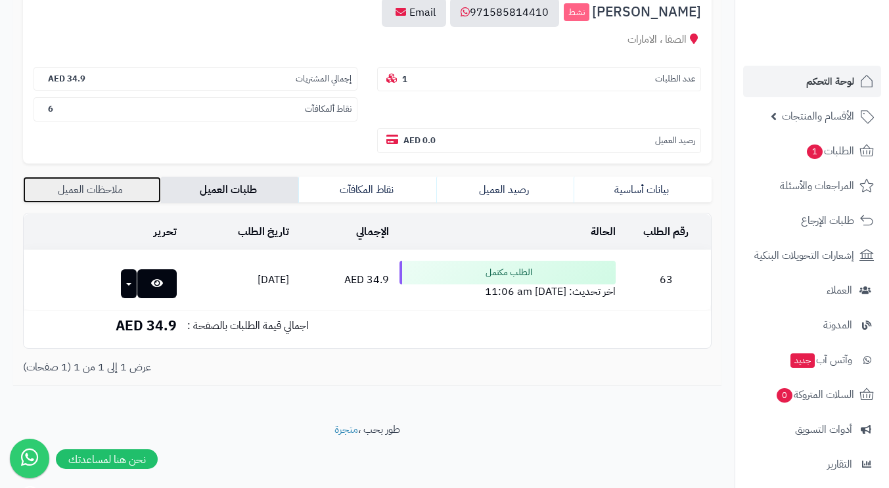
click at [109, 181] on link "ملاحظات العميل" at bounding box center [92, 190] width 138 height 26
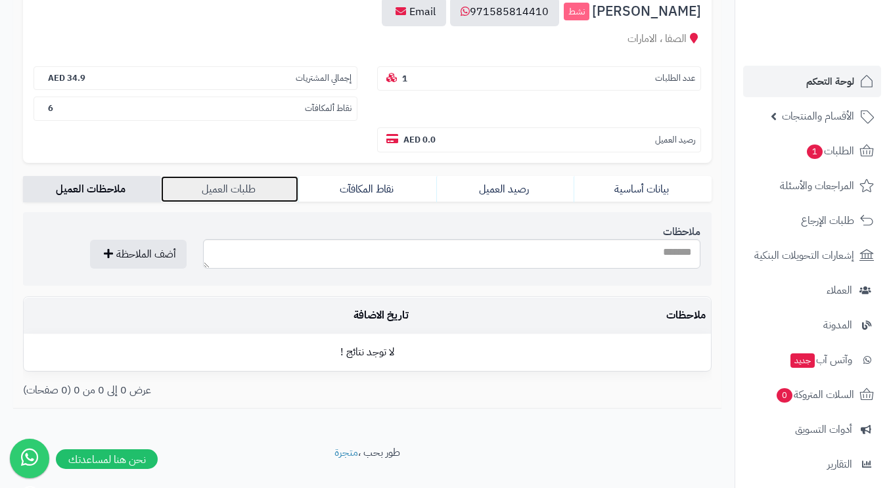
click at [214, 184] on link "طلبات العميل" at bounding box center [230, 189] width 138 height 26
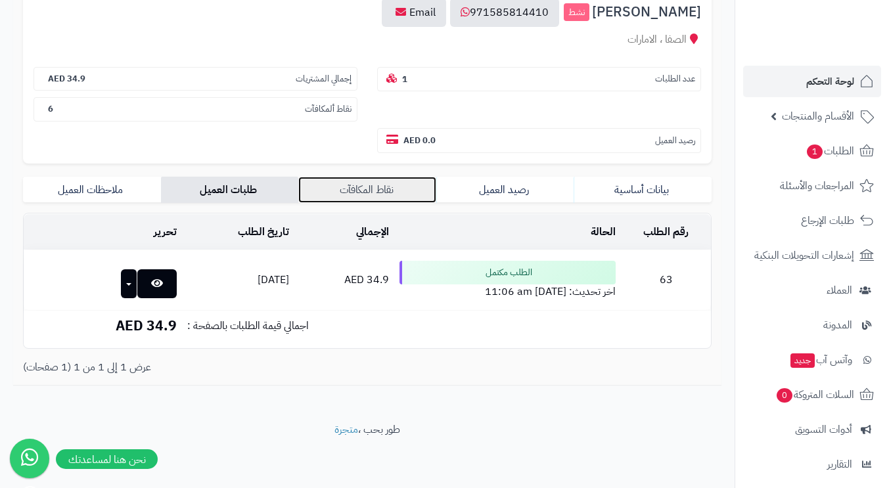
click at [413, 195] on link "نقاط المكافآت" at bounding box center [367, 190] width 138 height 26
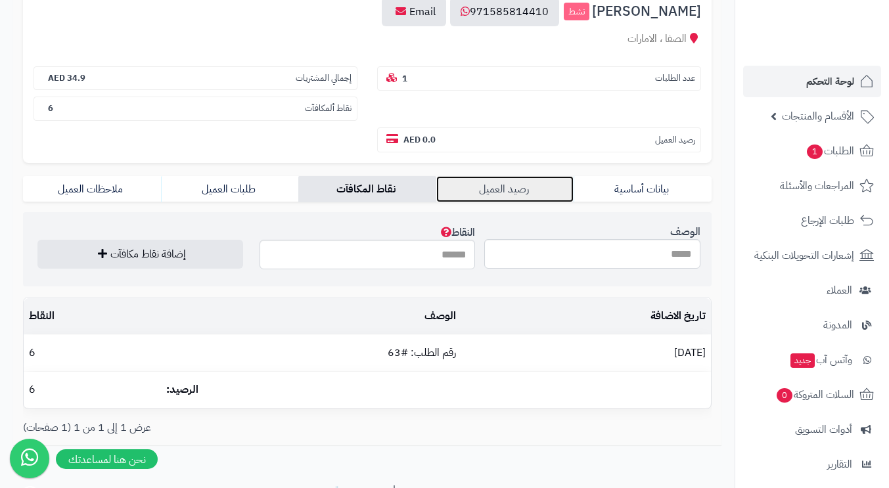
click at [494, 191] on link "رصيد العميل" at bounding box center [505, 189] width 138 height 26
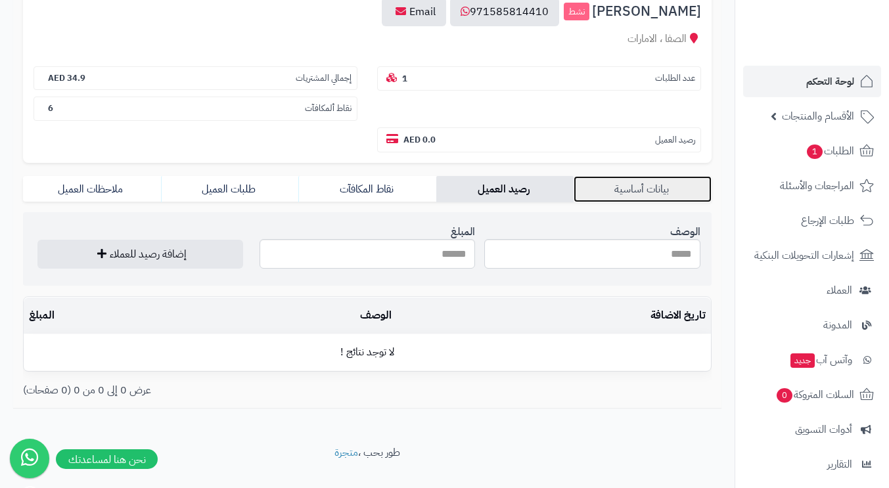
click at [656, 185] on link "بيانات أساسية" at bounding box center [643, 189] width 138 height 26
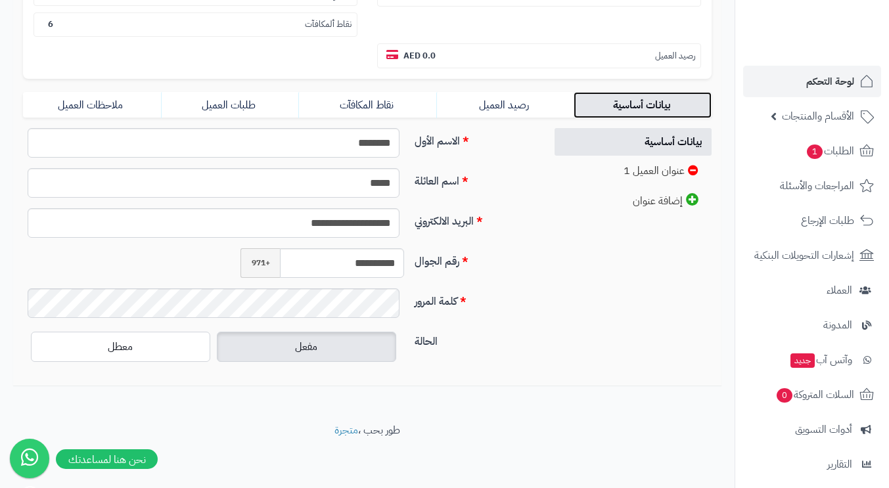
scroll to position [114, 0]
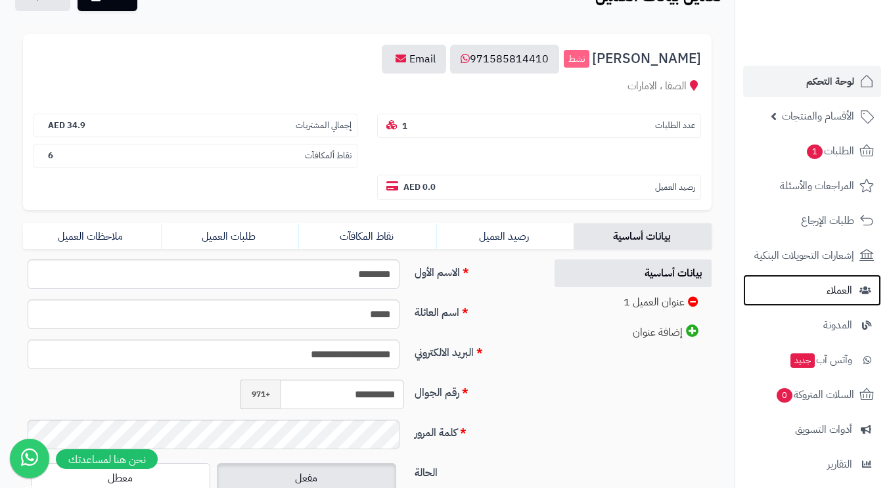
click at [842, 294] on span "العملاء" at bounding box center [840, 290] width 26 height 18
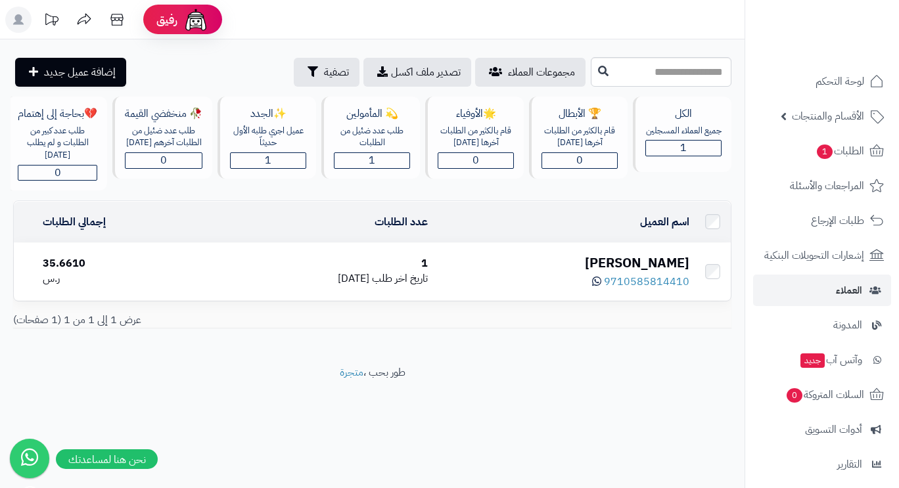
click at [662, 273] on div "[PERSON_NAME]" at bounding box center [563, 263] width 251 height 19
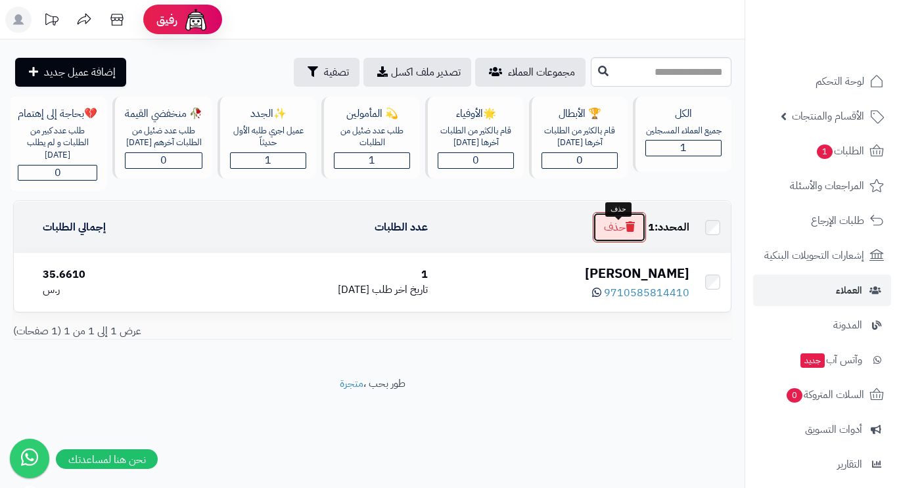
click at [607, 239] on button "حذف" at bounding box center [619, 227] width 53 height 30
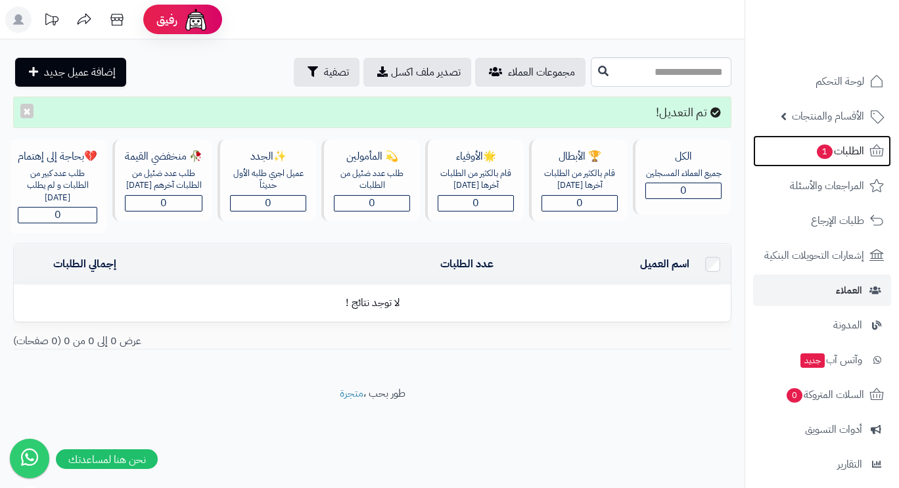
click at [852, 150] on span "الطلبات 1" at bounding box center [839, 151] width 49 height 18
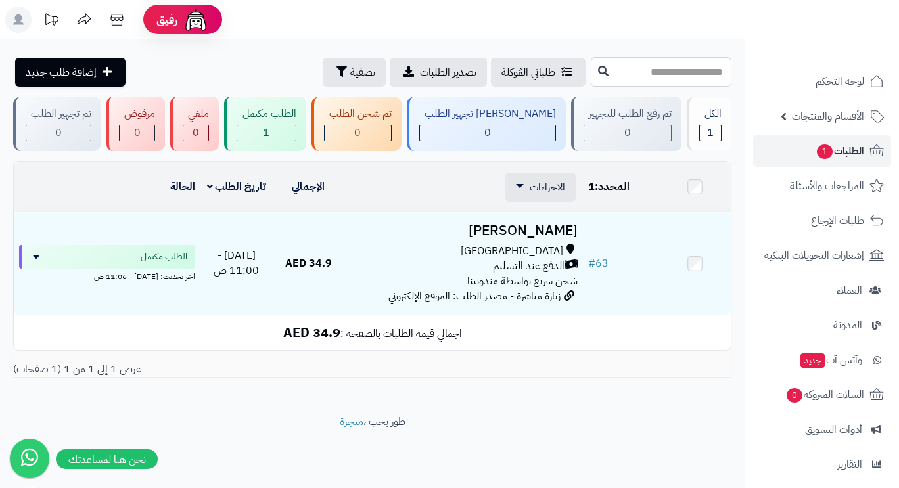
click at [85, 262] on div "الطلب مكتمل" at bounding box center [107, 257] width 176 height 24
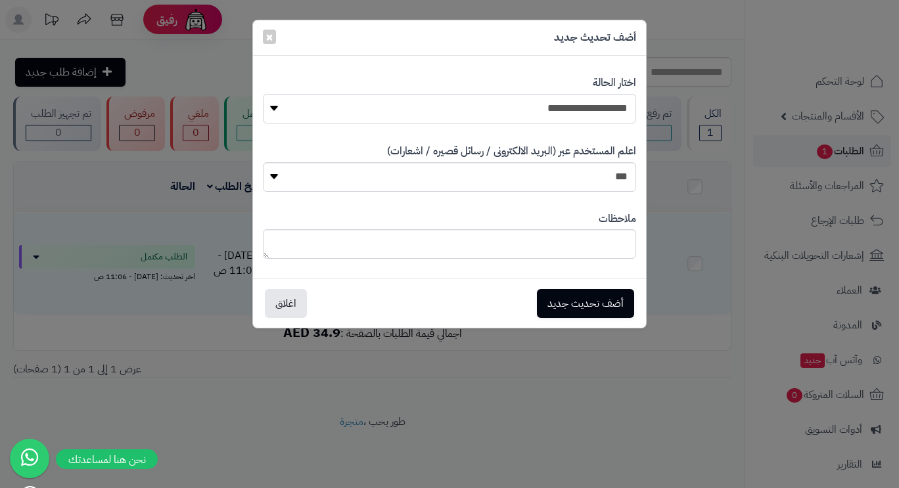
click at [570, 114] on select "**********" at bounding box center [449, 109] width 373 height 30
click at [273, 304] on button "اغلاق" at bounding box center [286, 303] width 42 height 29
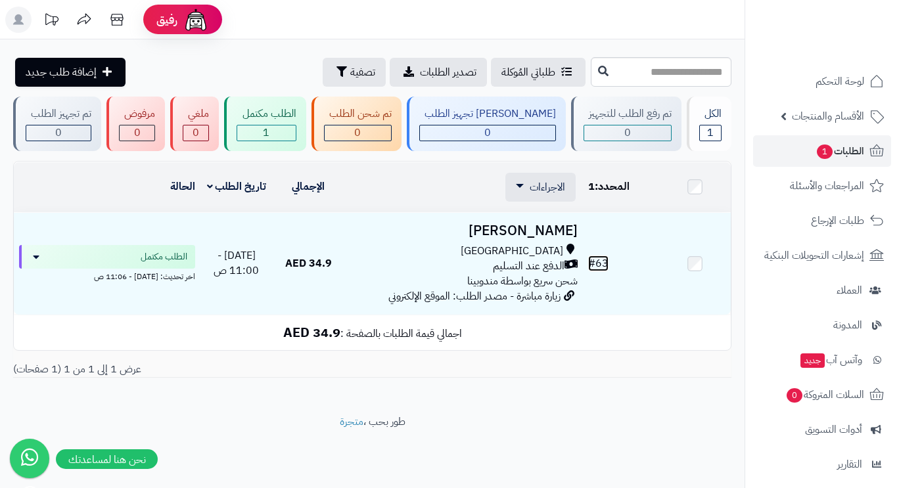
click at [603, 265] on link "# 63" at bounding box center [598, 264] width 20 height 16
click at [532, 191] on span "الاجراءات" at bounding box center [547, 187] width 35 height 16
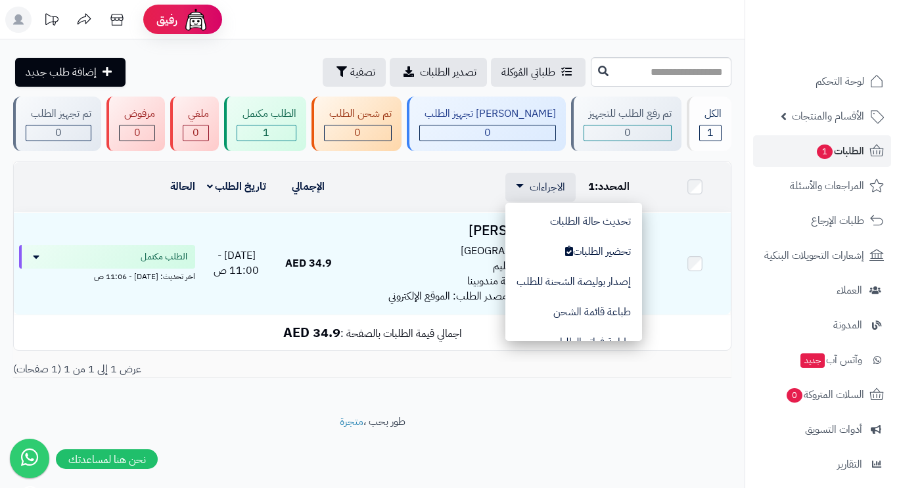
scroll to position [110, 0]
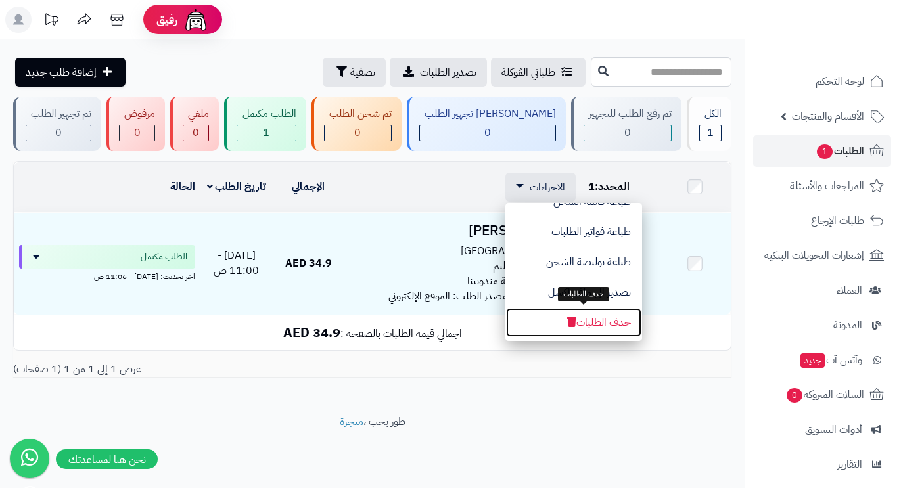
click at [589, 326] on button "حذف الطلبات" at bounding box center [573, 323] width 137 height 30
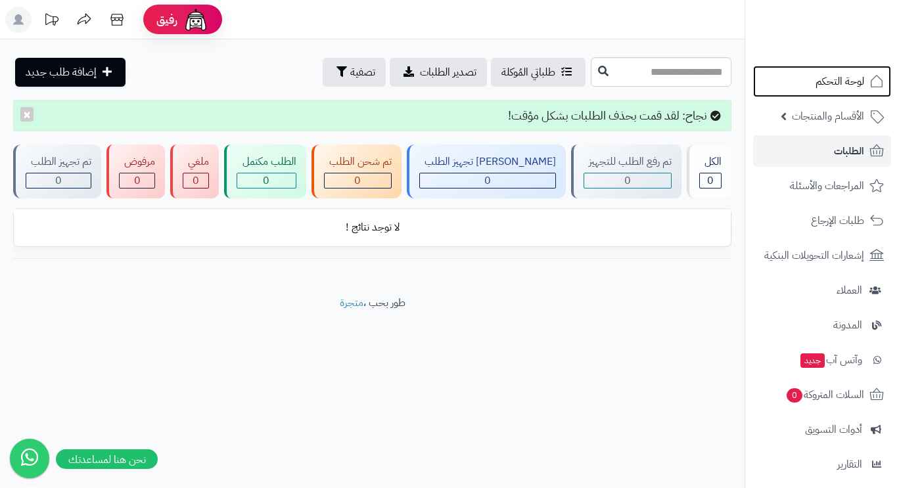
click at [846, 87] on span "لوحة التحكم" at bounding box center [839, 81] width 49 height 18
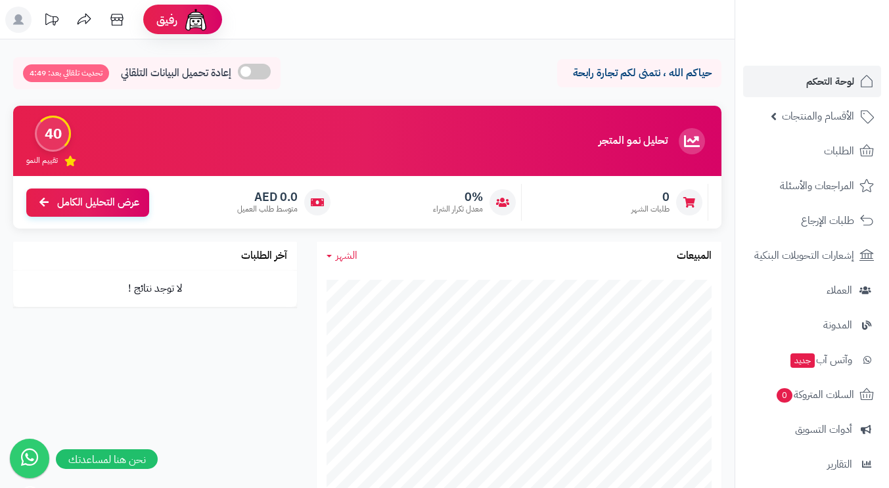
scroll to position [66, 0]
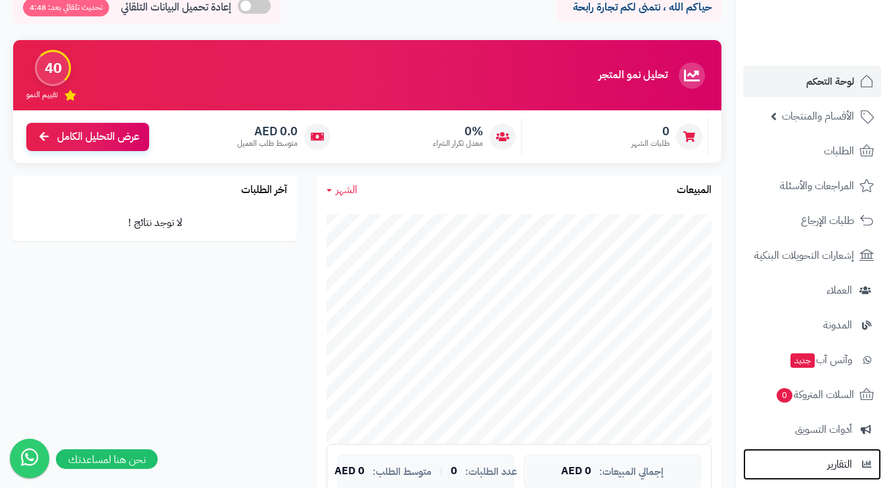
click at [846, 461] on span "التقارير" at bounding box center [839, 464] width 25 height 18
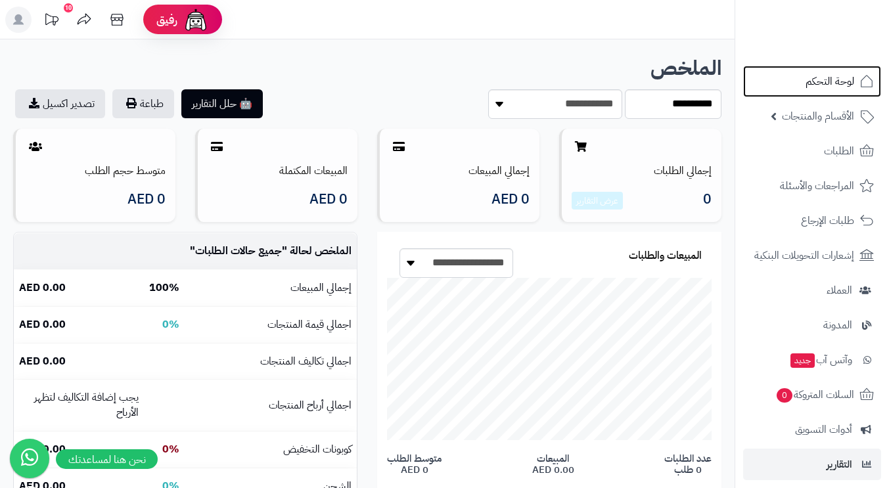
click at [836, 84] on span "لوحة التحكم" at bounding box center [830, 81] width 49 height 18
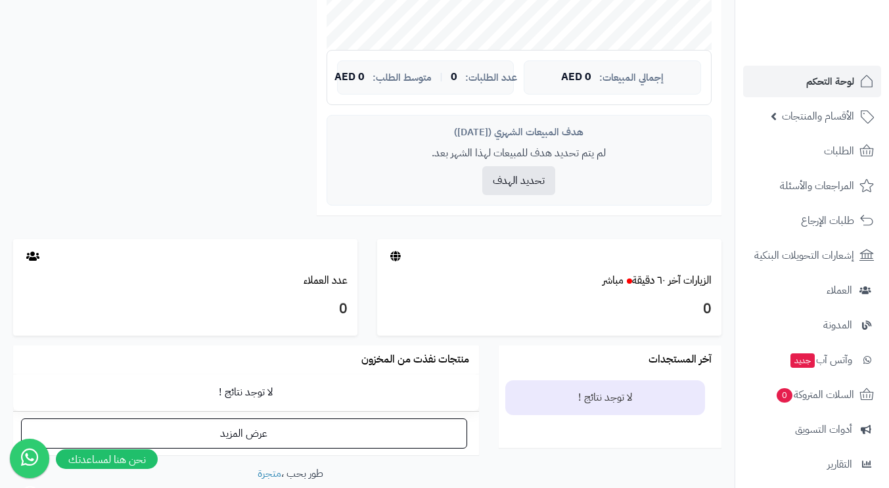
scroll to position [531, 0]
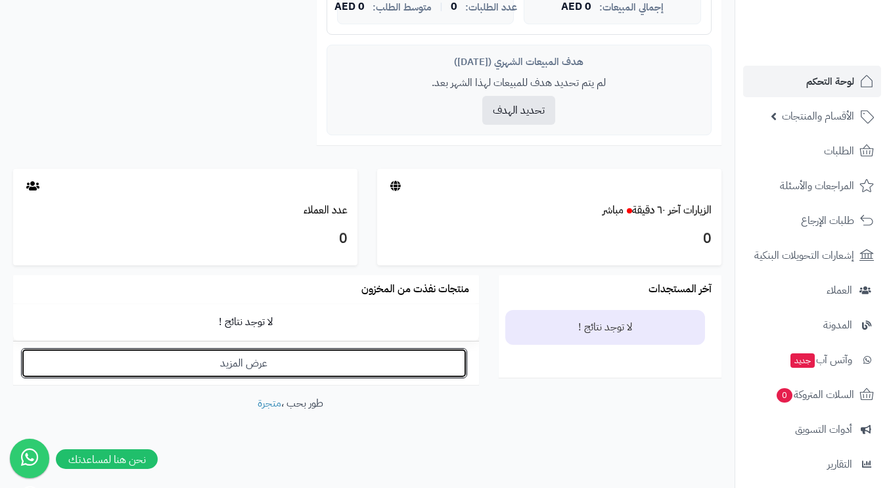
click at [367, 358] on link "عرض المزيد" at bounding box center [244, 363] width 446 height 30
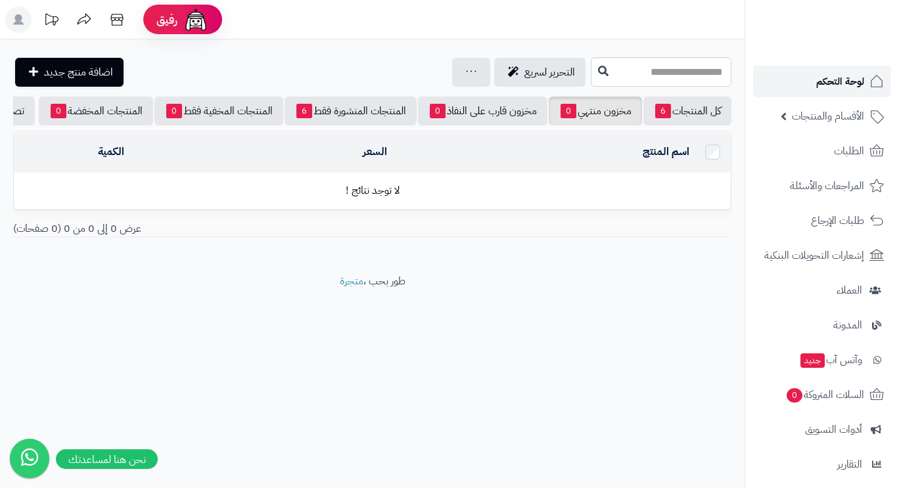
click at [851, 80] on span "لوحة التحكم" at bounding box center [840, 81] width 48 height 18
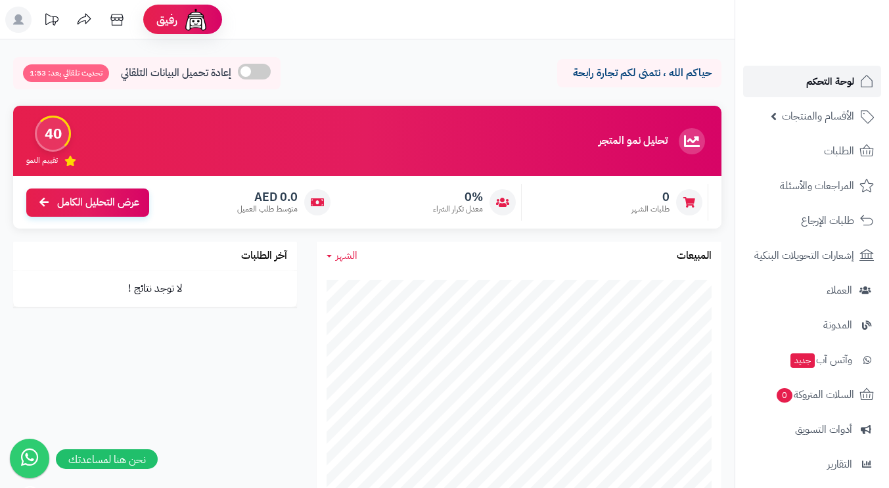
click at [812, 83] on span "لوحة التحكم" at bounding box center [830, 81] width 48 height 18
click at [112, 206] on span "عرض التحليل الكامل" at bounding box center [98, 202] width 82 height 15
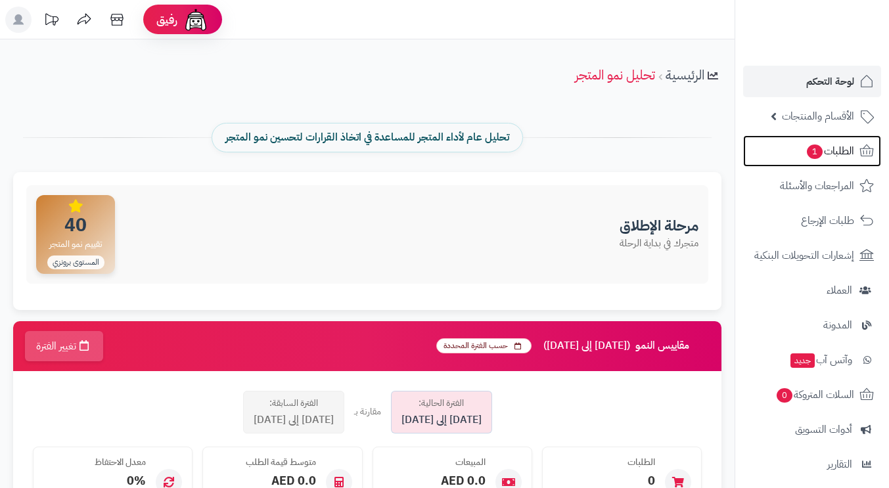
click at [829, 150] on span "الطلبات 1" at bounding box center [830, 151] width 49 height 18
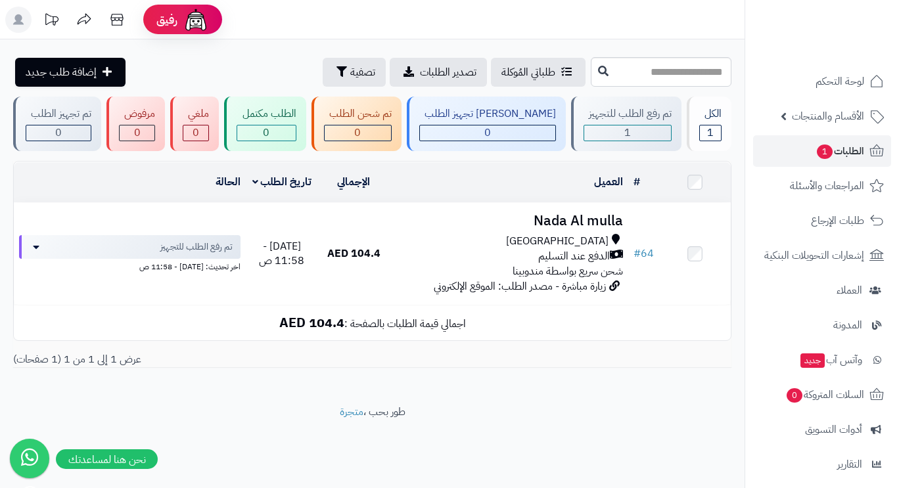
click at [500, 227] on td "Nada Al mulla [GEOGRAPHIC_DATA] الدفع عند التسليم شحن سريع بواسطة مندوبينا زيار…" at bounding box center [509, 254] width 239 height 102
click at [499, 234] on div "[GEOGRAPHIC_DATA]" at bounding box center [509, 241] width 228 height 15
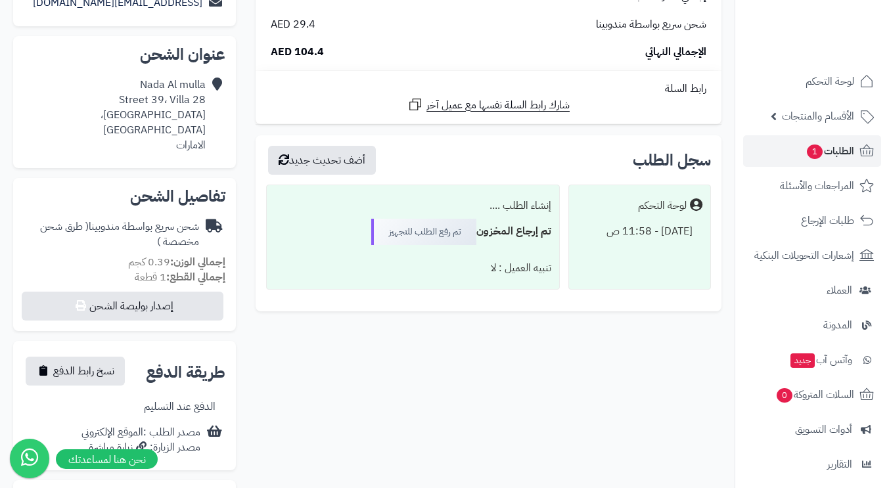
scroll to position [123, 0]
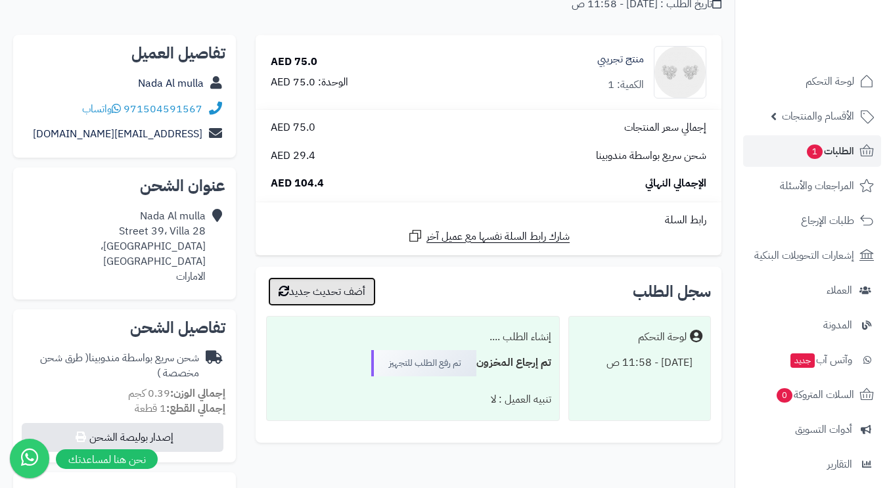
click at [331, 293] on button "أضف تحديث جديد" at bounding box center [322, 291] width 108 height 29
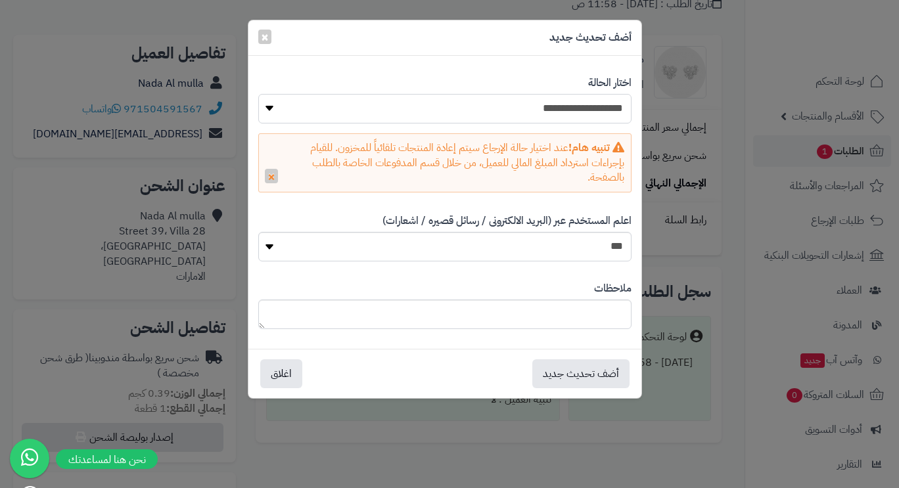
click at [554, 108] on select "**********" at bounding box center [444, 109] width 373 height 30
click at [258, 94] on select "**********" at bounding box center [444, 109] width 373 height 30
click at [564, 371] on button "أضف تحديث جديد" at bounding box center [580, 373] width 97 height 29
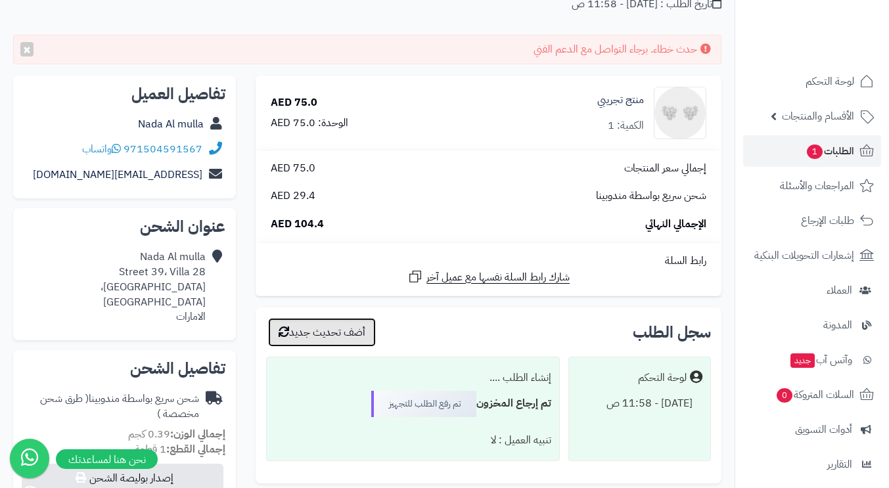
click at [336, 332] on button "أضف تحديث جديد" at bounding box center [322, 332] width 108 height 29
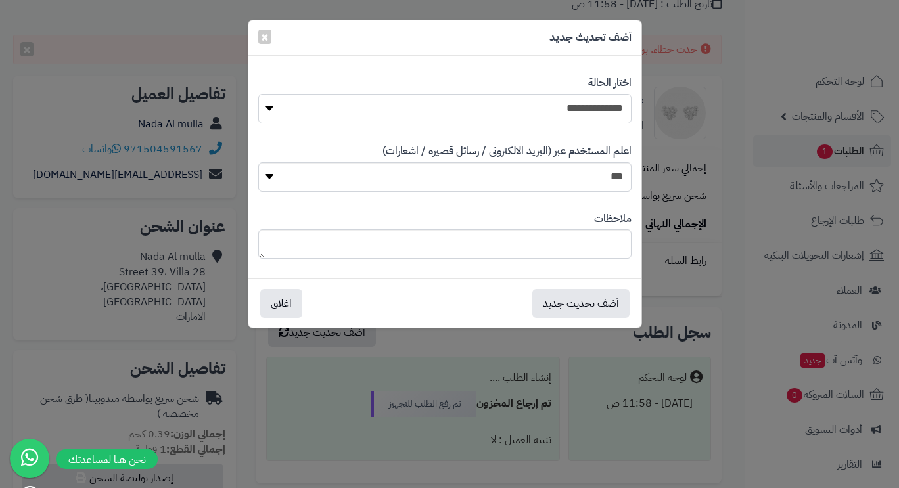
click at [576, 120] on select "**********" at bounding box center [444, 109] width 373 height 30
click at [258, 94] on select "**********" at bounding box center [444, 109] width 373 height 30
click at [574, 301] on button "أضف تحديث جديد" at bounding box center [580, 303] width 97 height 29
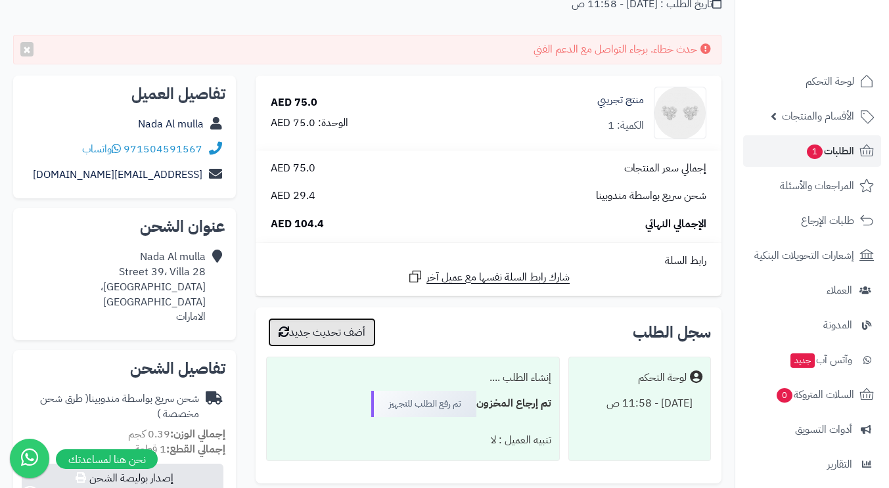
click at [333, 327] on button "أضف تحديث جديد" at bounding box center [322, 332] width 108 height 29
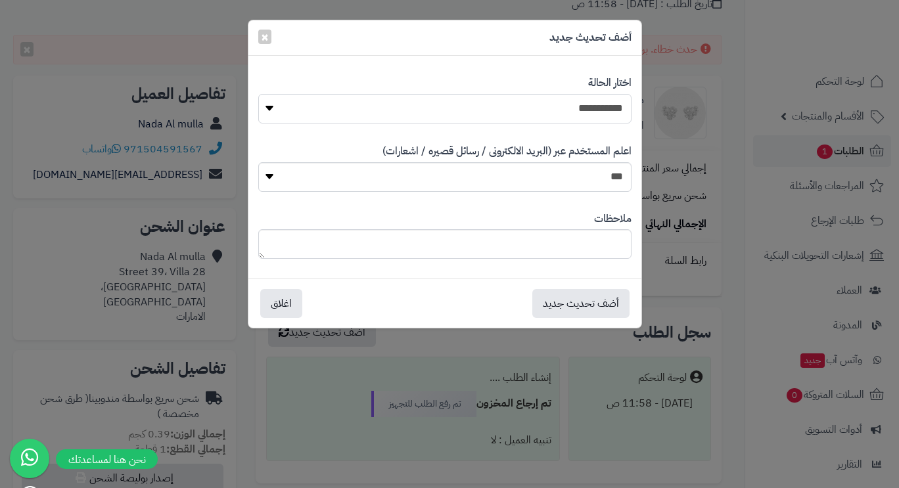
click at [585, 101] on select "**********" at bounding box center [444, 109] width 373 height 30
click at [258, 94] on select "**********" at bounding box center [444, 109] width 373 height 30
click at [549, 299] on button "أضف تحديث جديد" at bounding box center [580, 303] width 97 height 29
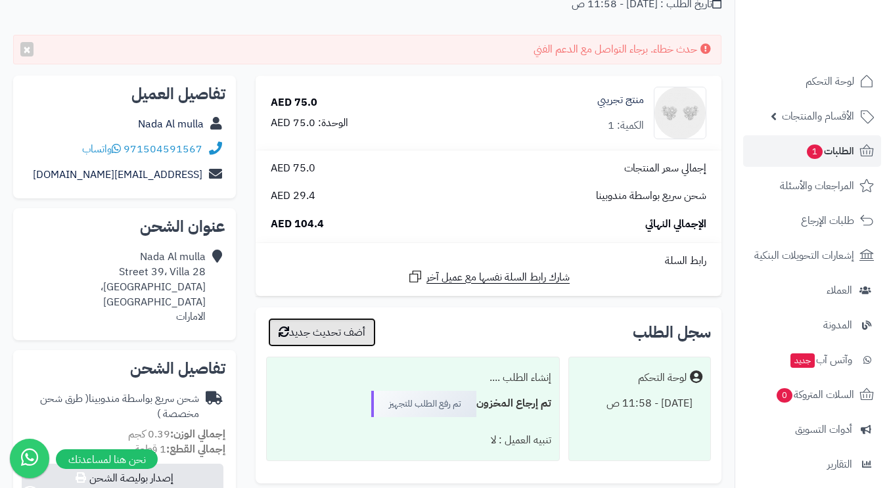
click at [330, 335] on button "أضف تحديث جديد" at bounding box center [322, 332] width 108 height 29
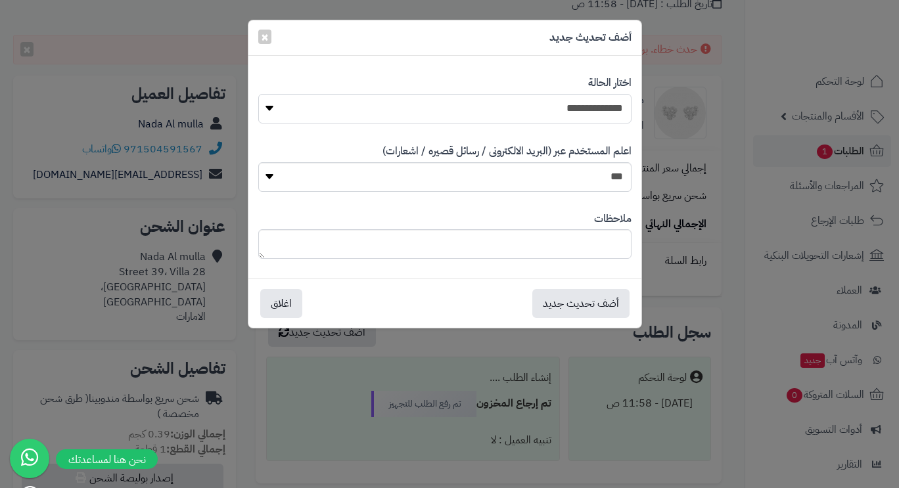
click at [587, 116] on select "**********" at bounding box center [444, 109] width 373 height 30
select select "*"
click at [258, 94] on select "**********" at bounding box center [444, 109] width 373 height 30
click at [570, 298] on button "أضف تحديث جديد" at bounding box center [580, 303] width 97 height 29
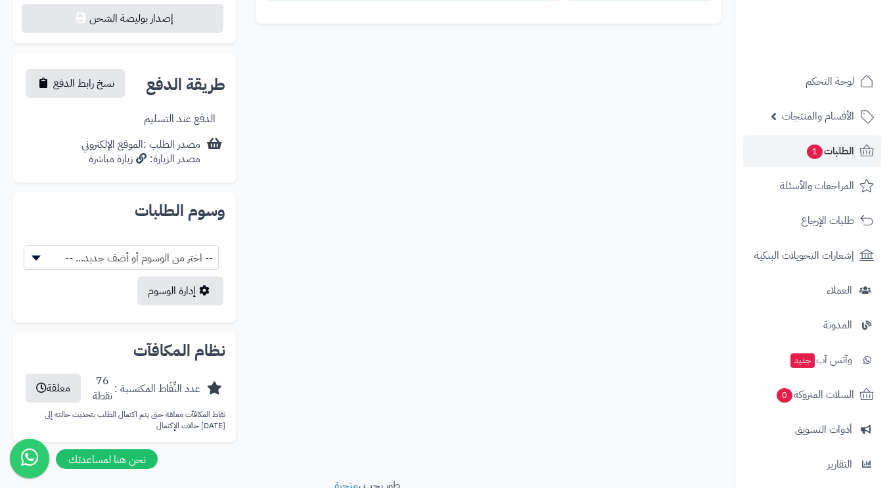
scroll to position [624, 0]
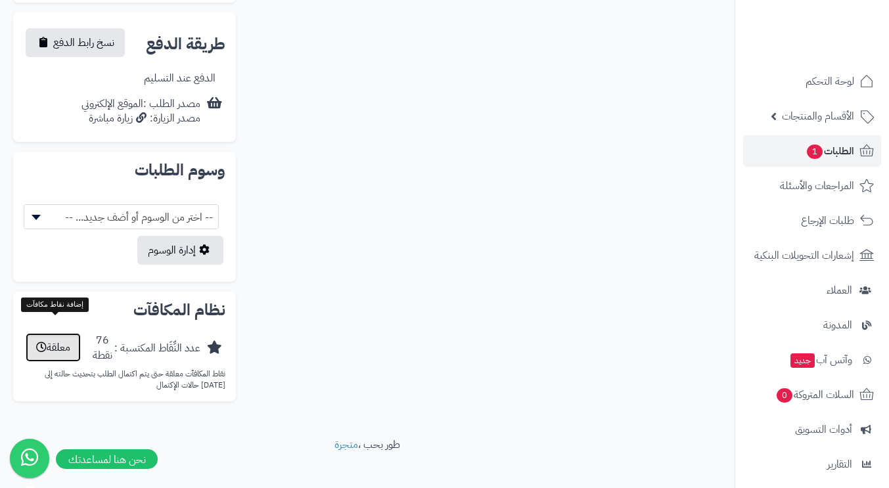
click at [64, 337] on button "معلقة" at bounding box center [53, 347] width 55 height 29
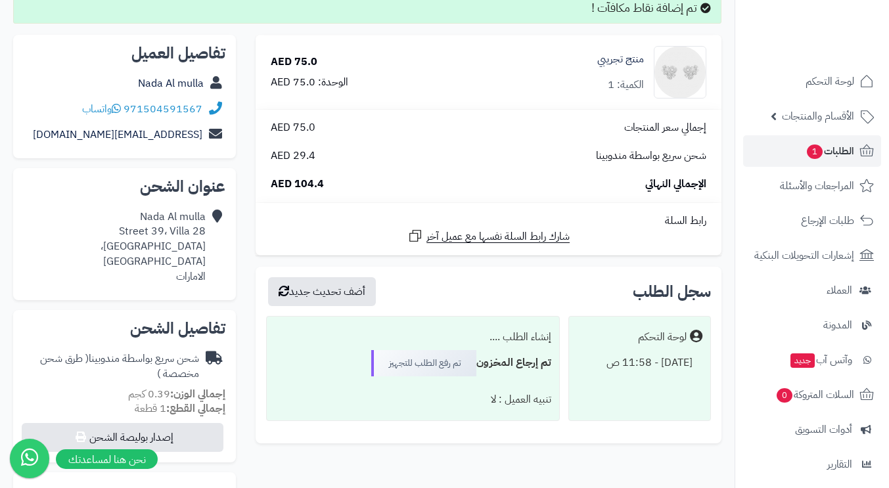
scroll to position [76, 0]
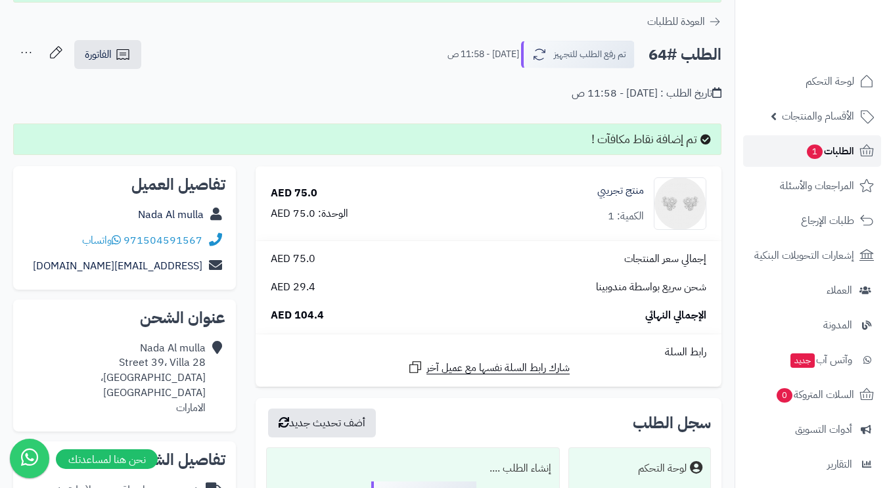
click at [836, 152] on span "الطلبات 1" at bounding box center [830, 151] width 49 height 18
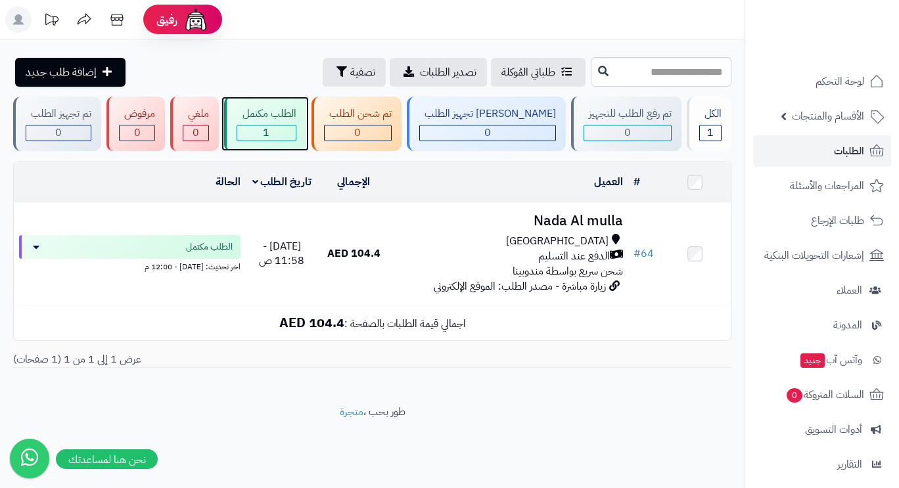
click at [280, 113] on div "الطلب مكتمل" at bounding box center [266, 113] width 59 height 15
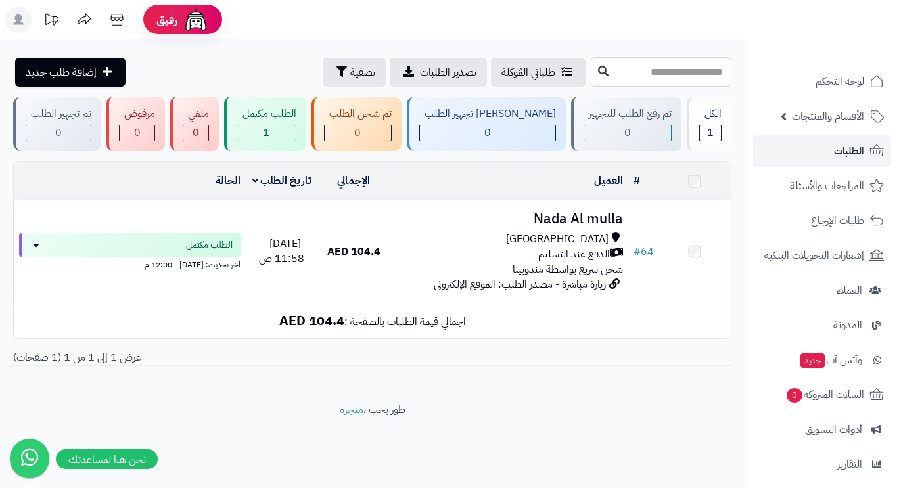
click at [440, 239] on div "[GEOGRAPHIC_DATA]" at bounding box center [509, 239] width 228 height 15
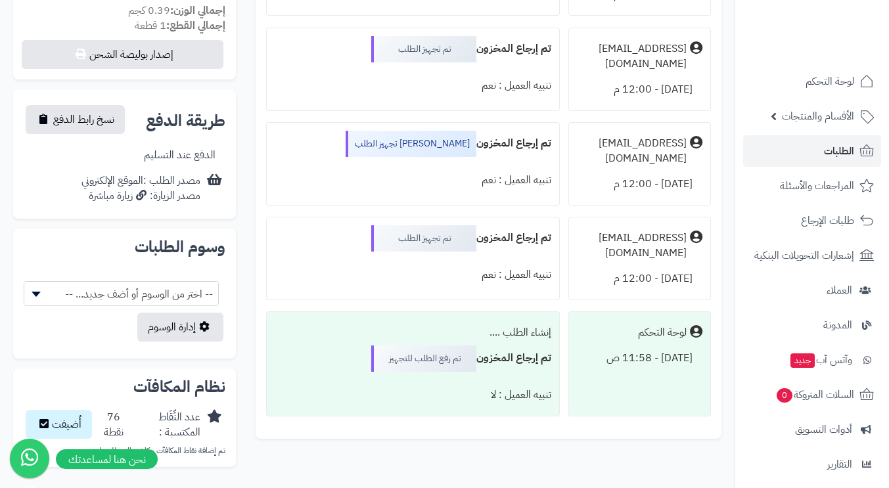
scroll to position [485, 0]
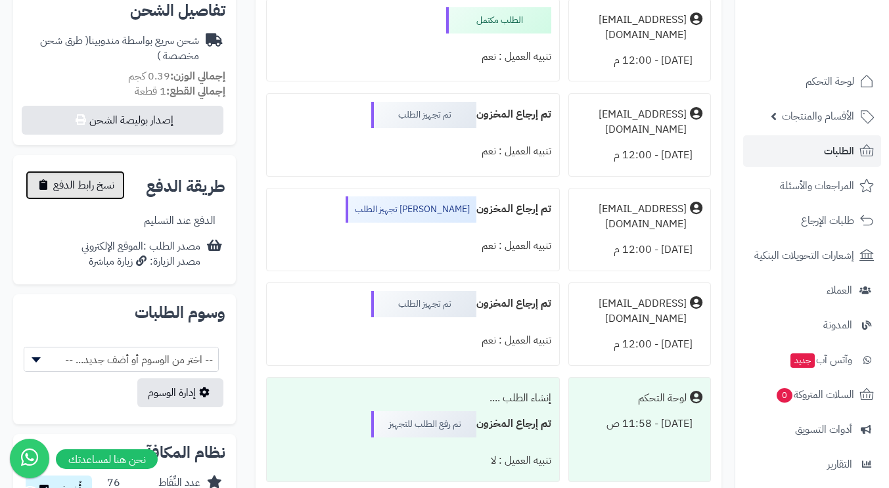
click at [77, 177] on span "نسخ رابط الدفع" at bounding box center [83, 185] width 61 height 16
click at [77, 177] on span "تم النسخ" at bounding box center [70, 185] width 35 height 16
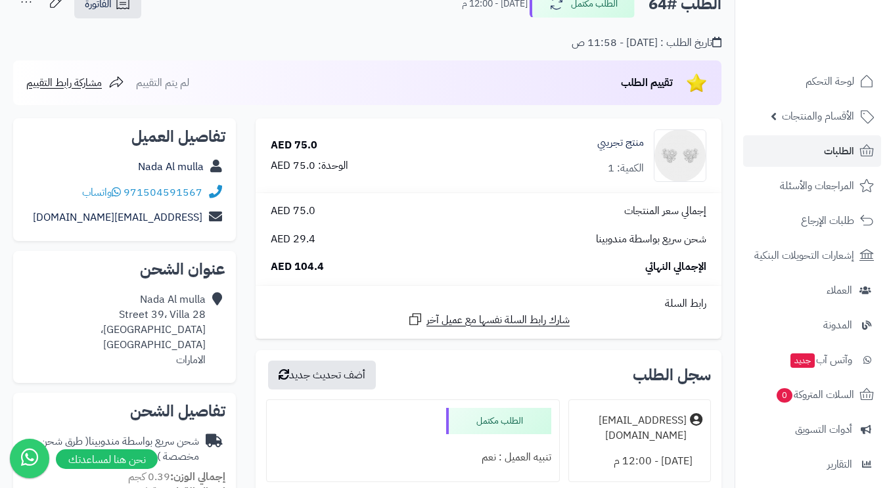
scroll to position [0, 0]
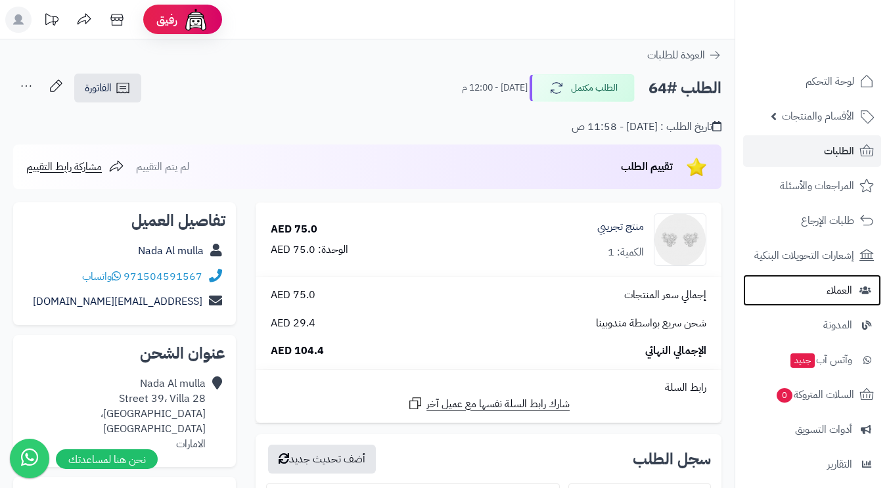
click at [825, 304] on link "العملاء" at bounding box center [812, 291] width 138 height 32
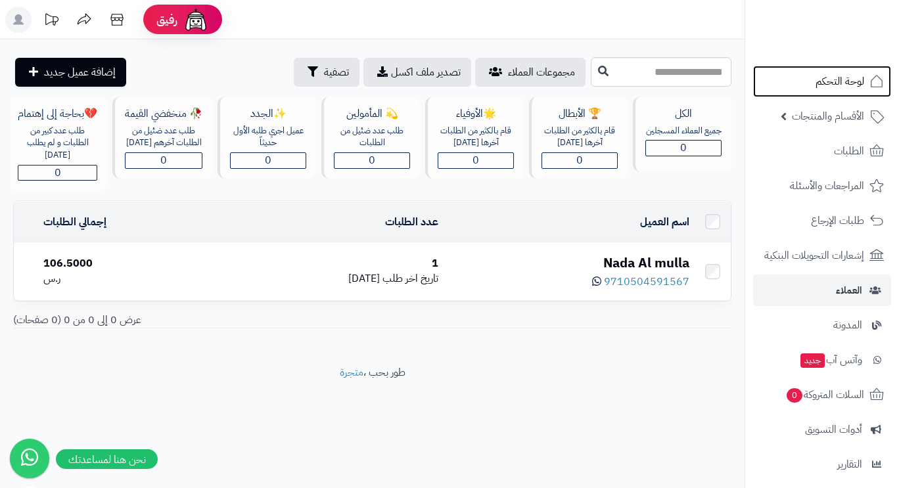
click at [846, 78] on span "لوحة التحكم" at bounding box center [839, 81] width 49 height 18
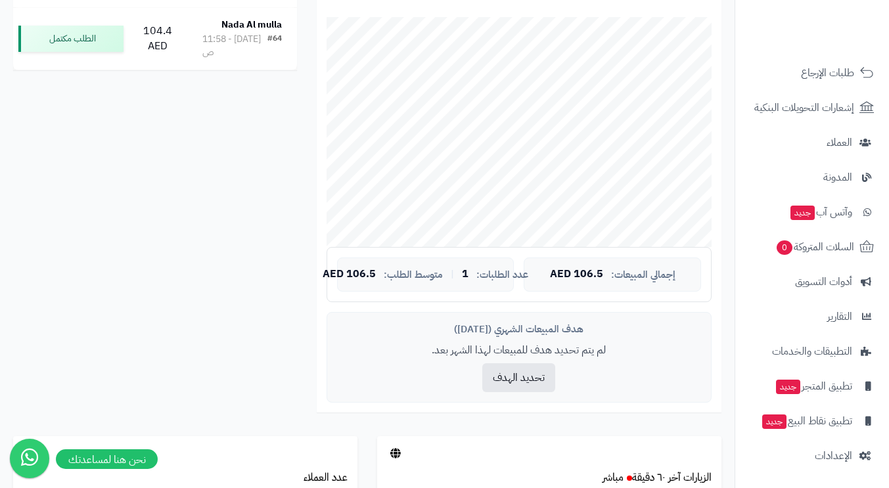
scroll to position [329, 0]
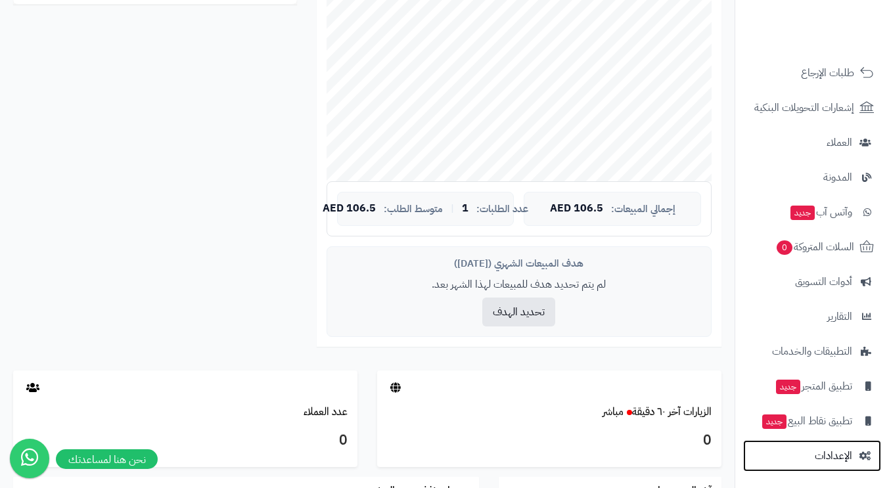
click at [815, 451] on link "الإعدادات" at bounding box center [812, 456] width 138 height 32
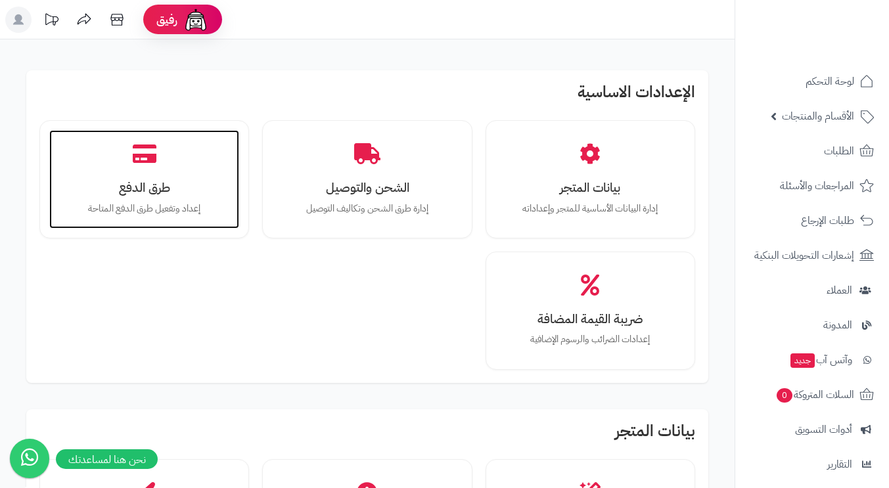
click at [212, 188] on h3 "طرق الدفع" at bounding box center [144, 188] width 164 height 14
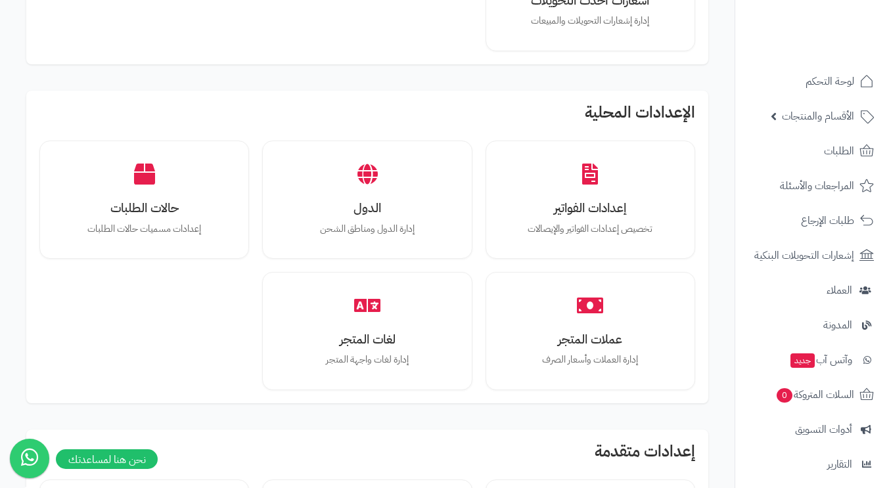
scroll to position [986, 0]
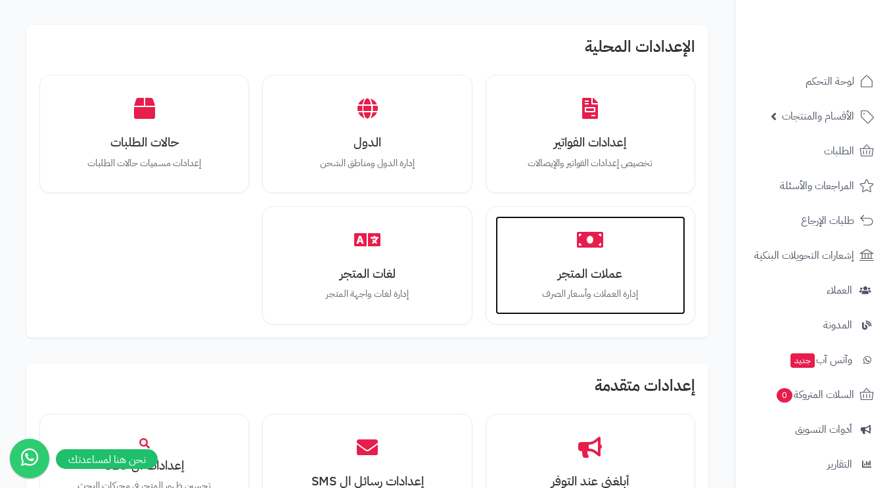
click at [570, 287] on div "عملات المتجر إدارة العملات وأسعار الصرف" at bounding box center [590, 265] width 190 height 99
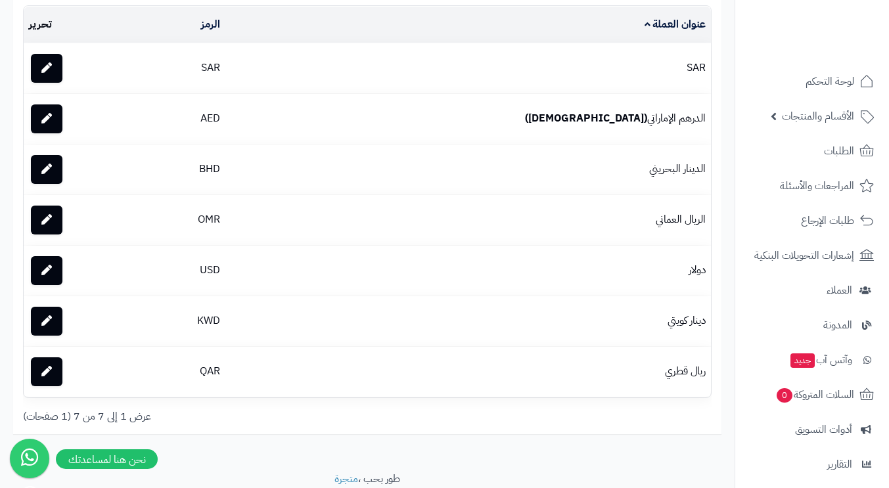
scroll to position [66, 0]
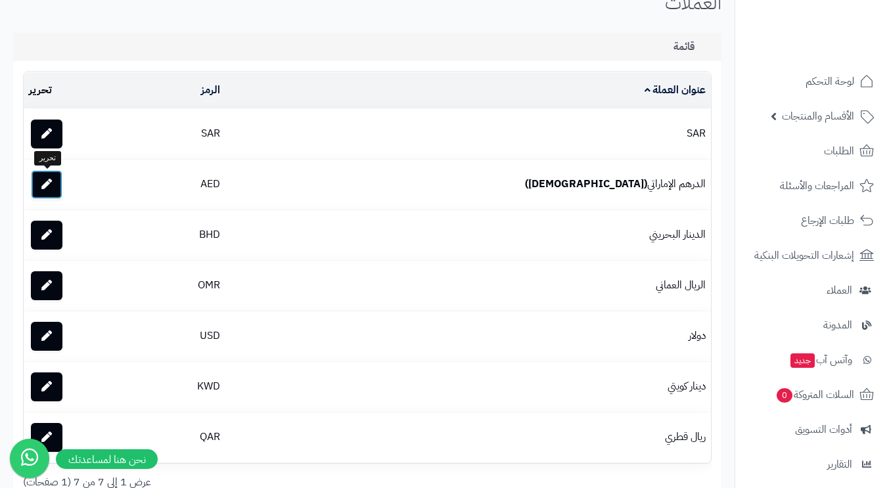
click at [45, 187] on icon at bounding box center [46, 184] width 11 height 11
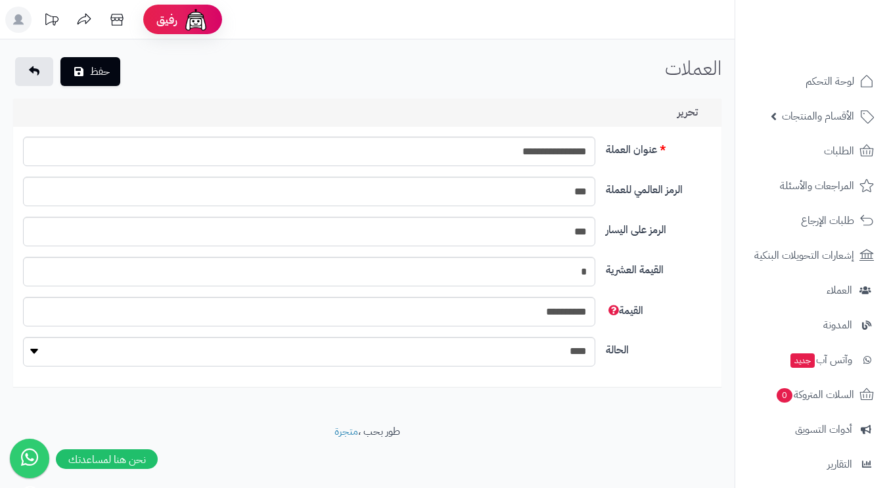
scroll to position [2, 0]
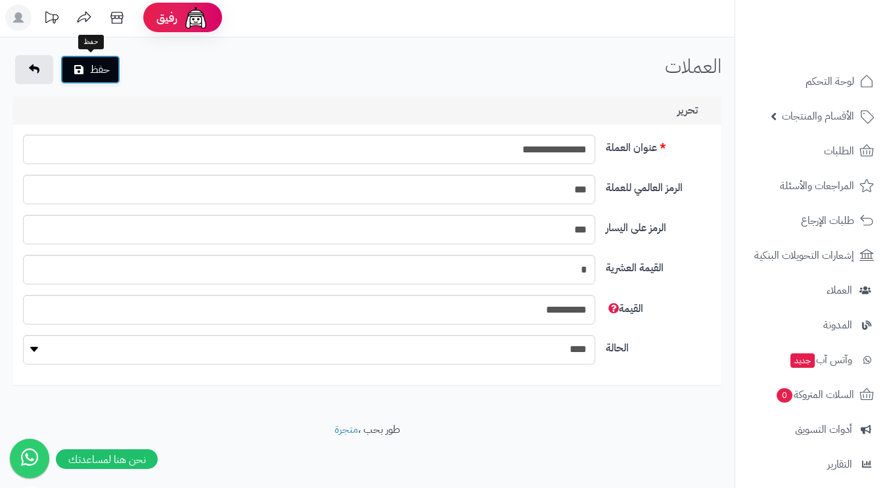
click at [89, 62] on button "حفظ" at bounding box center [90, 69] width 60 height 29
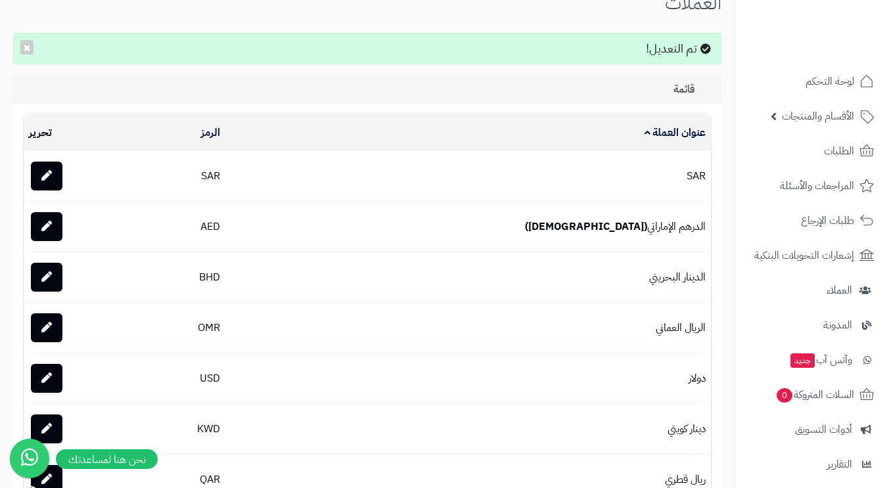
scroll to position [131, 0]
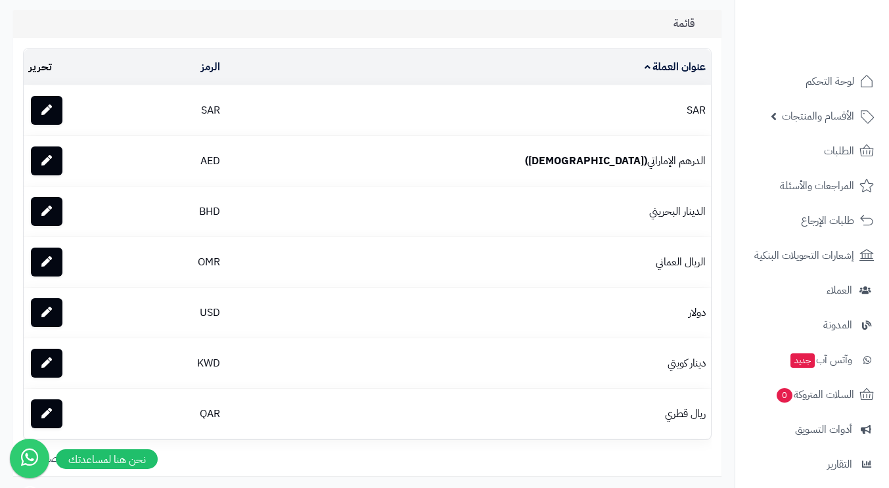
click at [371, 124] on td "SAR" at bounding box center [468, 110] width 486 height 50
click at [55, 113] on link at bounding box center [47, 110] width 32 height 29
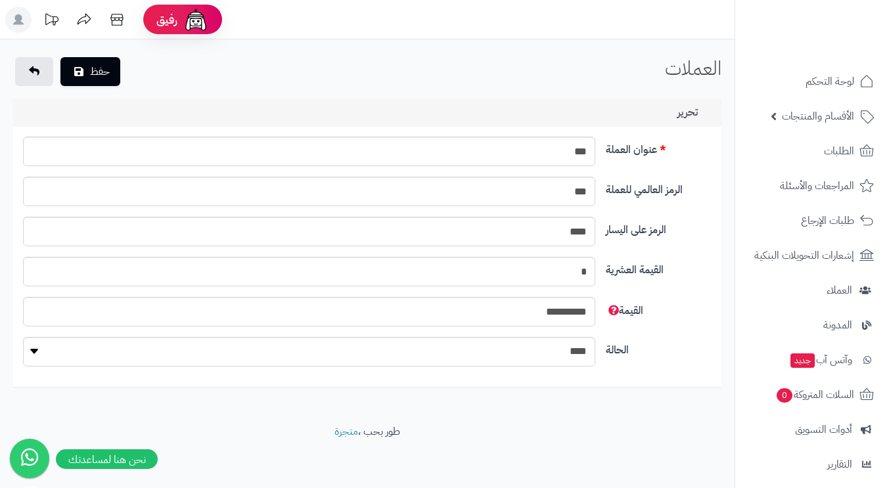
scroll to position [2, 0]
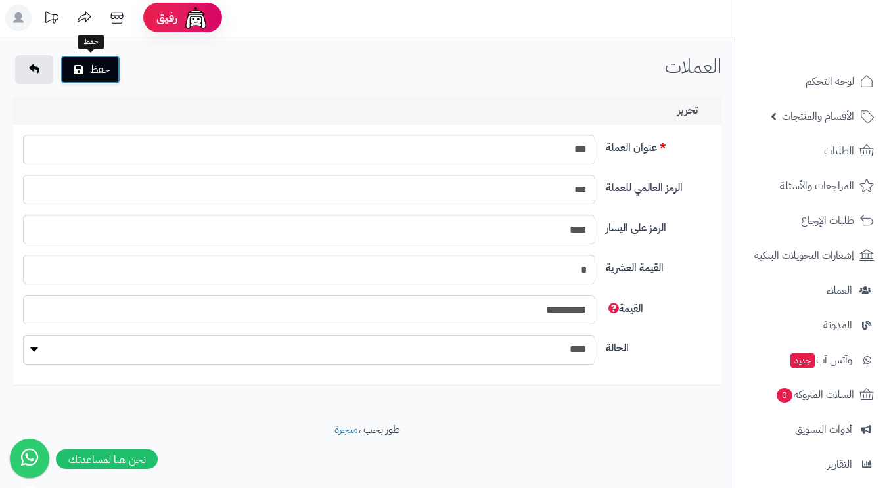
click at [103, 61] on button "حفظ" at bounding box center [90, 69] width 60 height 29
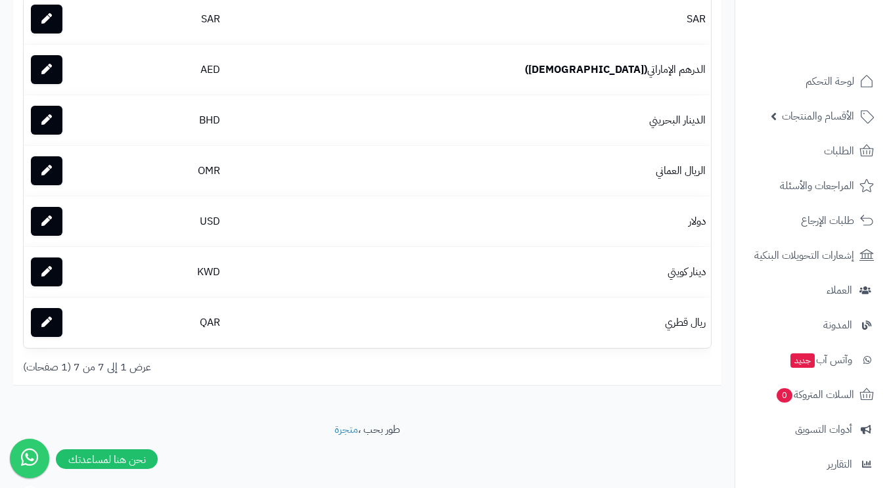
scroll to position [148, 0]
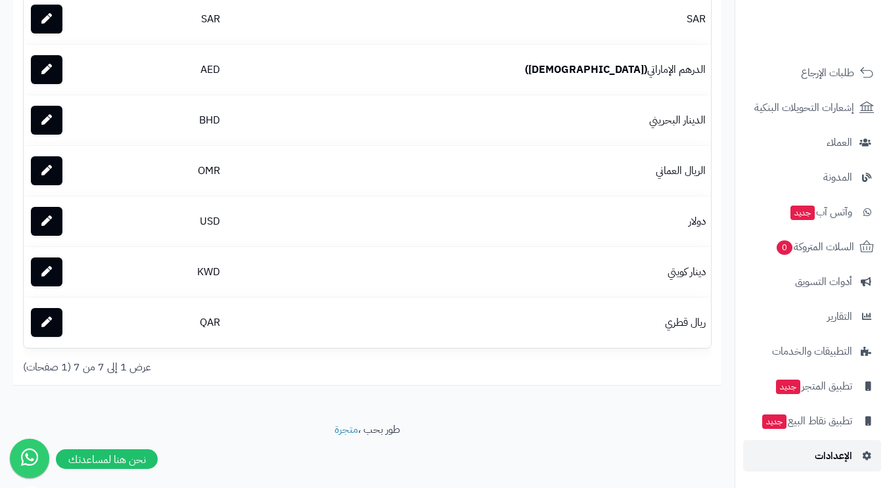
click at [835, 456] on span "الإعدادات" at bounding box center [833, 456] width 37 height 18
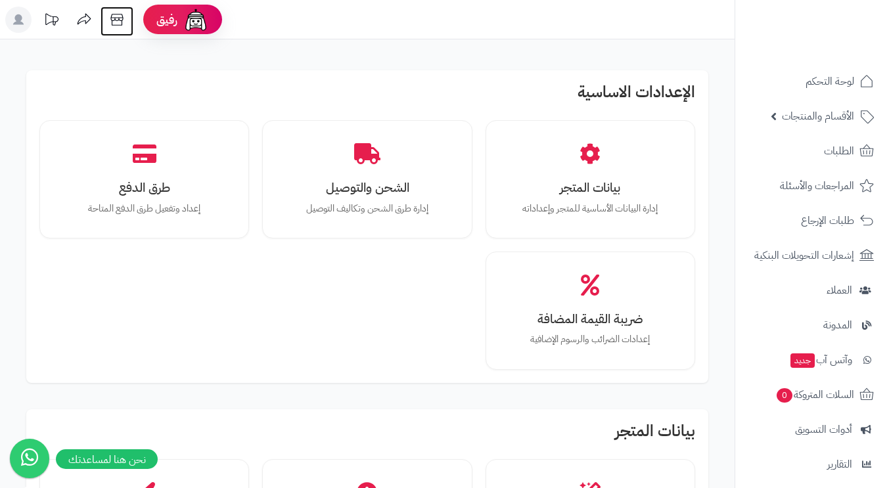
click at [120, 18] on icon at bounding box center [117, 20] width 26 height 26
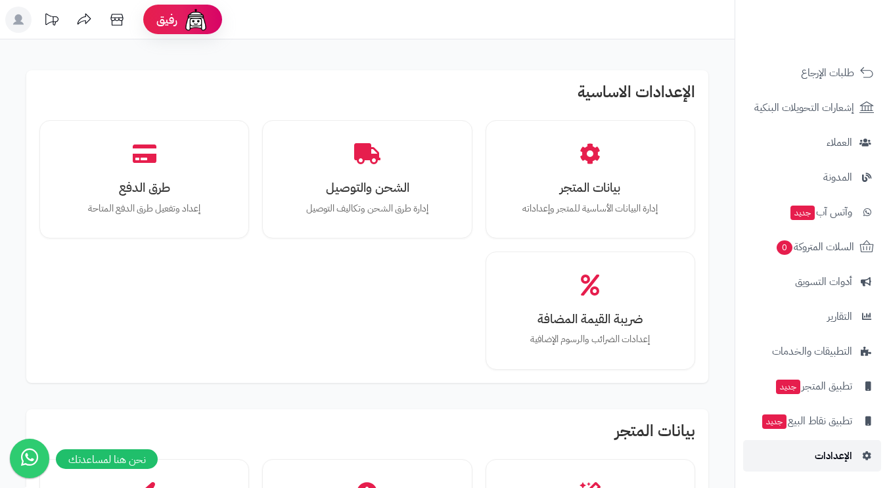
click at [846, 467] on link "الإعدادات" at bounding box center [812, 456] width 138 height 32
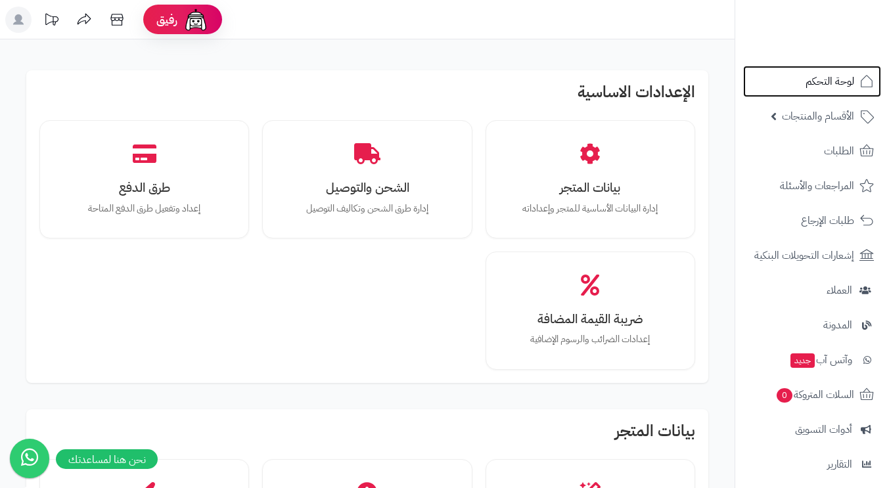
click at [818, 76] on span "لوحة التحكم" at bounding box center [830, 81] width 49 height 18
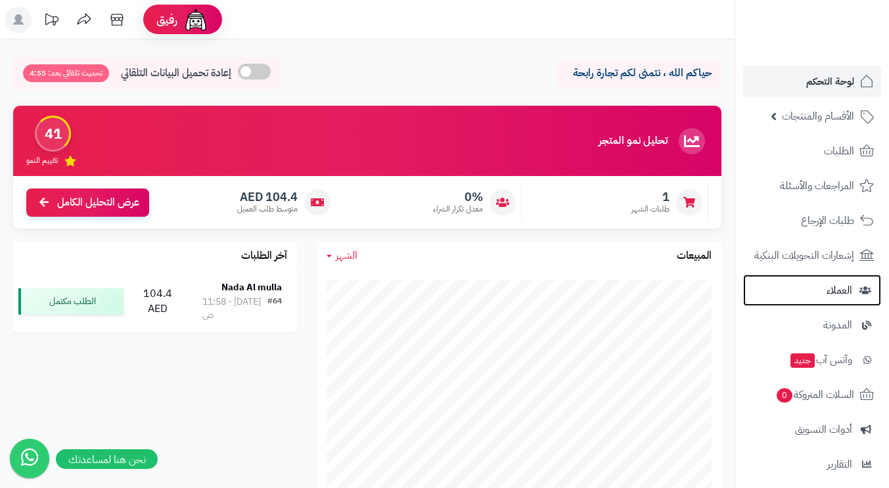
click at [844, 287] on span "العملاء" at bounding box center [840, 290] width 26 height 18
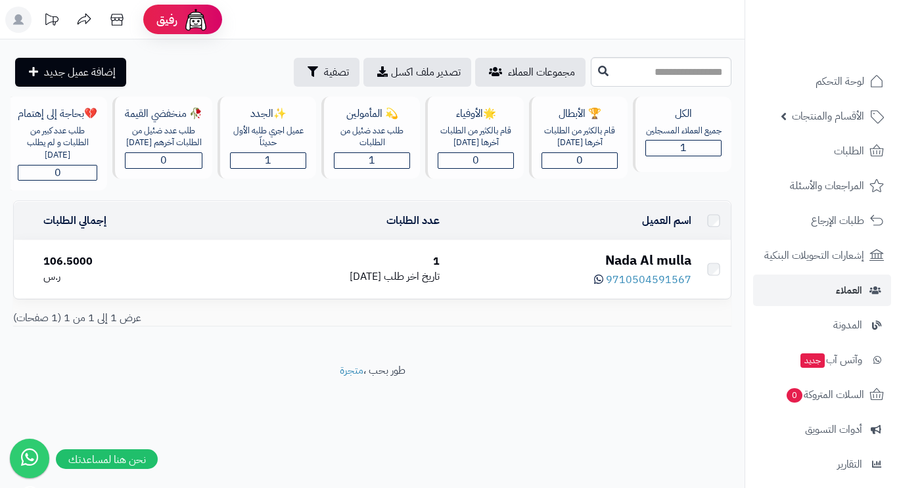
click at [835, 152] on span "الطلبات" at bounding box center [849, 151] width 30 height 18
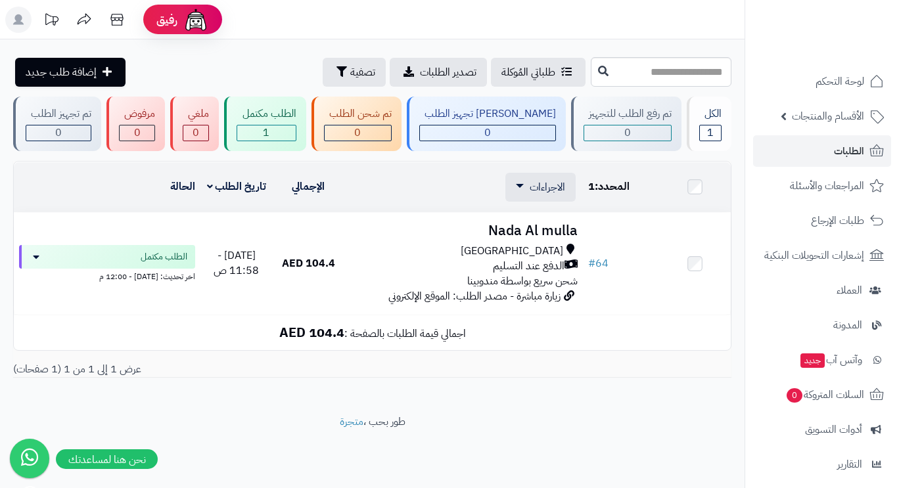
click at [524, 182] on link "الاجراءات" at bounding box center [540, 187] width 49 height 16
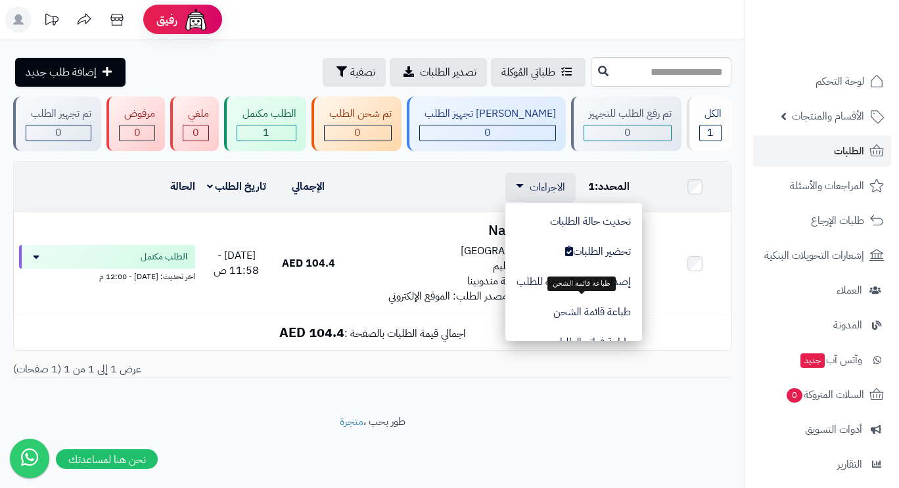
scroll to position [110, 0]
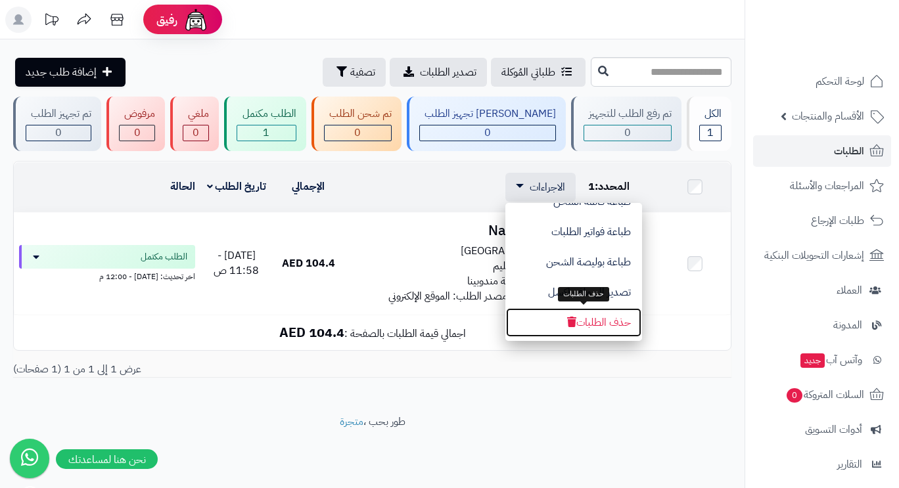
click at [557, 317] on button "حذف الطلبات" at bounding box center [573, 323] width 137 height 30
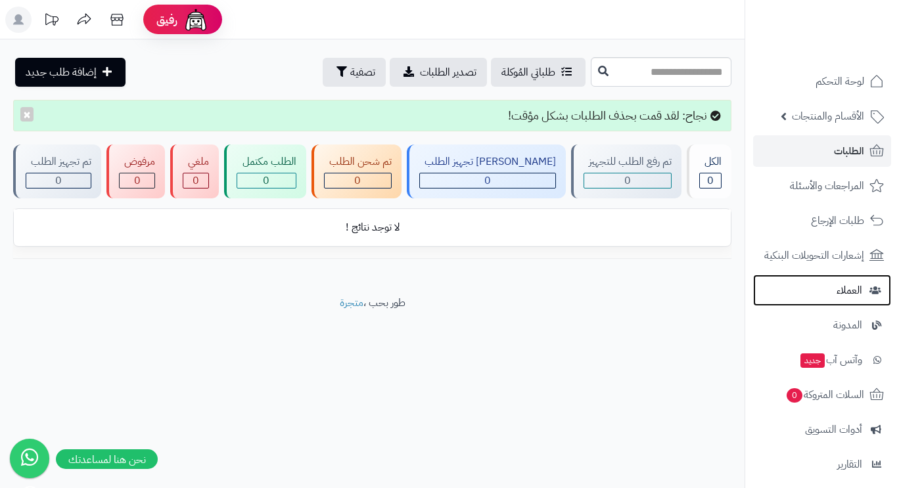
click at [846, 290] on span "العملاء" at bounding box center [850, 290] width 26 height 18
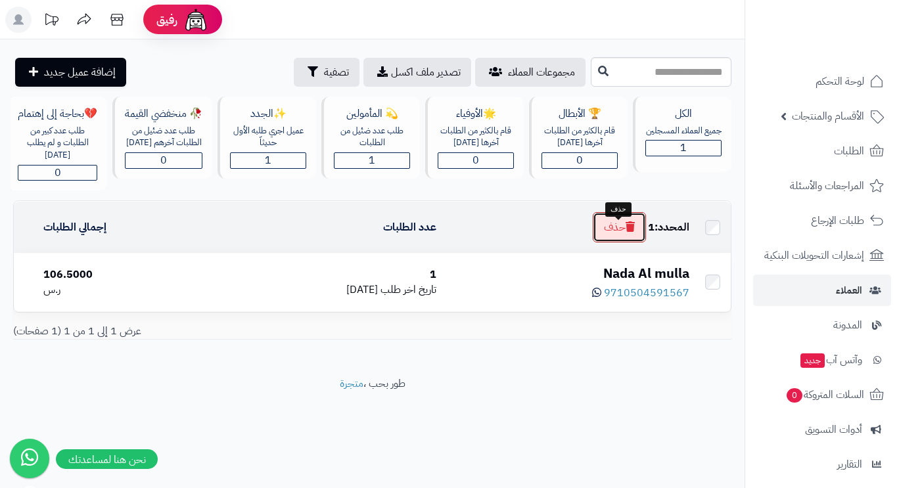
click at [627, 232] on icon "button" at bounding box center [630, 226] width 9 height 11
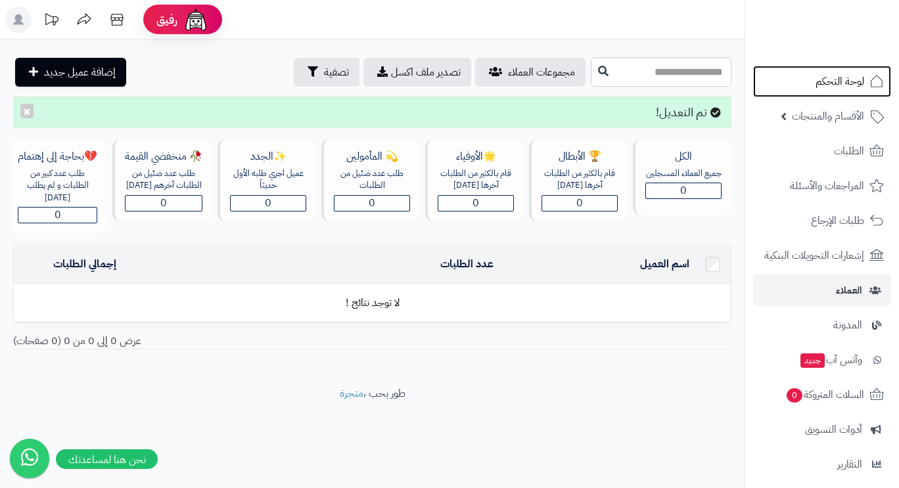
click at [842, 87] on span "لوحة التحكم" at bounding box center [839, 81] width 49 height 18
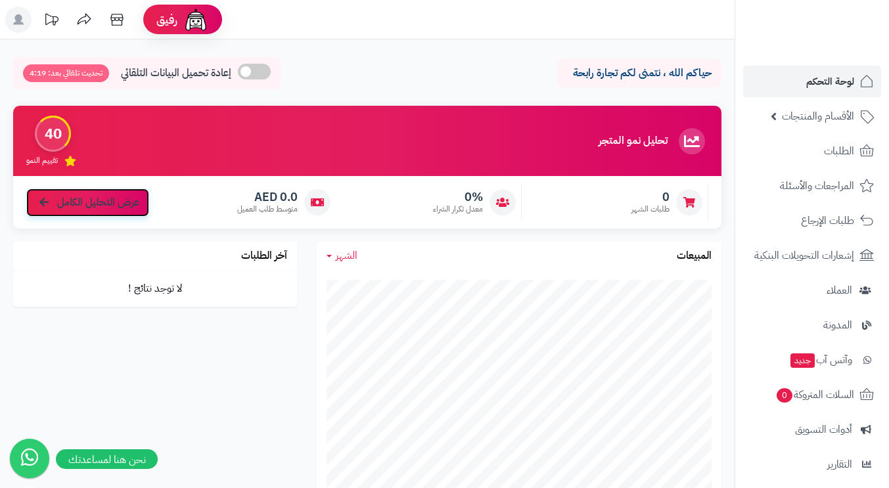
click at [124, 211] on link "عرض التحليل الكامل" at bounding box center [87, 203] width 123 height 28
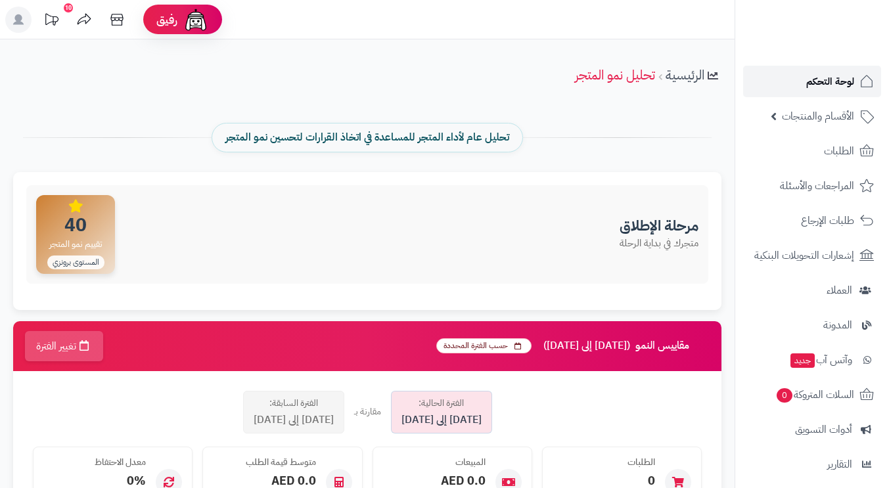
click at [825, 80] on span "لوحة التحكم" at bounding box center [830, 81] width 48 height 18
